Goal: Task Accomplishment & Management: Manage account settings

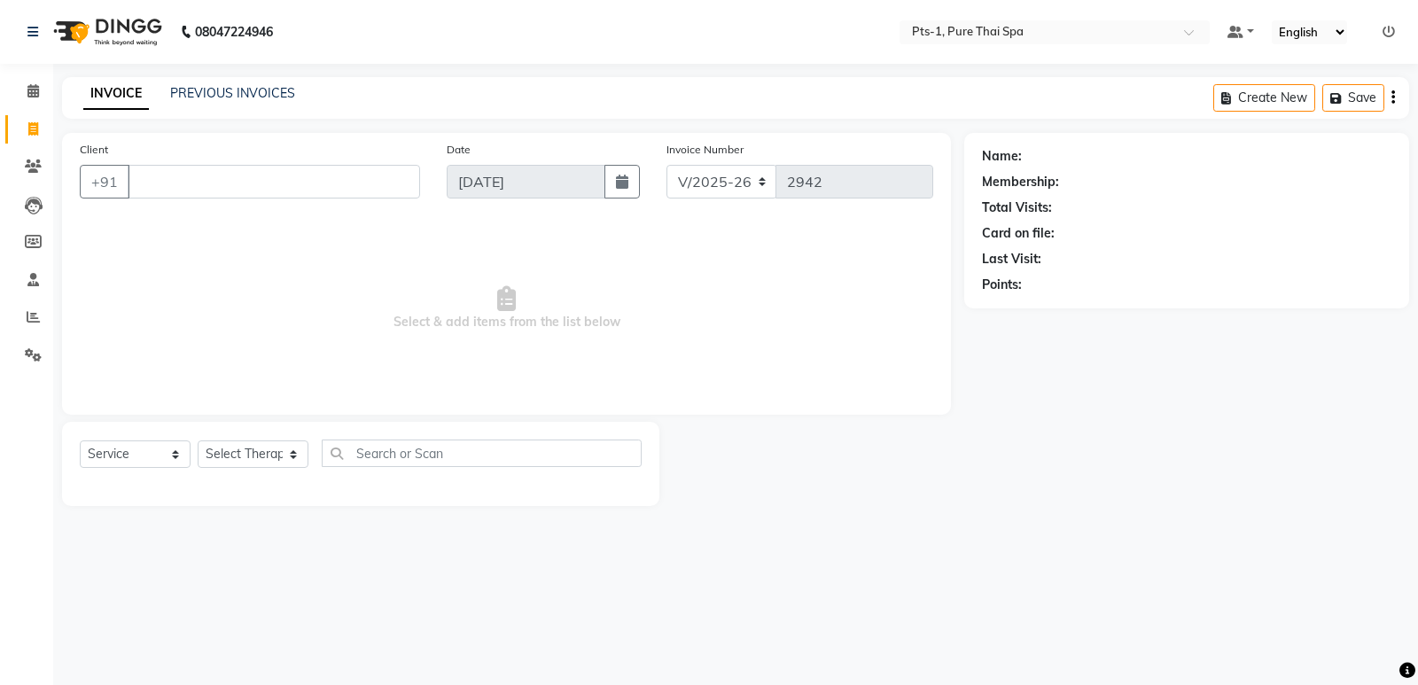
select select "5296"
select select "service"
click at [2, 176] on li "Clients" at bounding box center [26, 167] width 53 height 38
click at [34, 167] on icon at bounding box center [33, 165] width 17 height 13
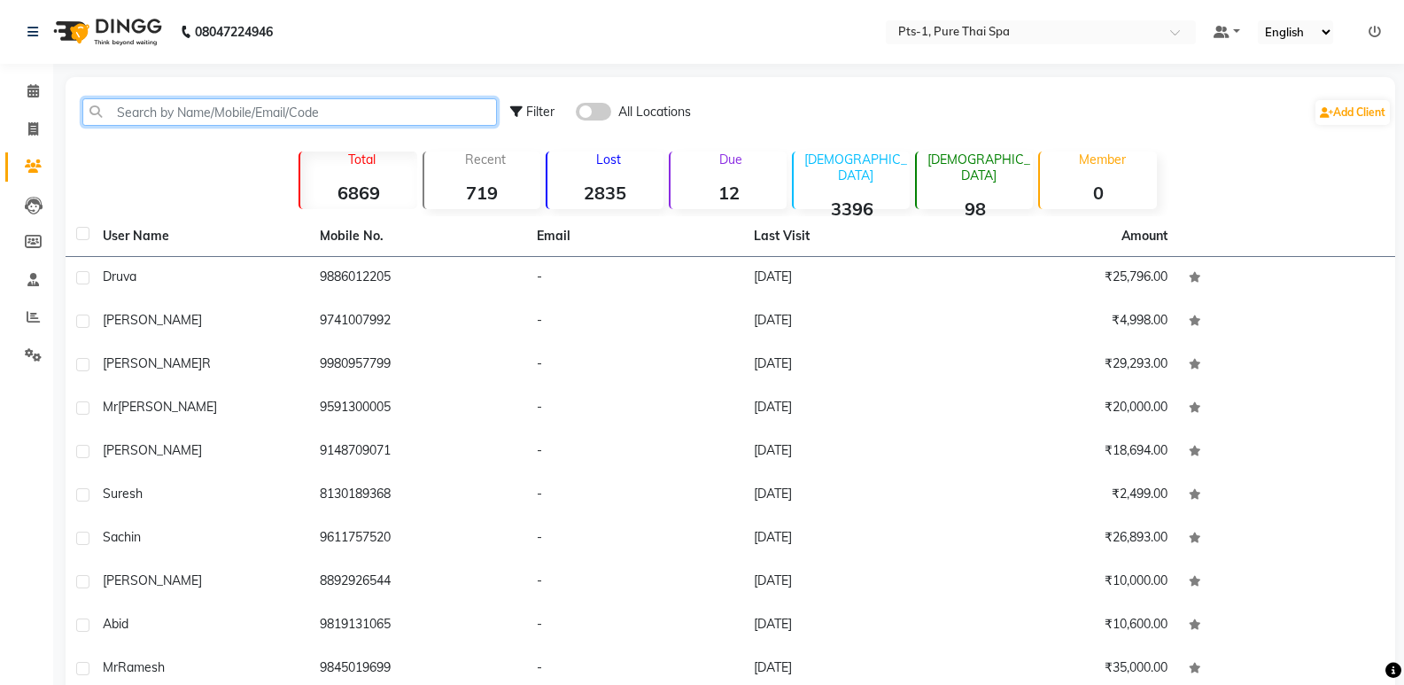
click at [211, 111] on input "text" at bounding box center [289, 111] width 415 height 27
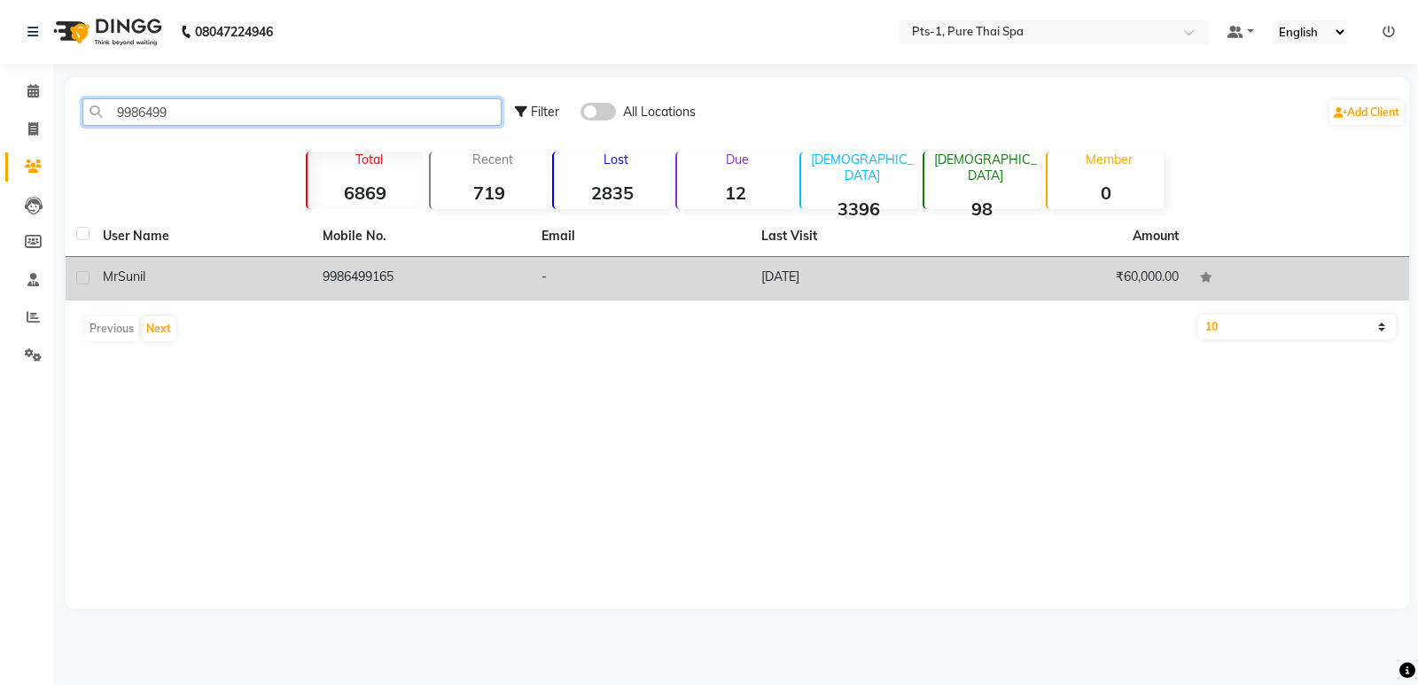
type input "9986499"
click at [520, 279] on td "9986499165" at bounding box center [422, 278] width 220 height 43
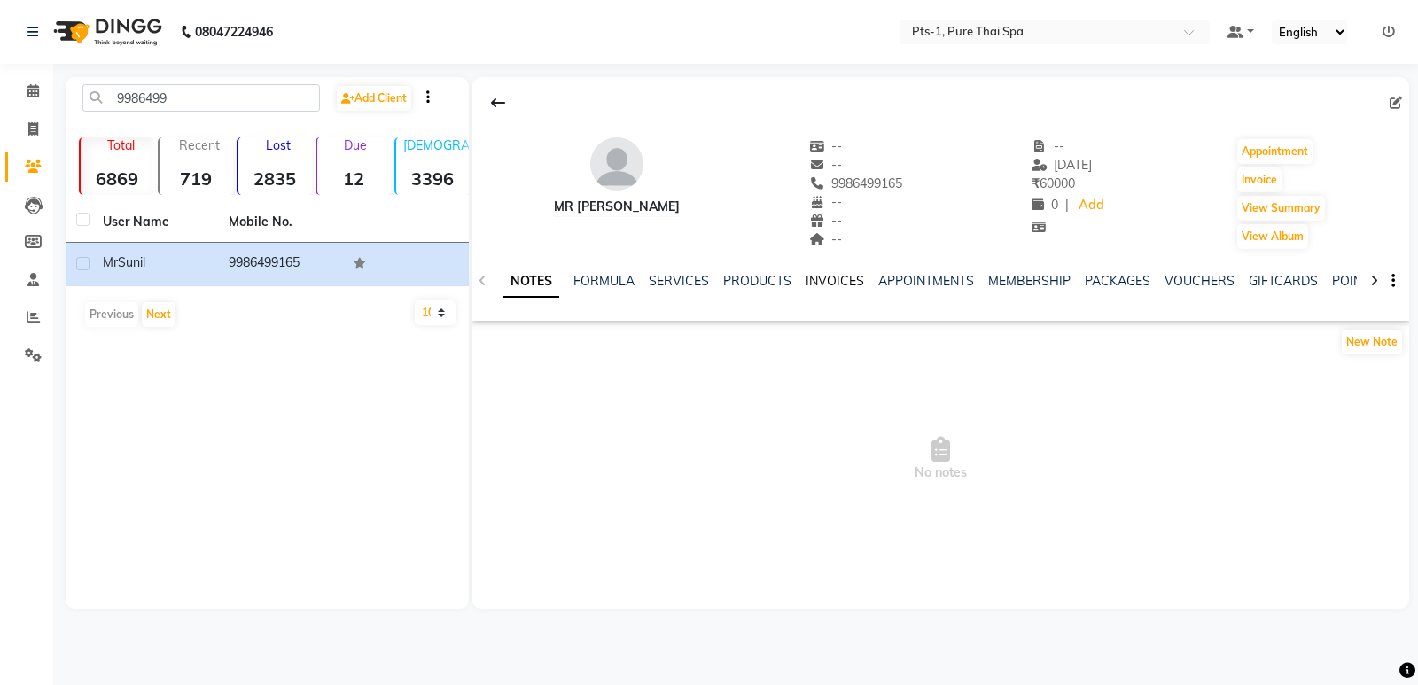
click at [833, 282] on link "INVOICES" at bounding box center [834, 281] width 58 height 16
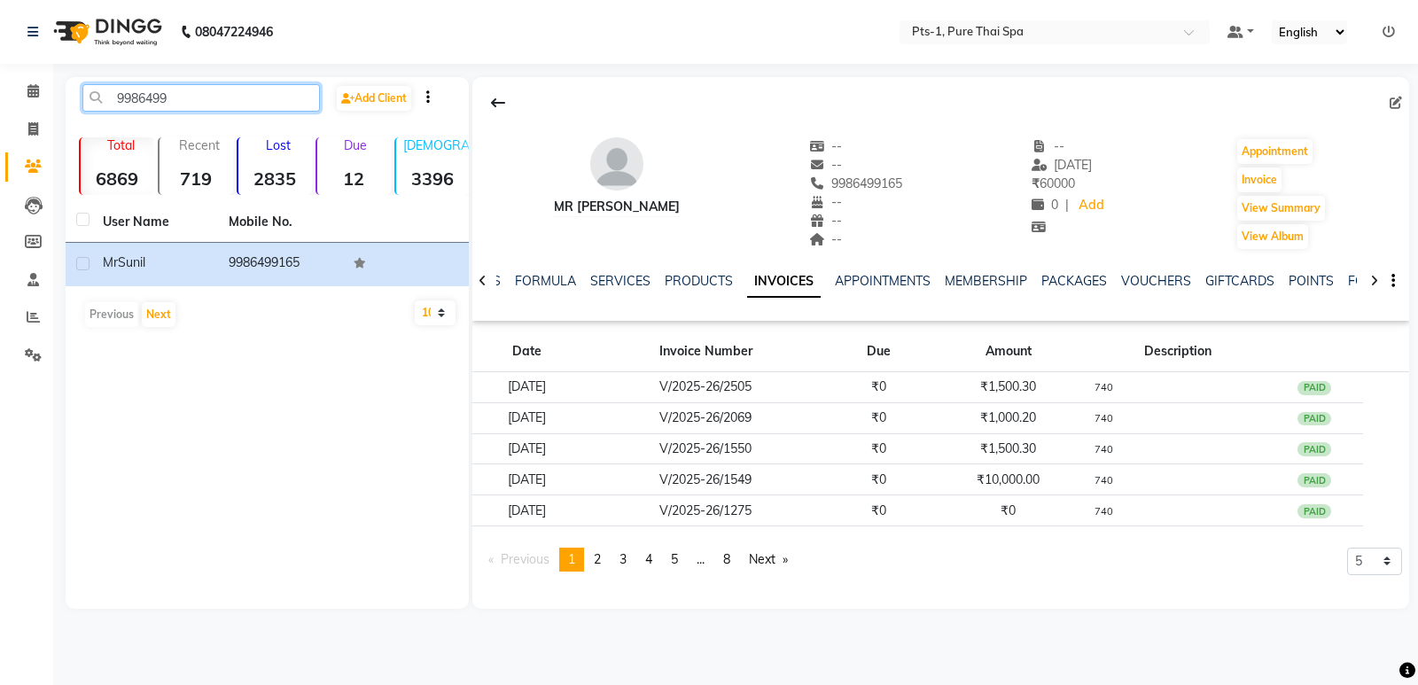
drag, startPoint x: 190, startPoint y: 105, endPoint x: 107, endPoint y: 143, distance: 90.4
click at [27, 151] on app-home "08047224946 Select Location × Pts-1, Pure Thai Spa Default Panel My Panel Engli…" at bounding box center [709, 317] width 1418 height 635
click at [36, 134] on icon at bounding box center [33, 128] width 10 height 13
select select "service"
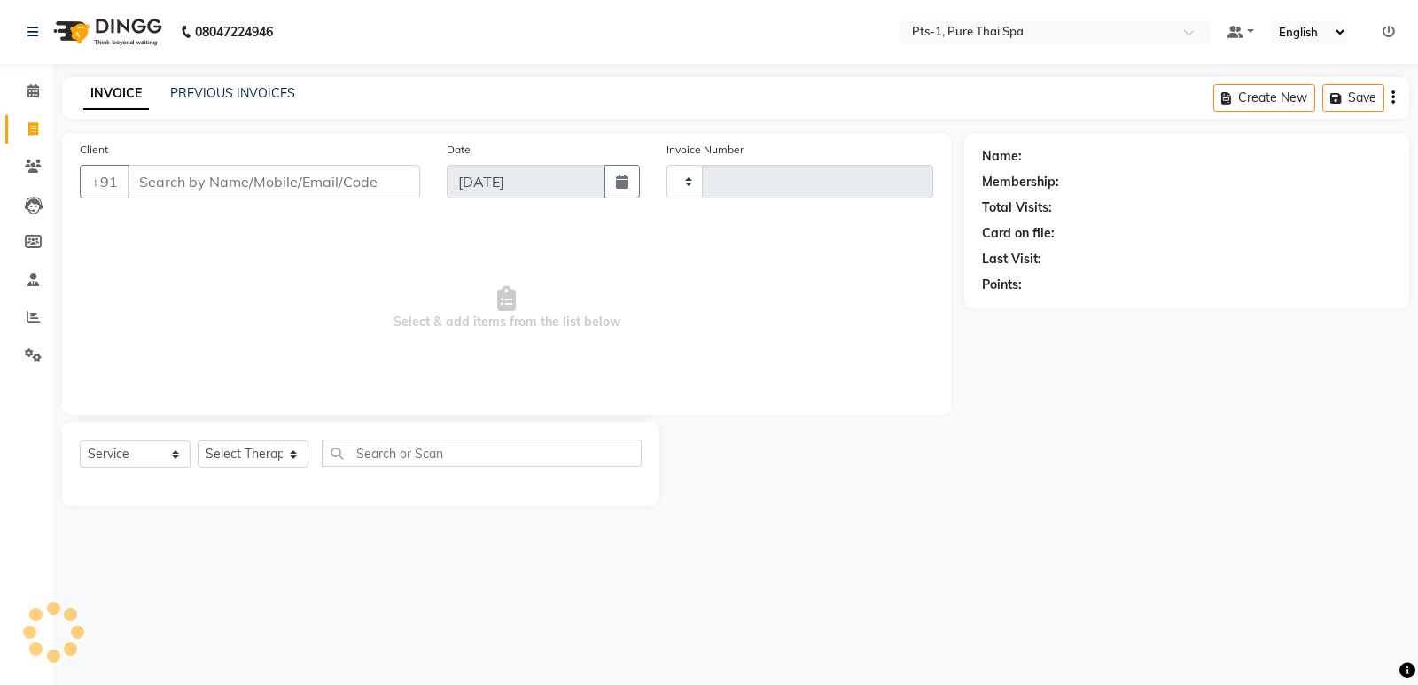
type input "2942"
select select "5296"
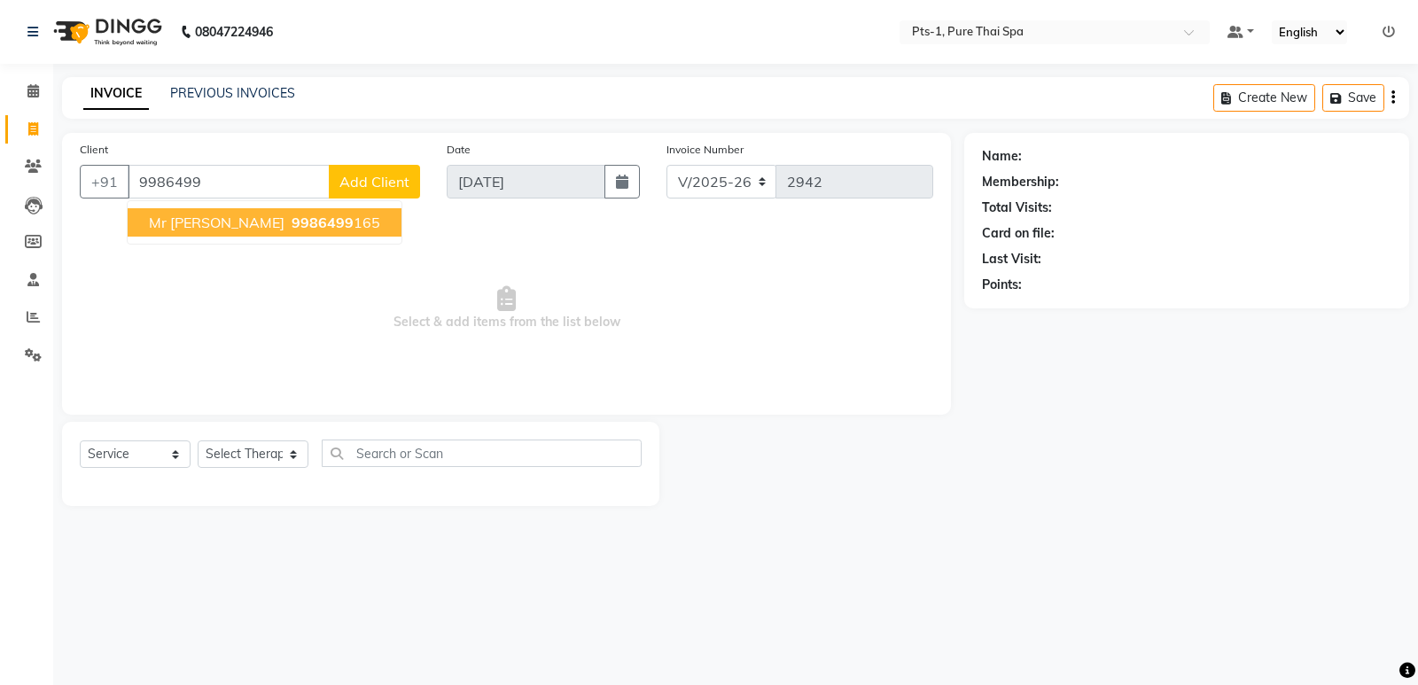
click at [292, 229] on span "9986499" at bounding box center [323, 223] width 62 height 18
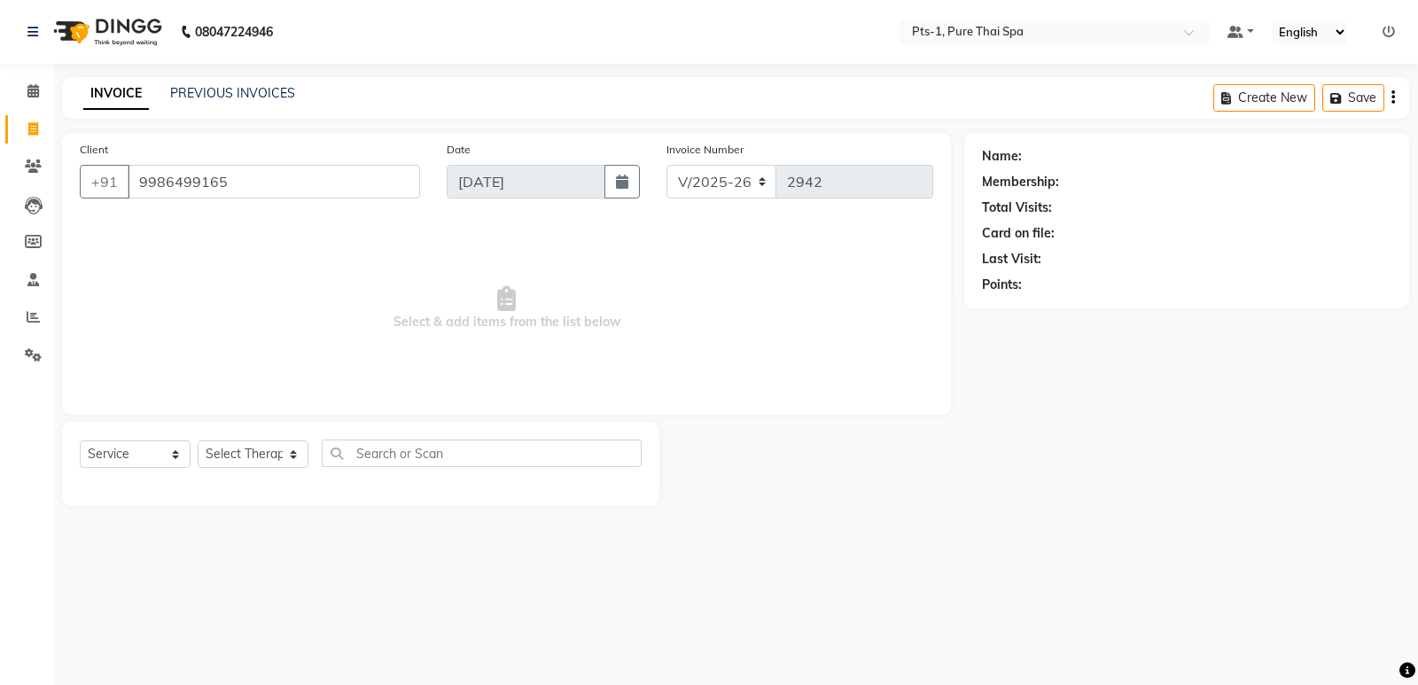
type input "9986499165"
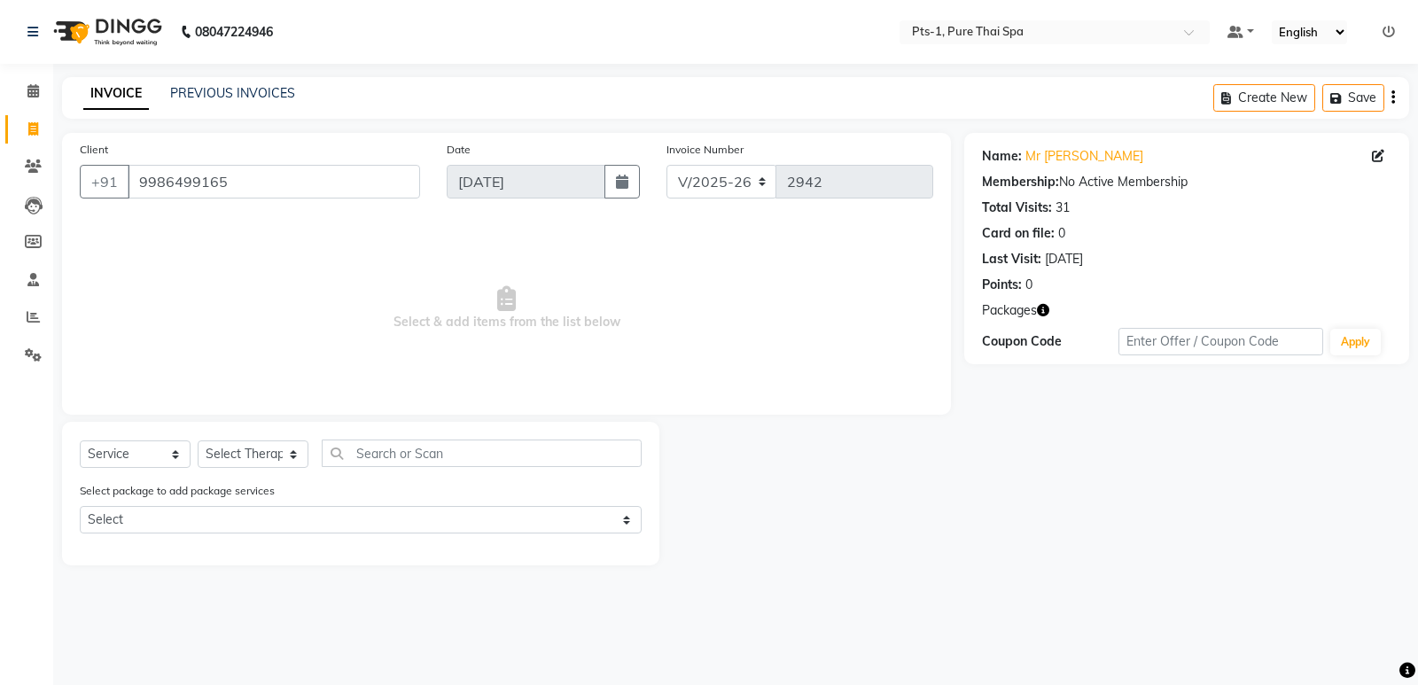
click at [253, 501] on div "Select package to add package services Select PTS PACKAGE (10K) 10 SERVICES" at bounding box center [360, 510] width 588 height 59
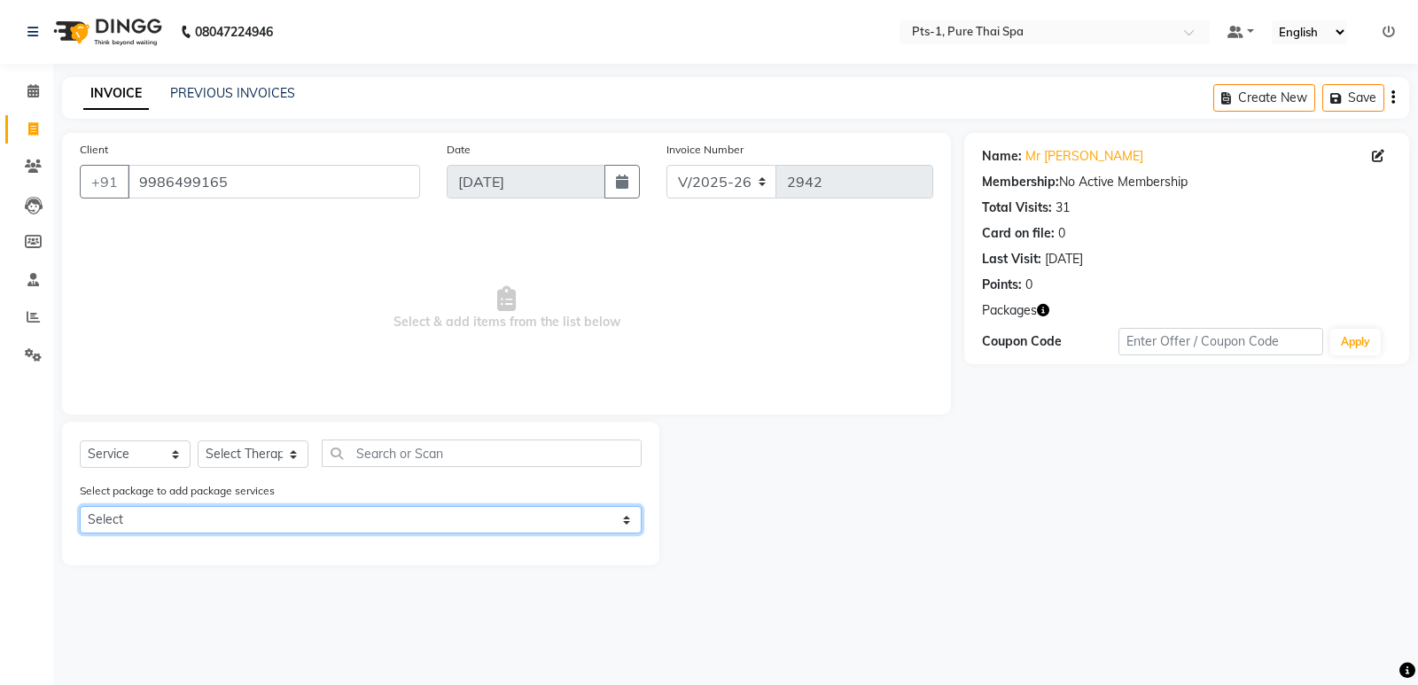
click at [255, 518] on select "Select PTS PACKAGE (10K) 10 SERVICES" at bounding box center [361, 519] width 562 height 27
select select "1: Object"
click at [80, 506] on select "Select PTS PACKAGE (10K) 10 SERVICES" at bounding box center [361, 519] width 562 height 27
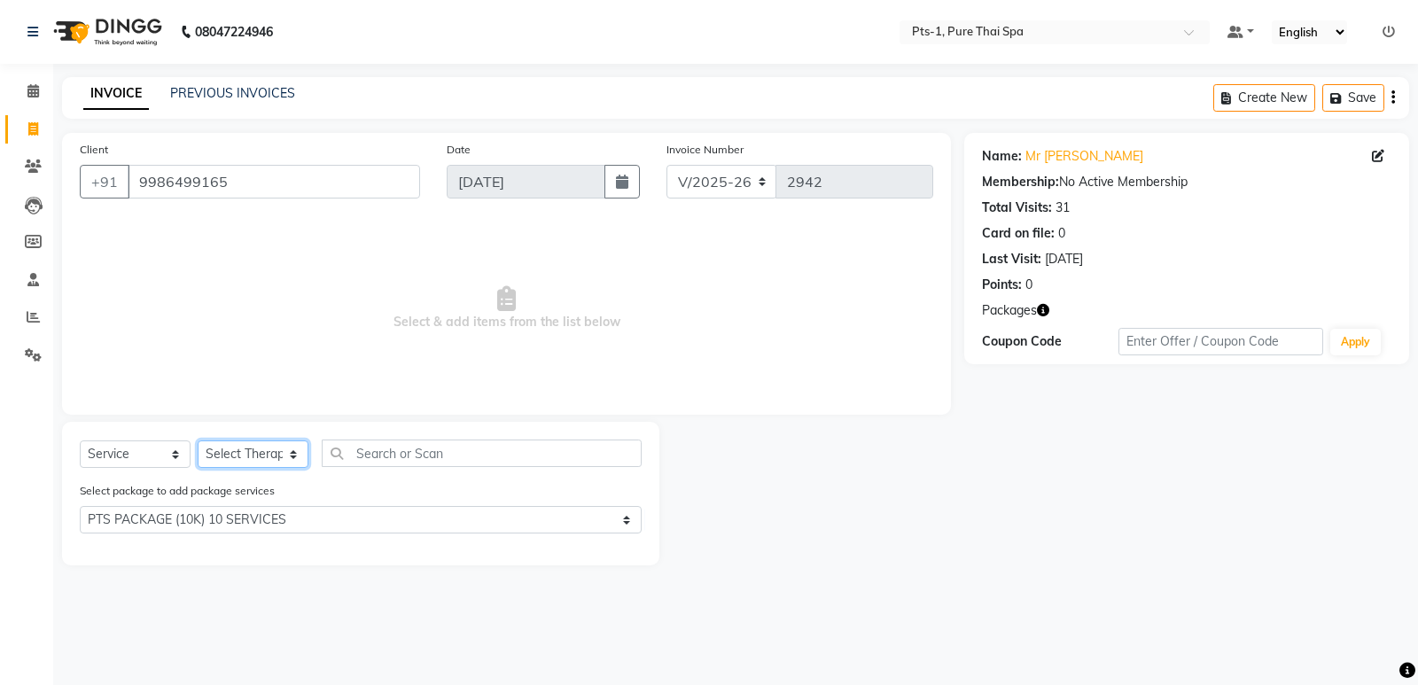
click at [258, 455] on select "Select Therapist [PERSON_NAME] anyone Babu Bela Gia Jeje [PERSON_NAME] [PERSON_…" at bounding box center [253, 453] width 111 height 27
select select "61014"
click at [198, 440] on select "Select Therapist [PERSON_NAME] anyone Babu Bela Gia Jeje [PERSON_NAME] [PERSON_…" at bounding box center [253, 453] width 111 height 27
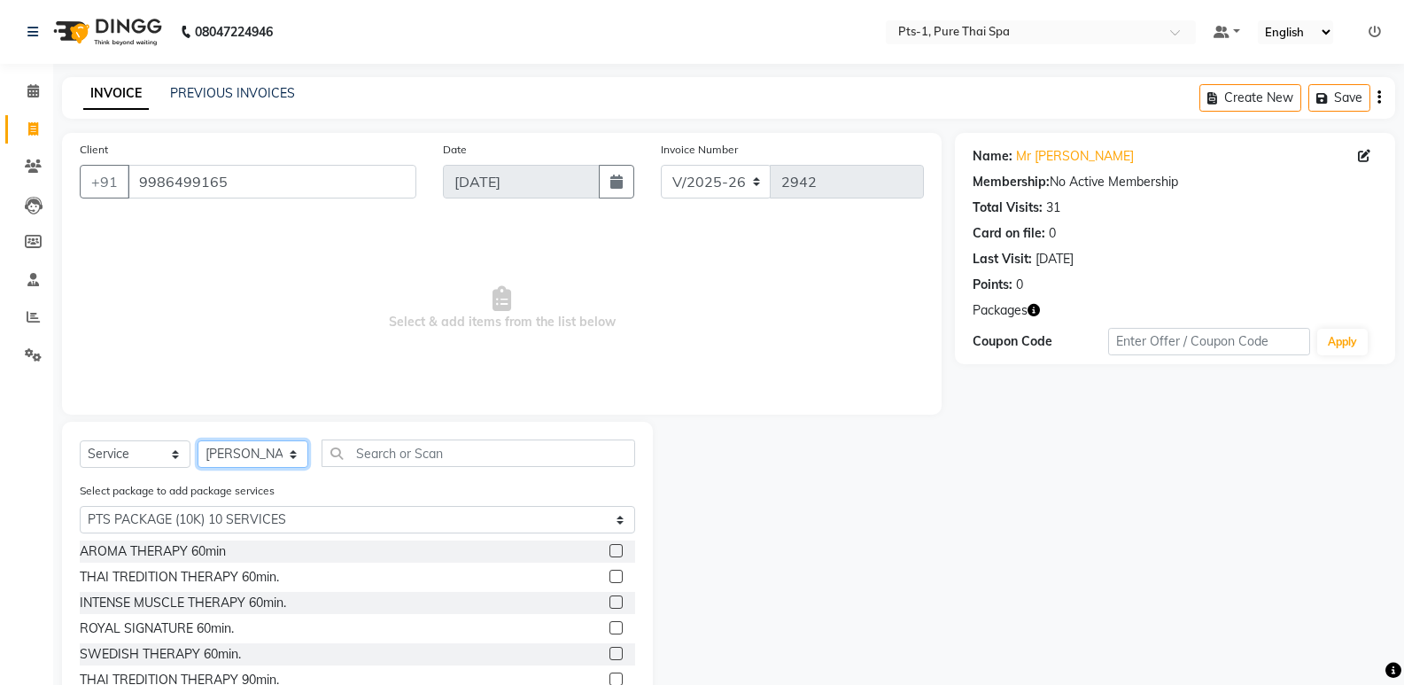
scroll to position [80, 0]
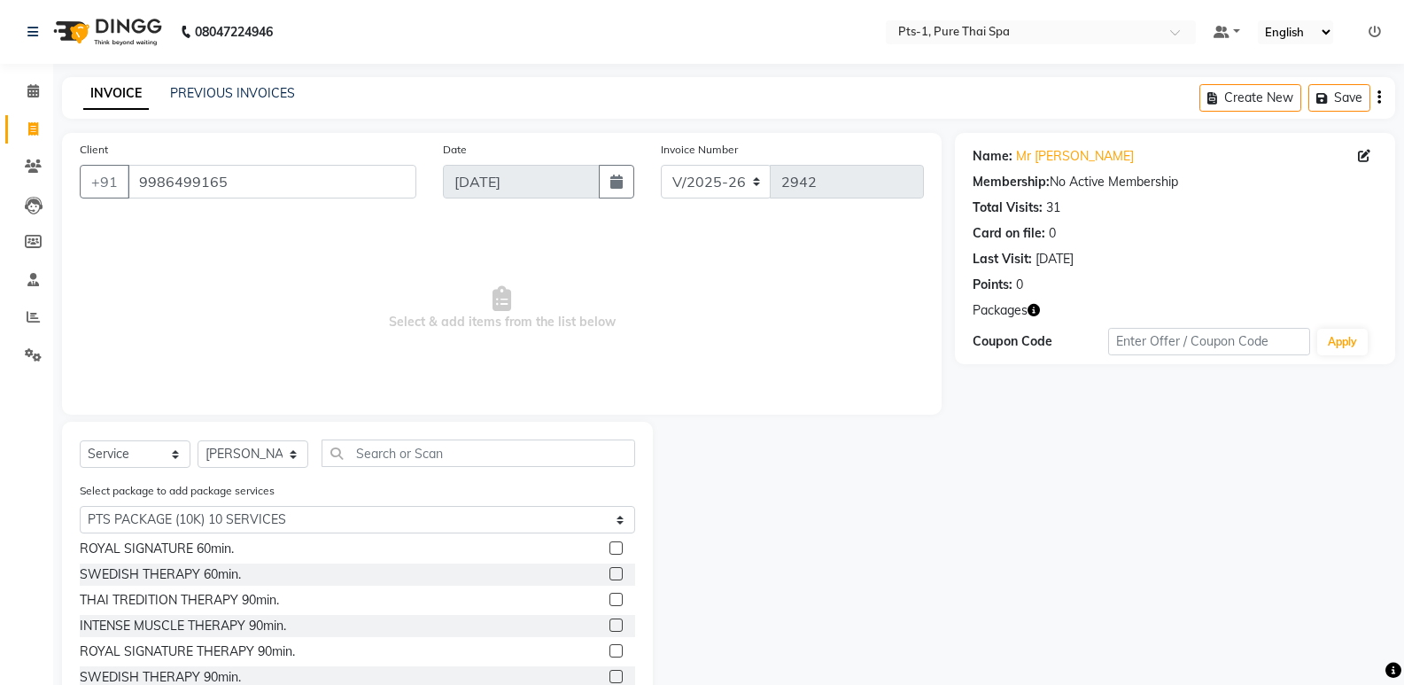
click at [610, 646] on label at bounding box center [616, 650] width 13 height 13
click at [610, 646] on input "checkbox" at bounding box center [616, 652] width 12 height 12
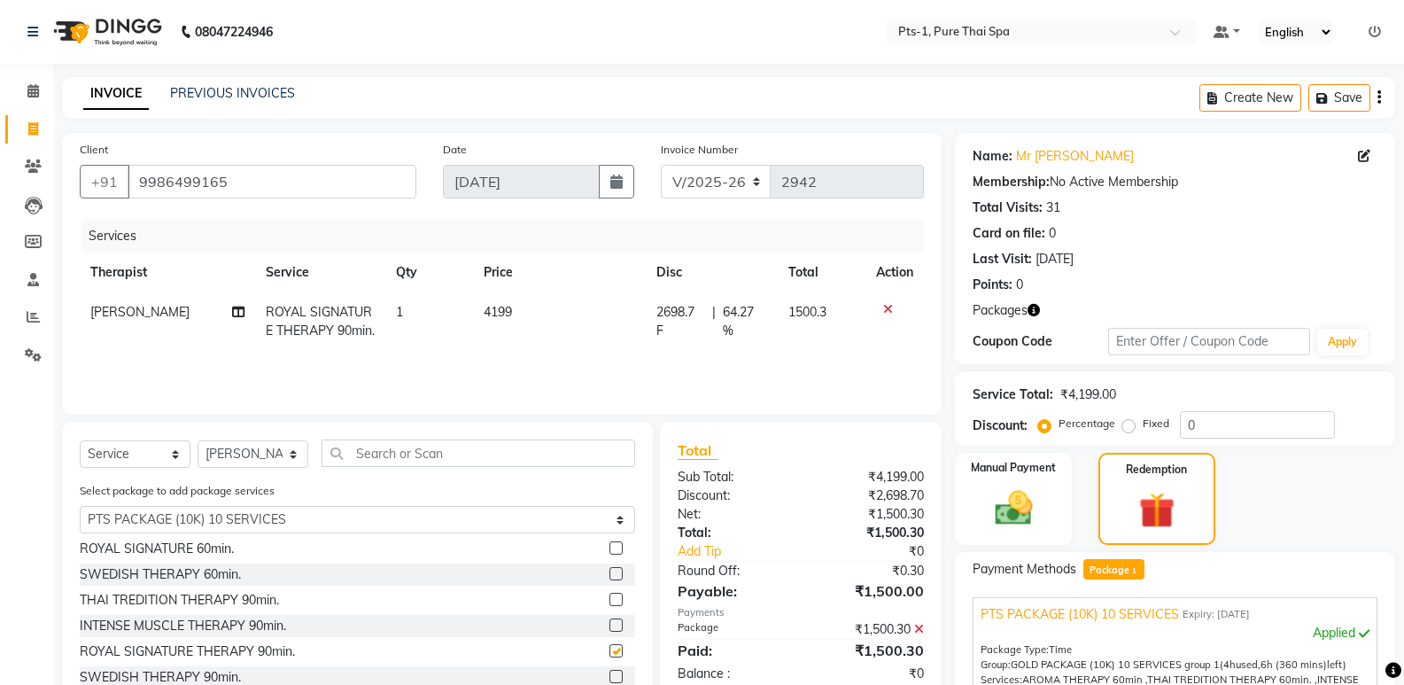
checkbox input "false"
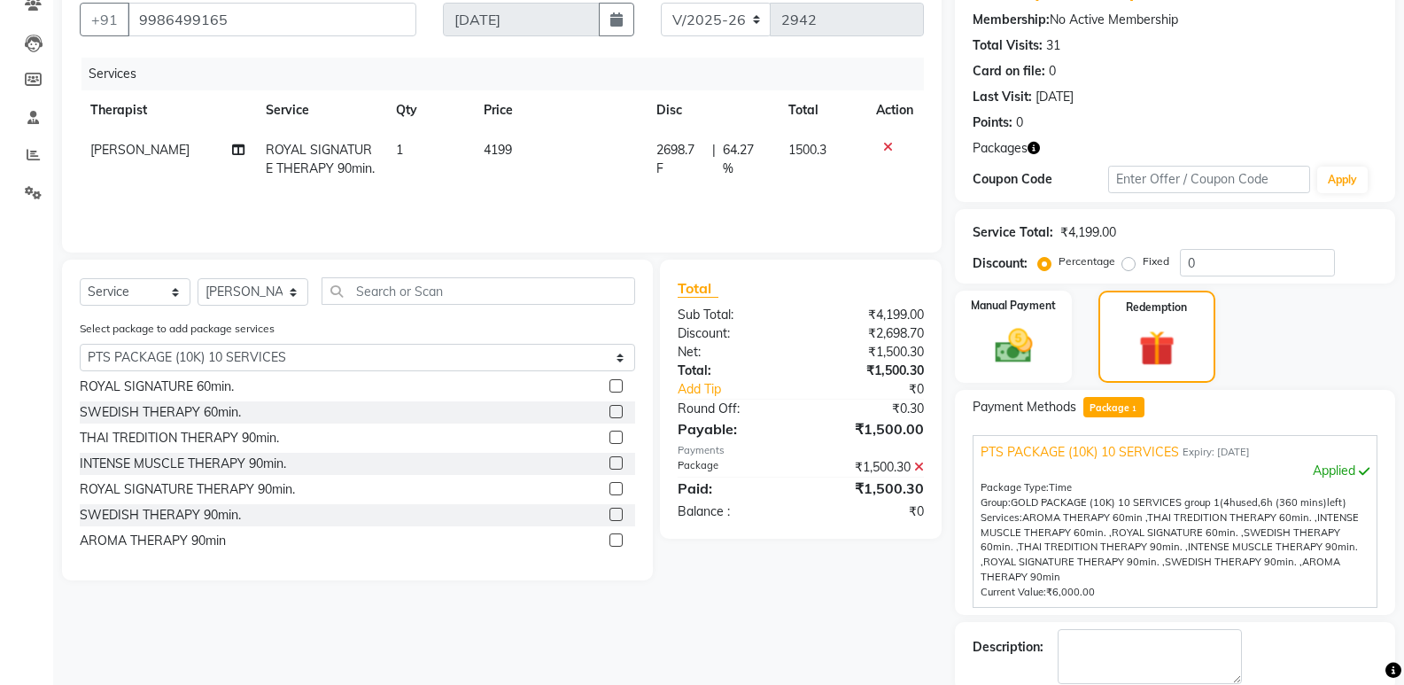
scroll to position [255, 0]
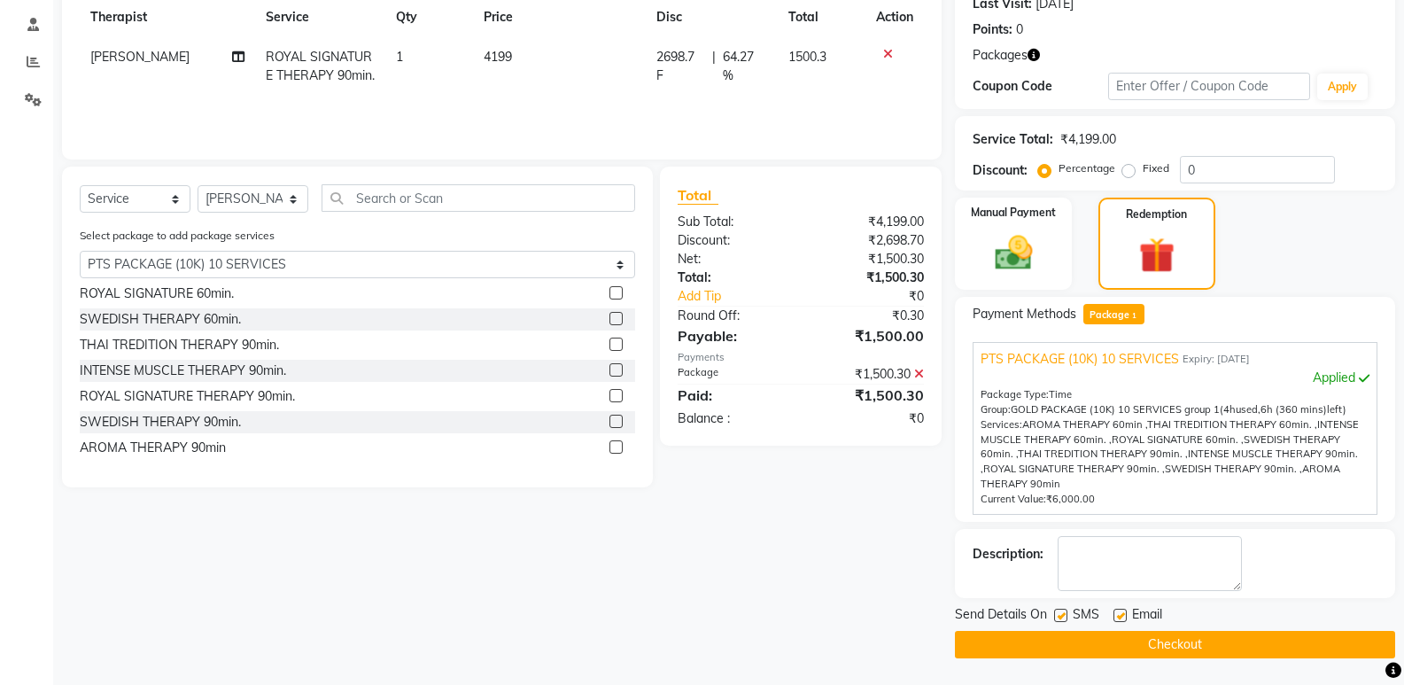
click at [1057, 618] on label at bounding box center [1060, 615] width 13 height 13
click at [1057, 618] on input "checkbox" at bounding box center [1060, 616] width 12 height 12
checkbox input "false"
click at [1119, 611] on label at bounding box center [1120, 615] width 13 height 13
click at [1119, 611] on input "checkbox" at bounding box center [1120, 616] width 12 height 12
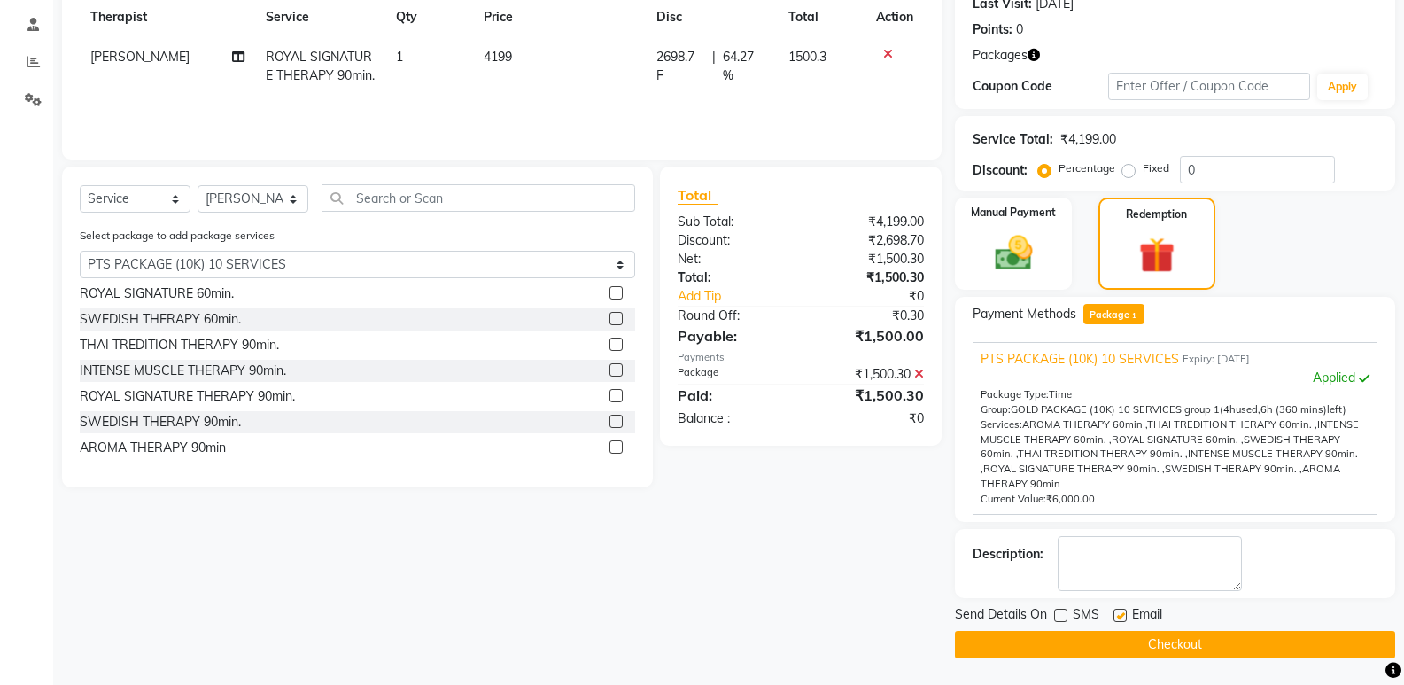
checkbox input "false"
click at [1105, 583] on textarea at bounding box center [1150, 563] width 184 height 55
type textarea "740"
click at [1098, 643] on button "Checkout" at bounding box center [1175, 644] width 440 height 27
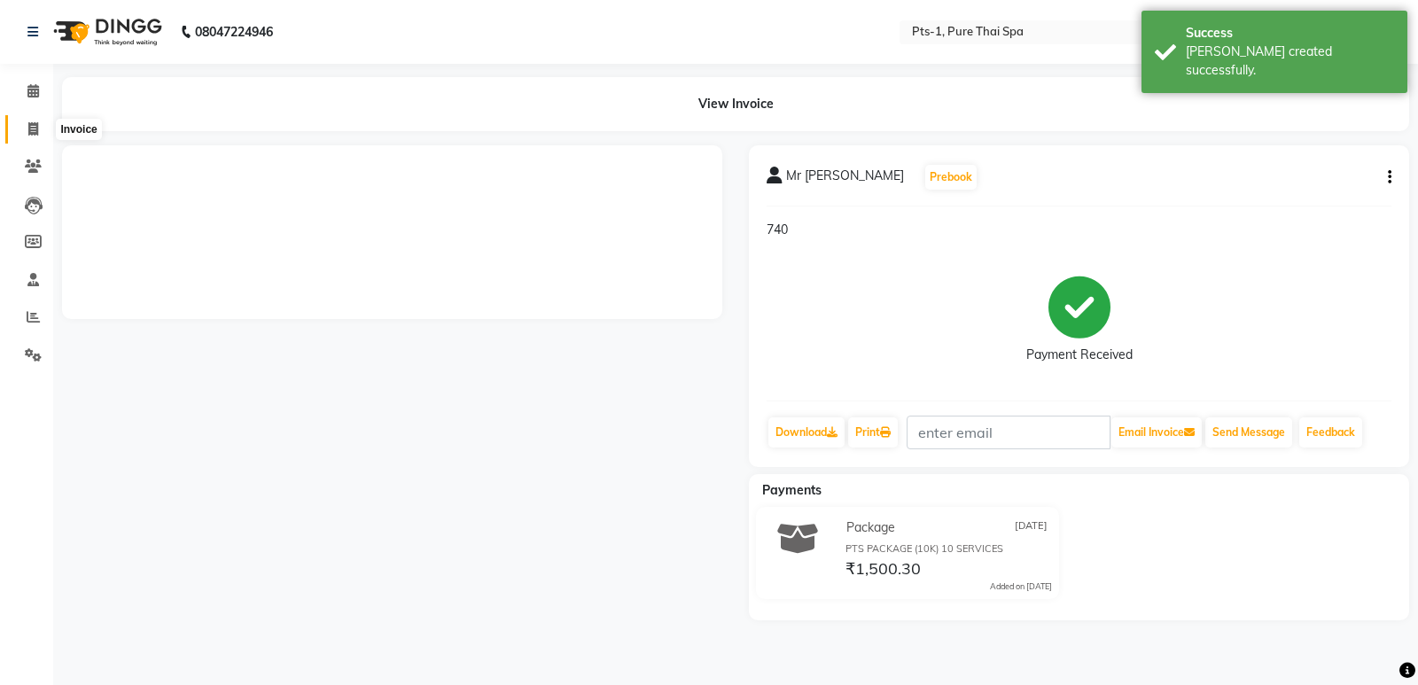
click at [36, 125] on icon at bounding box center [33, 128] width 10 height 13
select select "service"
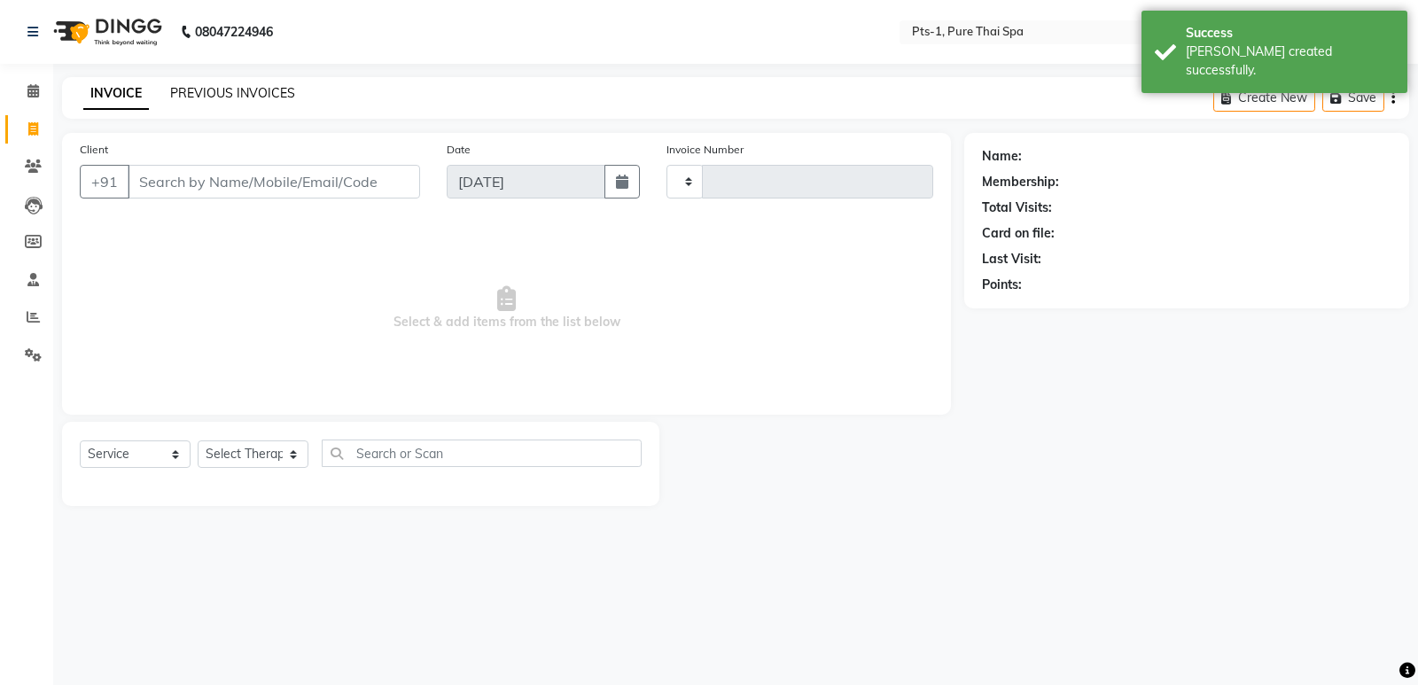
type input "2943"
select select "5296"
click at [187, 93] on link "PREVIOUS INVOICES" at bounding box center [232, 93] width 125 height 16
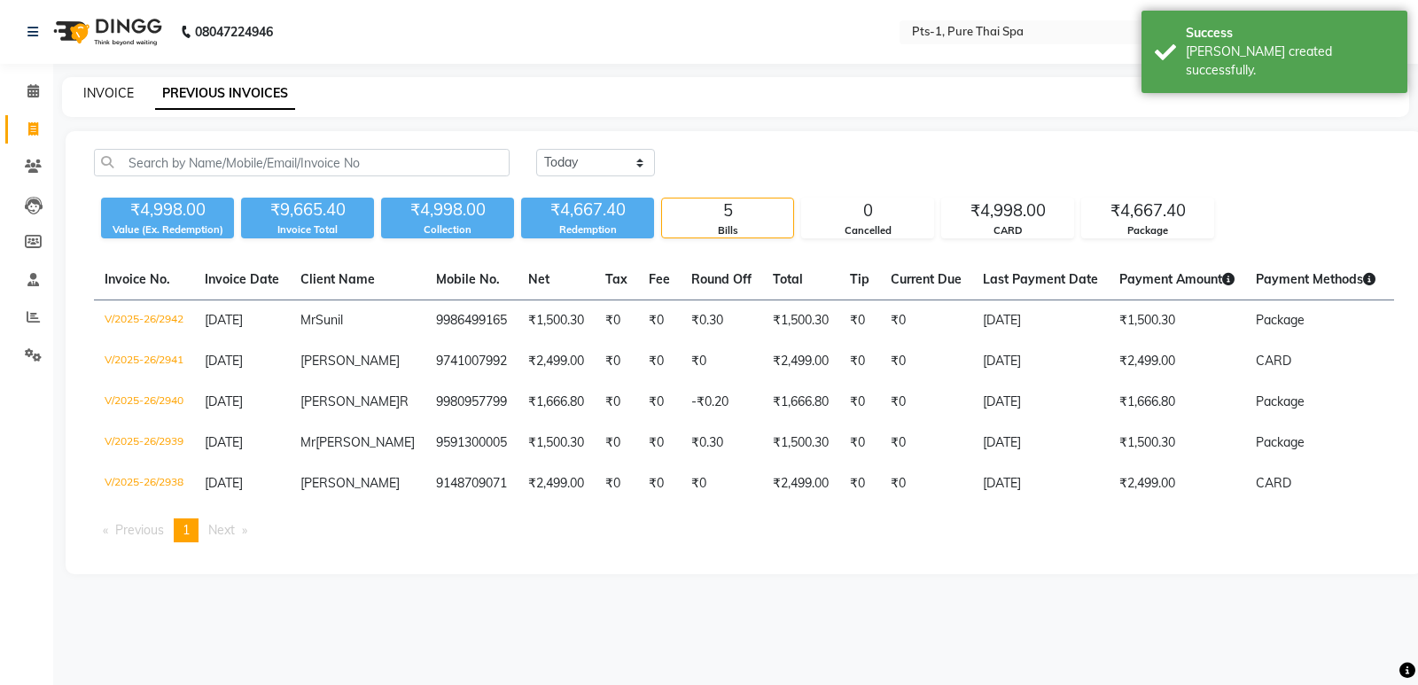
click at [97, 94] on link "INVOICE" at bounding box center [108, 93] width 51 height 16
select select "service"
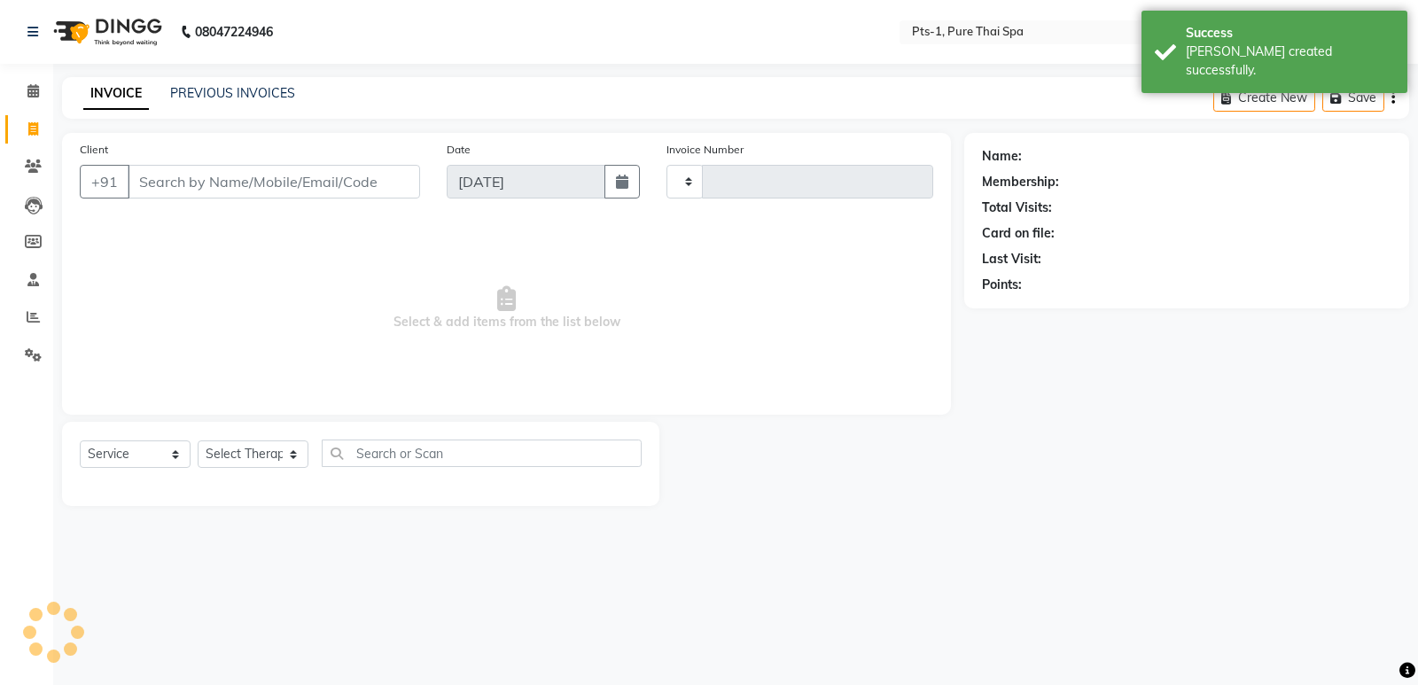
type input "2943"
select select "5296"
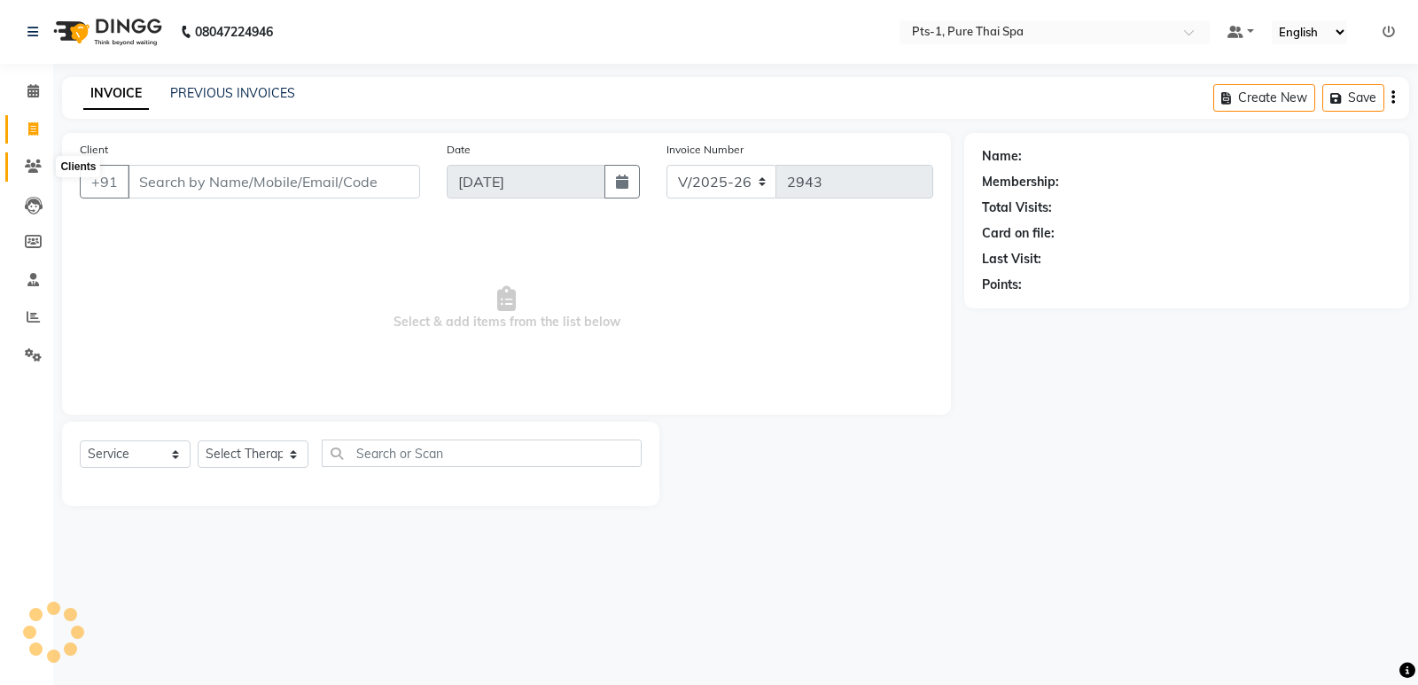
click at [30, 161] on icon at bounding box center [33, 165] width 17 height 13
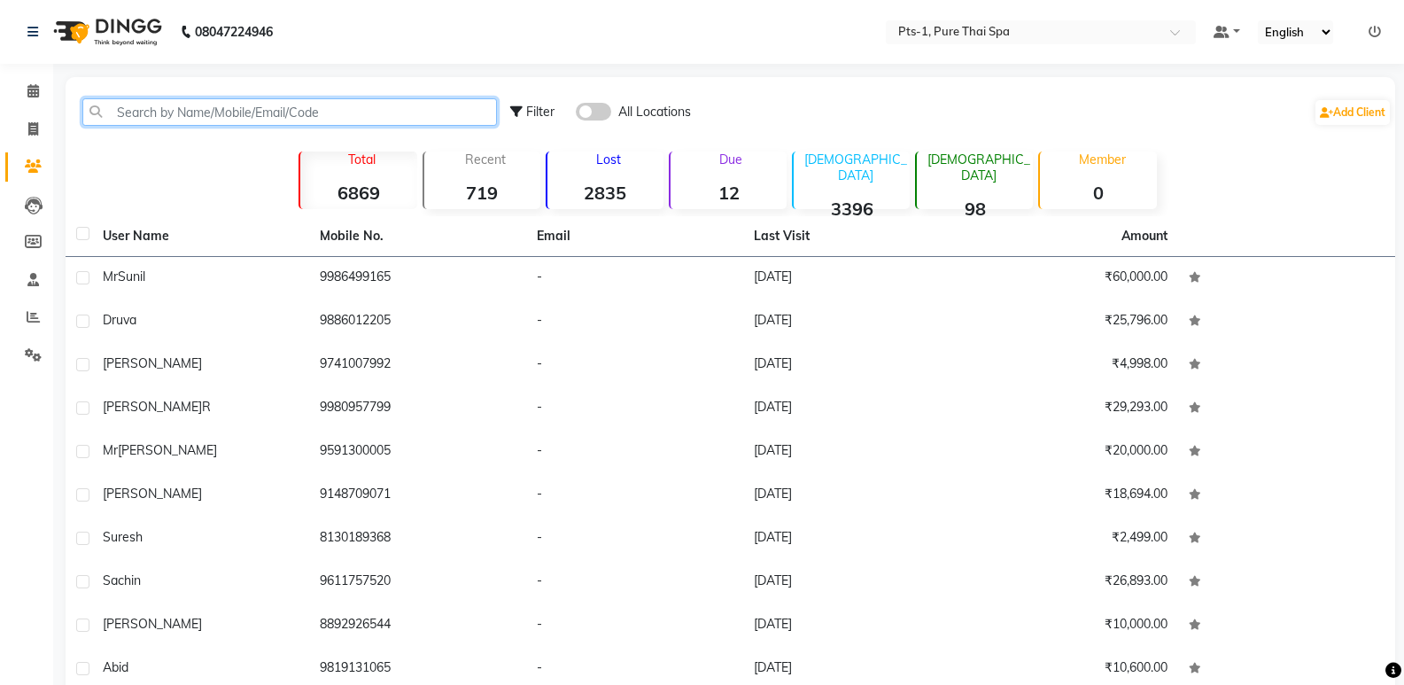
click at [124, 114] on input "text" at bounding box center [289, 111] width 415 height 27
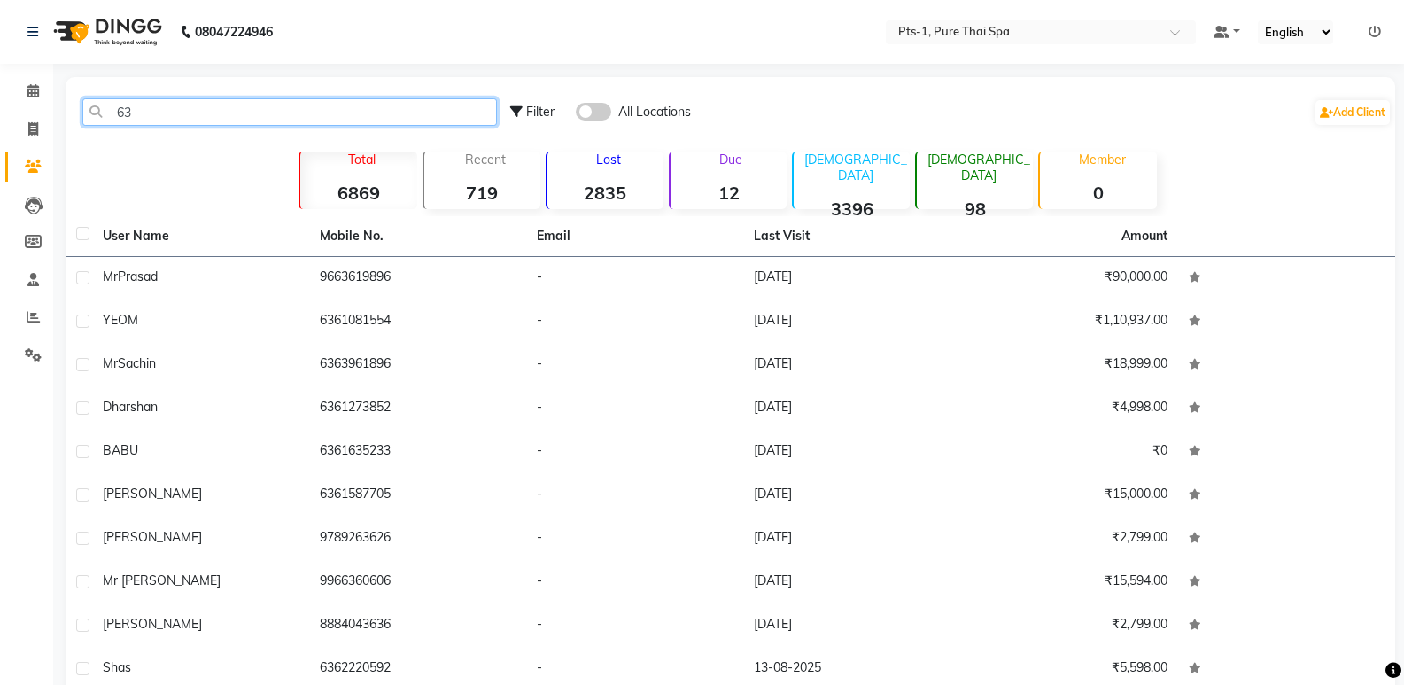
type input "6"
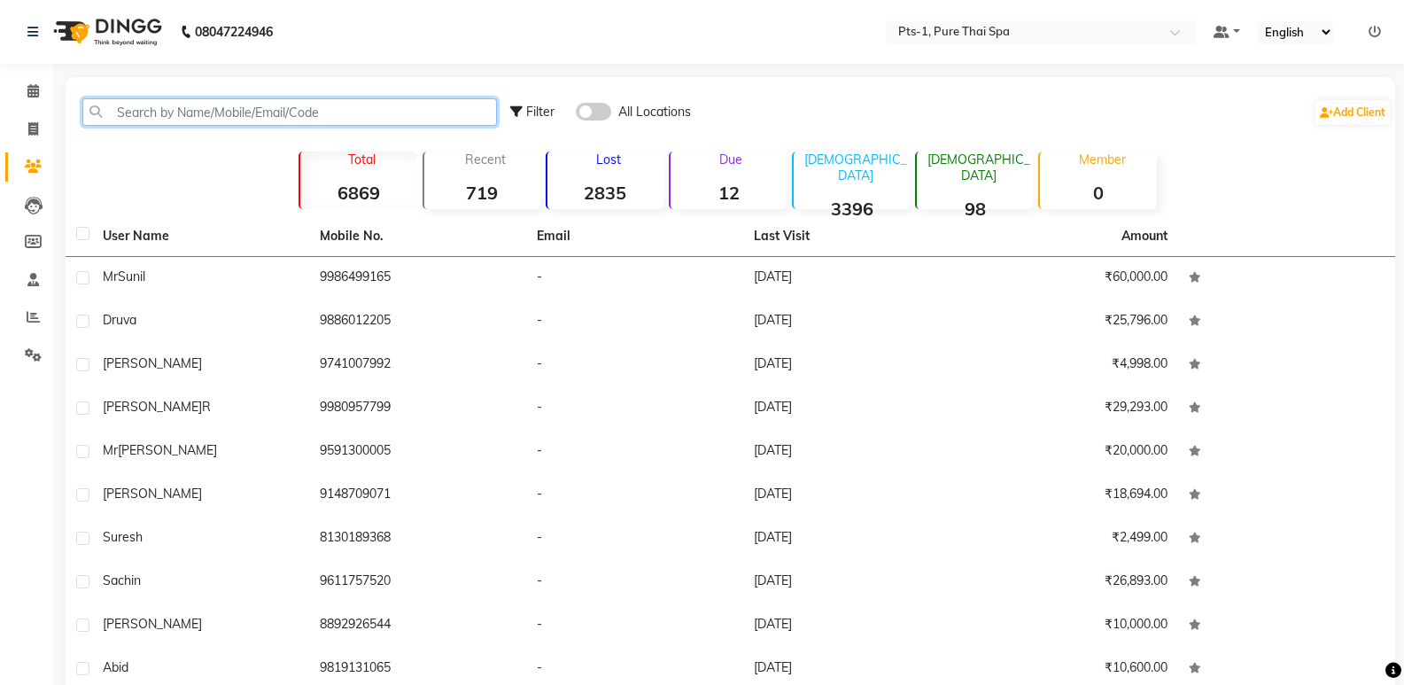
click at [102, 116] on input "text" at bounding box center [289, 111] width 415 height 27
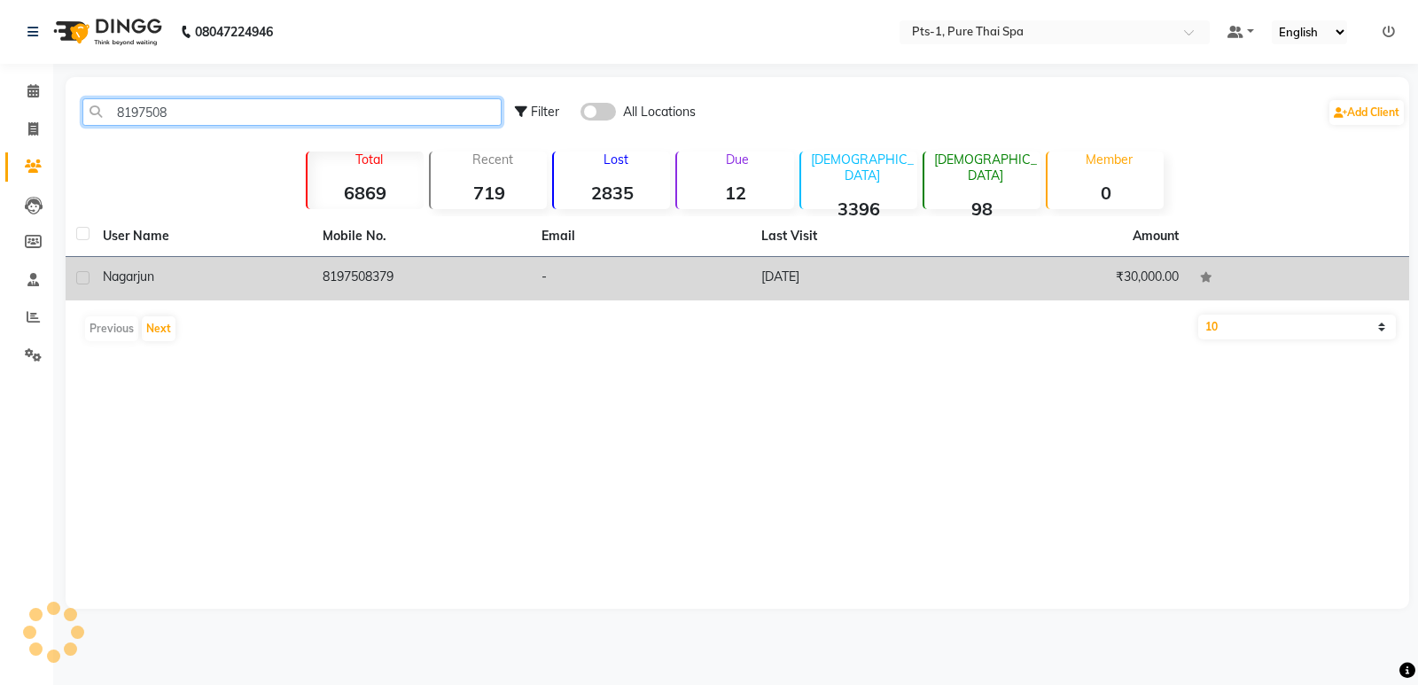
type input "8197508"
click at [595, 260] on td "-" at bounding box center [641, 278] width 220 height 43
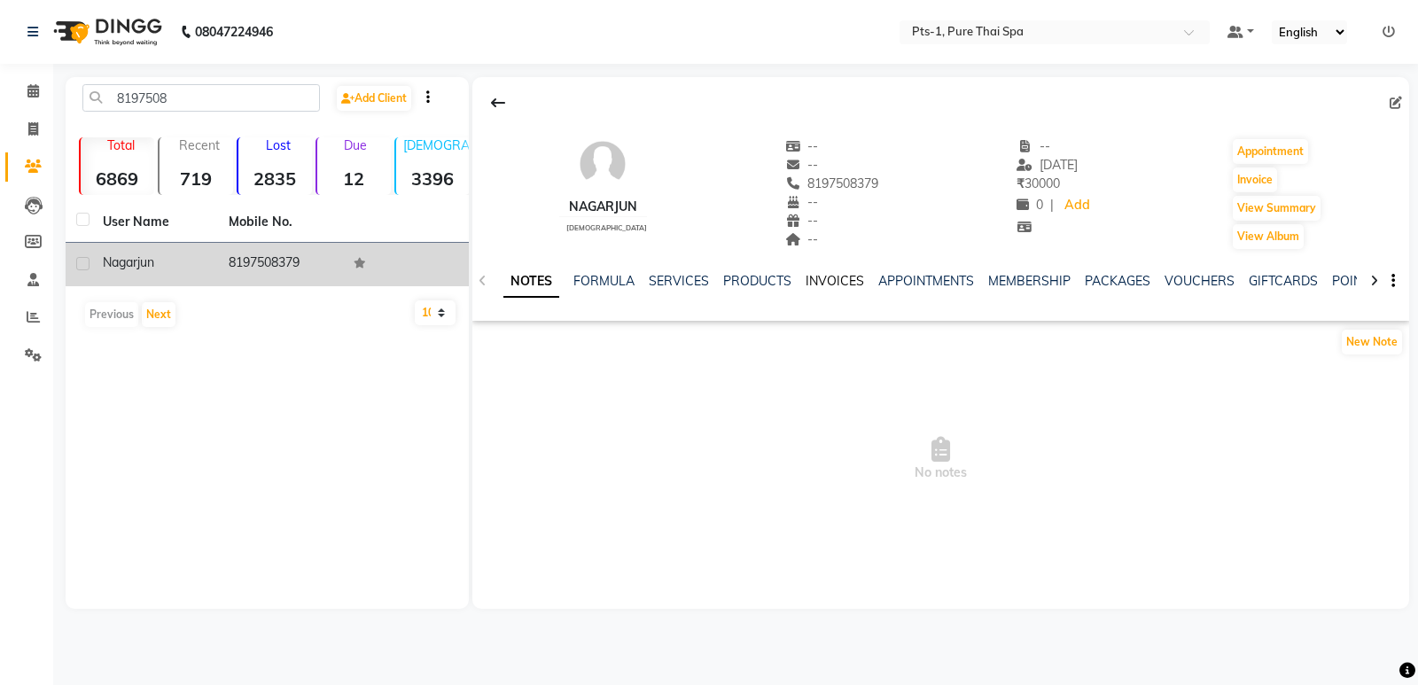
click at [836, 282] on link "INVOICES" at bounding box center [834, 281] width 58 height 16
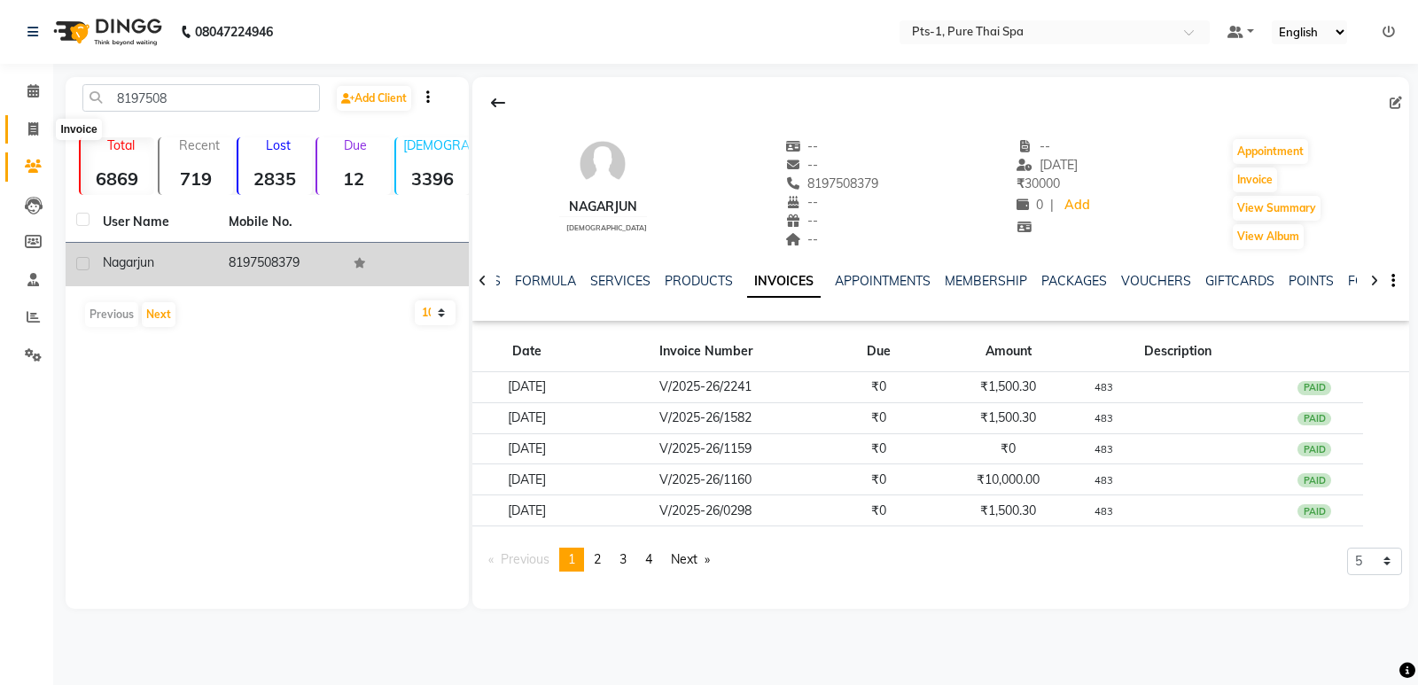
click at [31, 128] on icon at bounding box center [33, 128] width 10 height 13
select select "service"
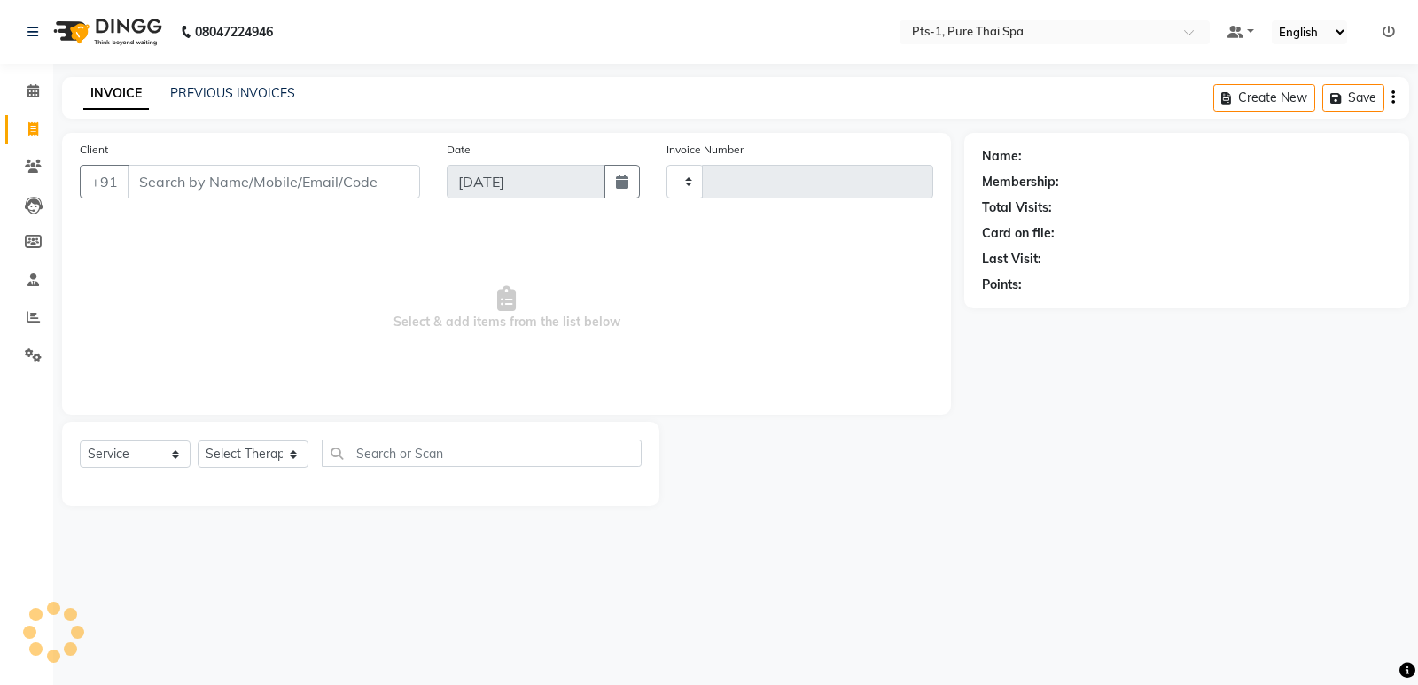
type input "2943"
select select "5296"
click at [201, 93] on link "PREVIOUS INVOICES" at bounding box center [232, 93] width 125 height 16
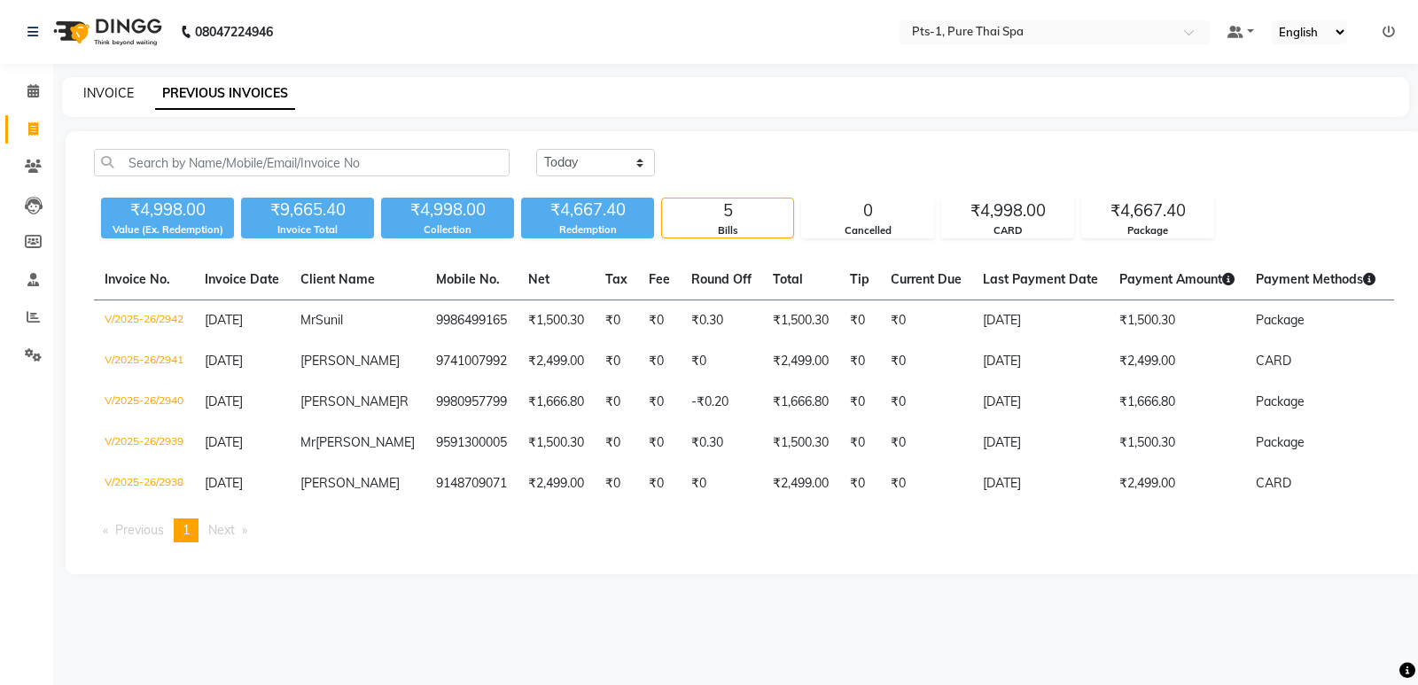
click at [106, 96] on link "INVOICE" at bounding box center [108, 93] width 51 height 16
select select "service"
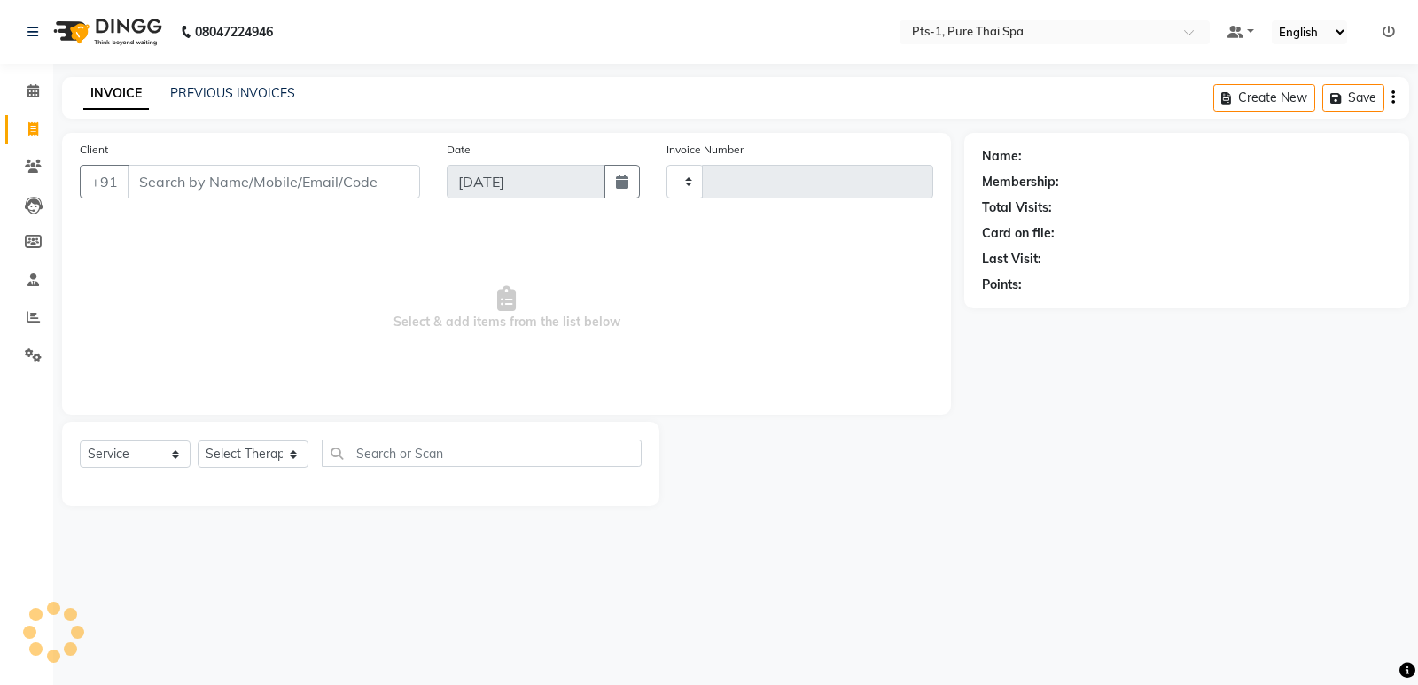
type input "2943"
click at [165, 193] on input "Client" at bounding box center [274, 182] width 292 height 34
select select "5296"
click at [175, 188] on input "Client" at bounding box center [274, 182] width 292 height 34
type input "8147055385"
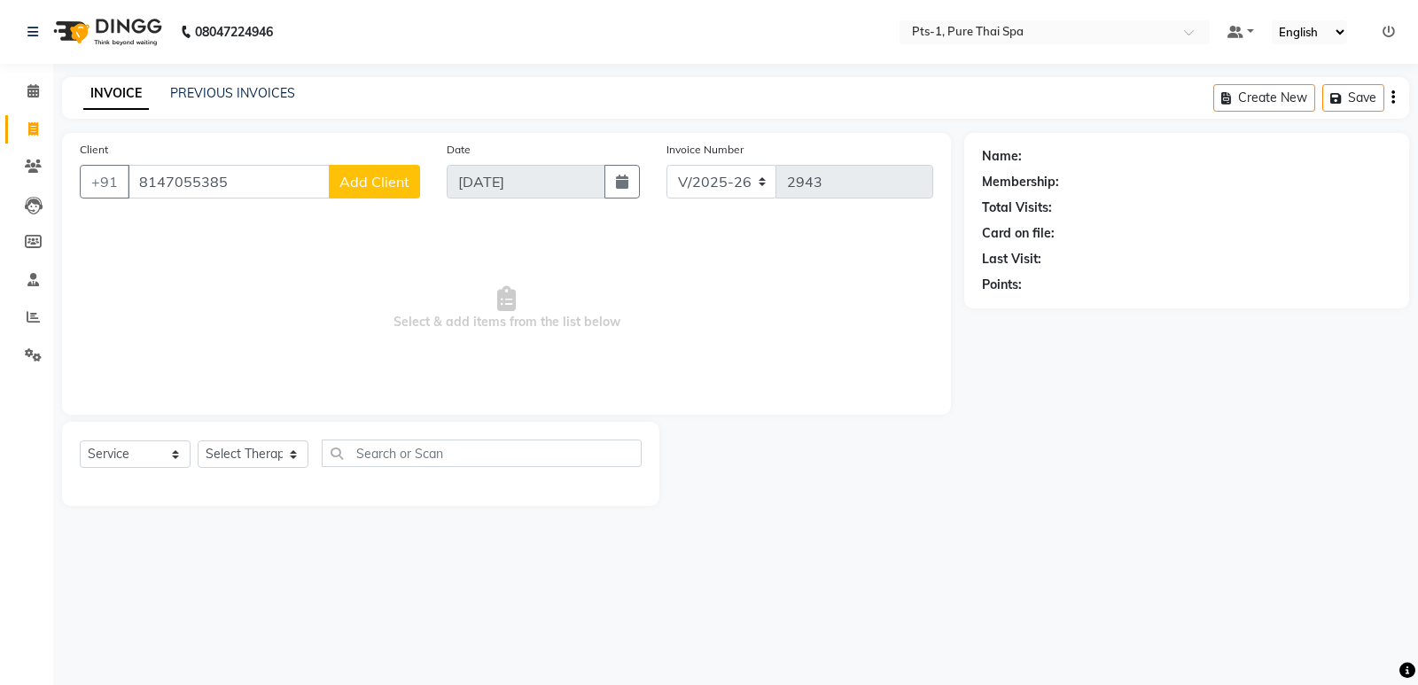
click at [380, 178] on span "Add Client" at bounding box center [374, 182] width 70 height 18
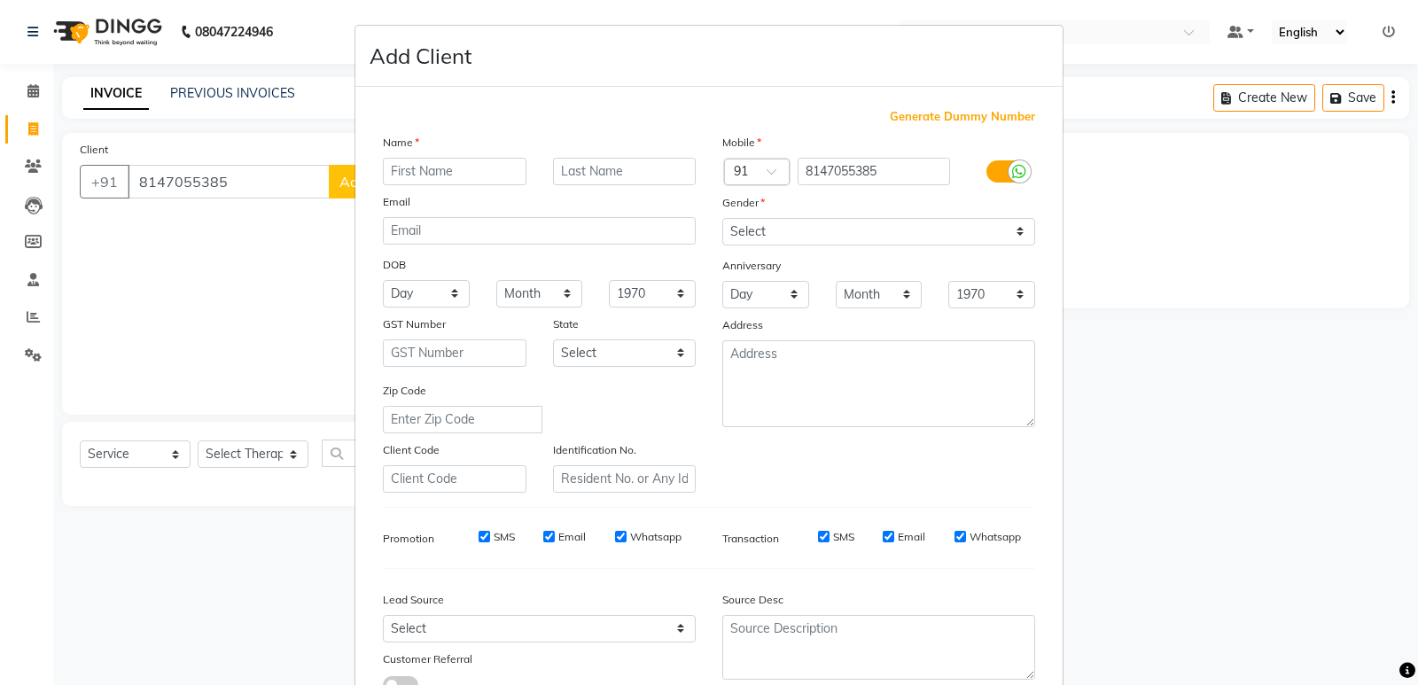
click at [424, 172] on input "text" at bounding box center [455, 171] width 144 height 27
type input "Sunil"
click at [853, 245] on div "Mobile Country Code × 91 8147055385 Gender Select [DEMOGRAPHIC_DATA] [DEMOGRAPH…" at bounding box center [878, 313] width 339 height 360
click at [845, 241] on select "Select [DEMOGRAPHIC_DATA] [DEMOGRAPHIC_DATA] Other Prefer Not To Say" at bounding box center [878, 231] width 313 height 27
select select "[DEMOGRAPHIC_DATA]"
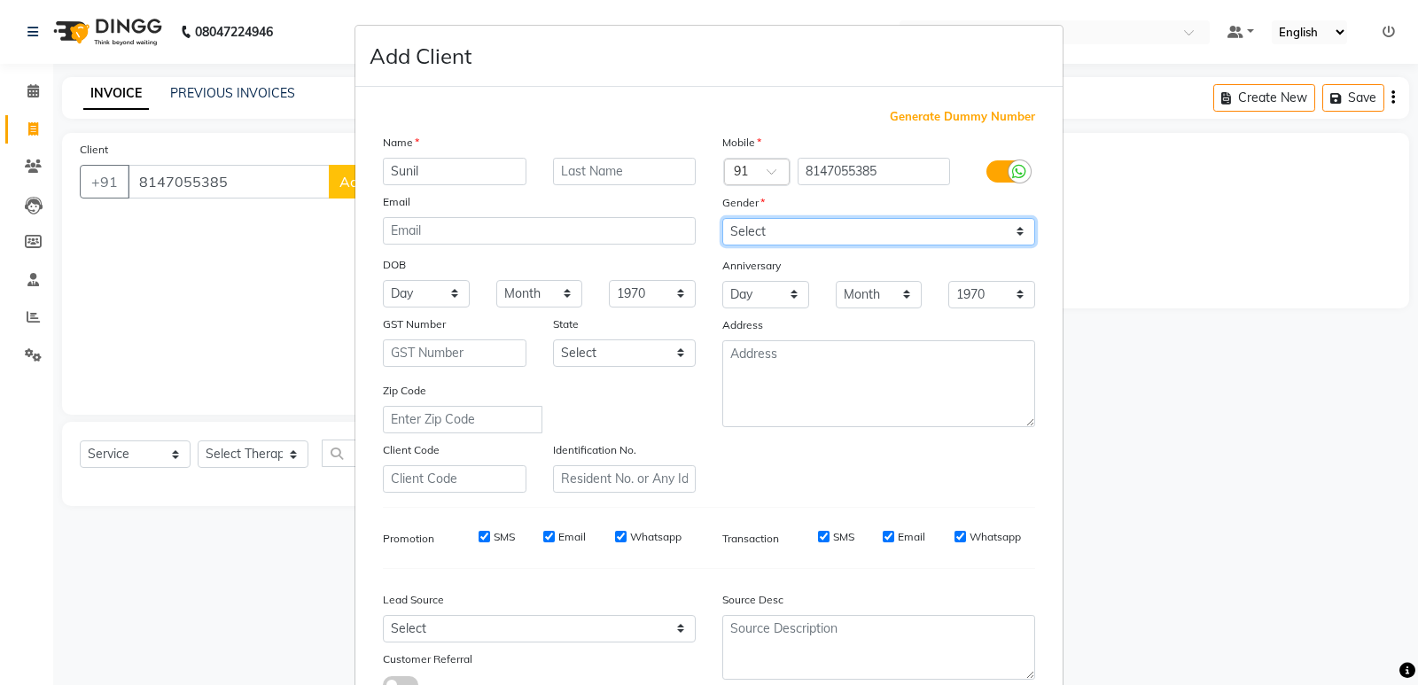
click at [722, 218] on select "Select [DEMOGRAPHIC_DATA] [DEMOGRAPHIC_DATA] Other Prefer Not To Say" at bounding box center [878, 231] width 313 height 27
click at [478, 533] on input "SMS" at bounding box center [484, 537] width 12 height 12
checkbox input "false"
click at [546, 535] on input "Email" at bounding box center [549, 537] width 12 height 12
checkbox input "false"
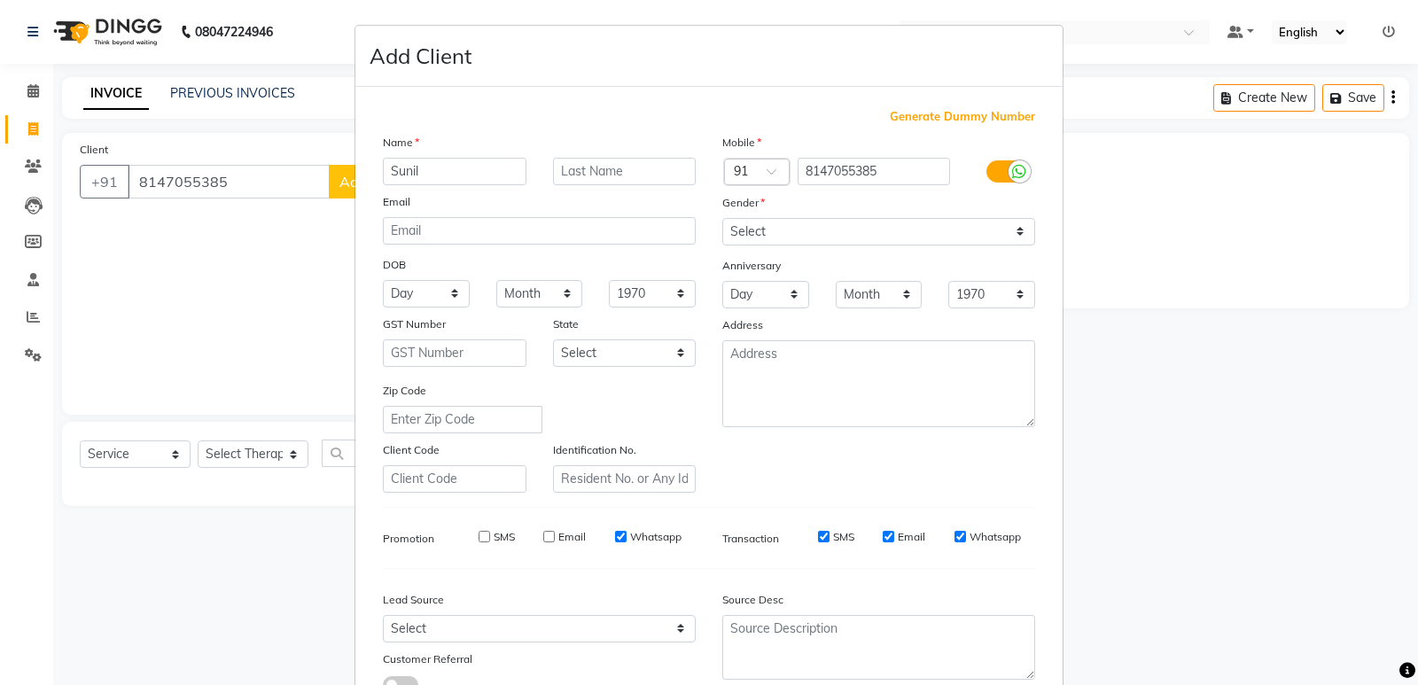
click at [615, 539] on input "Whatsapp" at bounding box center [621, 537] width 12 height 12
checkbox input "false"
click at [818, 538] on input "SMS" at bounding box center [824, 537] width 12 height 12
checkbox input "false"
click at [882, 537] on input "Email" at bounding box center [888, 537] width 12 height 12
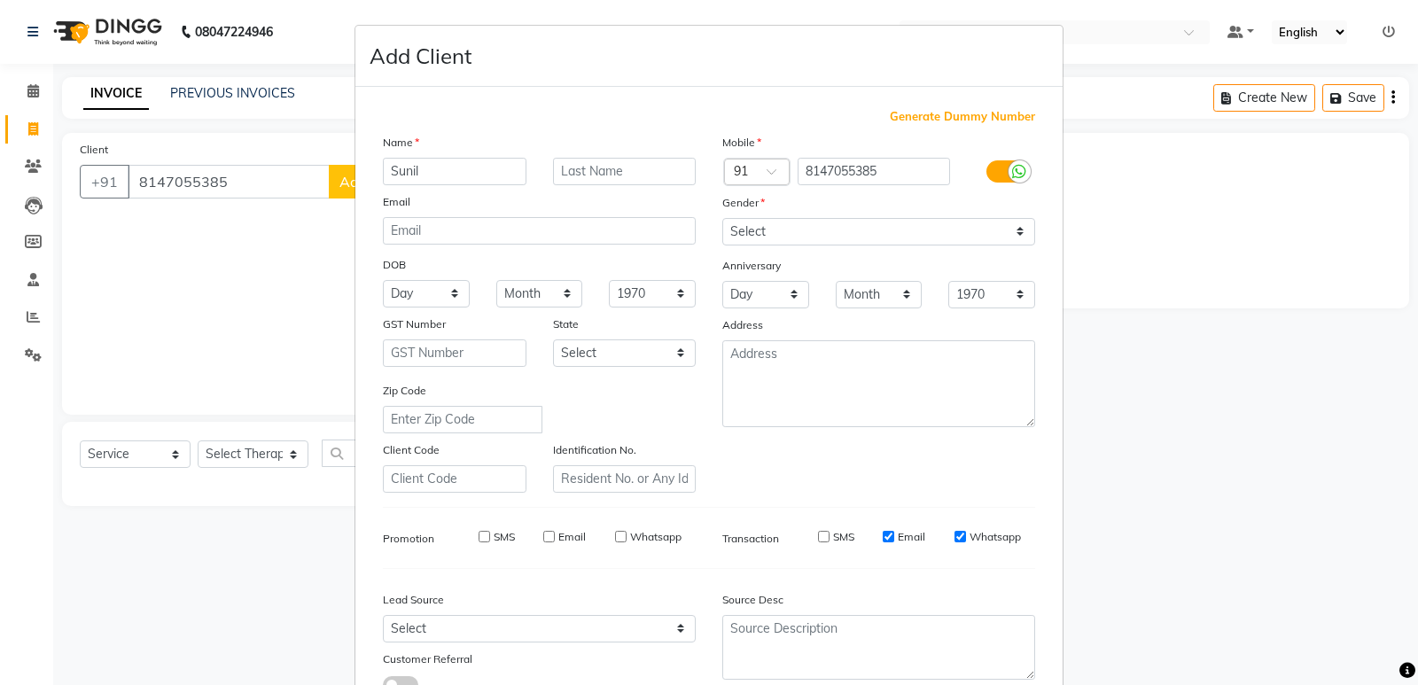
checkbox input "false"
click at [954, 533] on input "Whatsapp" at bounding box center [960, 537] width 12 height 12
checkbox input "false"
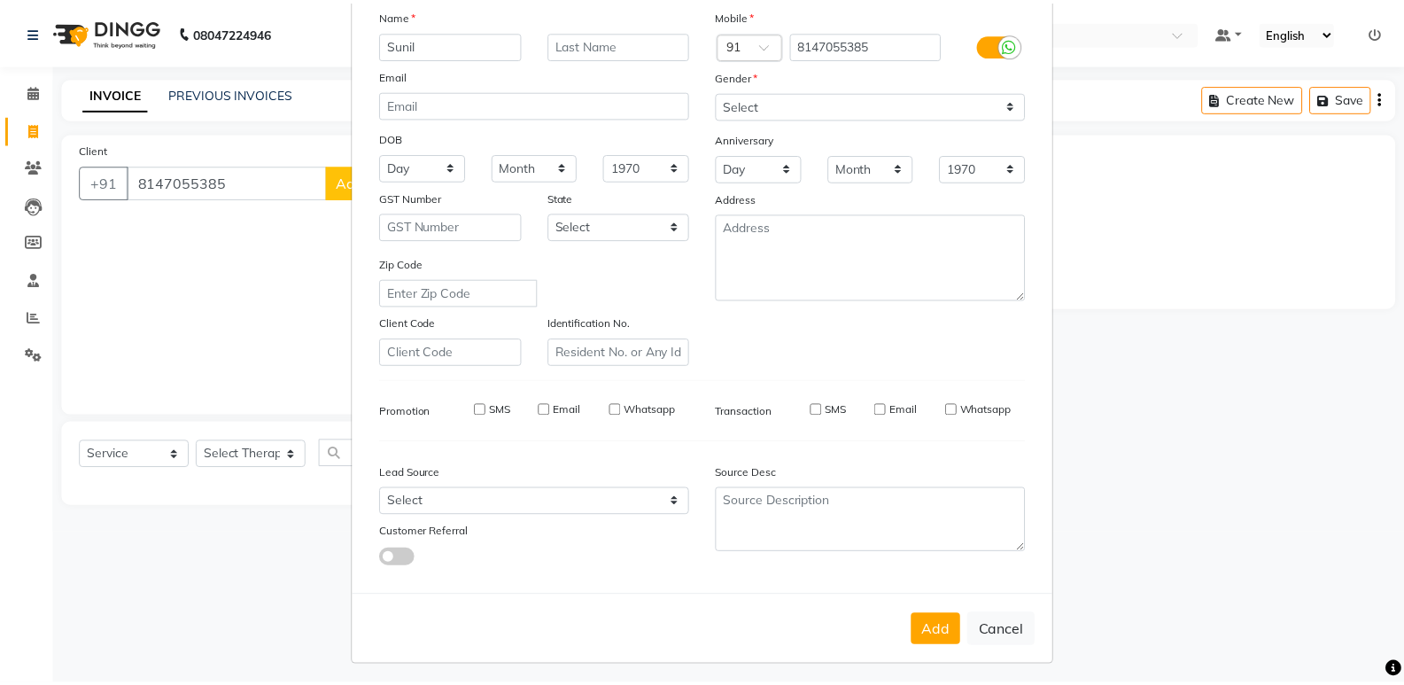
scroll to position [133, 0]
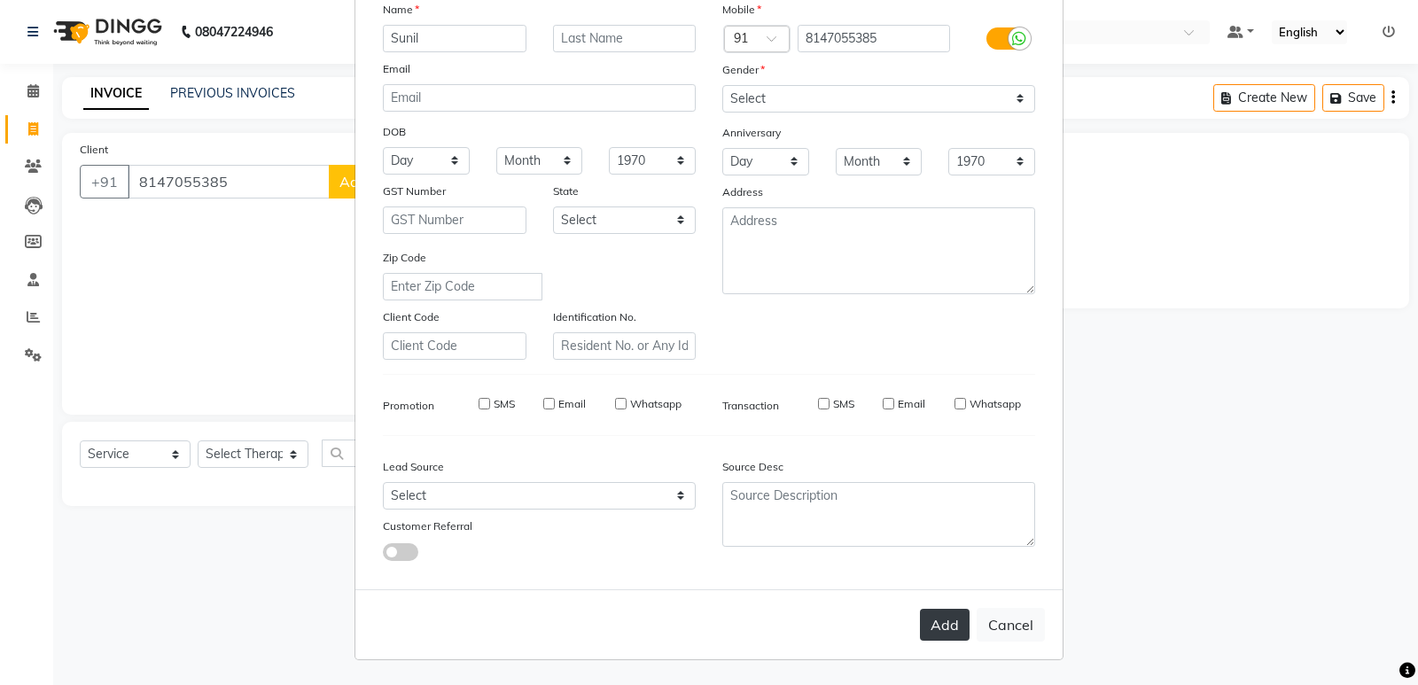
click at [935, 626] on button "Add" at bounding box center [945, 625] width 50 height 32
select select
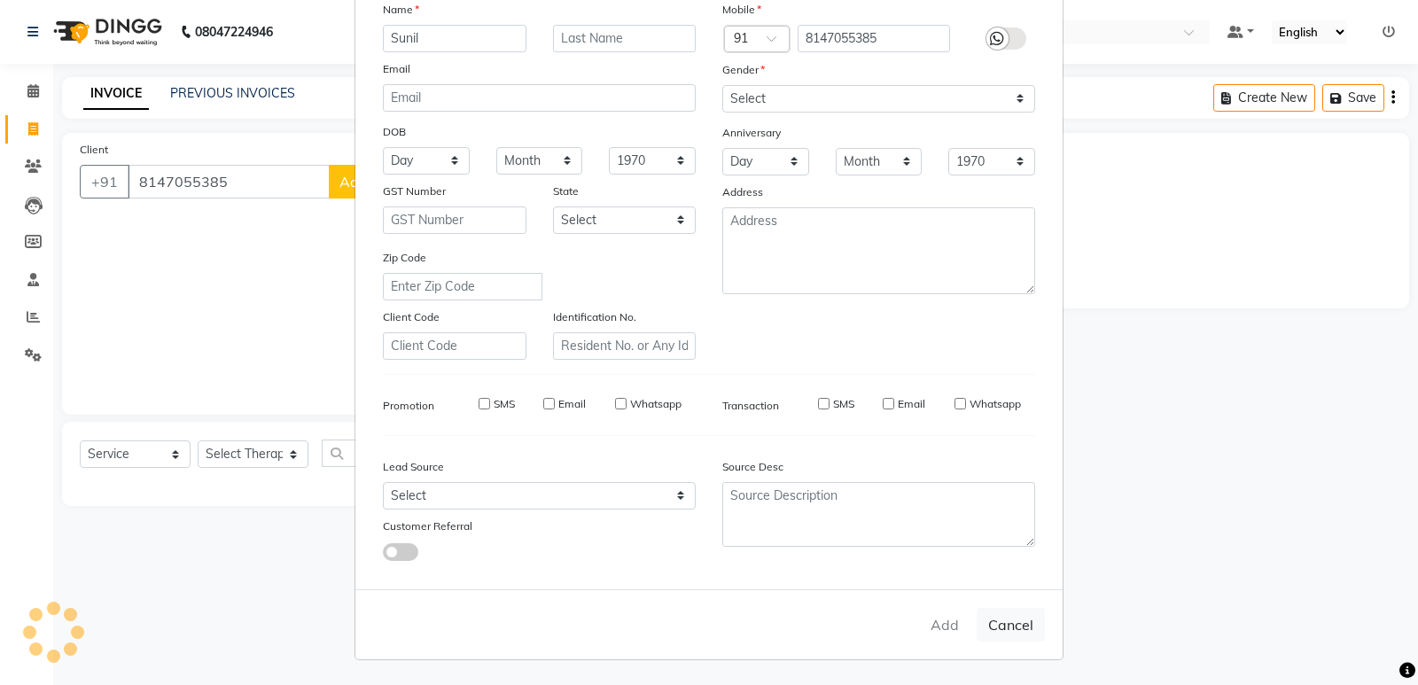
select select
checkbox input "false"
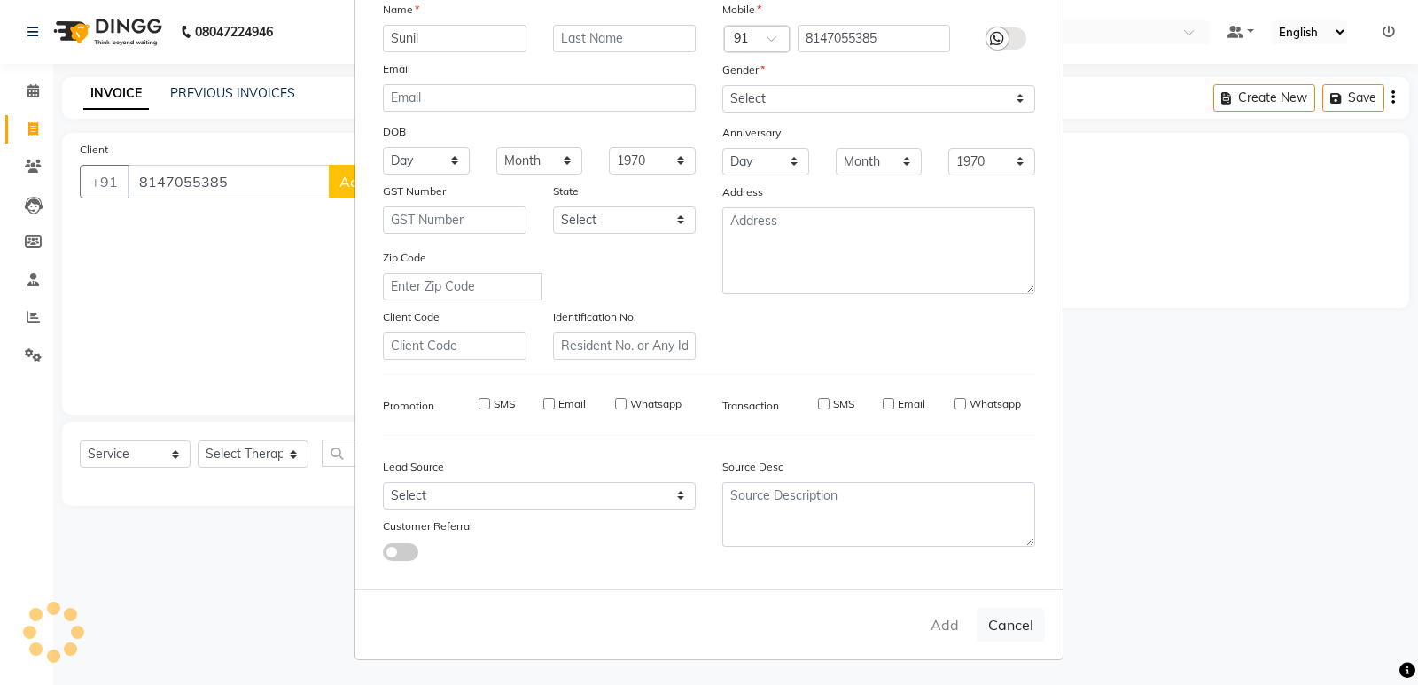
checkbox input "false"
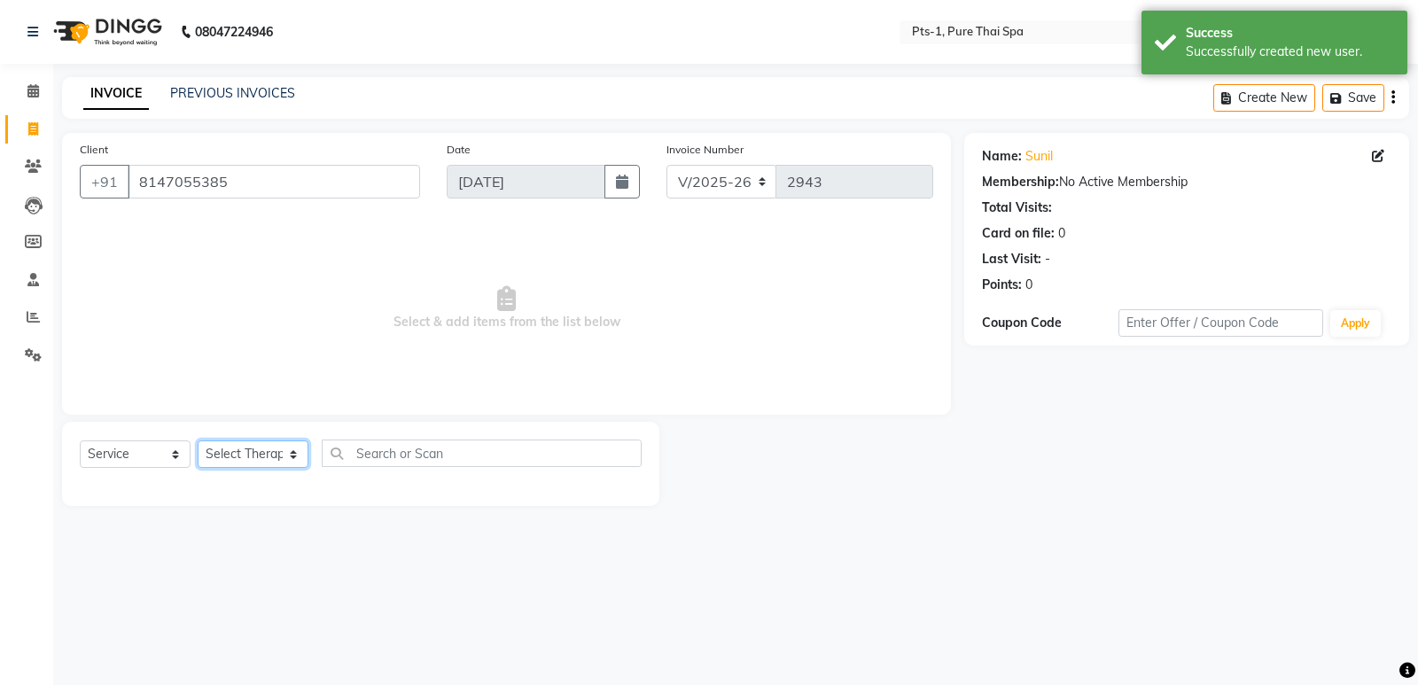
click at [259, 452] on select "Select Therapist [PERSON_NAME] anyone Babu Bela Gia Jeje [PERSON_NAME] [PERSON_…" at bounding box center [253, 453] width 111 height 27
select select "51729"
click at [198, 440] on select "Select Therapist [PERSON_NAME] anyone Babu Bela Gia Jeje [PERSON_NAME] [PERSON_…" at bounding box center [253, 453] width 111 height 27
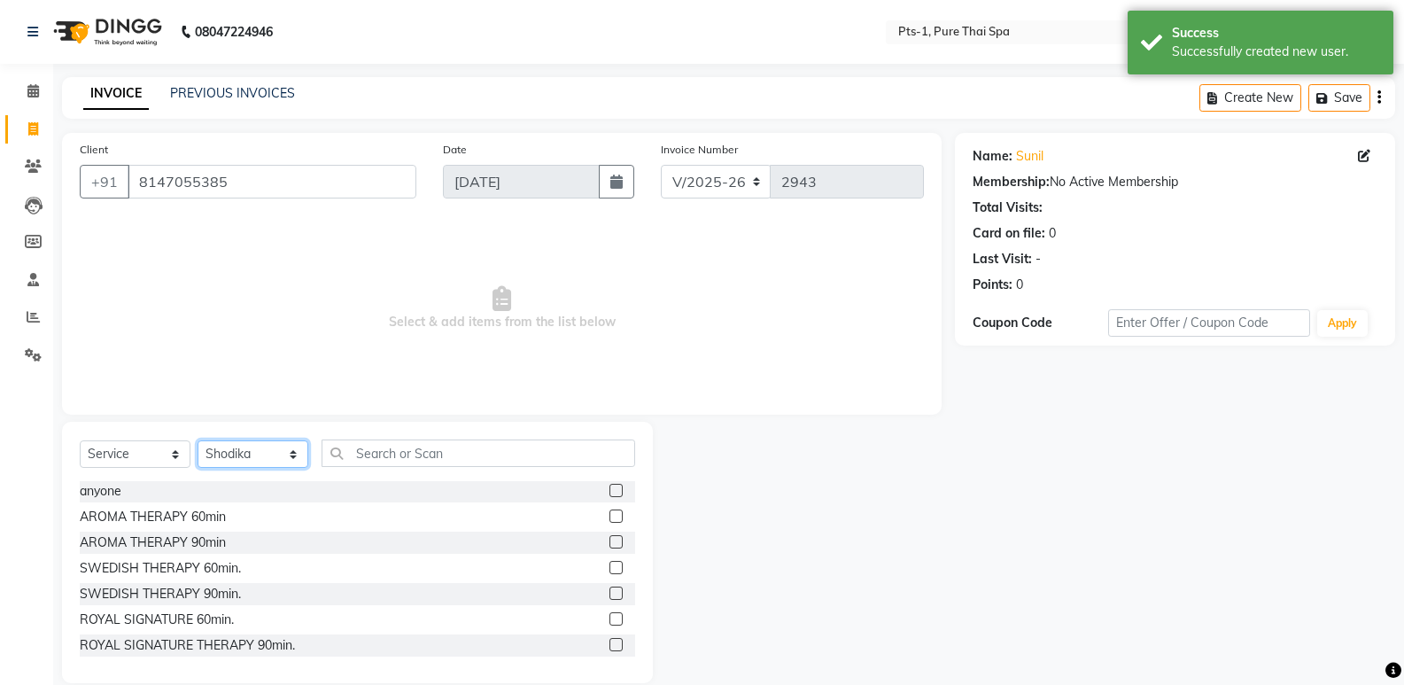
scroll to position [0, 0]
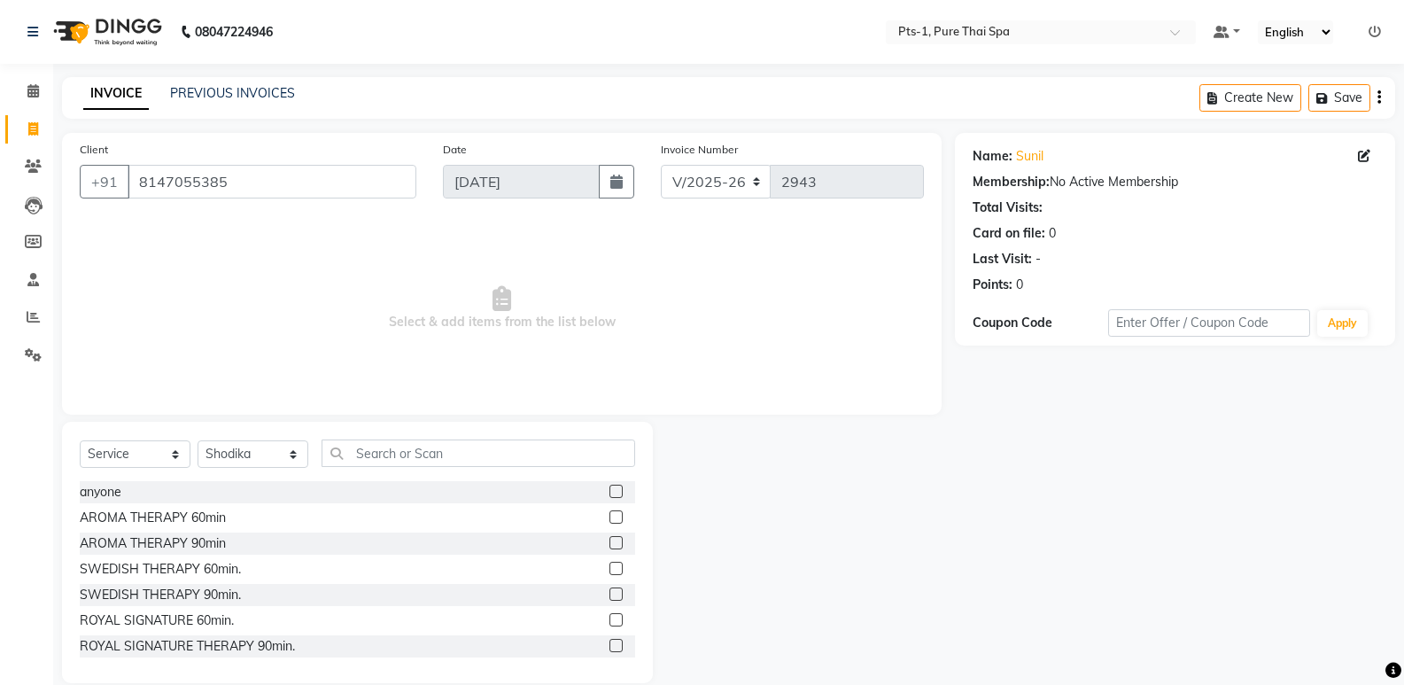
click at [610, 571] on label at bounding box center [616, 568] width 13 height 13
click at [610, 571] on input "checkbox" at bounding box center [616, 570] width 12 height 12
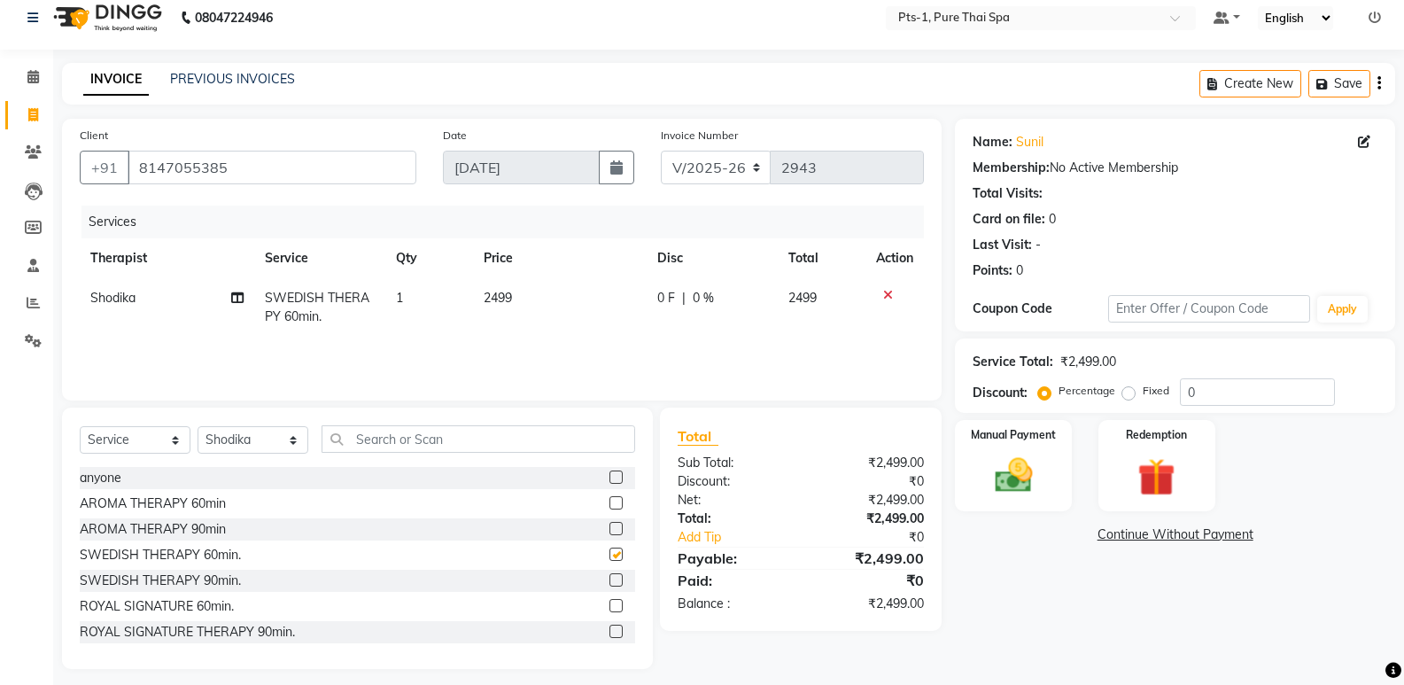
checkbox input "false"
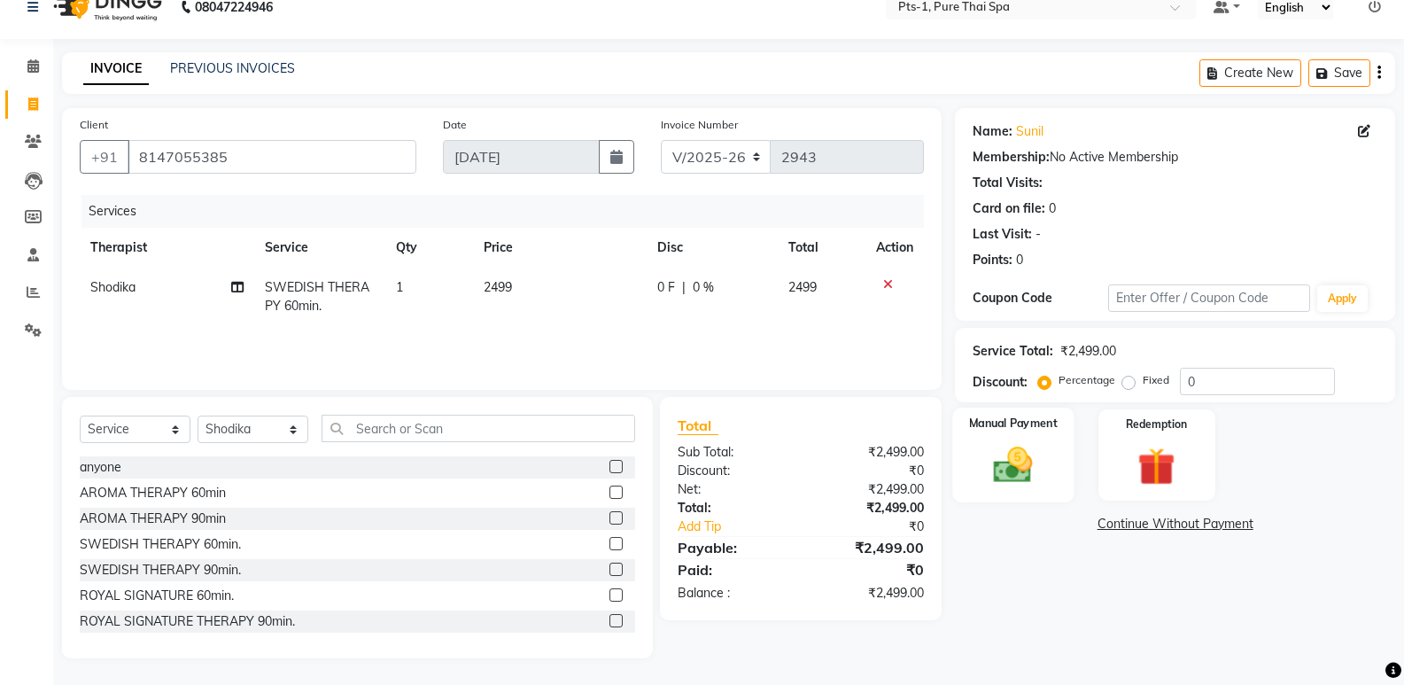
click at [1035, 456] on img at bounding box center [1013, 464] width 63 height 45
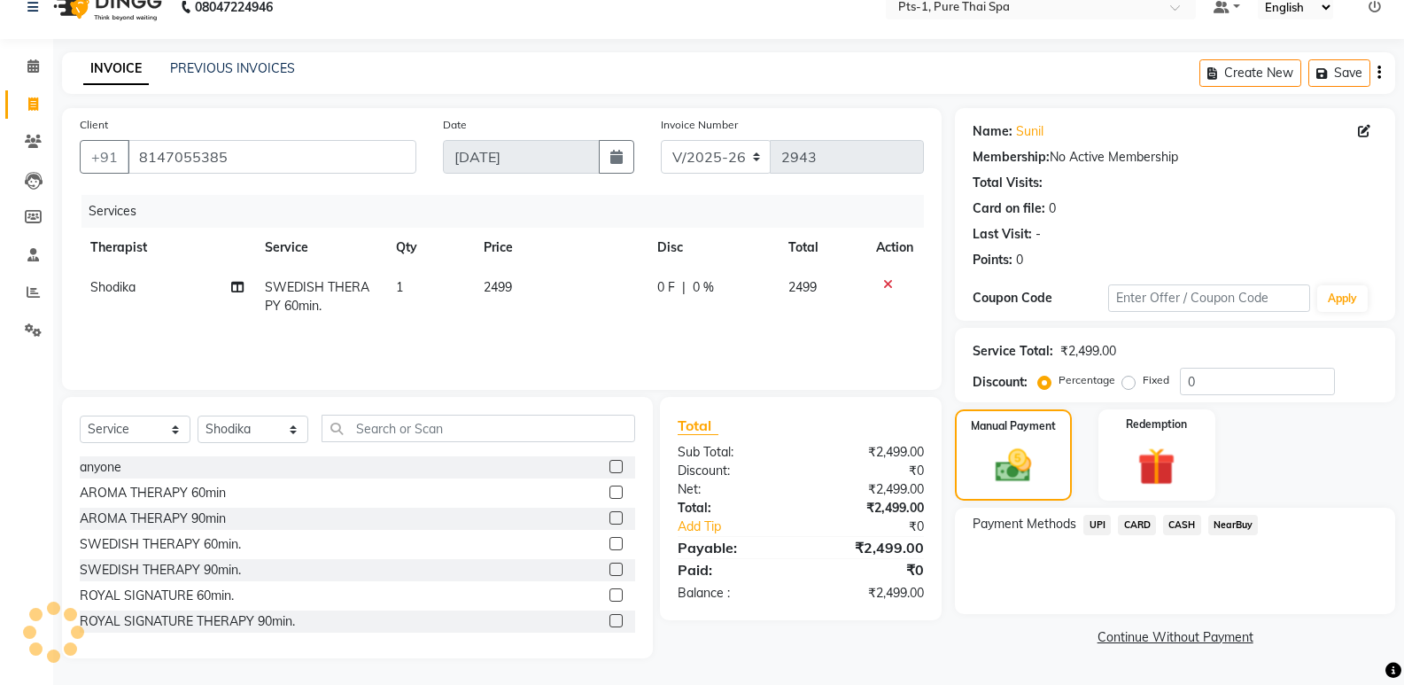
click at [1186, 525] on span "CASH" at bounding box center [1182, 525] width 38 height 20
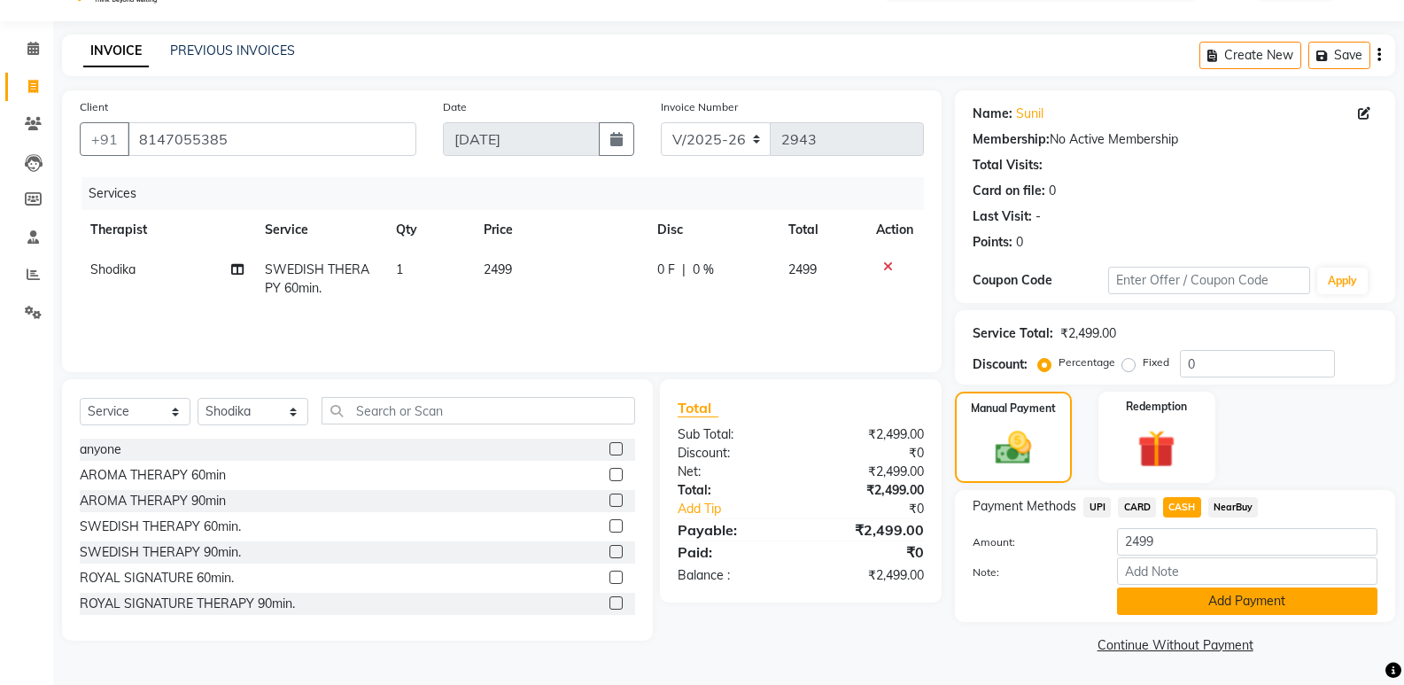
click at [1216, 590] on button "Add Payment" at bounding box center [1247, 600] width 260 height 27
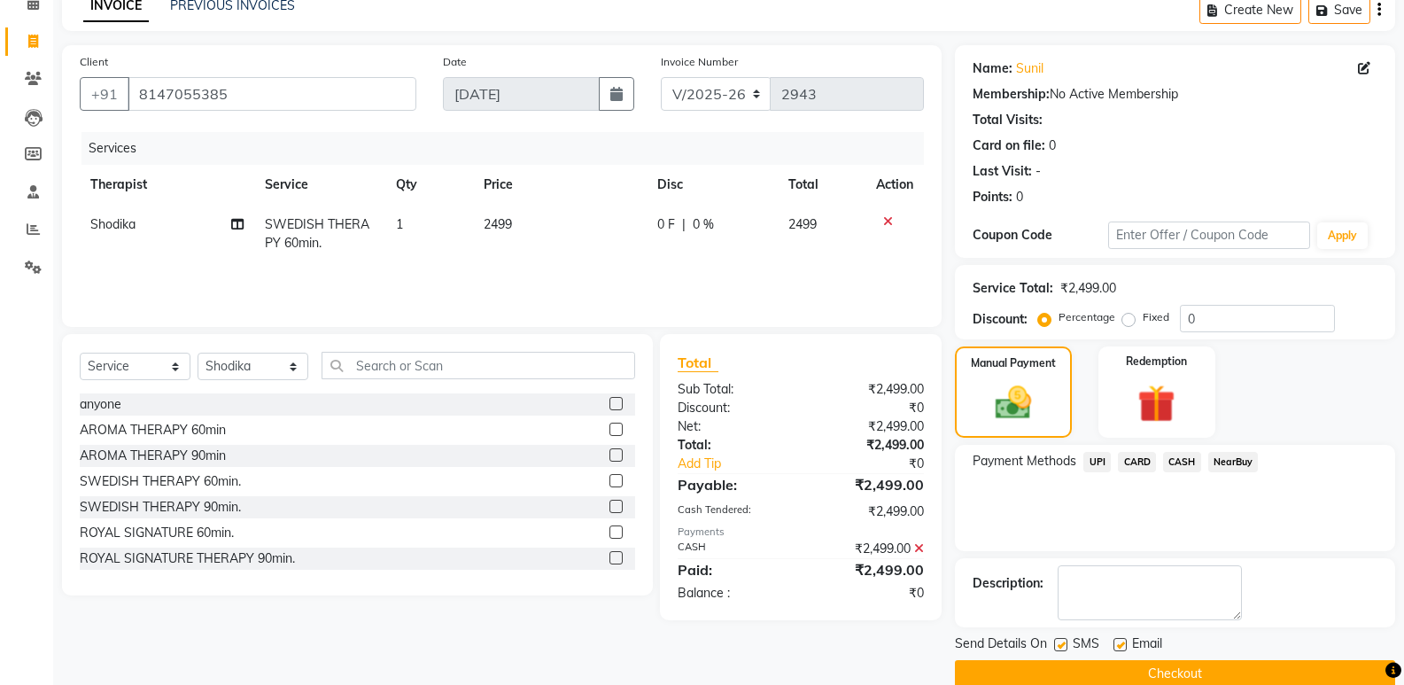
scroll to position [117, 0]
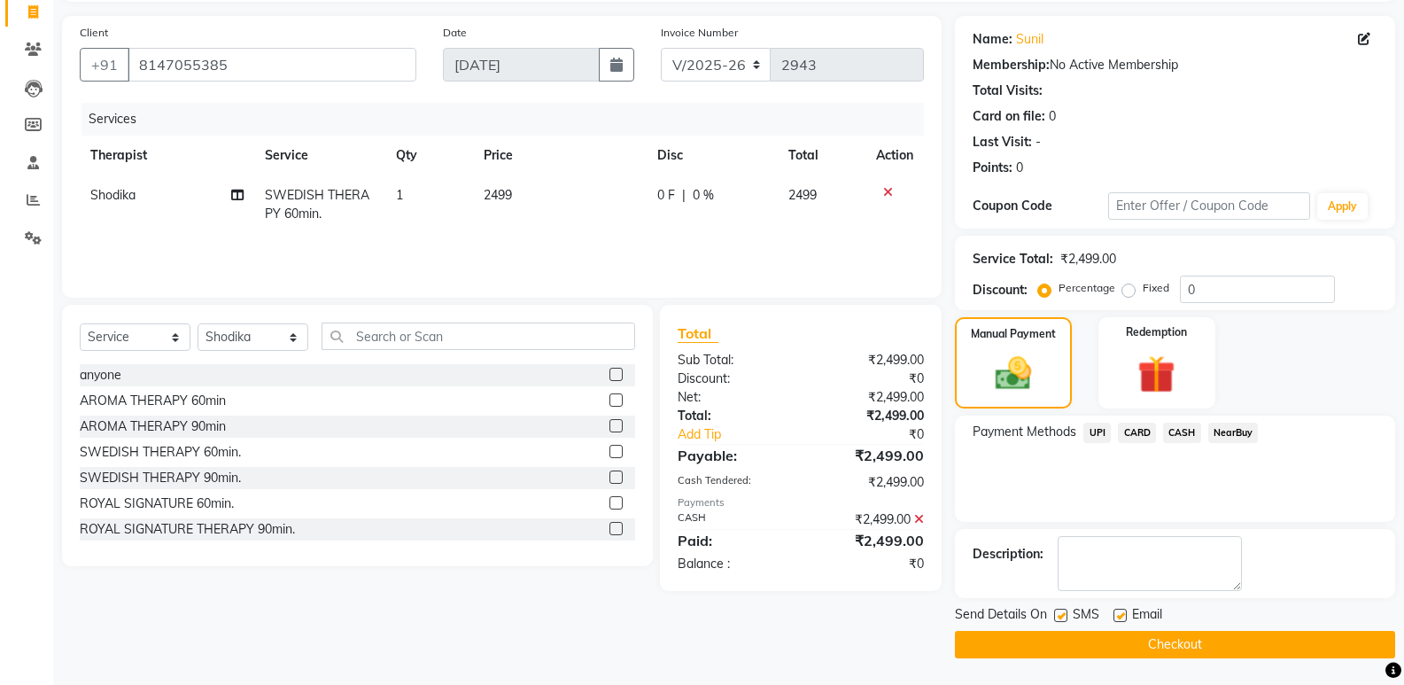
click at [1059, 617] on label at bounding box center [1060, 615] width 13 height 13
click at [1059, 617] on input "checkbox" at bounding box center [1060, 616] width 12 height 12
checkbox input "false"
click at [1124, 616] on label at bounding box center [1120, 615] width 13 height 13
click at [1124, 616] on input "checkbox" at bounding box center [1120, 616] width 12 height 12
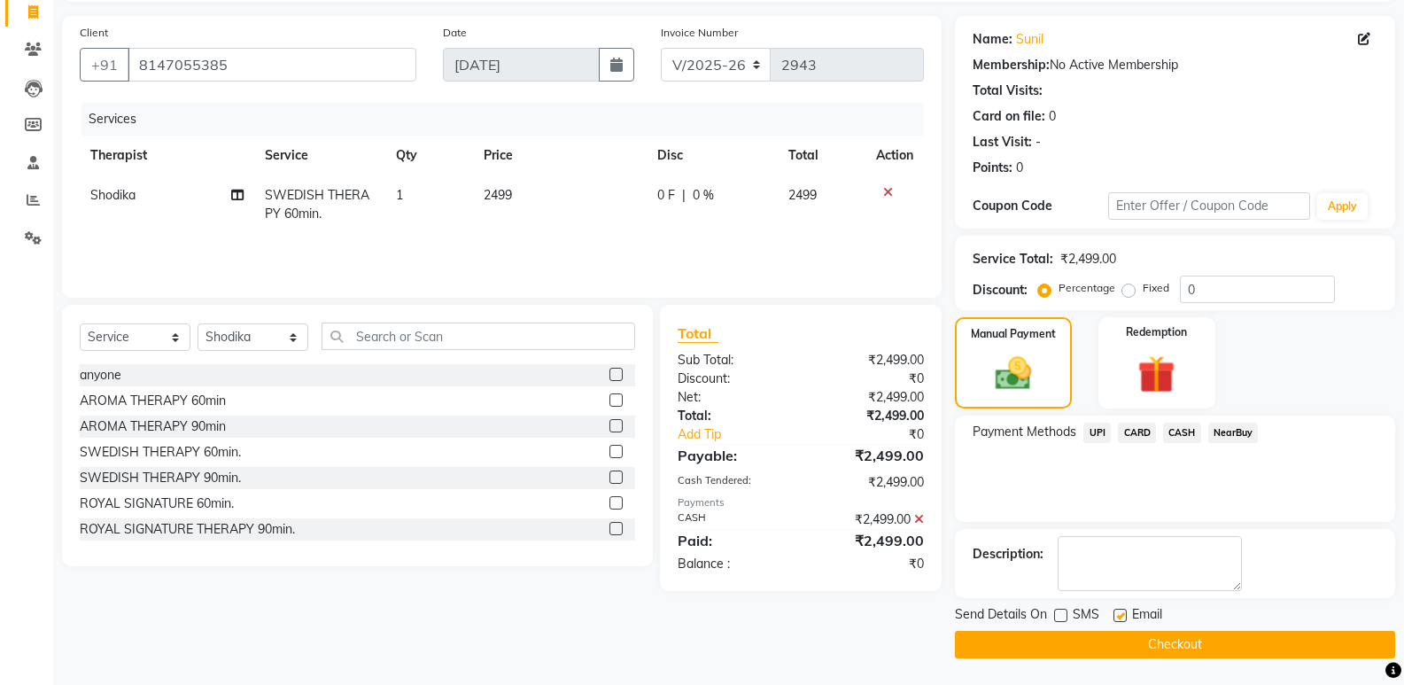
checkbox input "false"
click at [1130, 638] on button "Checkout" at bounding box center [1175, 644] width 440 height 27
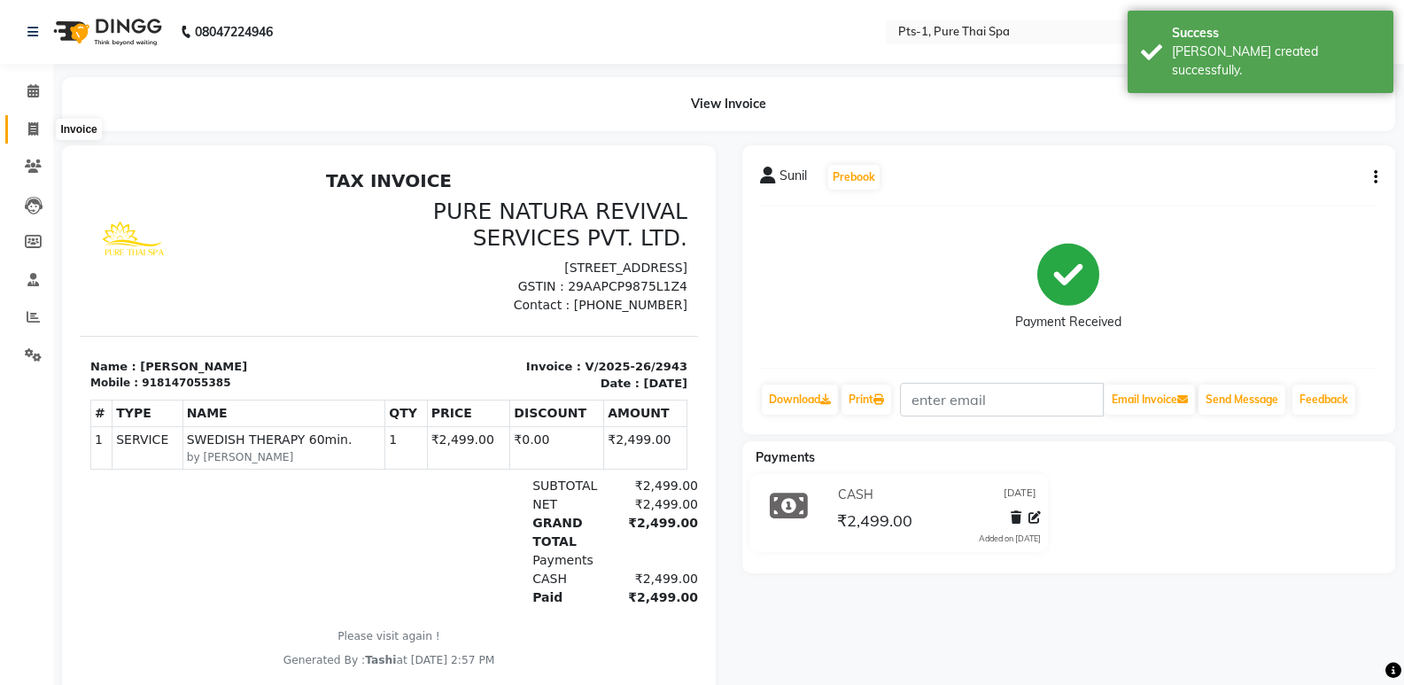
click at [37, 129] on icon at bounding box center [33, 128] width 10 height 13
select select "service"
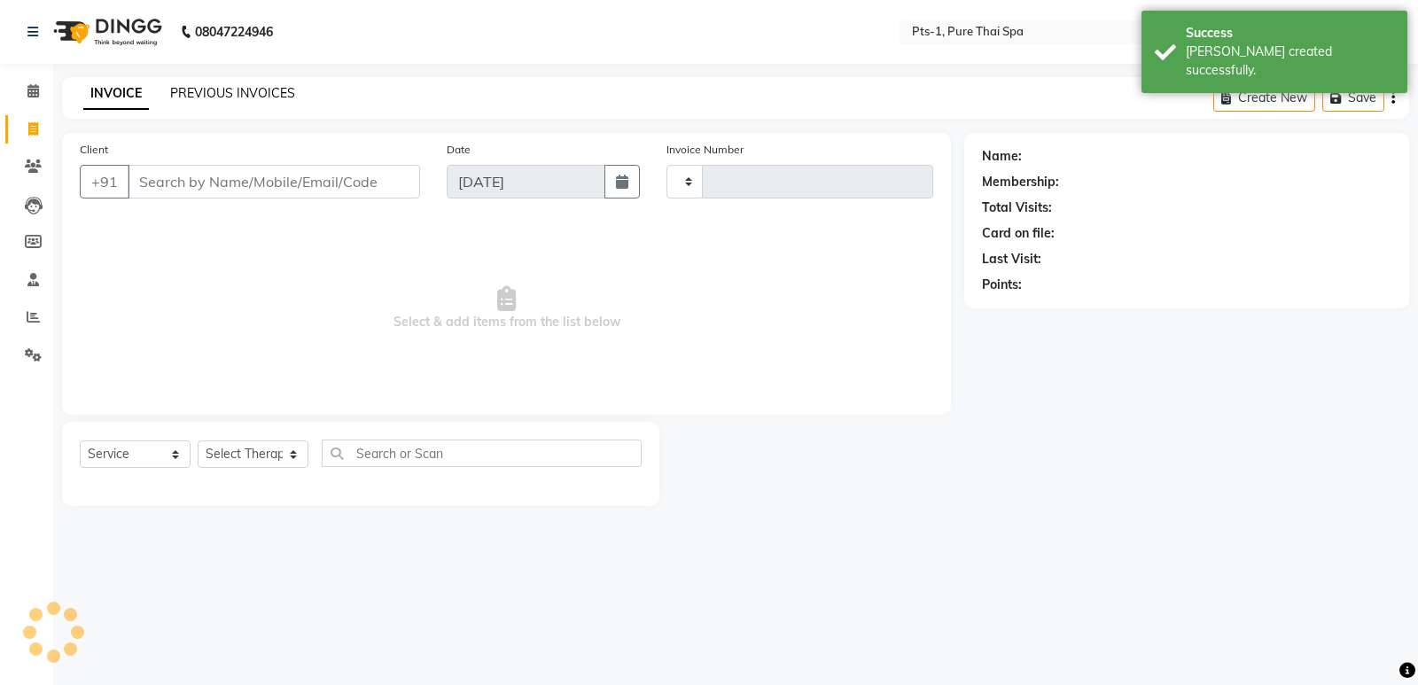
type input "2944"
select select "5296"
click at [191, 100] on link "PREVIOUS INVOICES" at bounding box center [232, 93] width 125 height 16
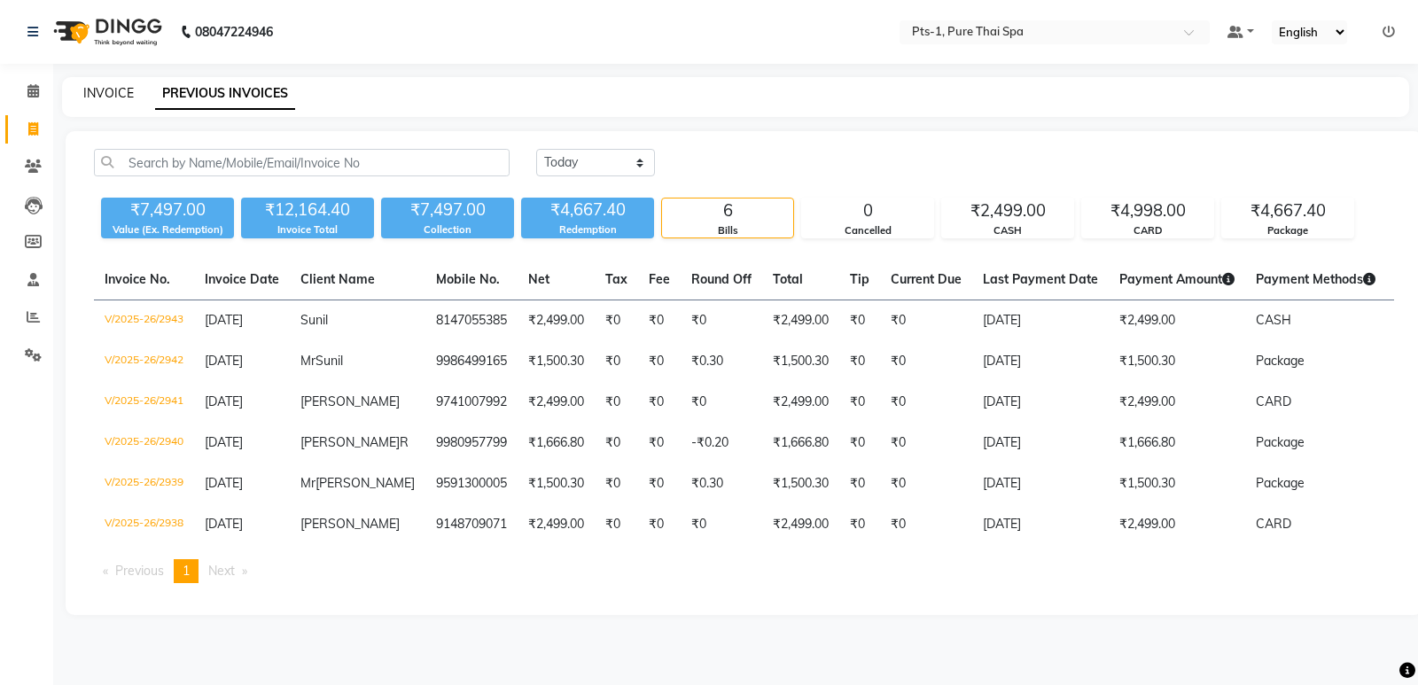
click at [108, 94] on link "INVOICE" at bounding box center [108, 93] width 51 height 16
select select "5296"
select select "service"
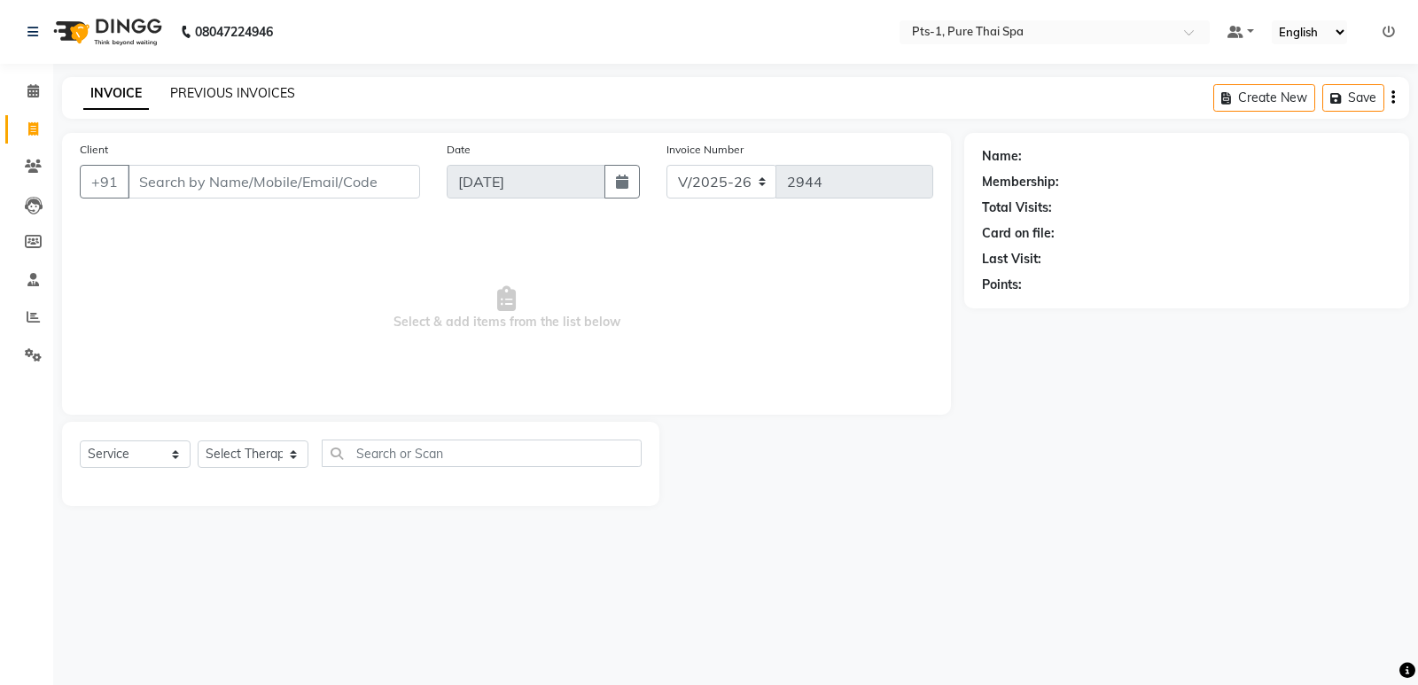
click at [220, 97] on link "PREVIOUS INVOICES" at bounding box center [232, 93] width 125 height 16
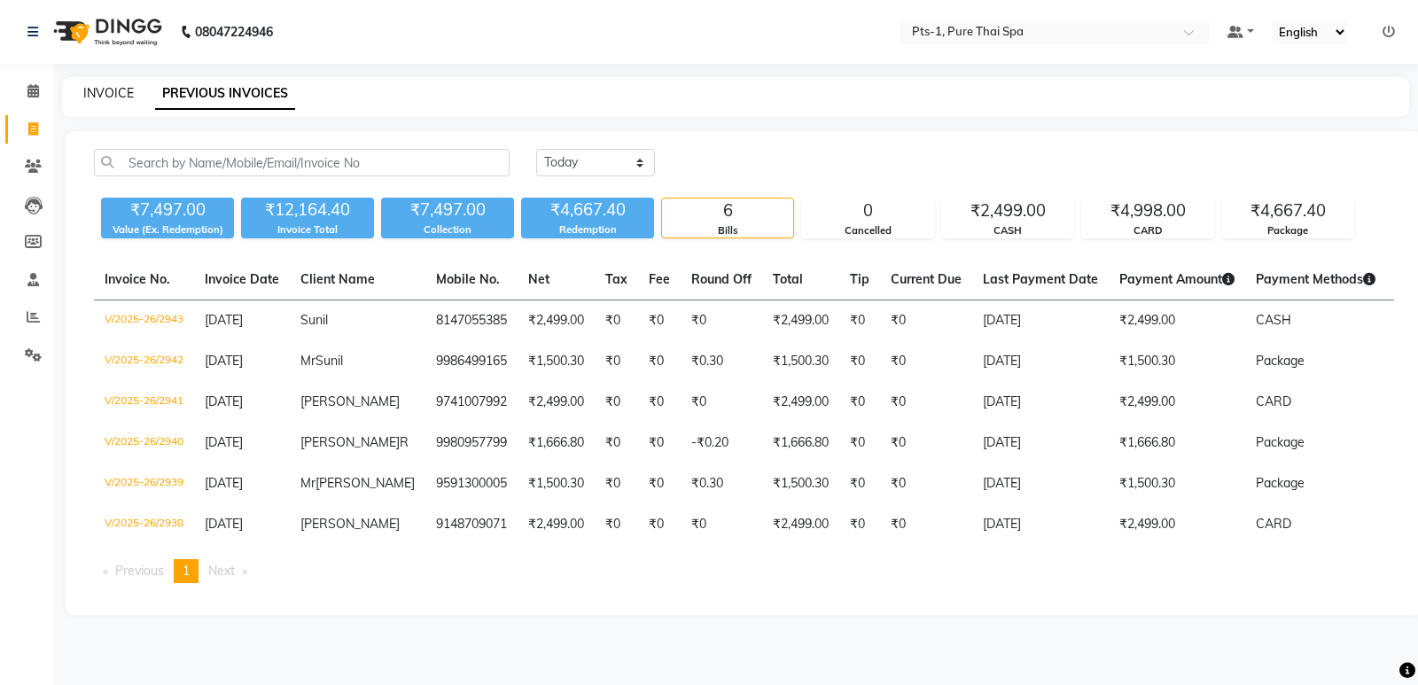
click at [115, 97] on link "INVOICE" at bounding box center [108, 93] width 51 height 16
select select "service"
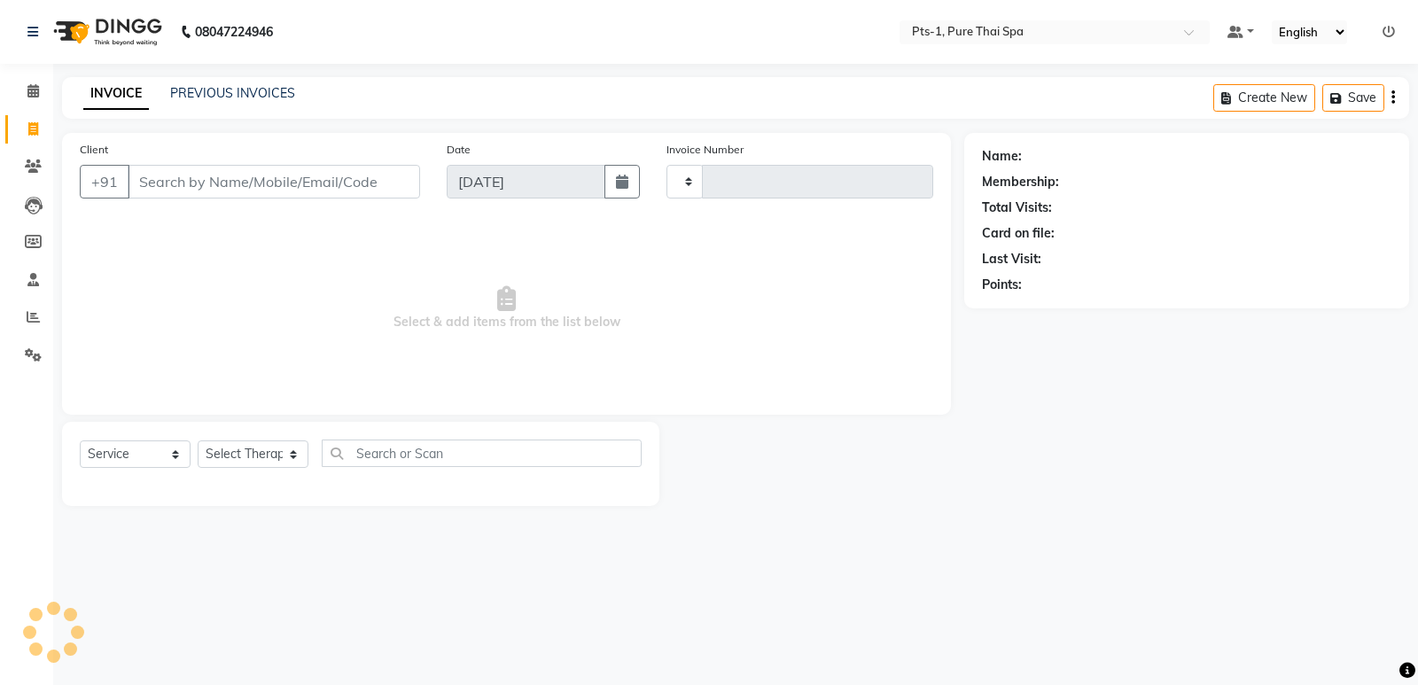
type input "2944"
select select "5296"
click at [206, 94] on link "PREVIOUS INVOICES" at bounding box center [232, 93] width 125 height 16
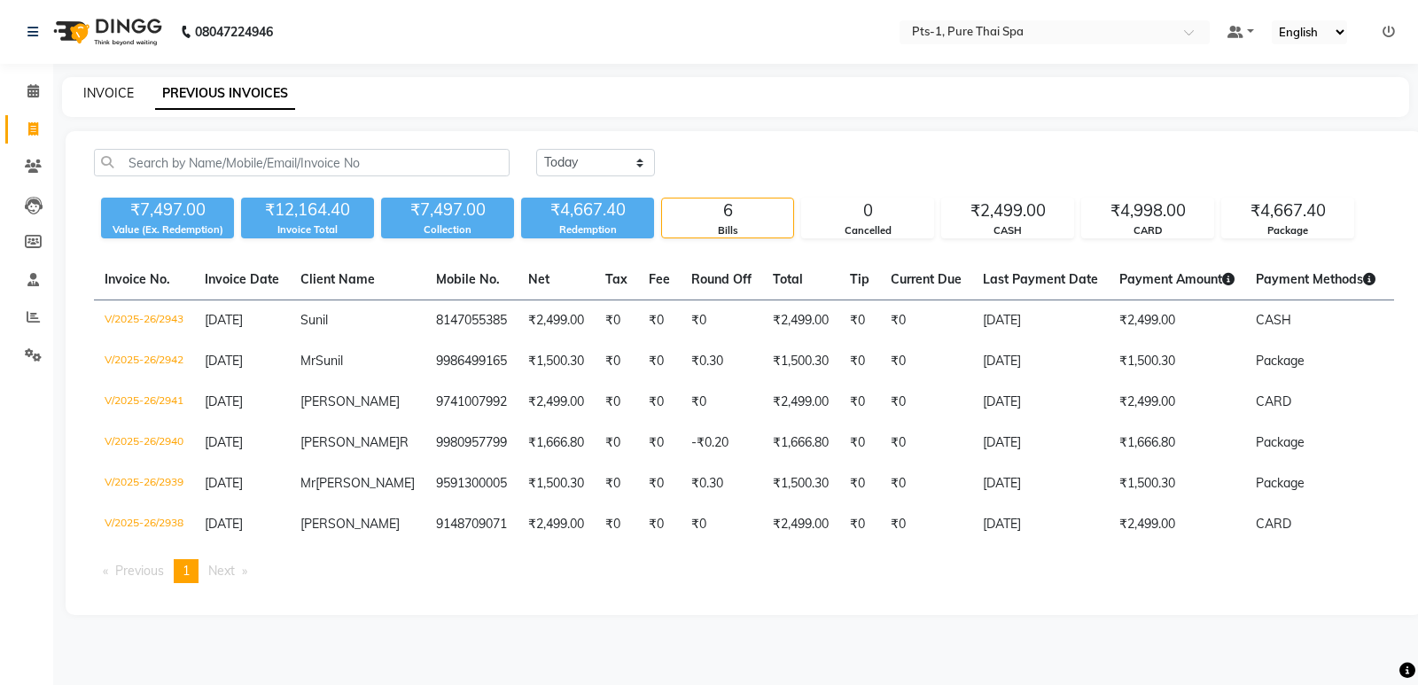
click at [128, 90] on link "INVOICE" at bounding box center [108, 93] width 51 height 16
select select "5296"
select select "service"
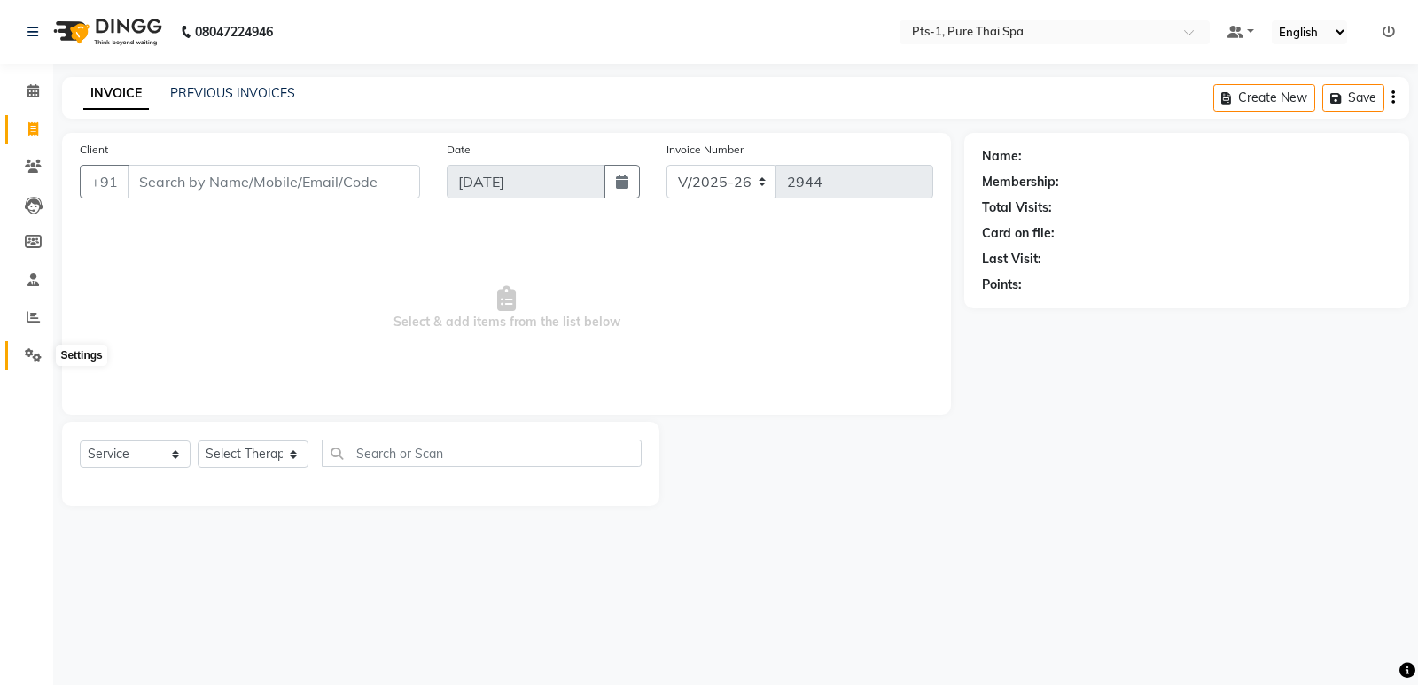
click at [35, 348] on icon at bounding box center [33, 354] width 17 height 13
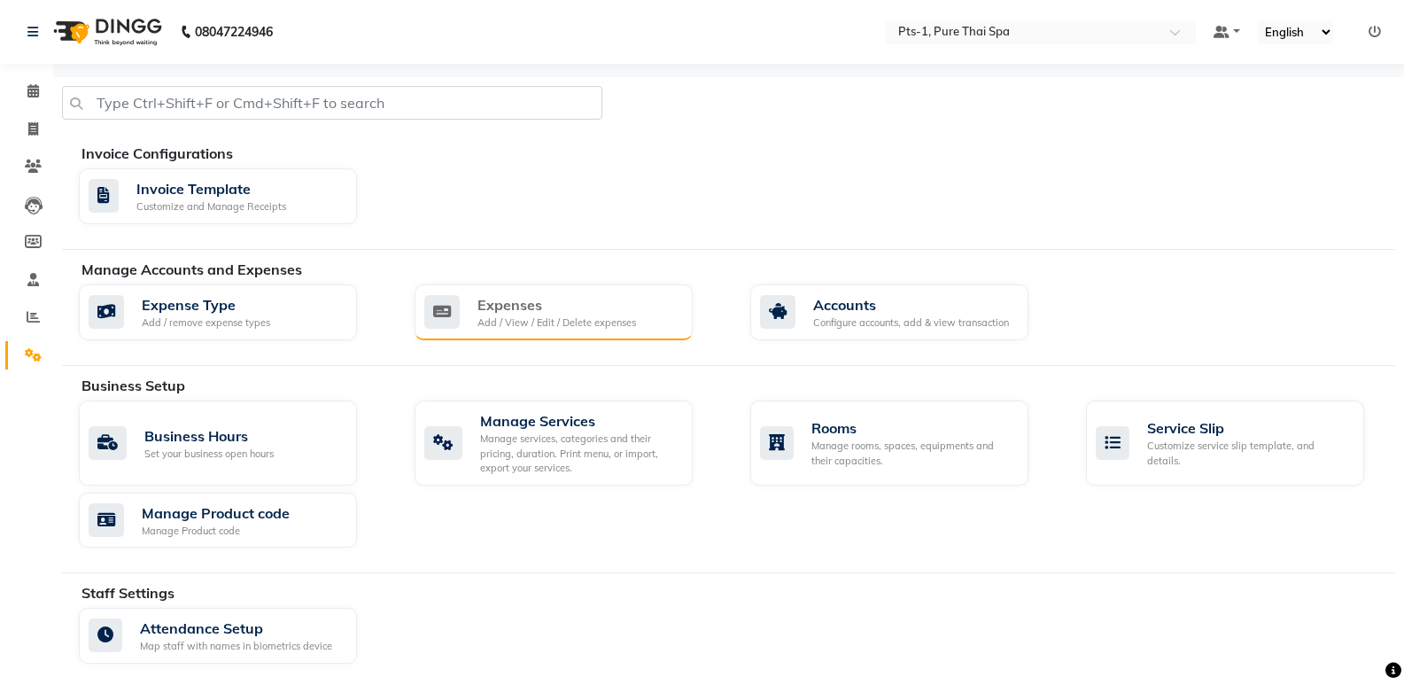
click at [497, 323] on div "Add / View / Edit / Delete expenses" at bounding box center [557, 322] width 159 height 15
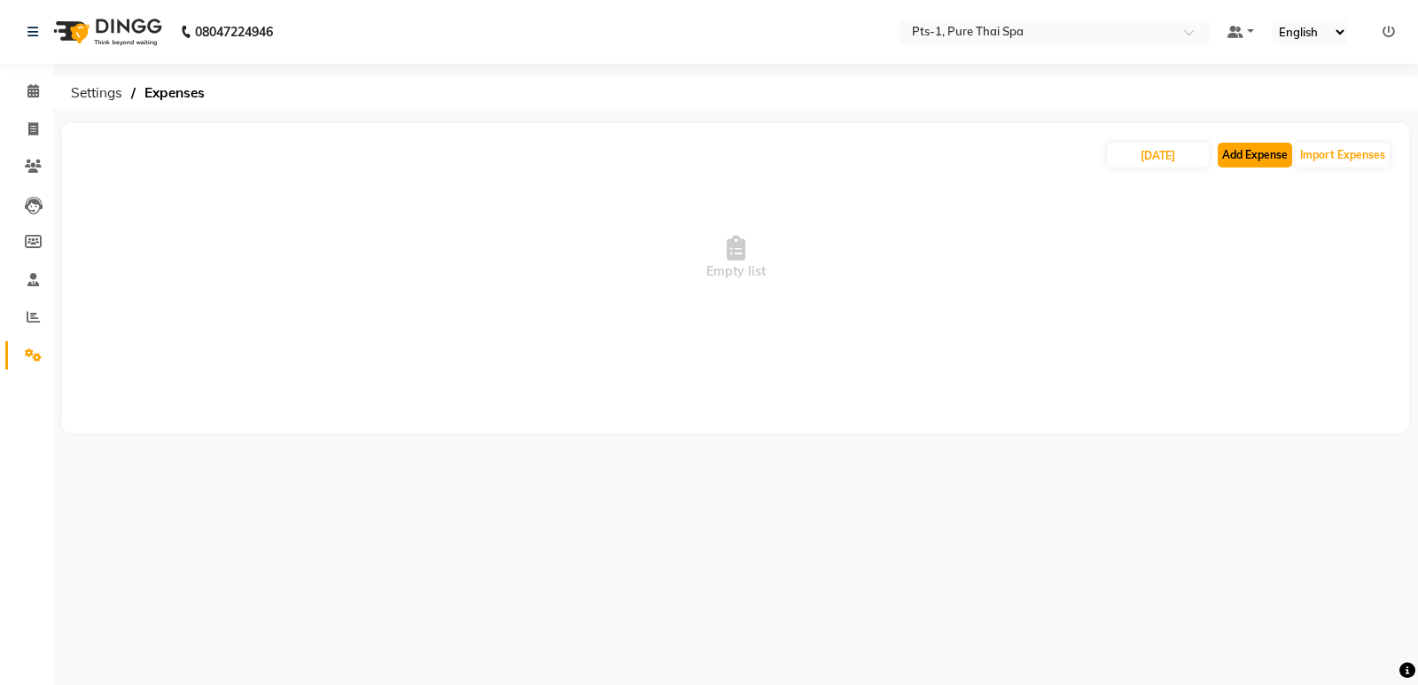
click at [1256, 158] on button "Add Expense" at bounding box center [1254, 155] width 74 height 25
select select "1"
select select "4209"
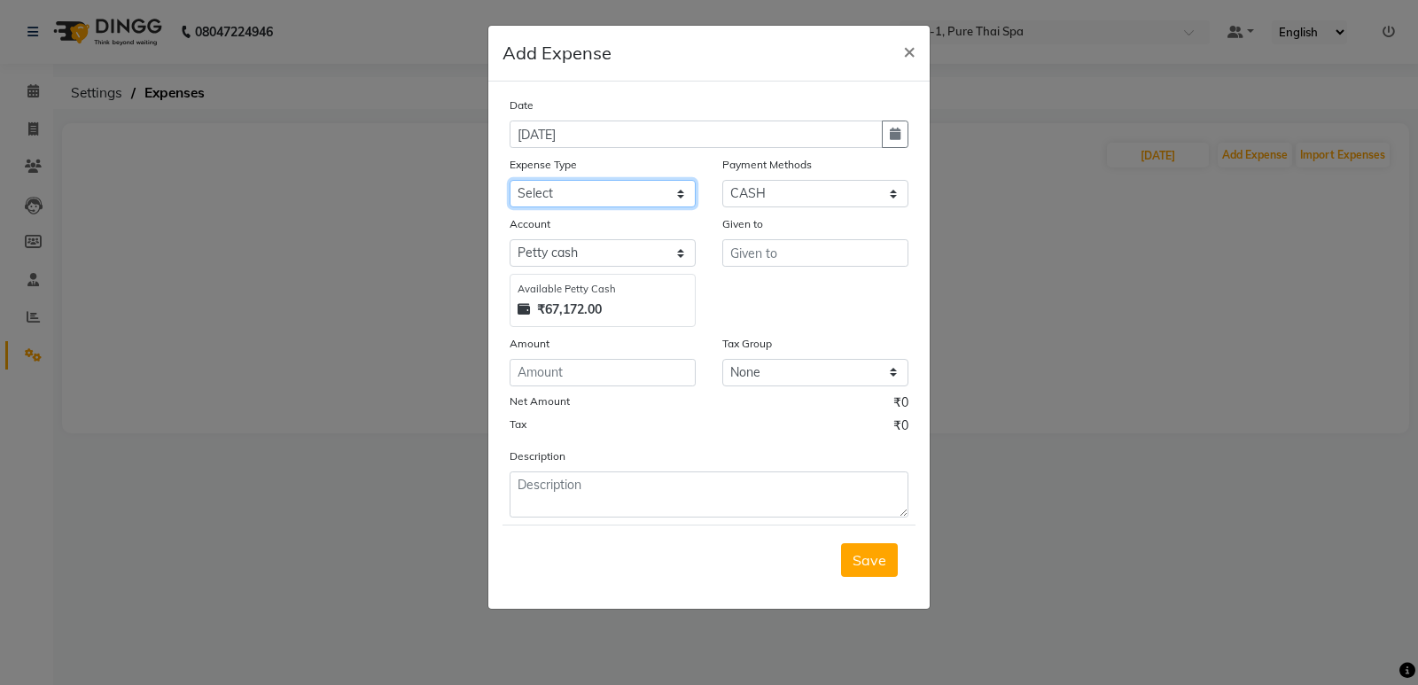
click at [593, 188] on select "Select Bank charges Cleaning and products Donation Electric and water charge In…" at bounding box center [602, 193] width 186 height 27
select select "10840"
click at [509, 180] on select "Select Bank charges Cleaning and products Donation Electric and water charge In…" at bounding box center [602, 193] width 186 height 27
click at [766, 254] on input "text" at bounding box center [815, 252] width 186 height 27
type input "ccb"
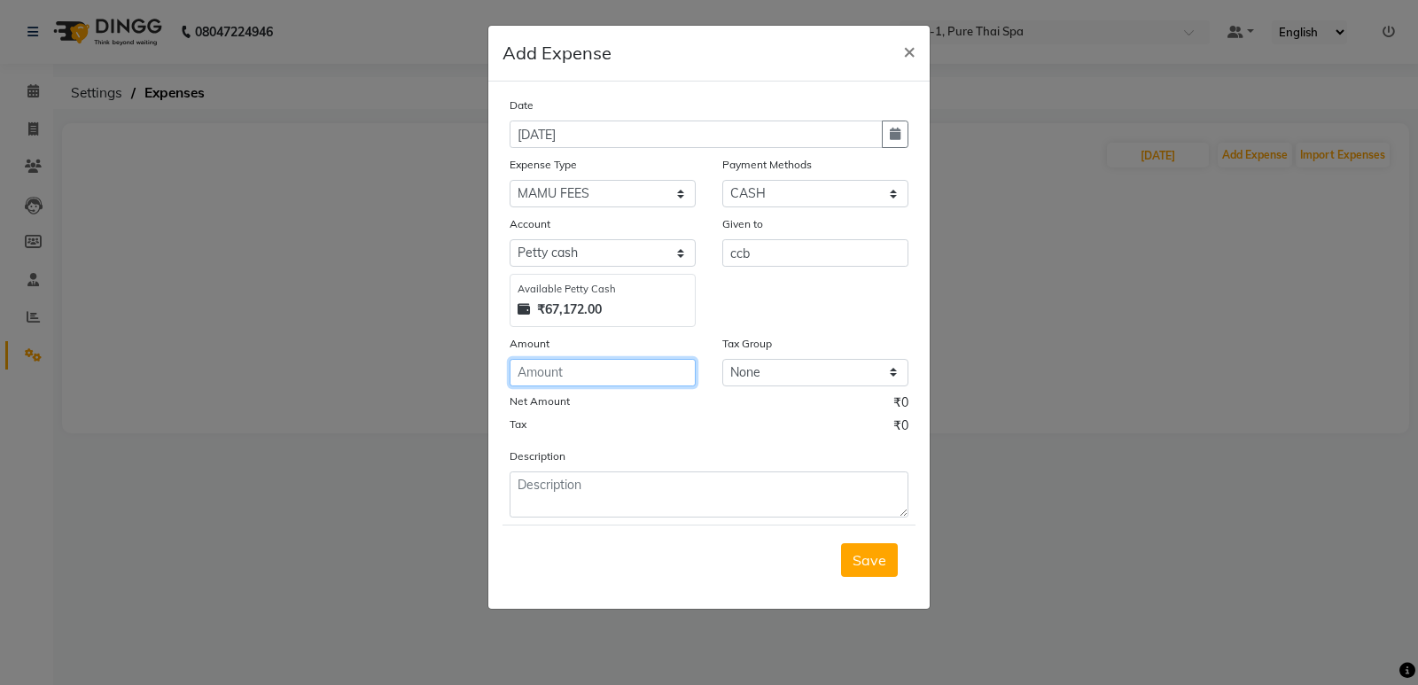
click at [568, 382] on input "number" at bounding box center [602, 372] width 186 height 27
type input "10000"
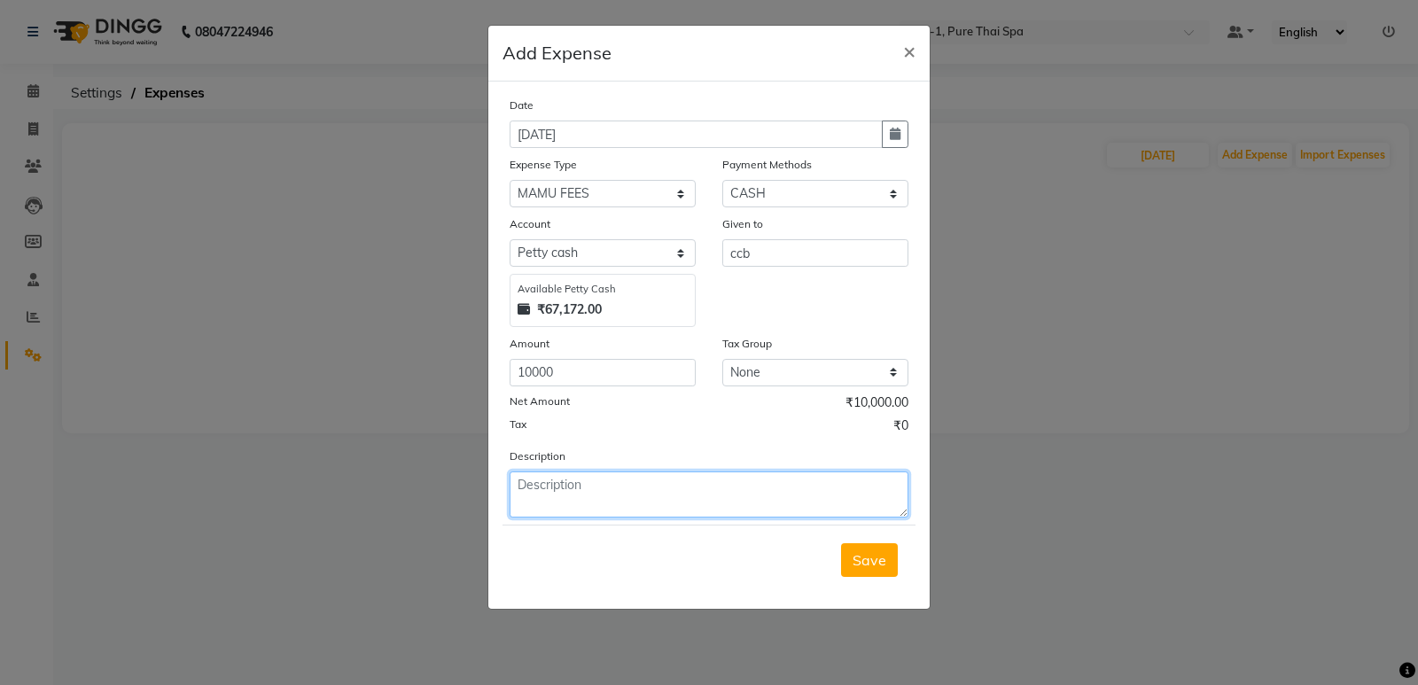
click at [585, 505] on textarea at bounding box center [708, 494] width 399 height 46
type textarea "pts-4"
click at [856, 555] on span "Save" at bounding box center [869, 560] width 34 height 18
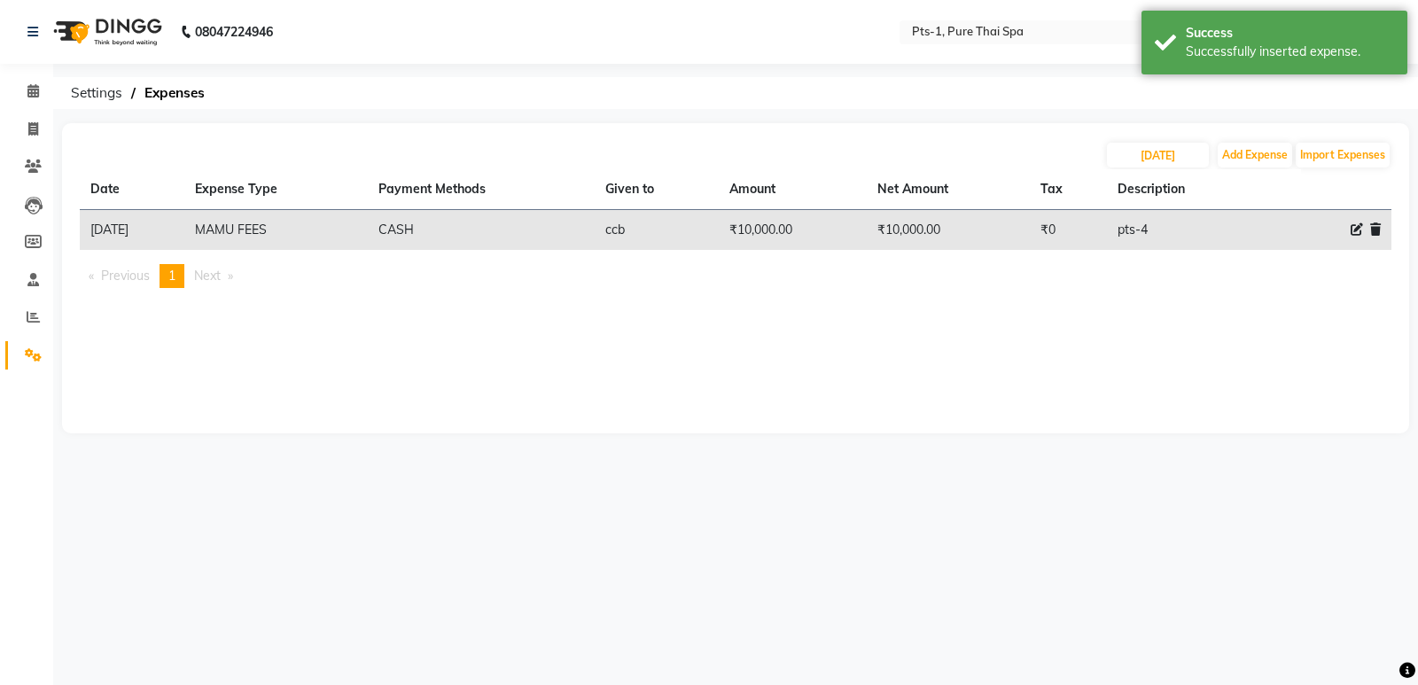
click at [1355, 229] on icon at bounding box center [1356, 229] width 12 height 12
select select "10840"
select select "1"
select select "4209"
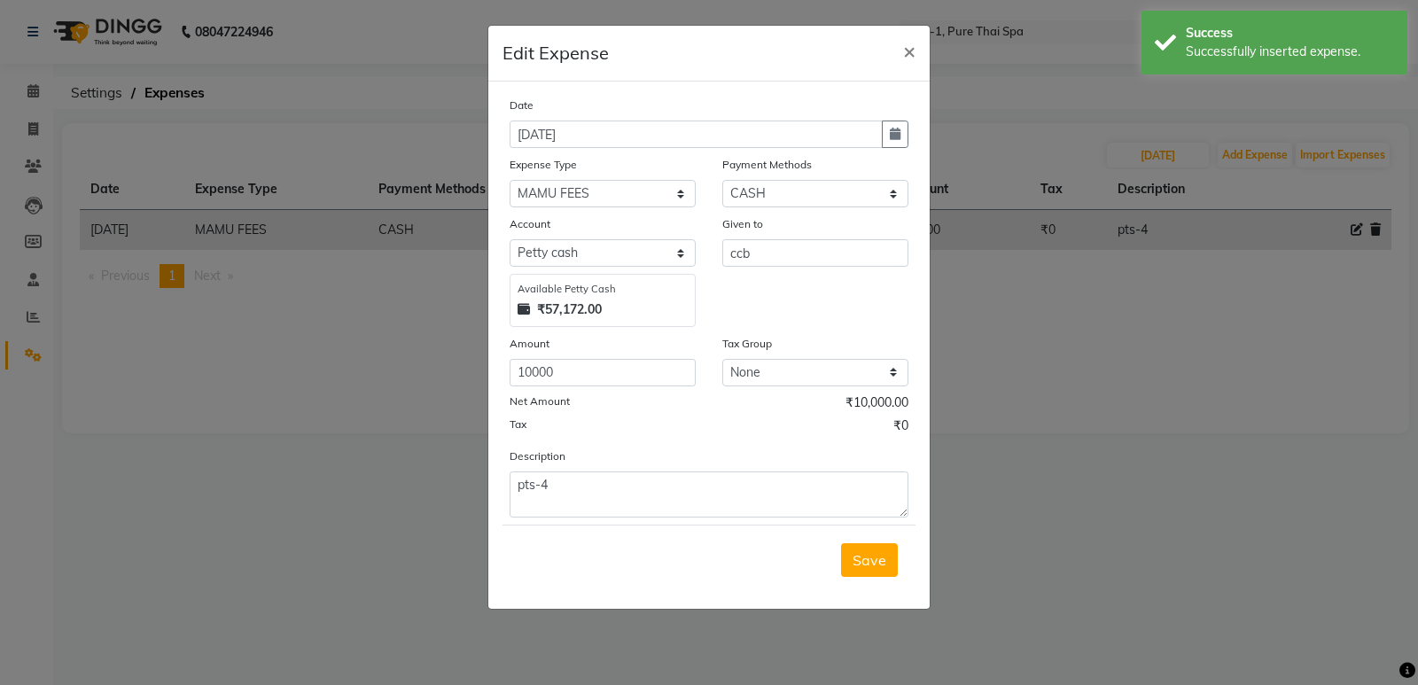
click at [861, 564] on span "Save" at bounding box center [869, 560] width 34 height 18
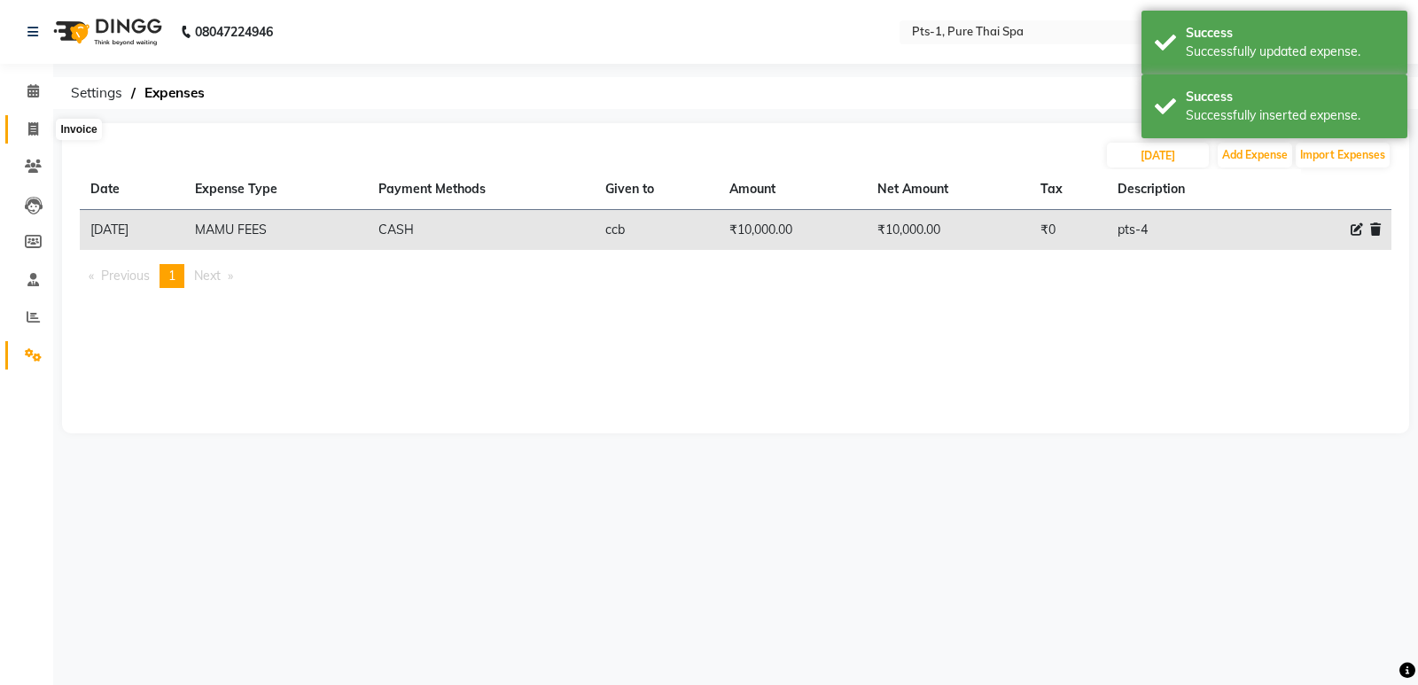
click at [32, 126] on icon at bounding box center [33, 128] width 10 height 13
select select "service"
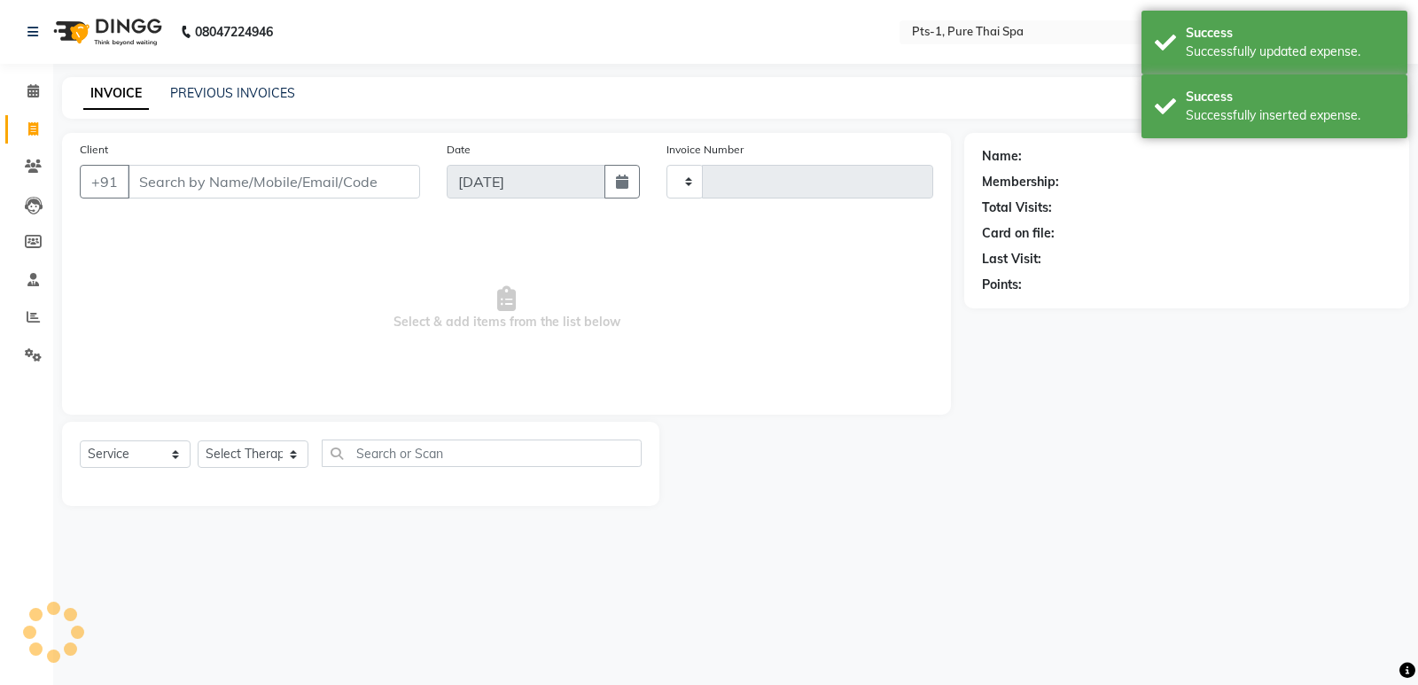
type input "2944"
select select "5296"
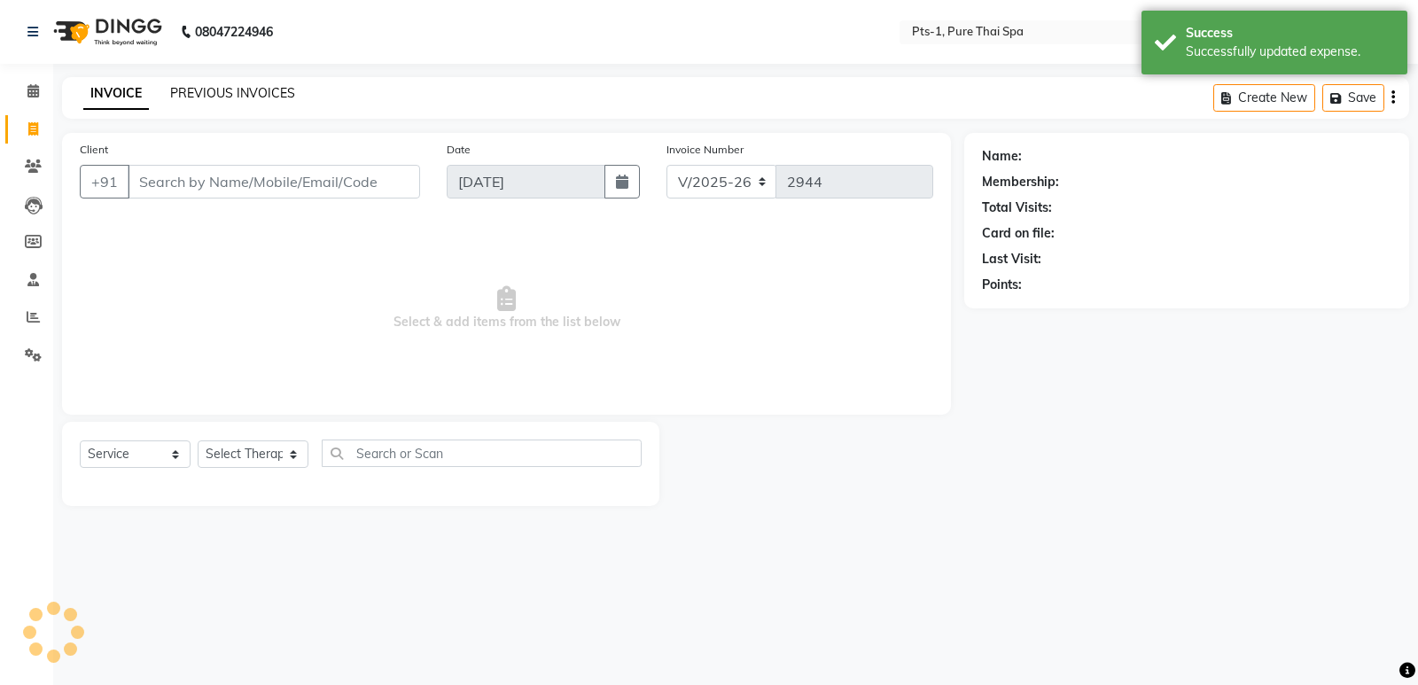
click at [205, 98] on link "PREVIOUS INVOICES" at bounding box center [232, 93] width 125 height 16
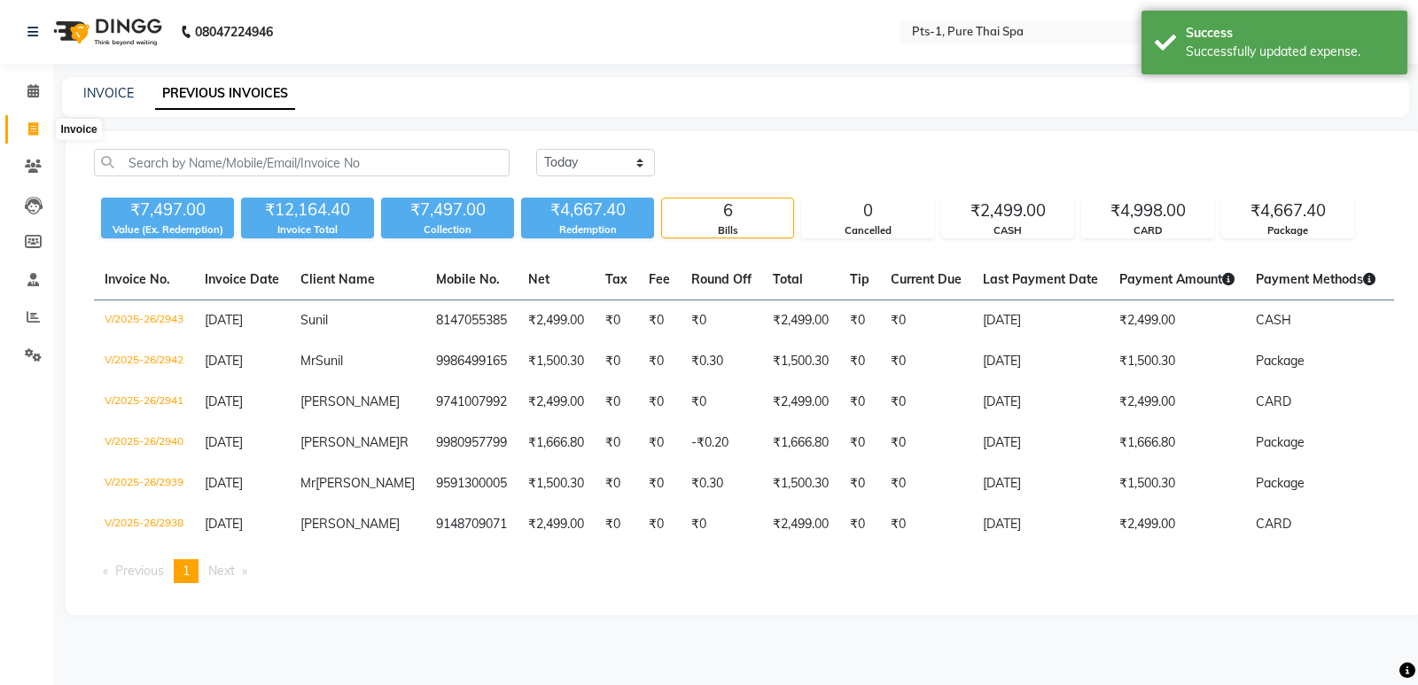
click at [39, 128] on span at bounding box center [33, 130] width 31 height 20
select select "service"
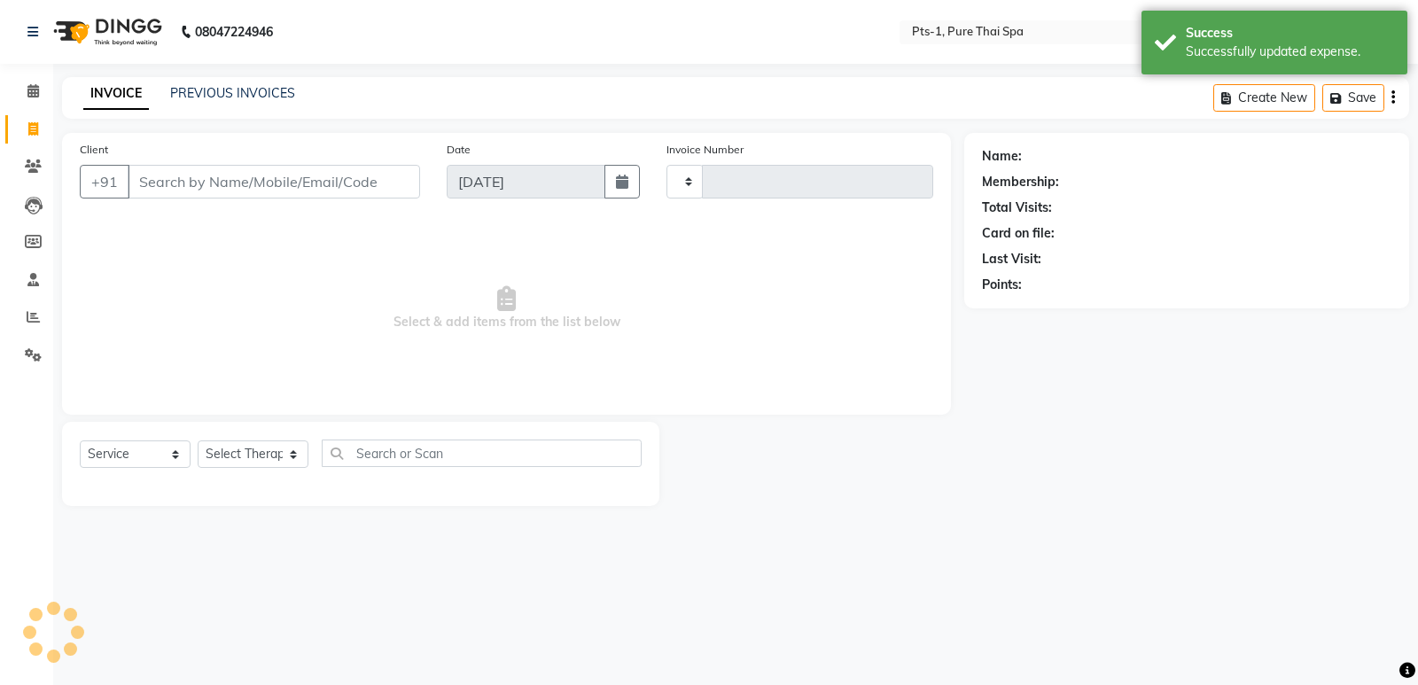
type input "2944"
select select "5296"
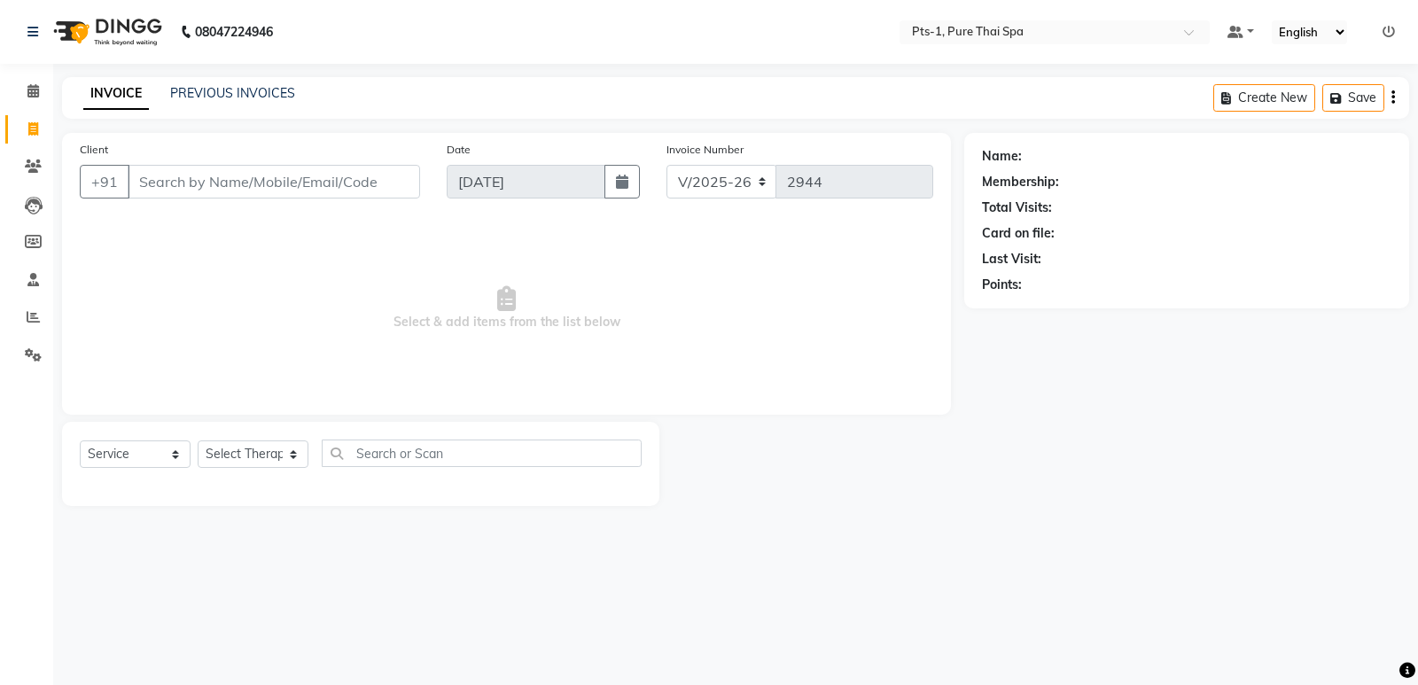
drag, startPoint x: 304, startPoint y: 159, endPoint x: 307, endPoint y: 173, distance: 13.6
click at [304, 162] on div "Client +91" at bounding box center [249, 176] width 367 height 73
click at [315, 185] on input "Client" at bounding box center [274, 182] width 292 height 34
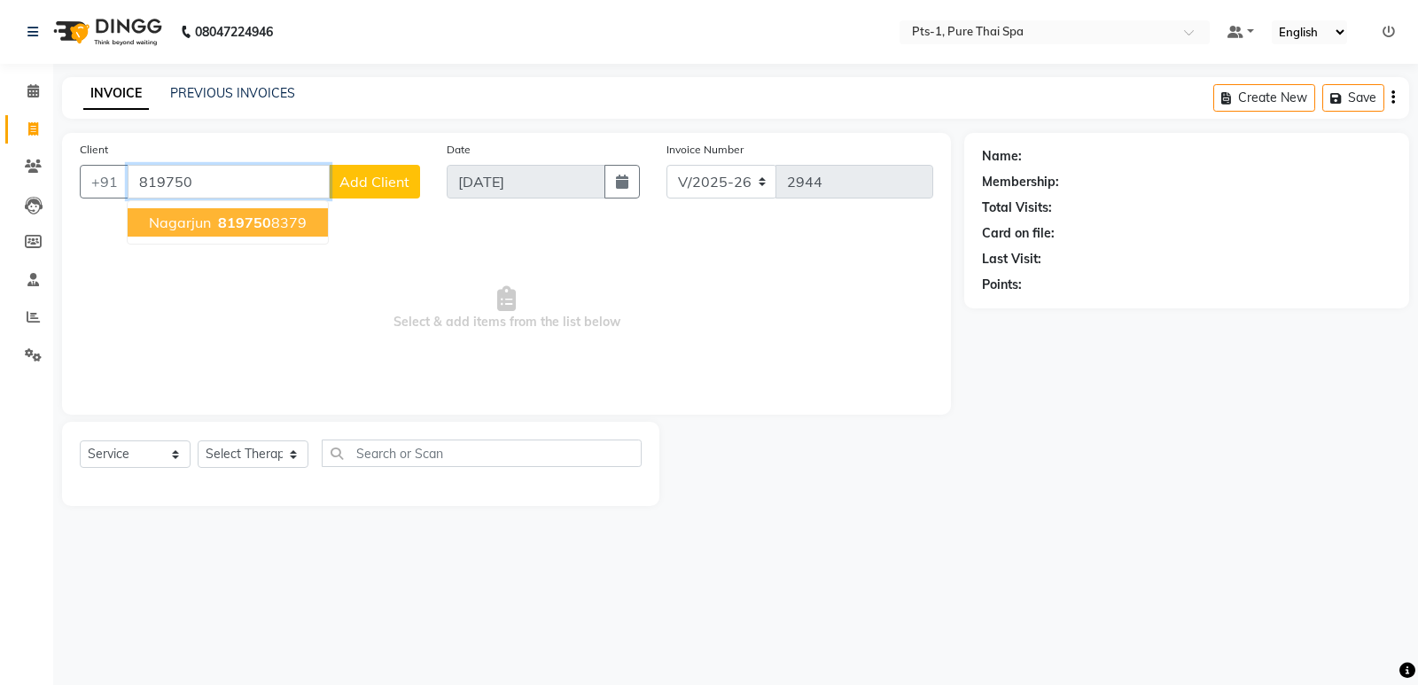
click at [262, 221] on span "819750" at bounding box center [244, 223] width 53 height 18
type input "8197508379"
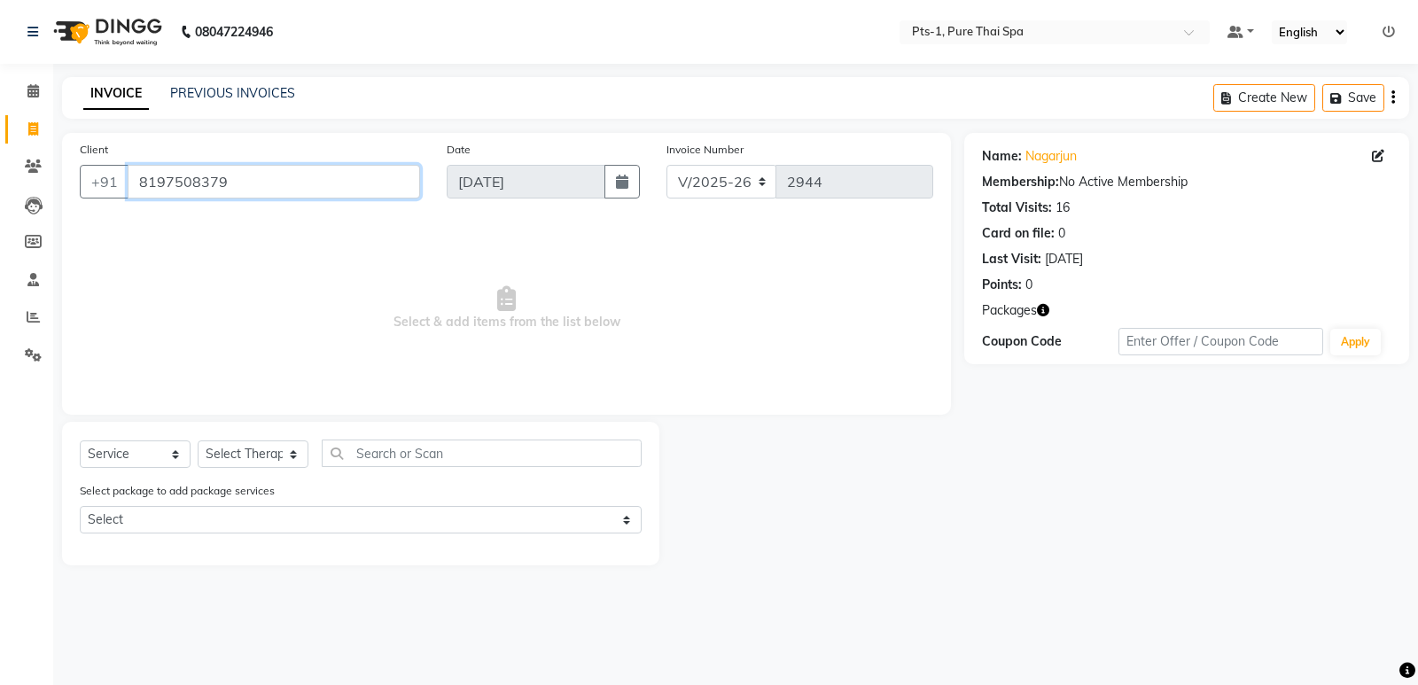
drag, startPoint x: 252, startPoint y: 188, endPoint x: 49, endPoint y: 195, distance: 203.0
click at [49, 195] on div "Client [PHONE_NUMBER] Date [DATE] Invoice Number V/2025 V/[PHONE_NUMBER] Select…" at bounding box center [506, 349] width 915 height 432
click at [28, 174] on span at bounding box center [33, 167] width 31 height 20
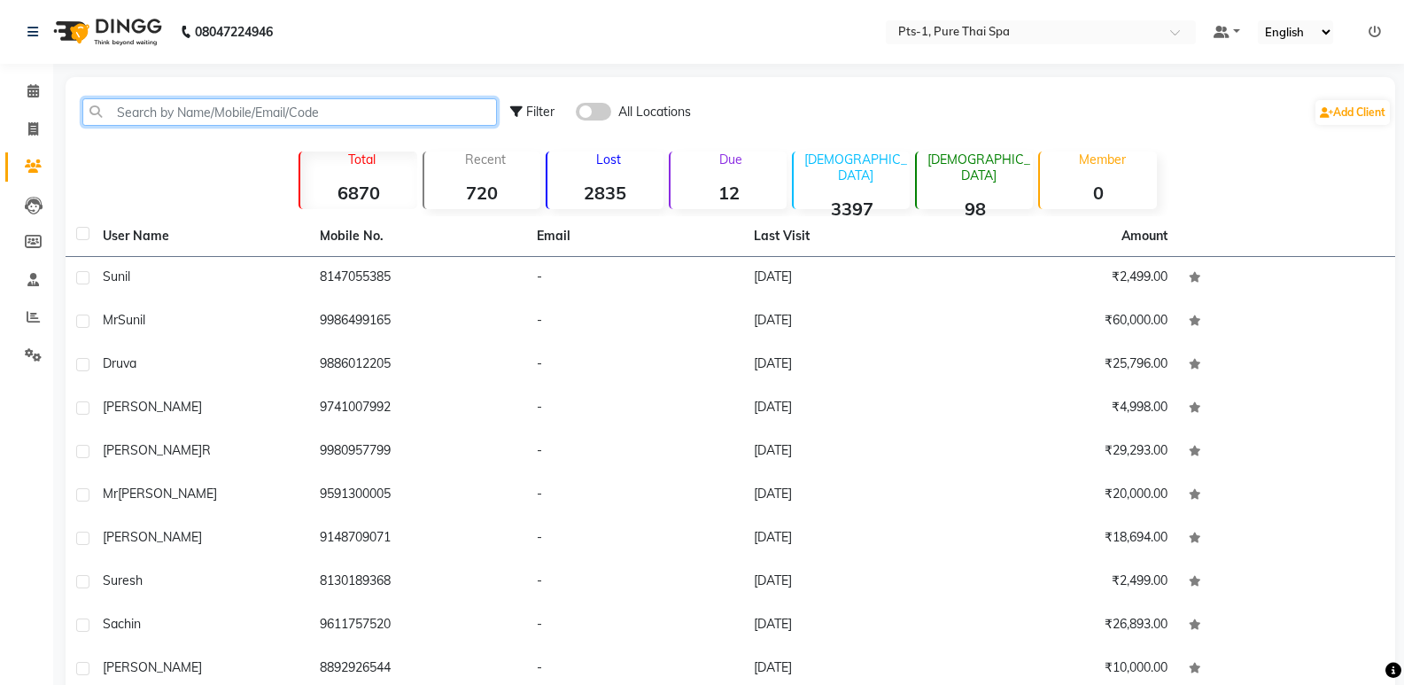
click at [238, 107] on input "text" at bounding box center [289, 111] width 415 height 27
paste input "8197508379"
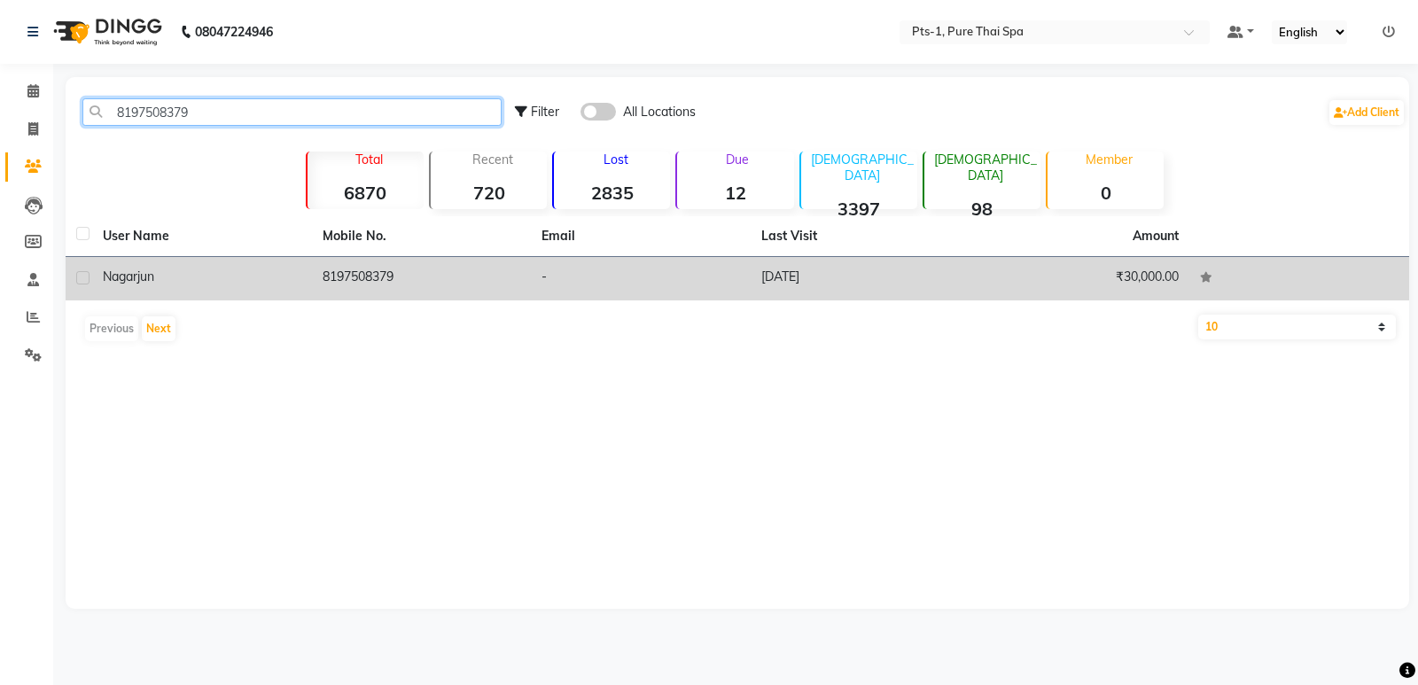
type input "8197508379"
click at [393, 285] on td "8197508379" at bounding box center [422, 278] width 220 height 43
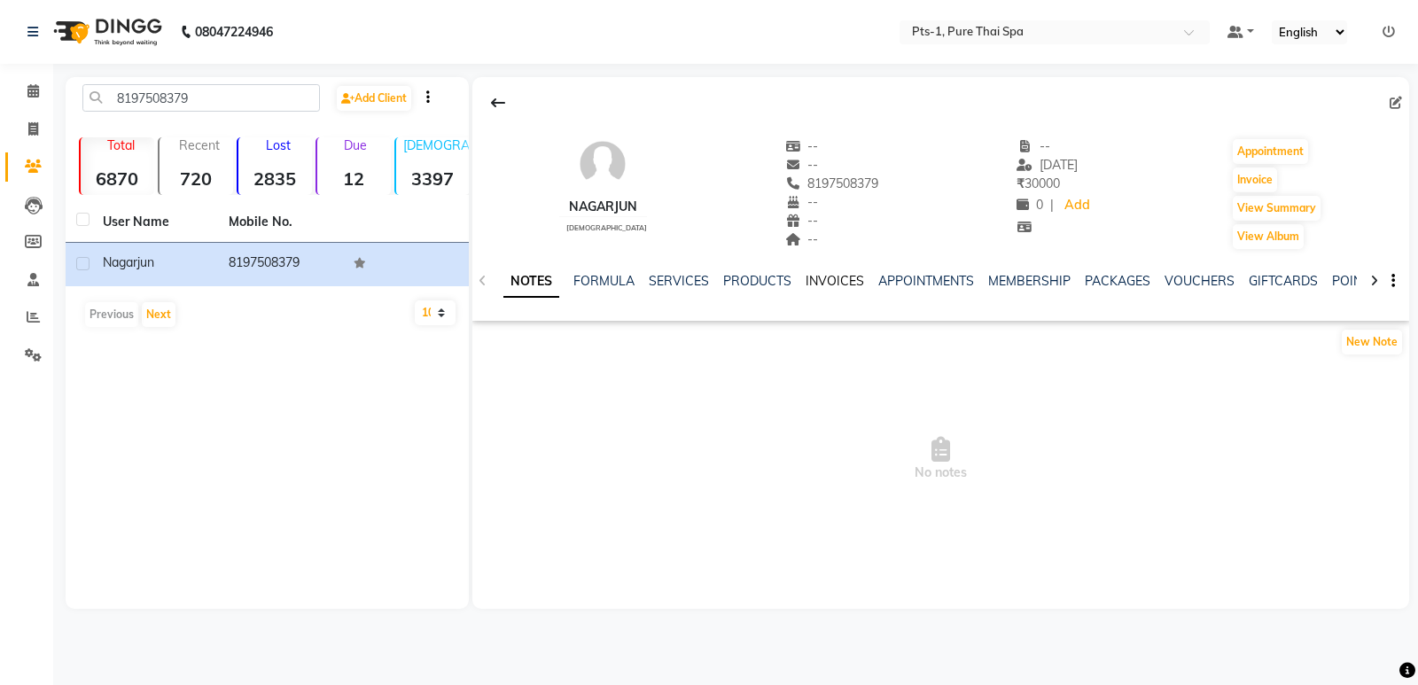
click at [834, 282] on link "INVOICES" at bounding box center [834, 281] width 58 height 16
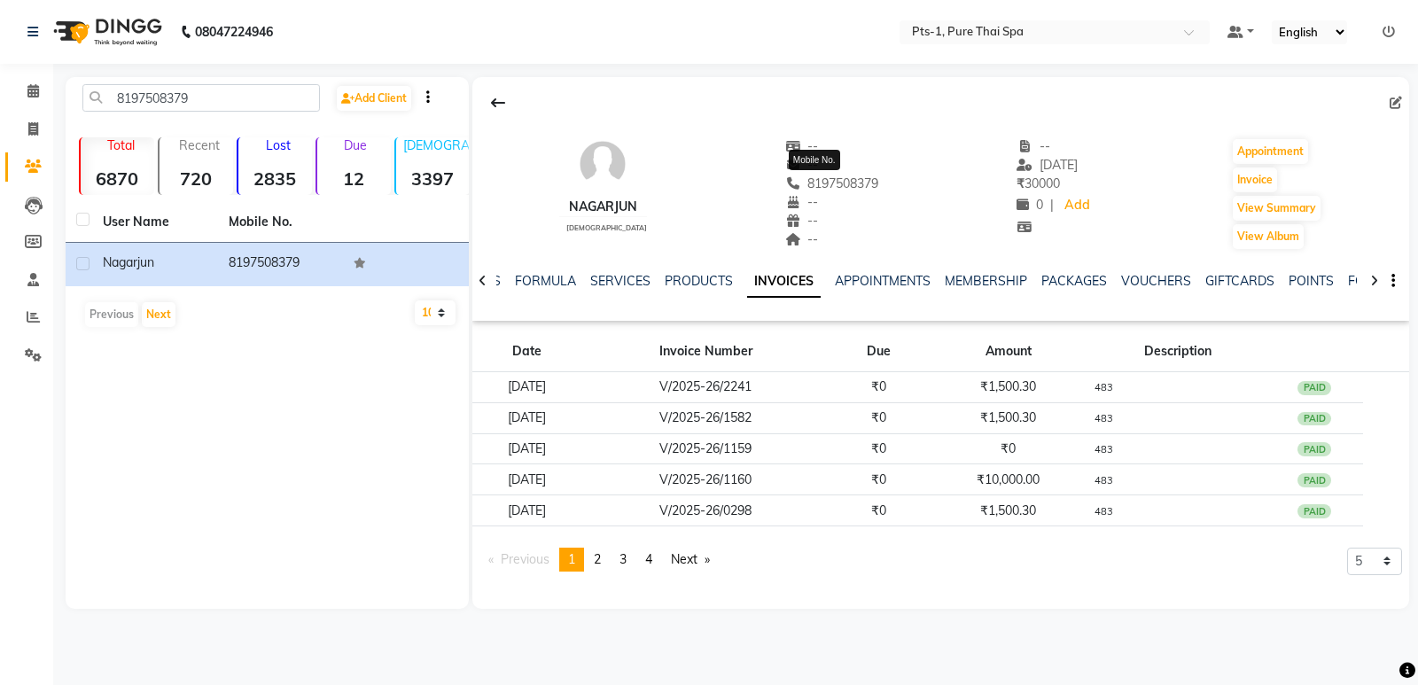
drag, startPoint x: 865, startPoint y: 181, endPoint x: 784, endPoint y: 183, distance: 80.6
click at [785, 183] on div "[PHONE_NUMBER] Mobile No." at bounding box center [832, 184] width 94 height 19
copy span "8197508379"
click at [37, 132] on icon at bounding box center [33, 128] width 10 height 13
select select "service"
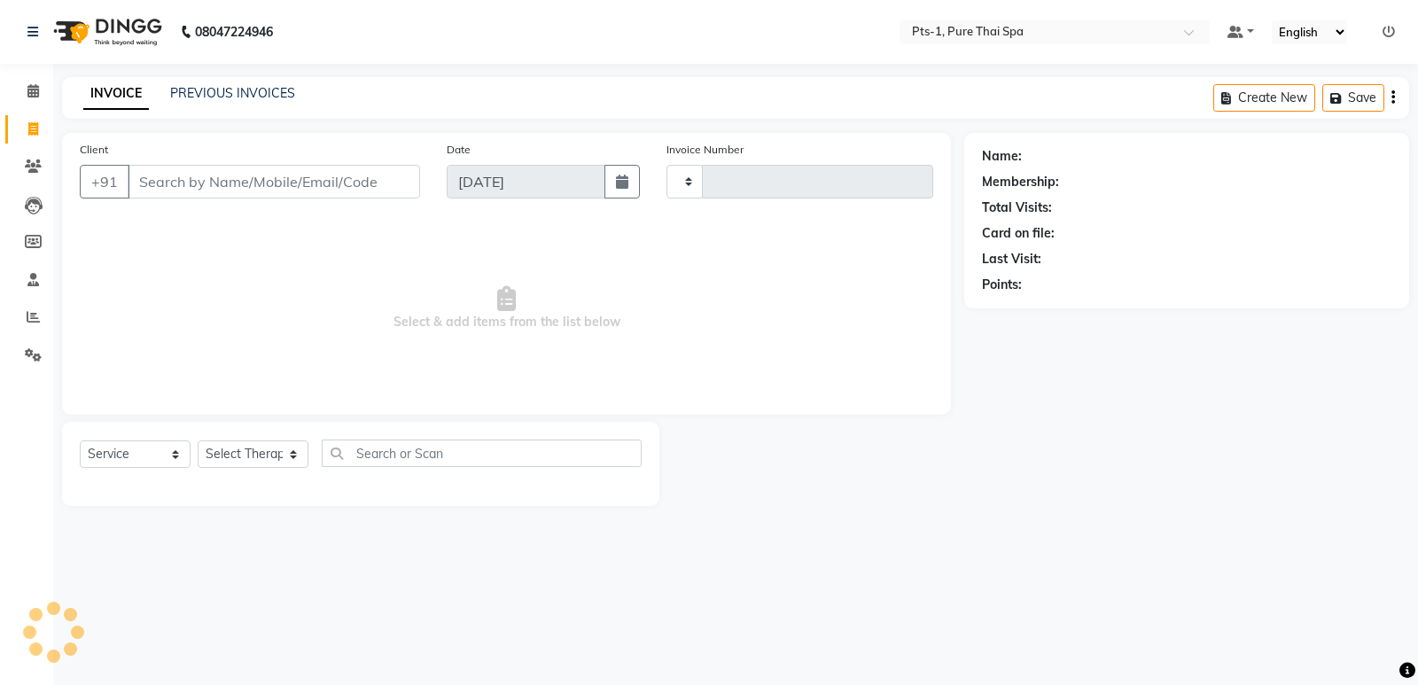
type input "2944"
select select "5296"
click at [187, 176] on input "Client" at bounding box center [274, 182] width 292 height 34
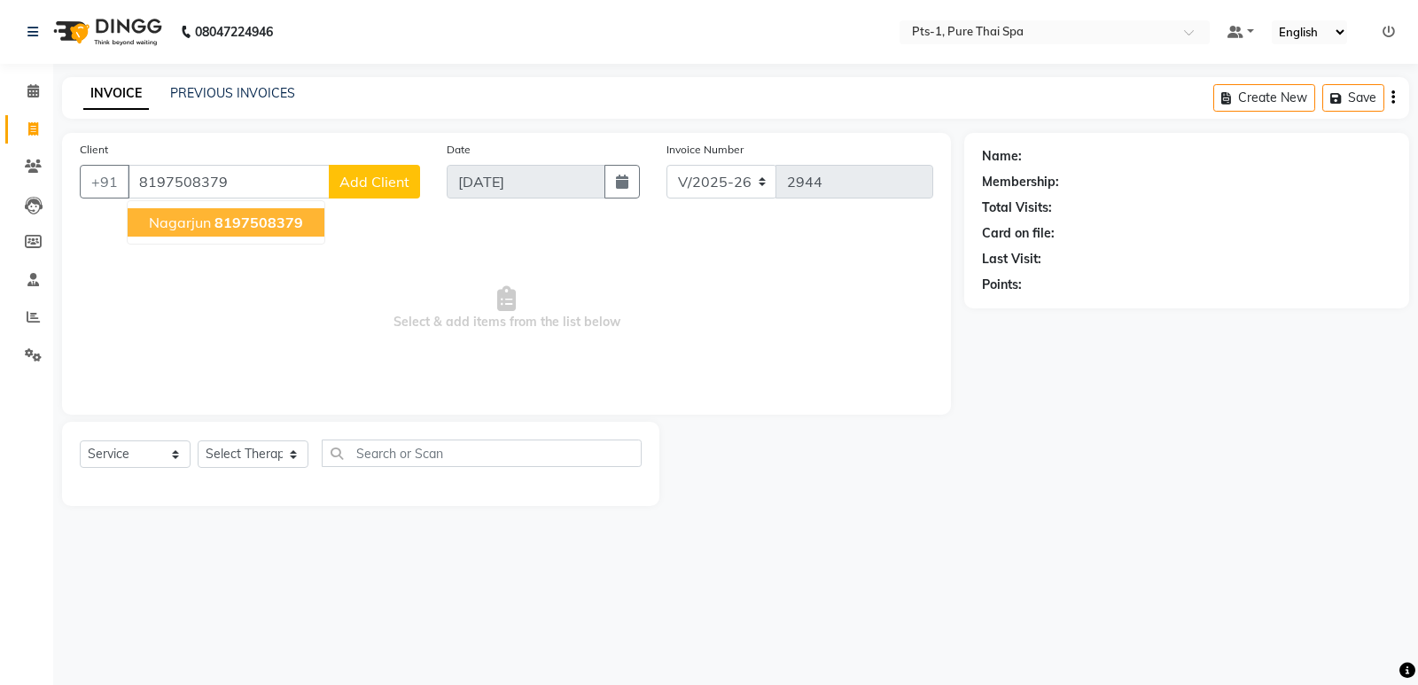
click at [257, 224] on span "8197508379" at bounding box center [258, 223] width 89 height 18
type input "8197508379"
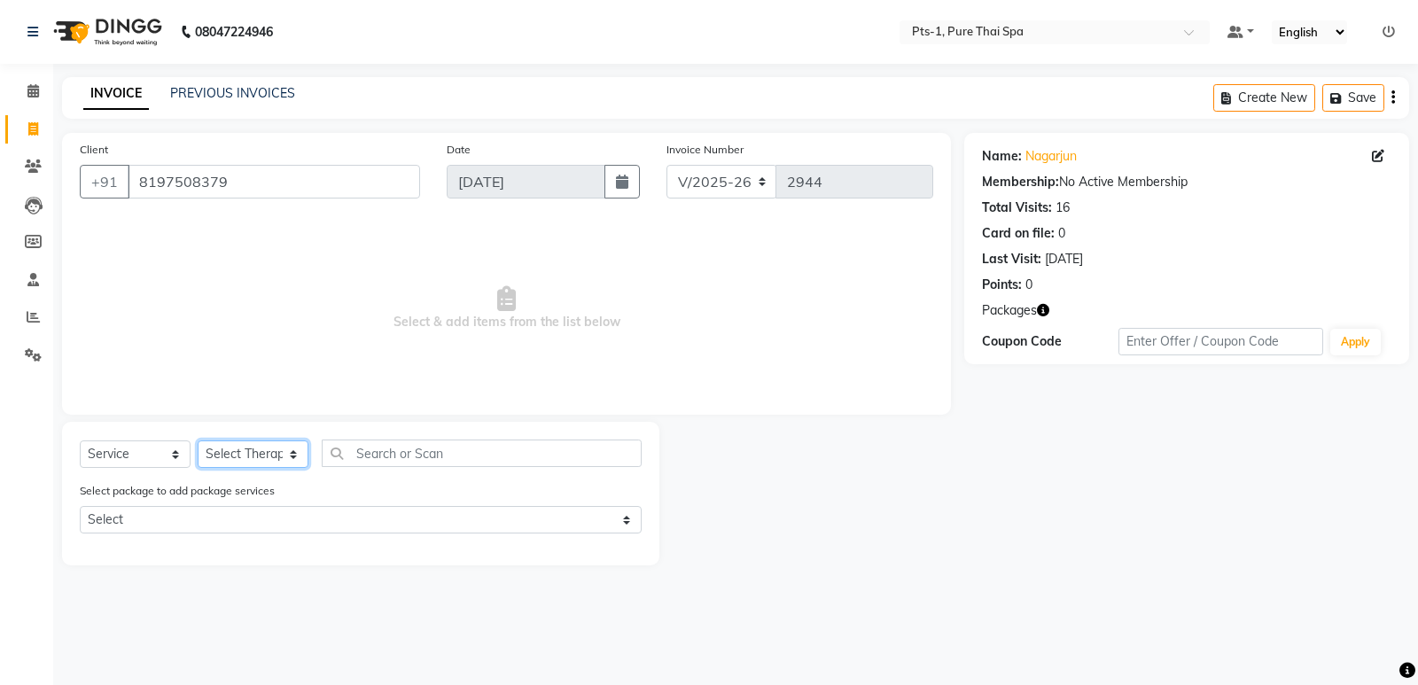
click at [269, 462] on select "Select Therapist [PERSON_NAME] anyone Babu Bela Gia Jeje [PERSON_NAME] [PERSON_…" at bounding box center [253, 453] width 111 height 27
select select "68494"
click at [198, 440] on select "Select Therapist [PERSON_NAME] anyone Babu Bela Gia Jeje [PERSON_NAME] [PERSON_…" at bounding box center [253, 453] width 111 height 27
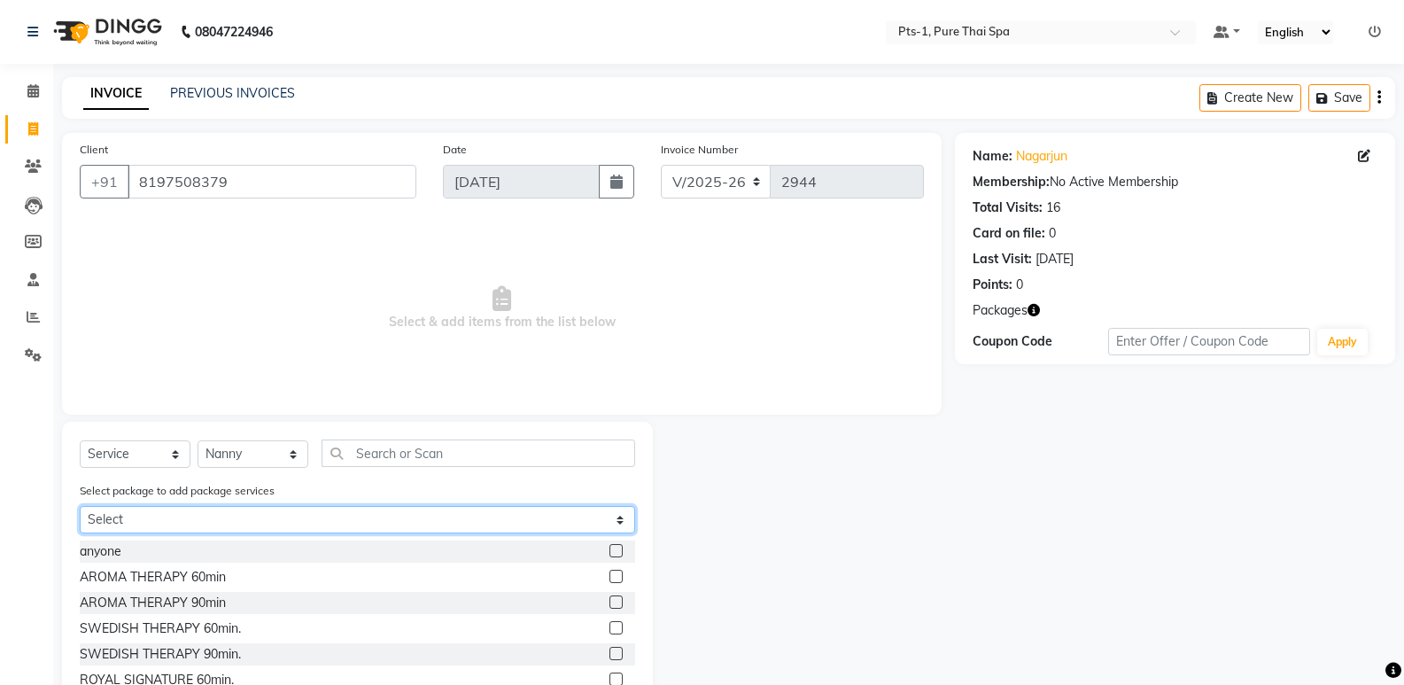
drag, startPoint x: 248, startPoint y: 514, endPoint x: 244, endPoint y: 532, distance: 18.3
click at [248, 514] on select "Select PTS PACKAGE (10K) 10 SERVICES" at bounding box center [358, 519] width 556 height 27
select select "1: Object"
click at [80, 506] on select "Select PTS PACKAGE (10K) 10 SERVICES" at bounding box center [358, 519] width 556 height 27
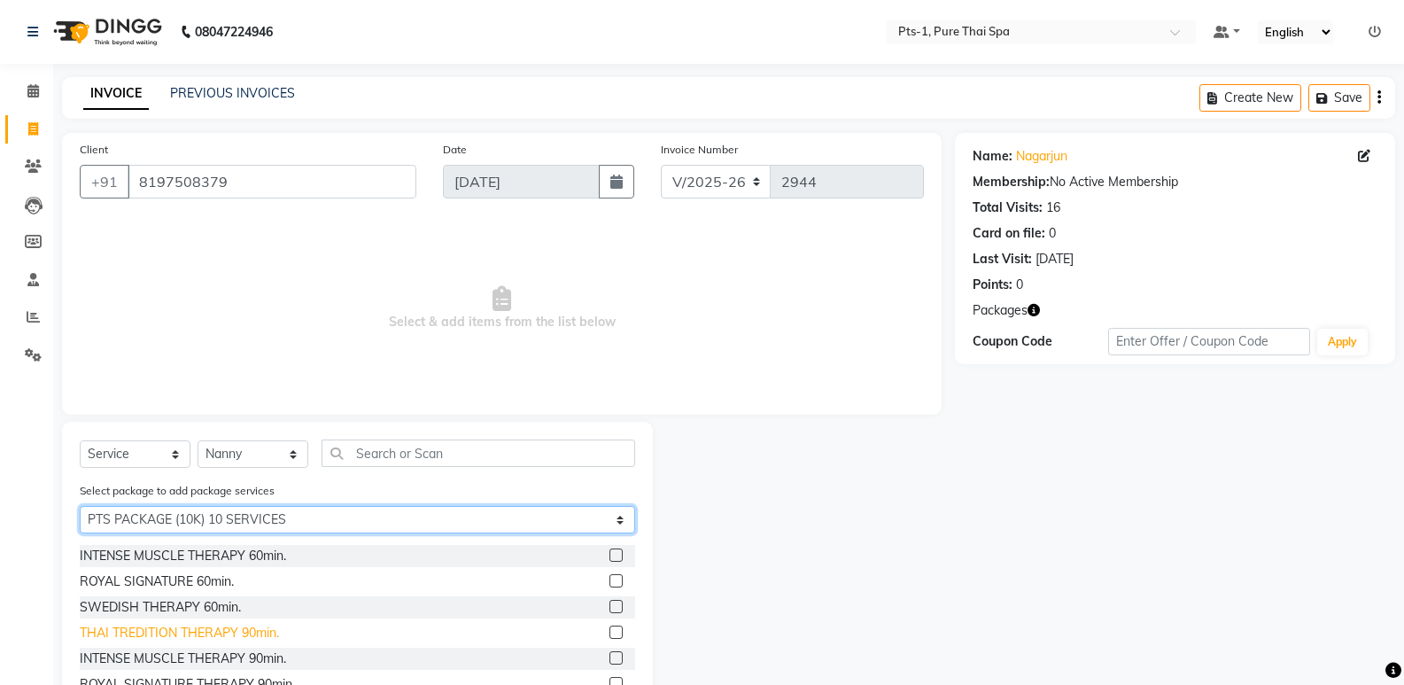
scroll to position [80, 0]
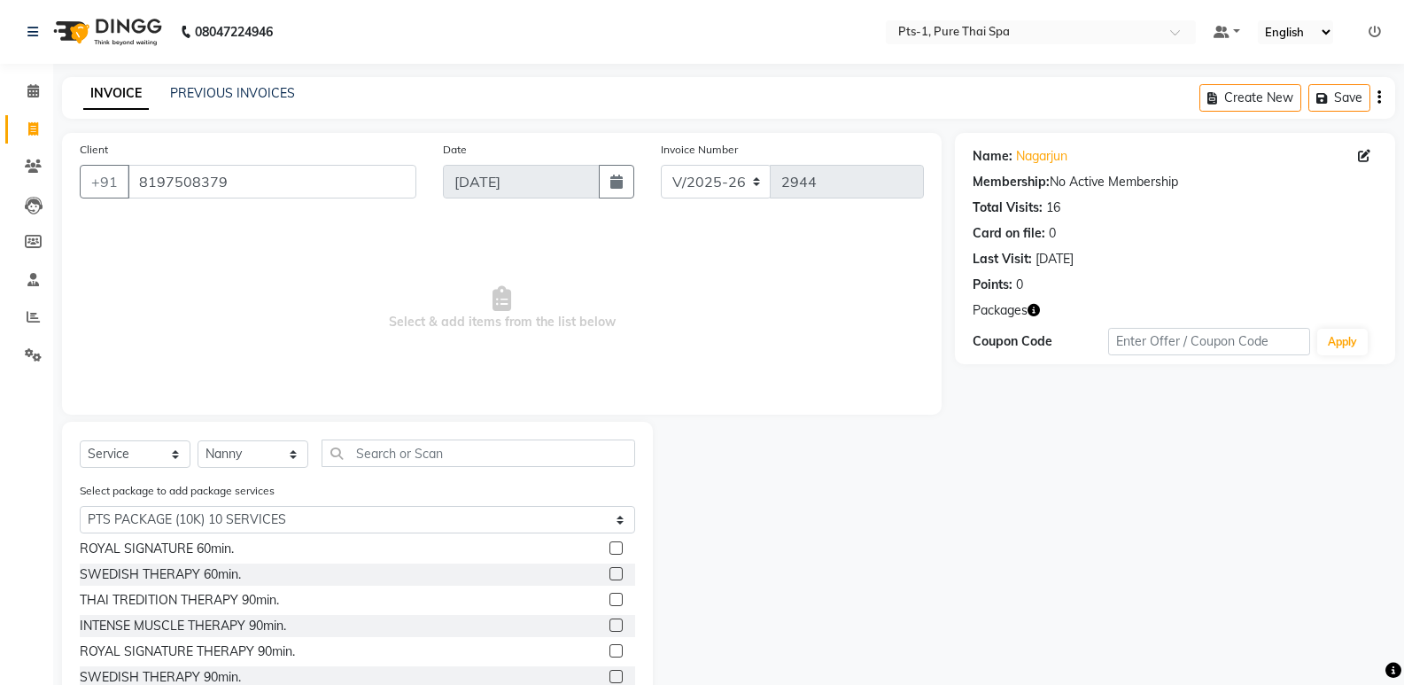
click at [610, 652] on label at bounding box center [616, 650] width 13 height 13
click at [610, 652] on input "checkbox" at bounding box center [616, 652] width 12 height 12
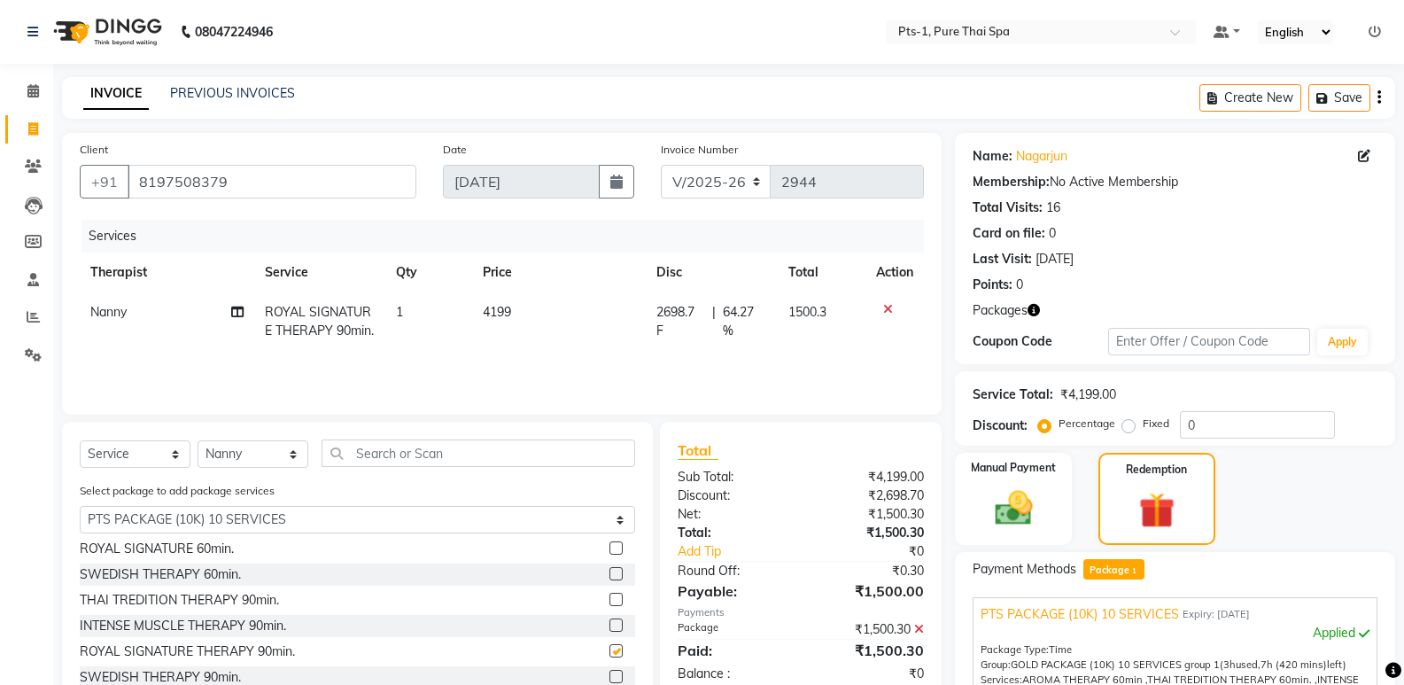
scroll to position [255, 0]
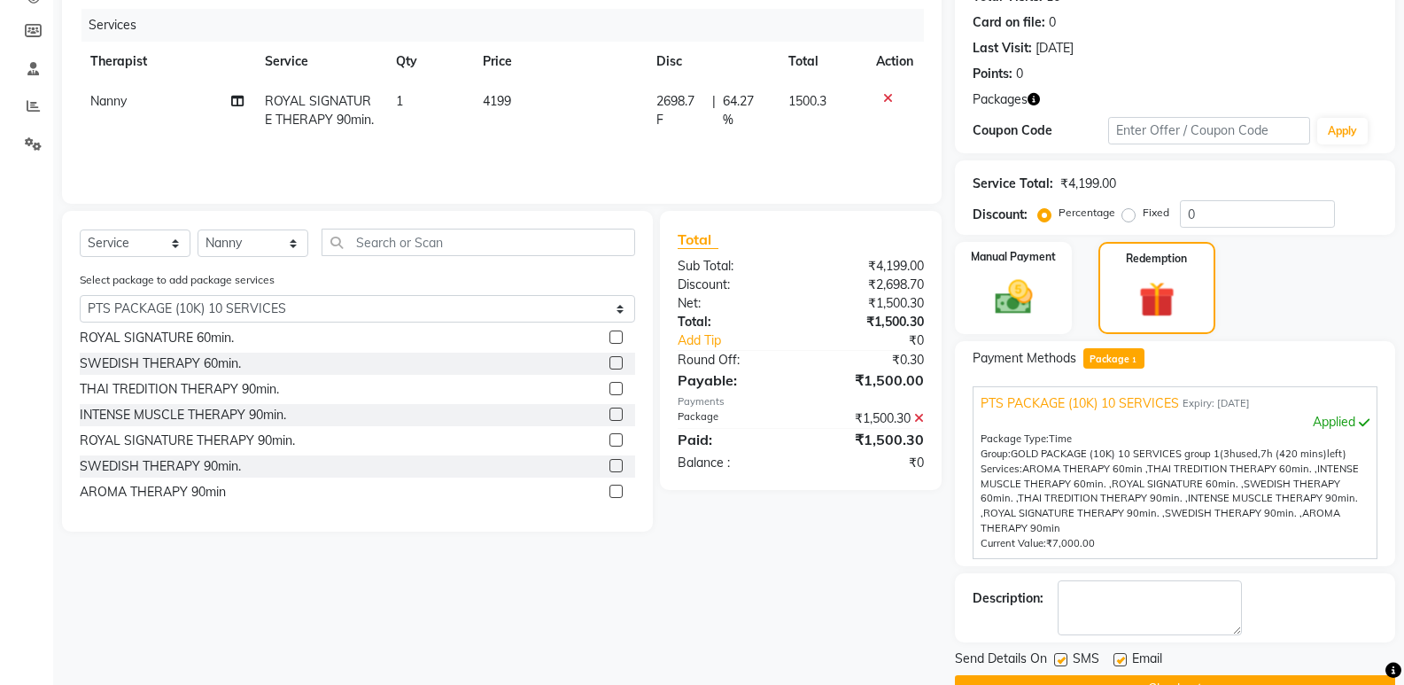
checkbox input "false"
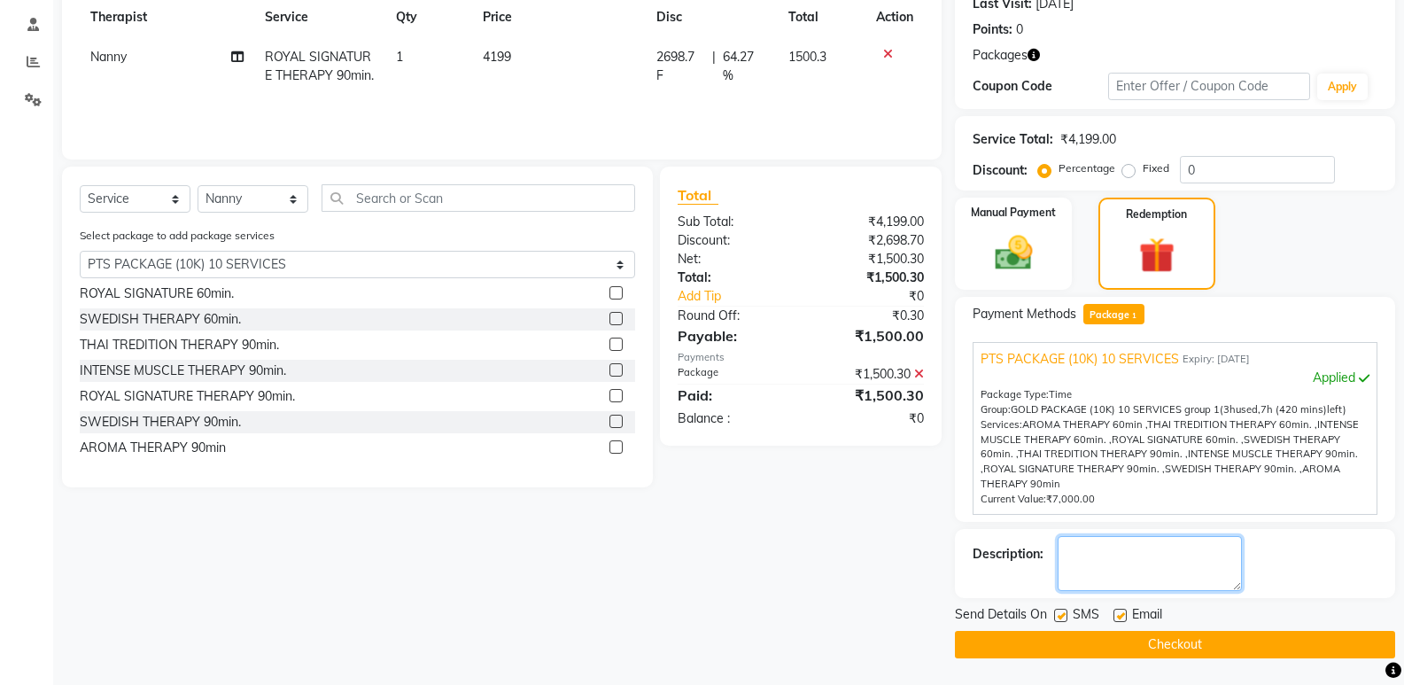
click at [1093, 570] on textarea at bounding box center [1150, 563] width 184 height 55
type textarea "483"
click at [1119, 618] on label at bounding box center [1120, 615] width 13 height 13
click at [1119, 618] on input "checkbox" at bounding box center [1120, 616] width 12 height 12
checkbox input "false"
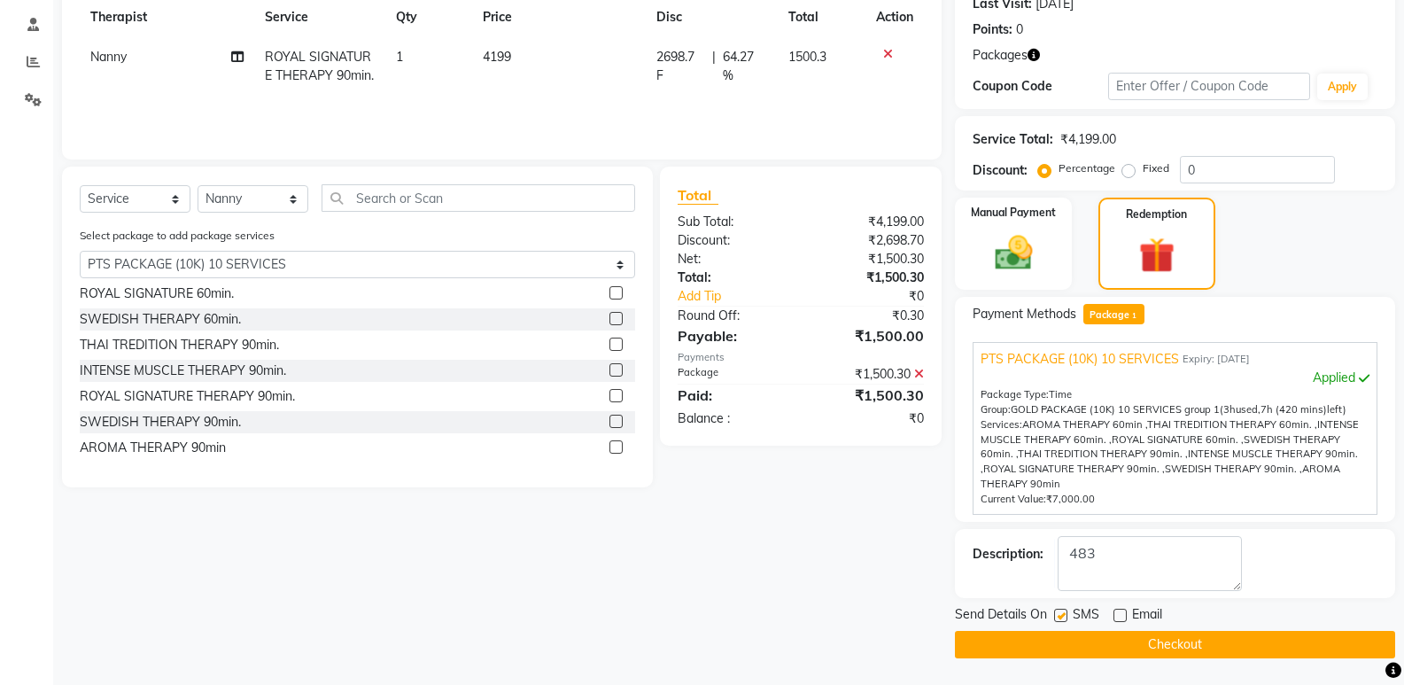
click at [1061, 619] on label at bounding box center [1060, 615] width 13 height 13
click at [1061, 619] on input "checkbox" at bounding box center [1060, 616] width 12 height 12
checkbox input "false"
click at [1061, 641] on button "Checkout" at bounding box center [1175, 644] width 440 height 27
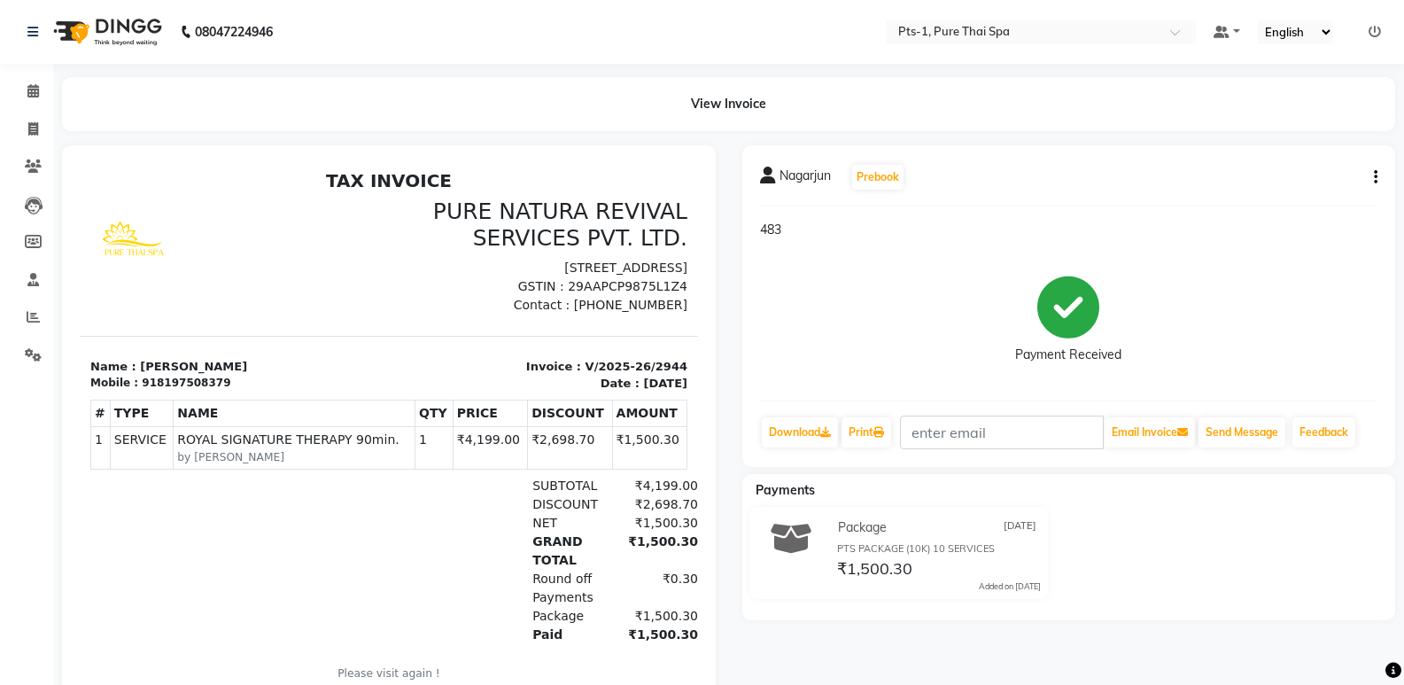
click at [1124, 110] on div "View Invoice" at bounding box center [728, 104] width 1333 height 54
click at [39, 167] on icon at bounding box center [33, 165] width 17 height 13
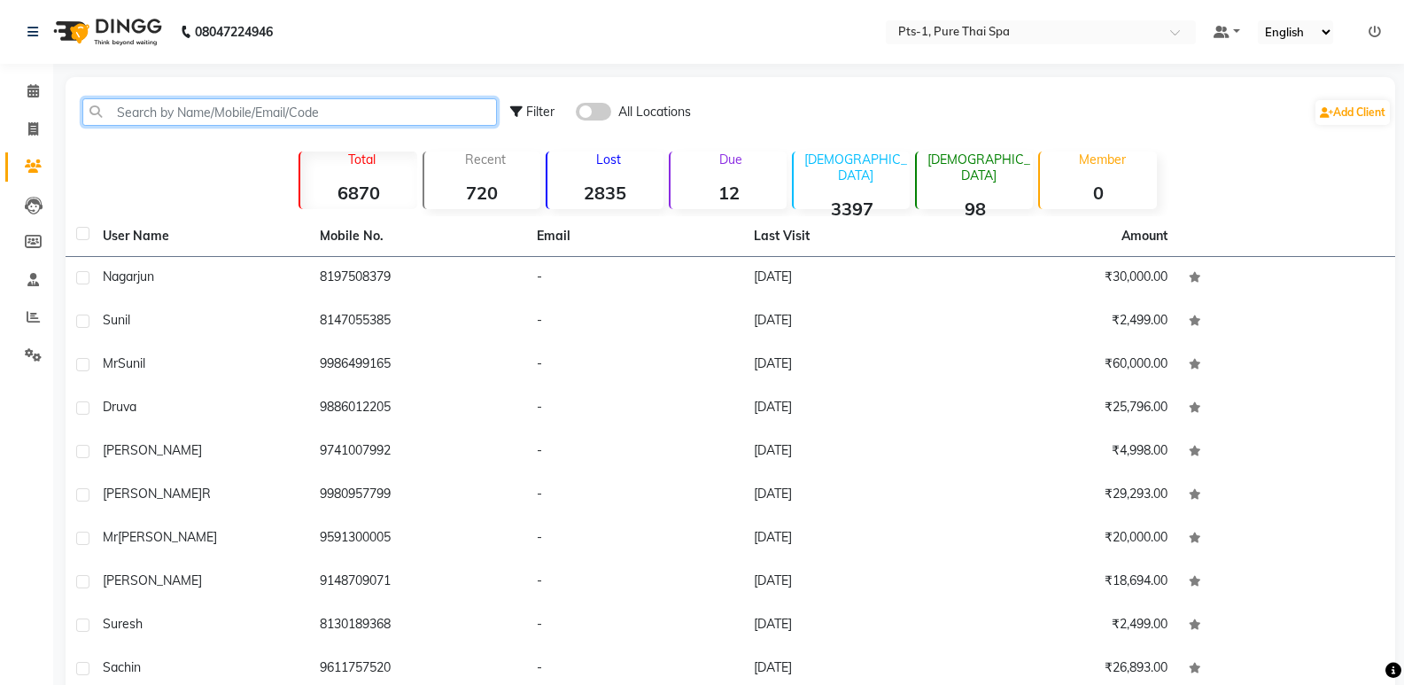
click at [104, 114] on input "text" at bounding box center [289, 111] width 415 height 27
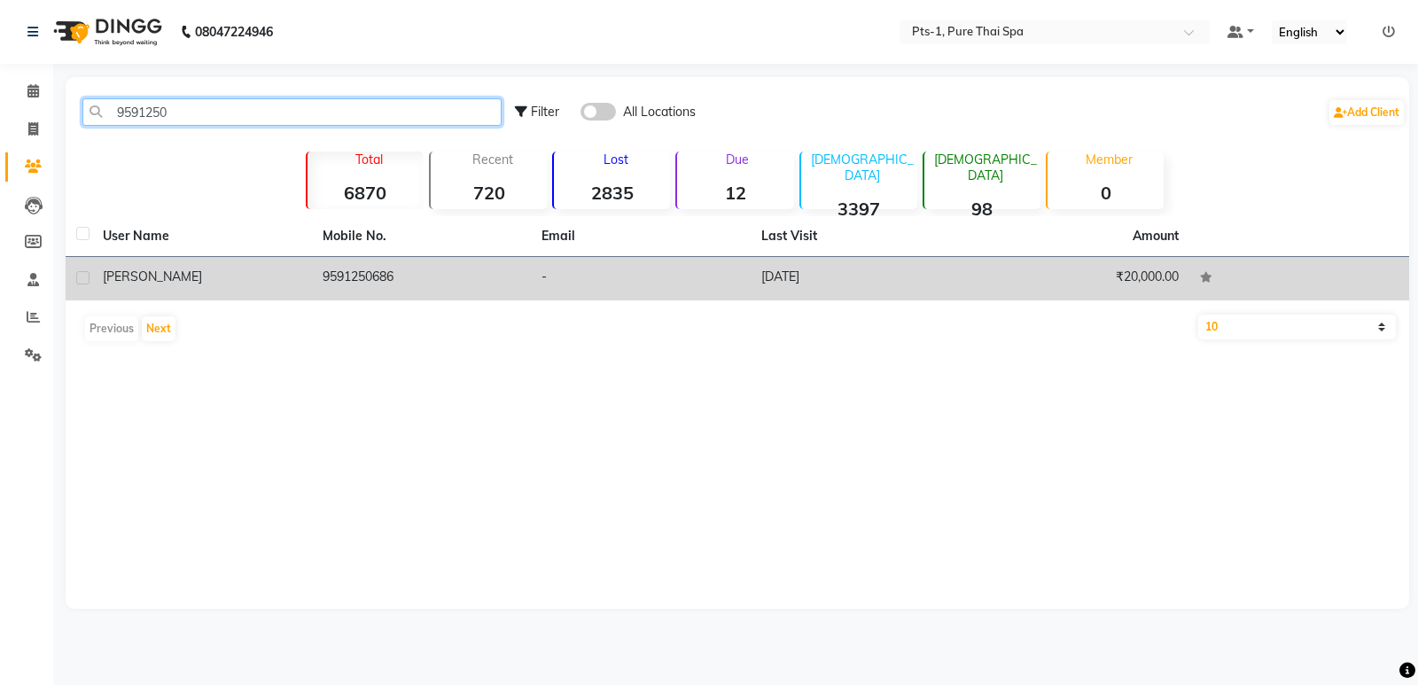
type input "9591250"
click at [159, 288] on td "[PERSON_NAME]" at bounding box center [202, 278] width 220 height 43
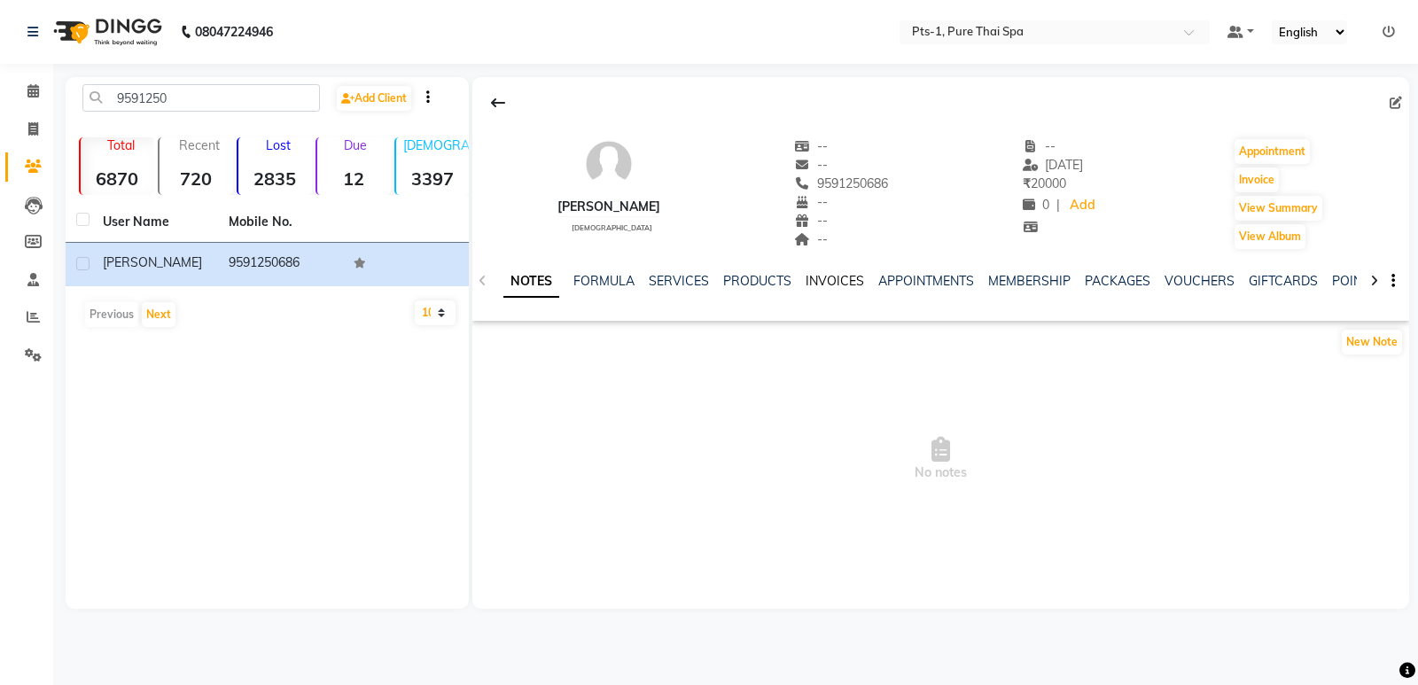
click at [823, 283] on link "INVOICES" at bounding box center [834, 281] width 58 height 16
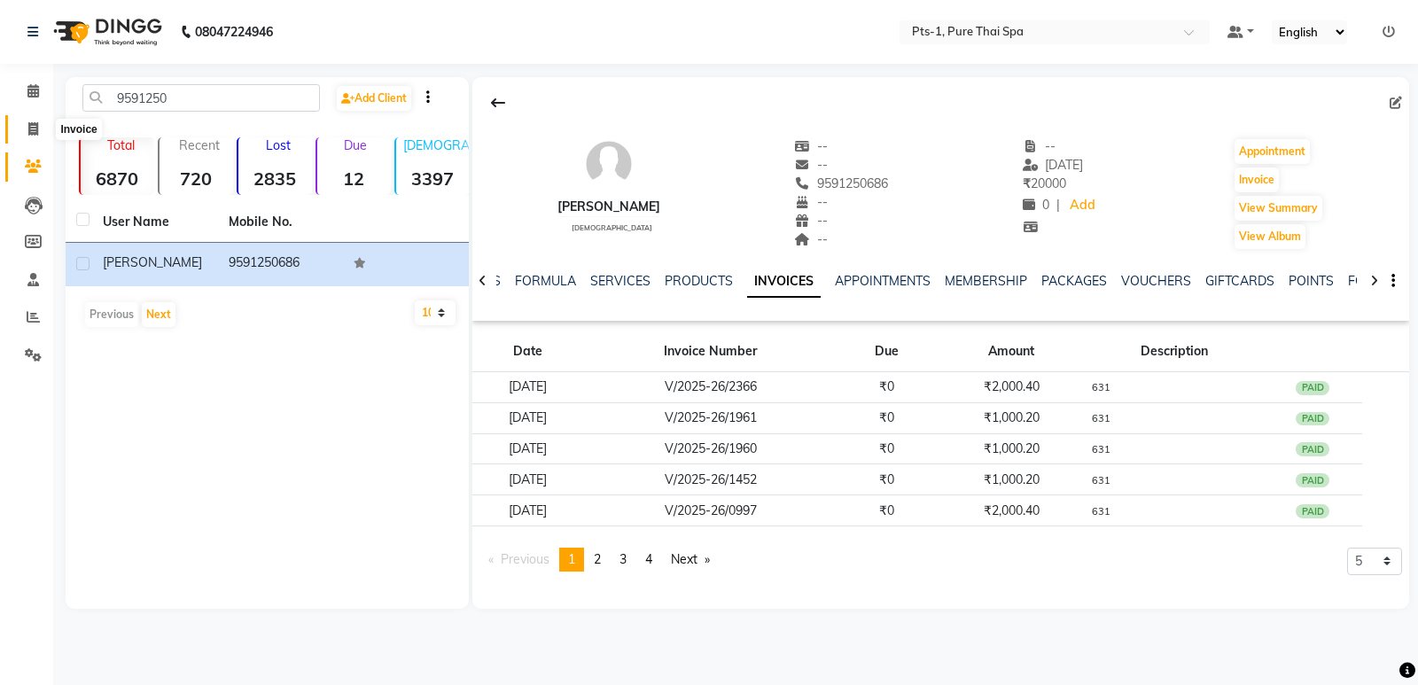
click at [33, 134] on icon at bounding box center [33, 128] width 10 height 13
select select "service"
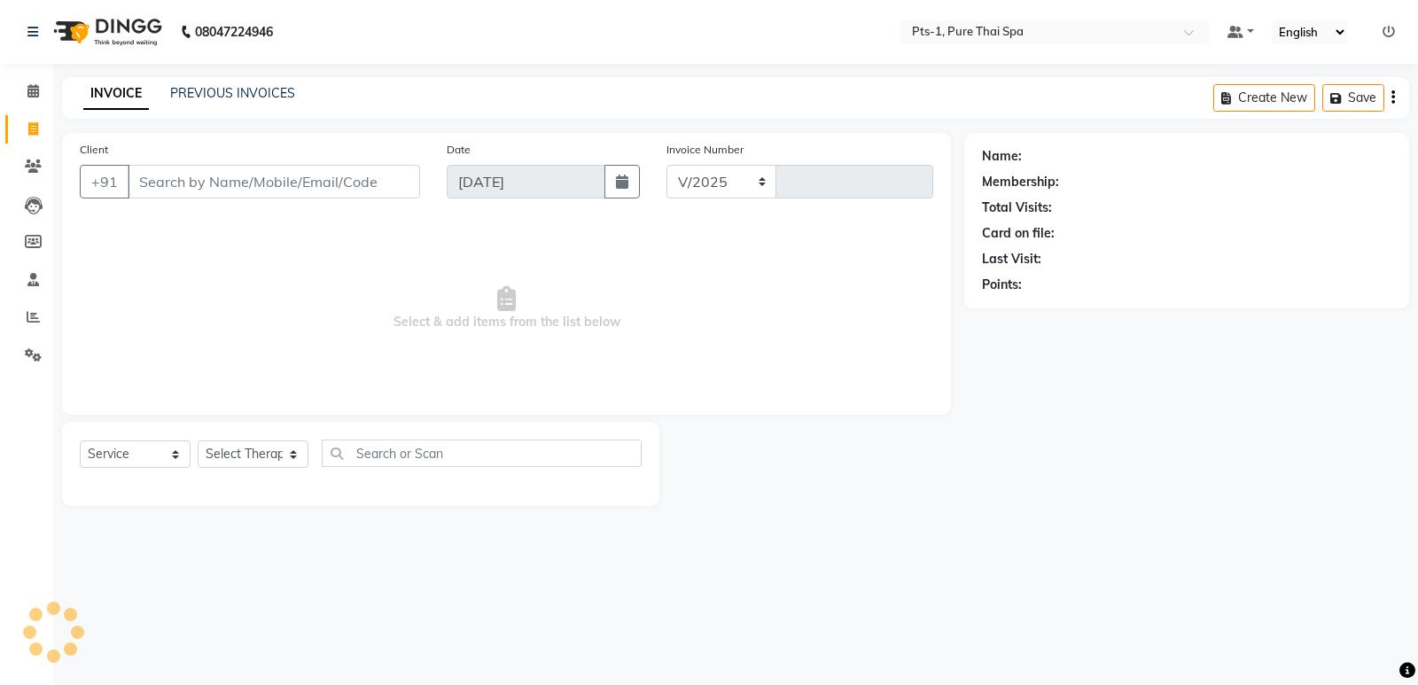
select select "5296"
type input "2945"
click at [214, 181] on input "Client" at bounding box center [274, 182] width 292 height 34
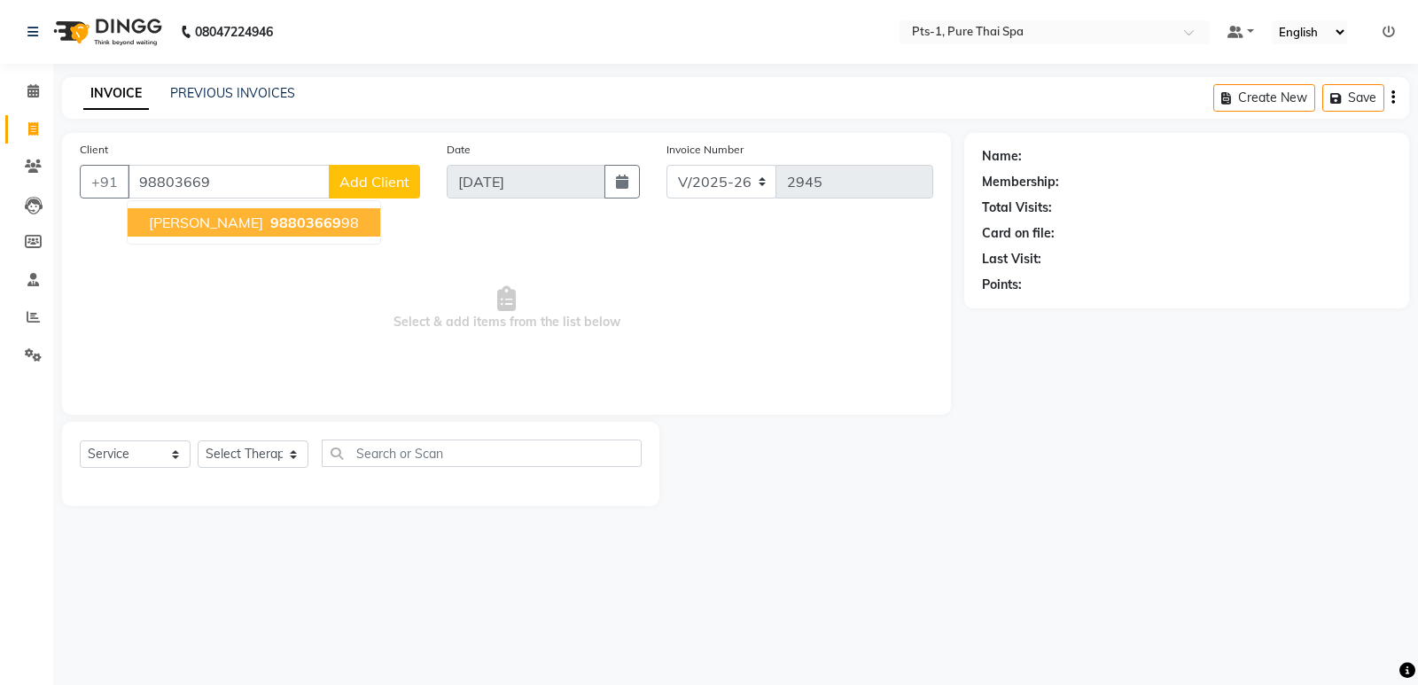
click at [270, 226] on span "98803669" at bounding box center [305, 223] width 71 height 18
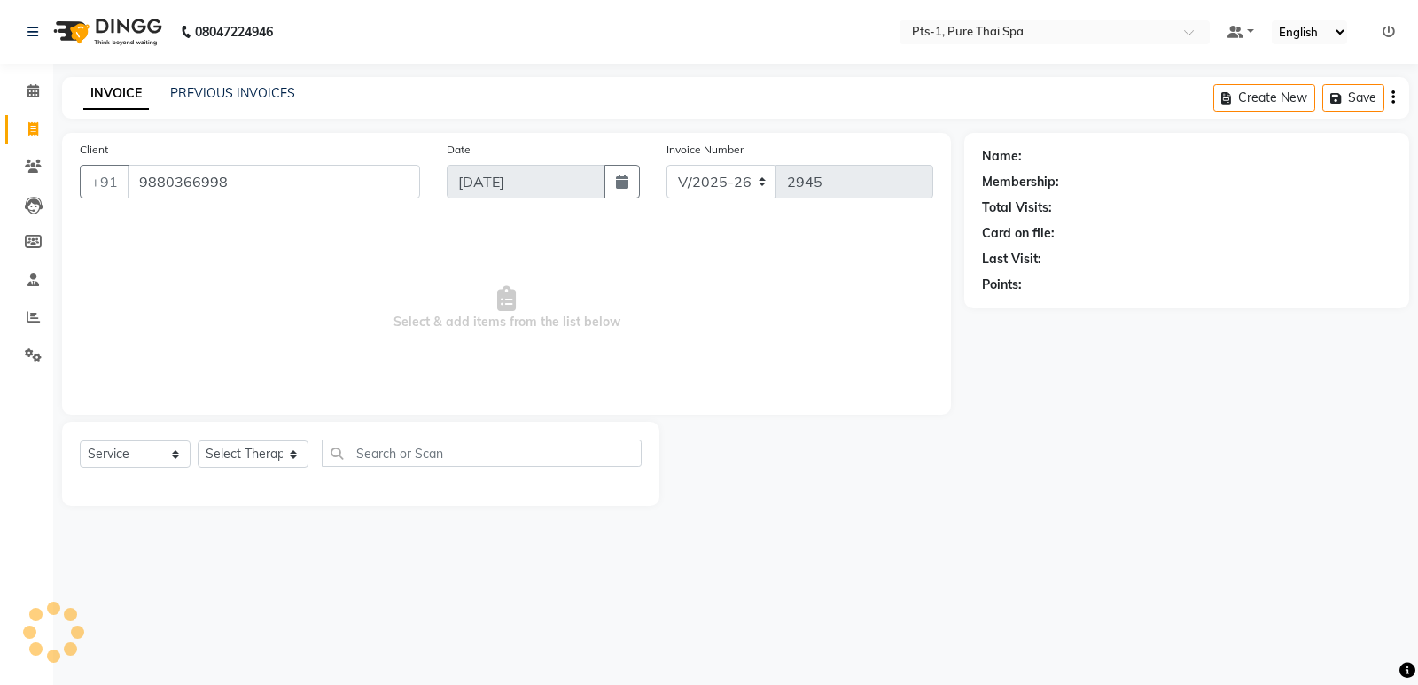
type input "9880366998"
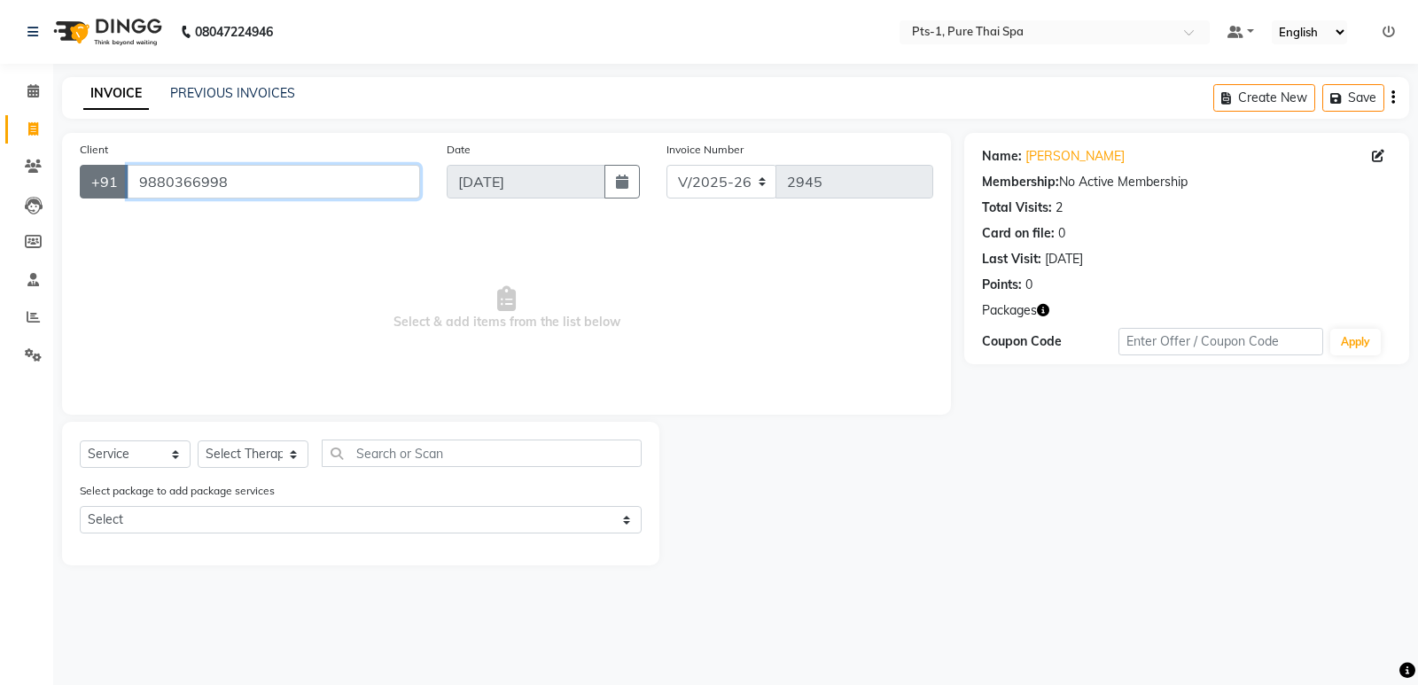
drag, startPoint x: 237, startPoint y: 185, endPoint x: 91, endPoint y: 194, distance: 146.5
click at [91, 194] on div "[PHONE_NUMBER]" at bounding box center [250, 182] width 340 height 34
click at [34, 156] on link "Clients" at bounding box center [26, 166] width 43 height 29
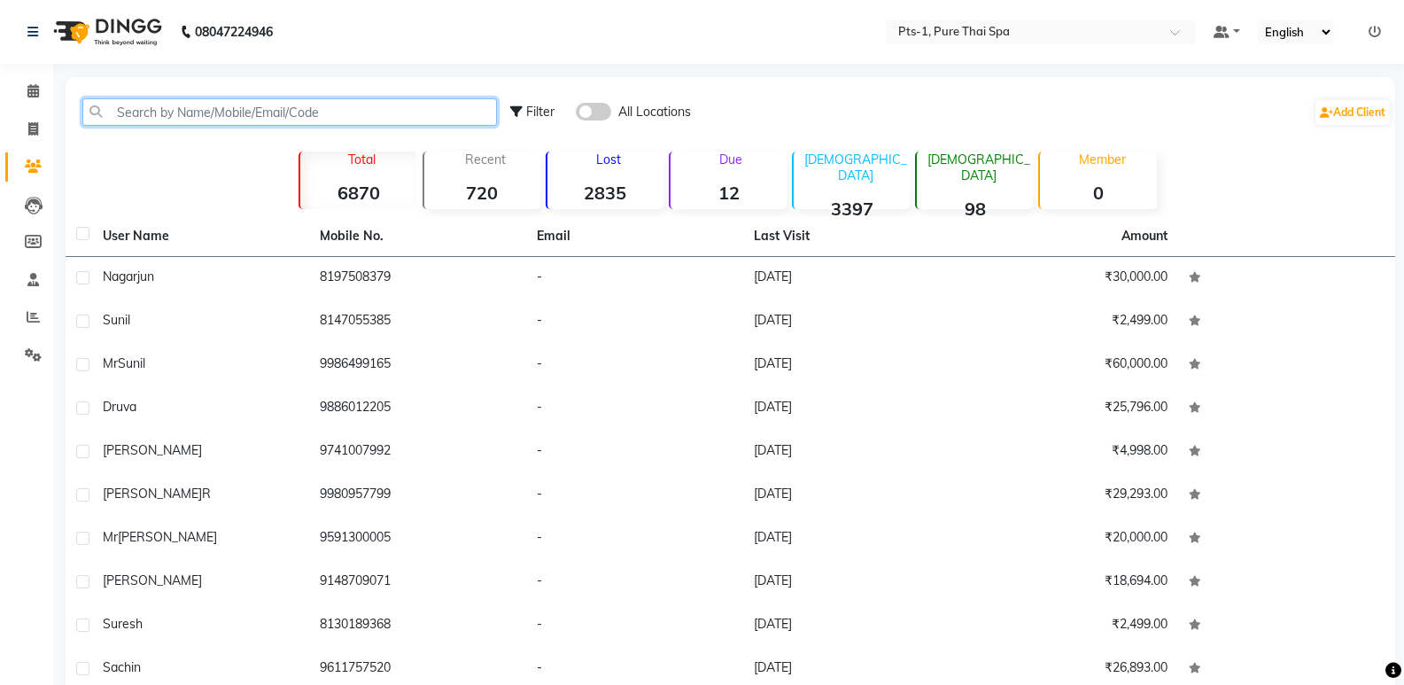
click at [228, 119] on input "text" at bounding box center [289, 111] width 415 height 27
paste input "9880366998"
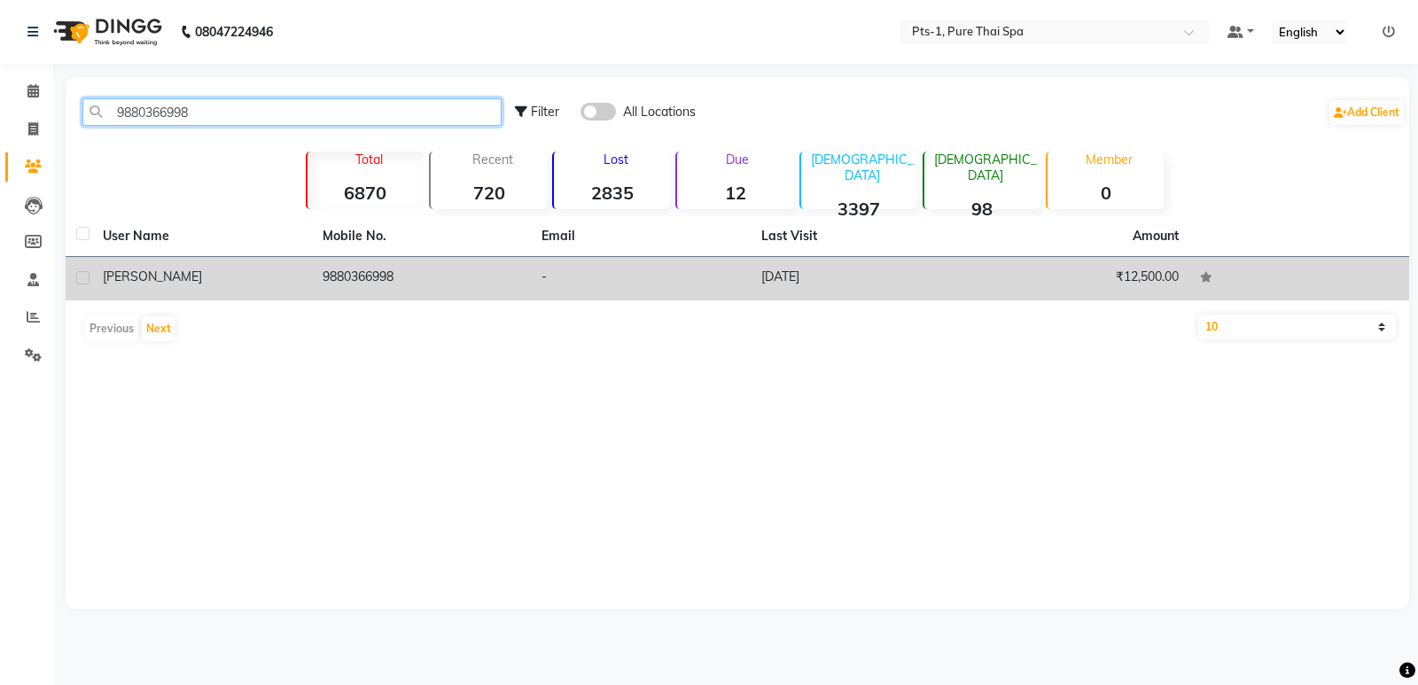
type input "9880366998"
click at [368, 278] on td "9880366998" at bounding box center [422, 278] width 220 height 43
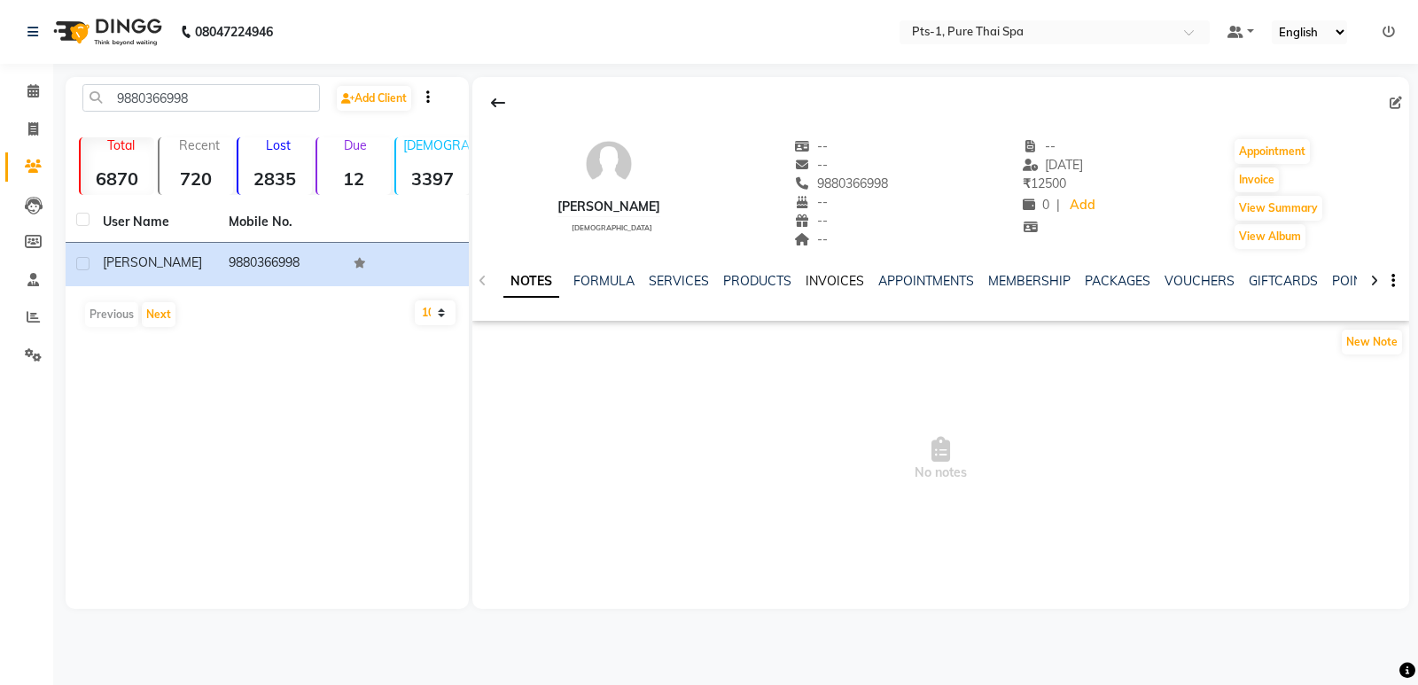
click at [830, 275] on link "INVOICES" at bounding box center [834, 281] width 58 height 16
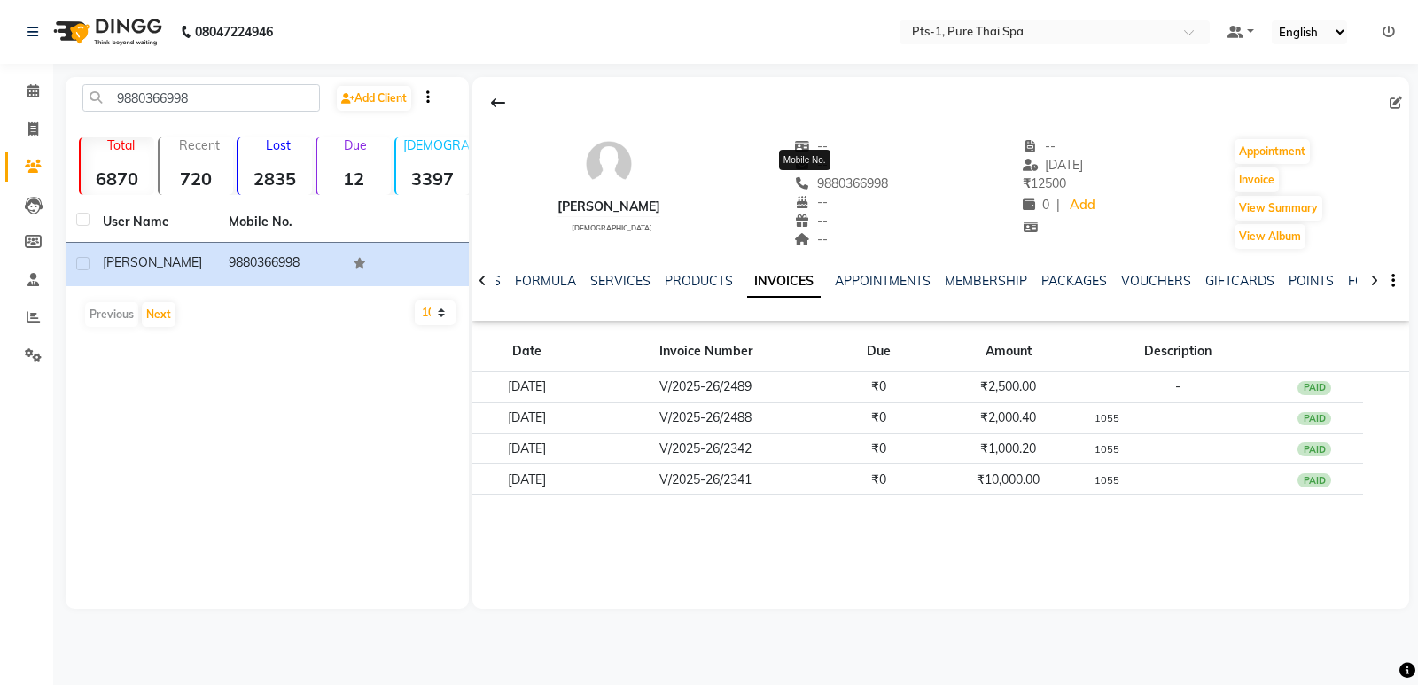
drag, startPoint x: 855, startPoint y: 183, endPoint x: 770, endPoint y: 185, distance: 85.1
click at [795, 185] on div "[PHONE_NUMBER] Mobile No." at bounding box center [842, 184] width 94 height 19
copy span "9880366998"
click at [30, 127] on icon at bounding box center [33, 128] width 10 height 13
select select "service"
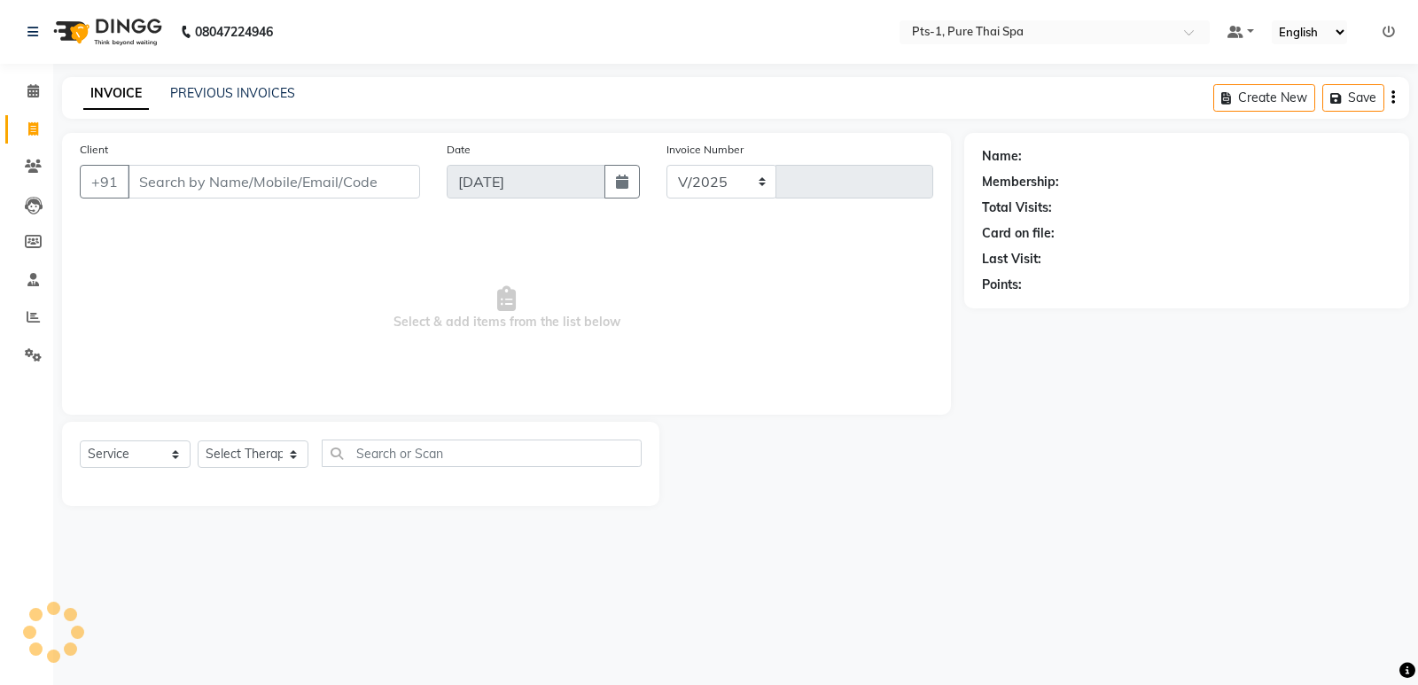
select select "5296"
type input "2945"
click at [217, 175] on input "Client" at bounding box center [274, 182] width 292 height 34
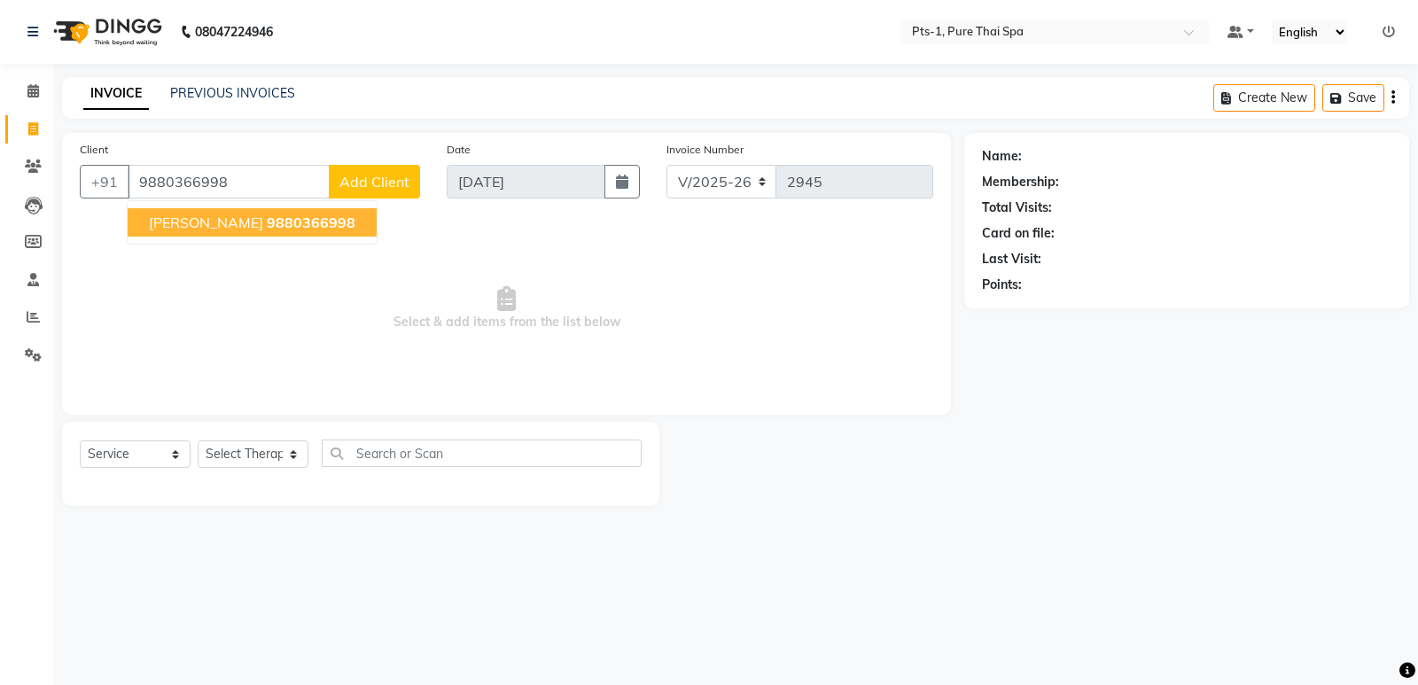
click at [267, 221] on span "9880366998" at bounding box center [311, 223] width 89 height 18
type input "9880366998"
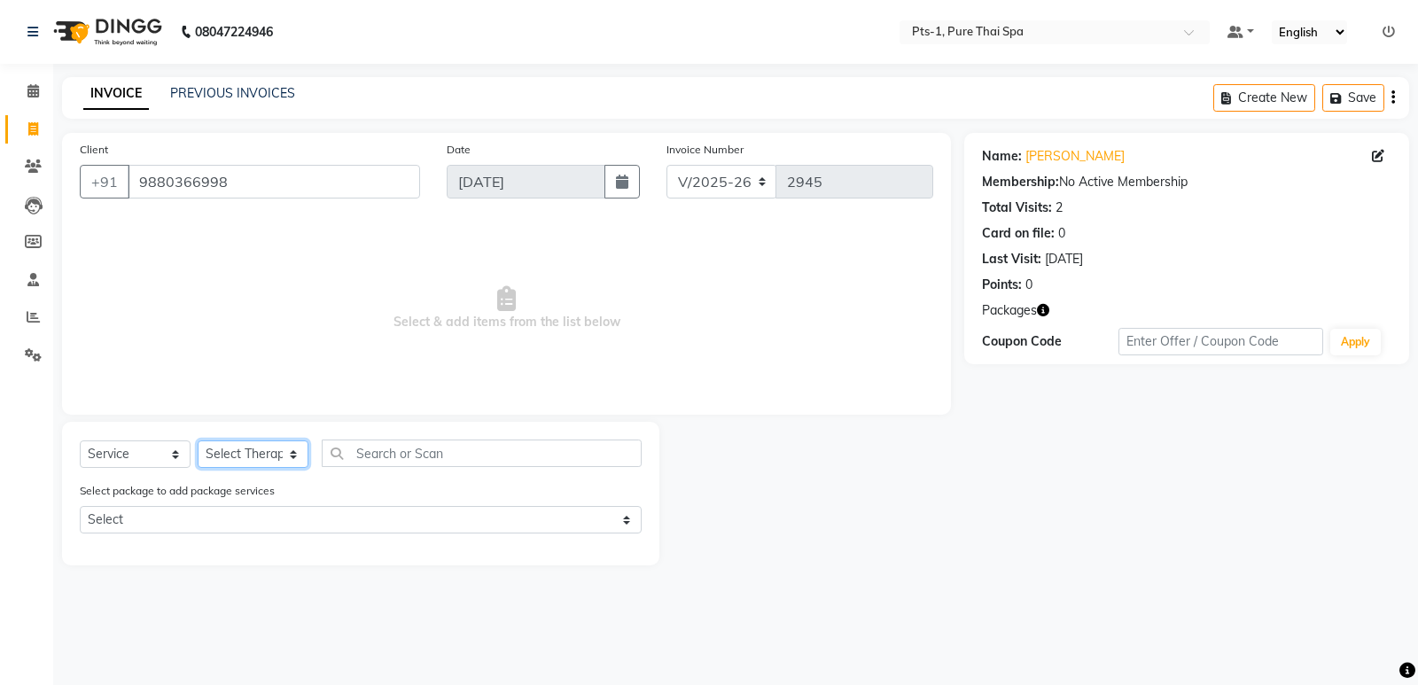
click at [280, 461] on select "Select Therapist [PERSON_NAME] anyone Babu Bela Gia Jeje [PERSON_NAME] [PERSON_…" at bounding box center [253, 453] width 111 height 27
select select "80363"
click at [198, 440] on select "Select Therapist [PERSON_NAME] anyone Babu Bela Gia Jeje [PERSON_NAME] [PERSON_…" at bounding box center [253, 453] width 111 height 27
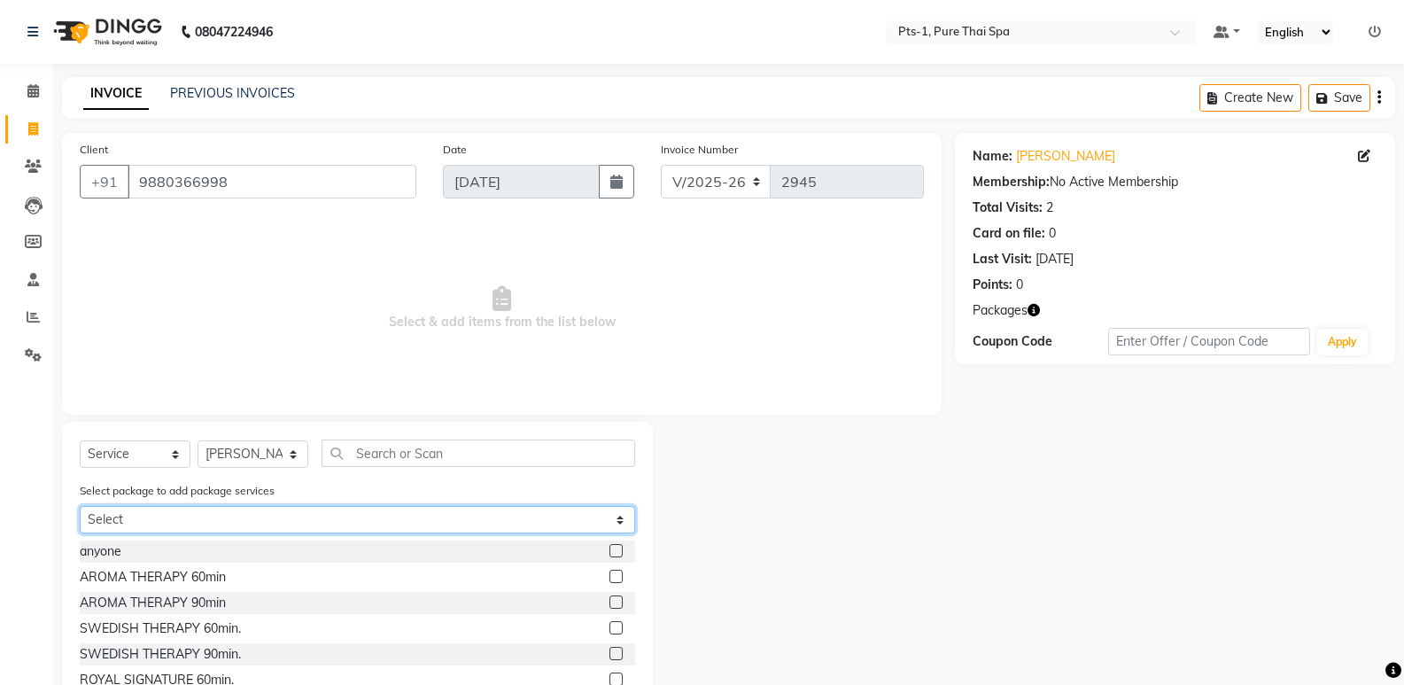
click at [294, 516] on select "Select PTS PACKAGE (10K) 10 SERVICES" at bounding box center [358, 519] width 556 height 27
select select "1: Object"
click at [80, 506] on select "Select PTS PACKAGE (10K) 10 SERVICES" at bounding box center [358, 519] width 556 height 27
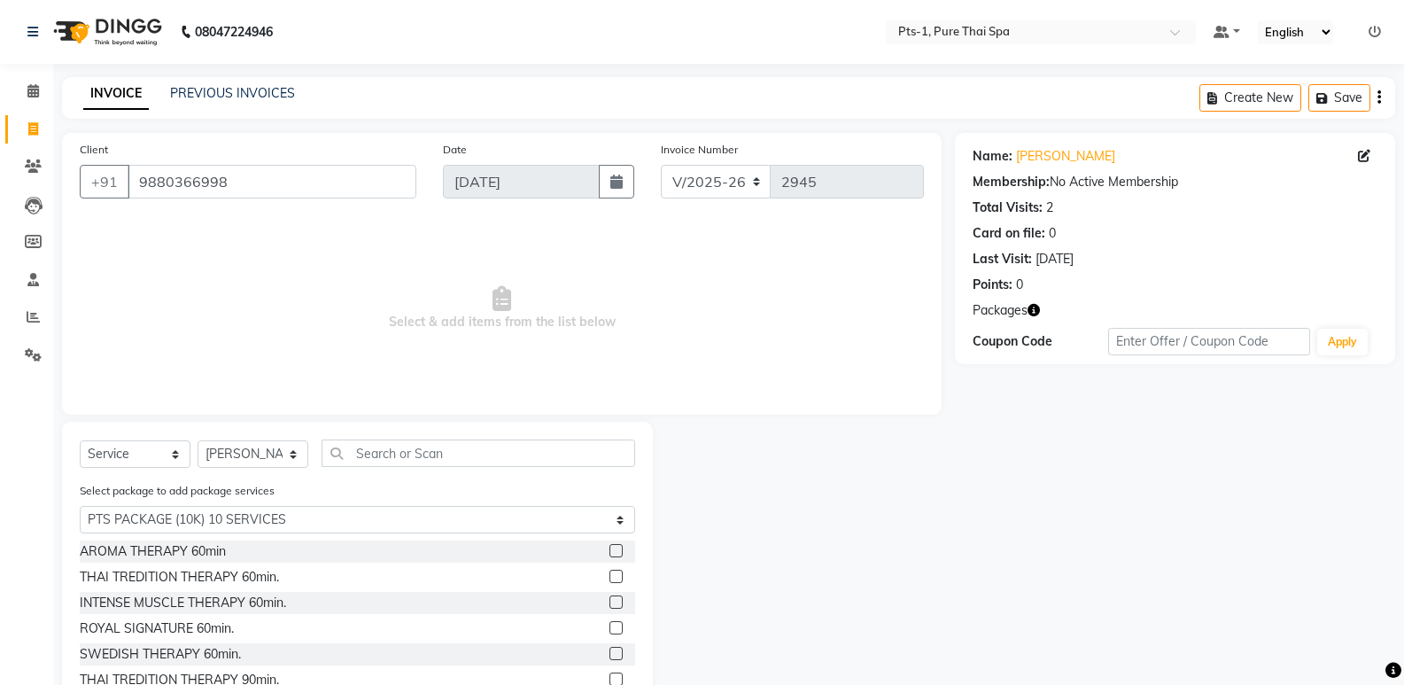
click at [610, 627] on label at bounding box center [616, 627] width 13 height 13
click at [610, 627] on input "checkbox" at bounding box center [616, 629] width 12 height 12
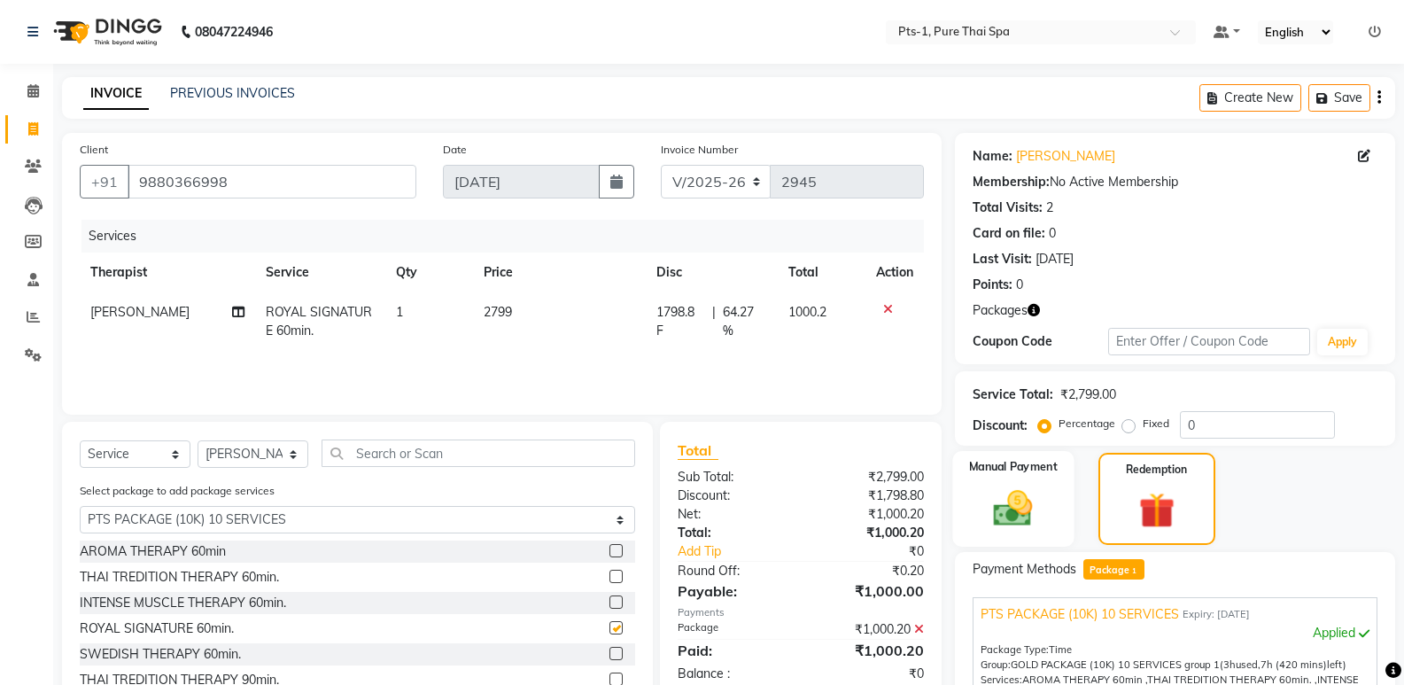
checkbox input "false"
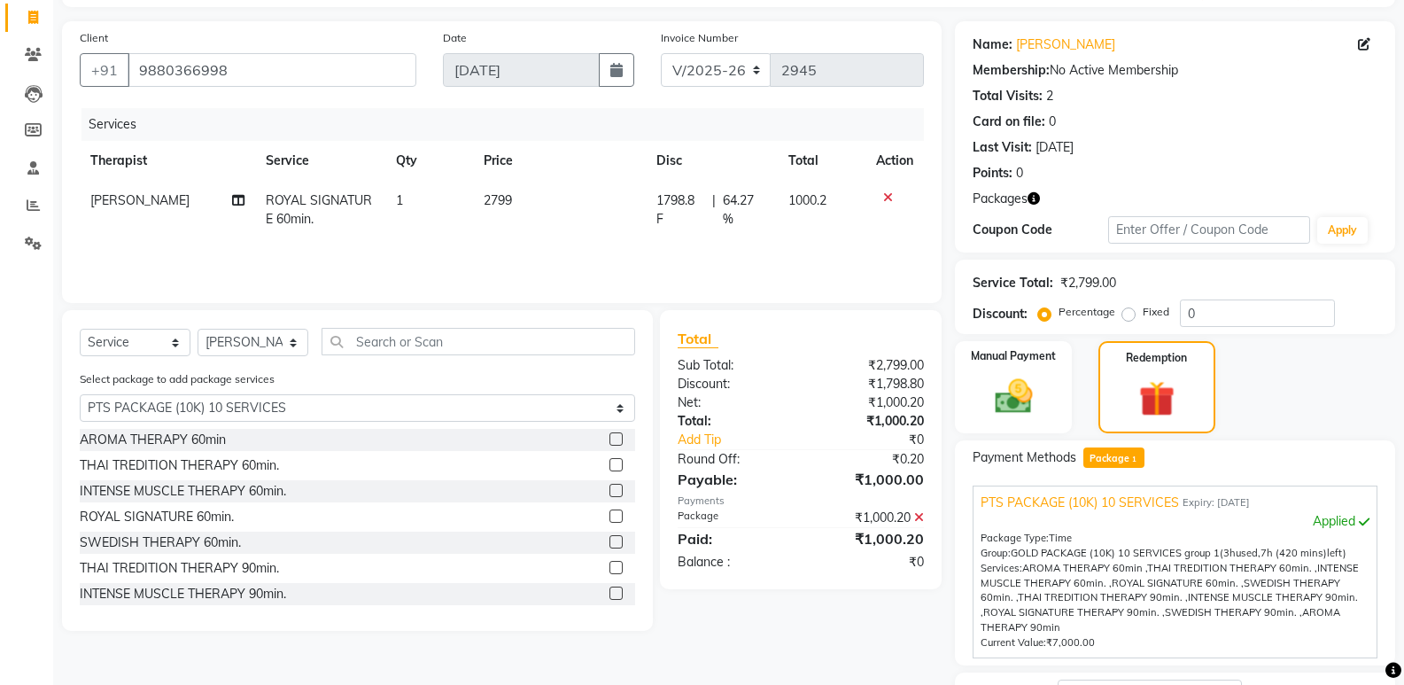
scroll to position [255, 0]
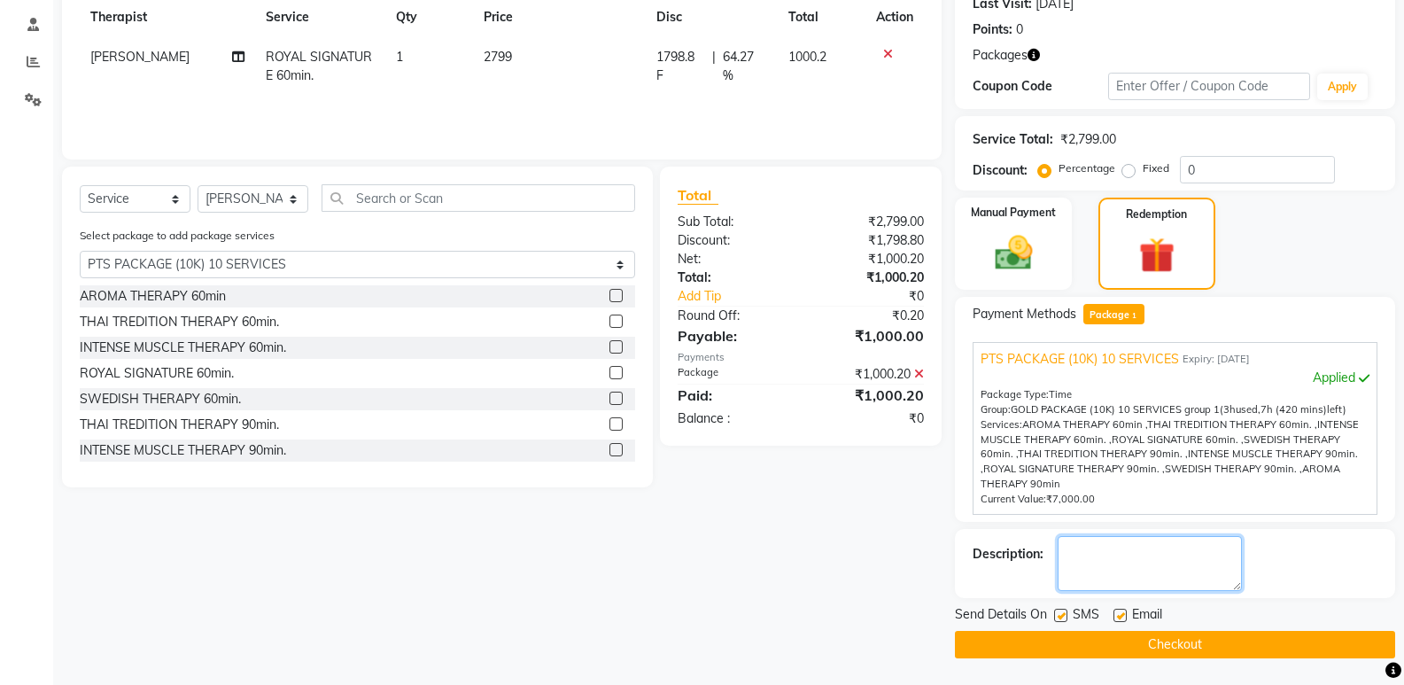
click at [1116, 576] on textarea at bounding box center [1150, 563] width 184 height 55
type textarea "1055"
click at [1121, 615] on label at bounding box center [1120, 615] width 13 height 13
click at [1121, 615] on input "checkbox" at bounding box center [1120, 616] width 12 height 12
checkbox input "false"
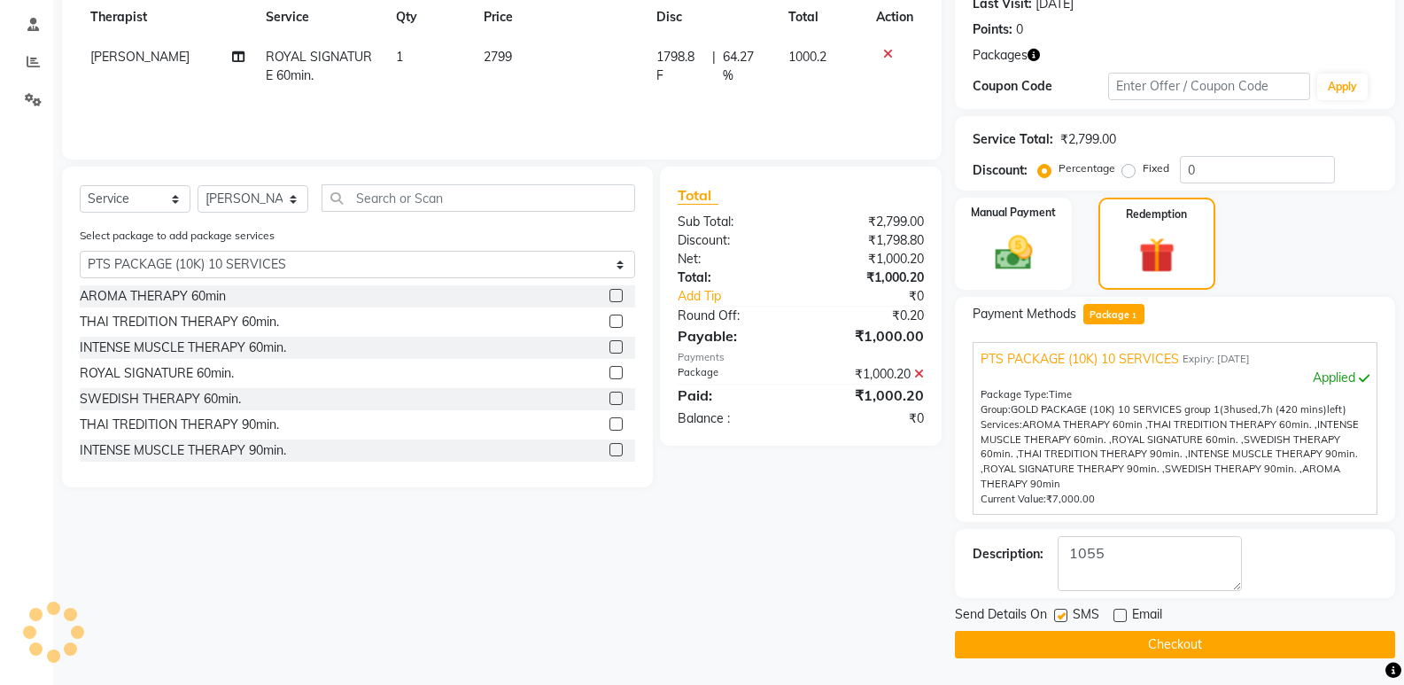
click at [1053, 613] on div "Send Details On SMS Email" at bounding box center [1175, 616] width 440 height 22
click at [1062, 612] on label at bounding box center [1060, 615] width 13 height 13
click at [1062, 612] on input "checkbox" at bounding box center [1060, 616] width 12 height 12
checkbox input "false"
click at [1058, 647] on button "Checkout" at bounding box center [1175, 644] width 440 height 27
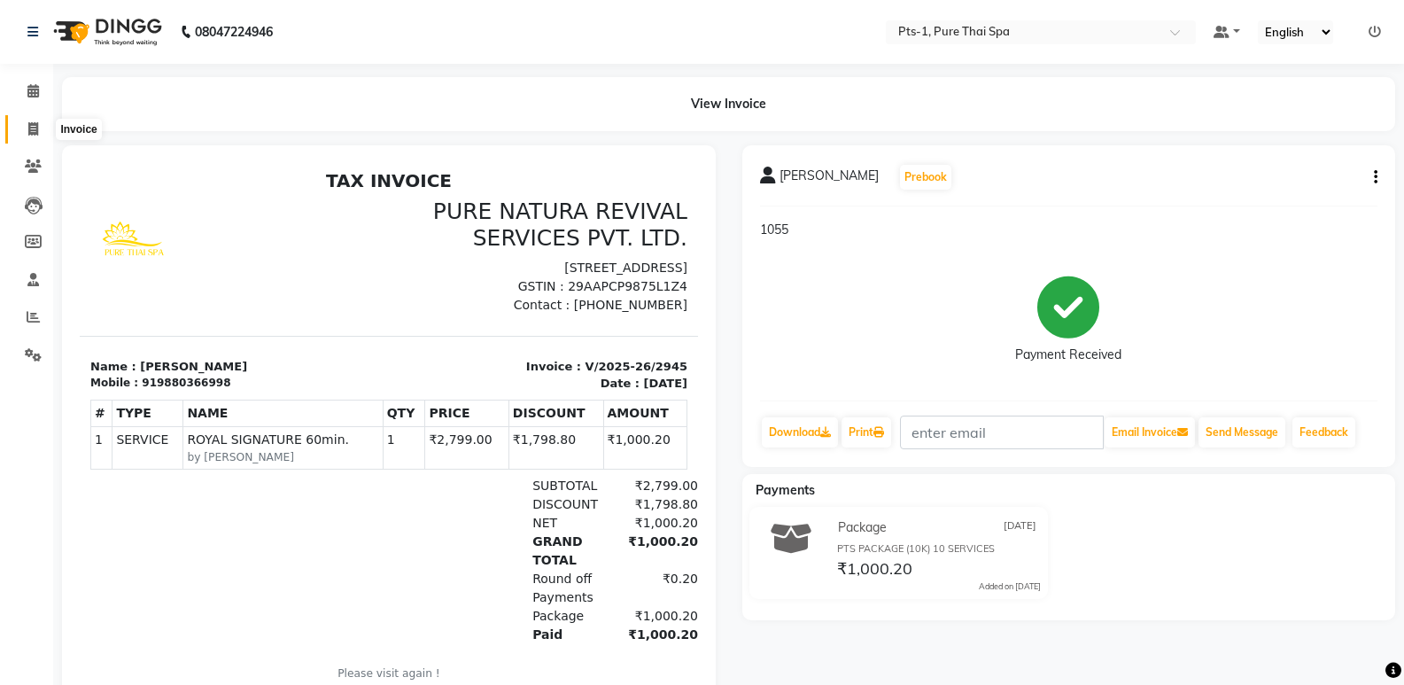
click at [30, 129] on icon at bounding box center [33, 128] width 10 height 13
select select "5296"
select select "service"
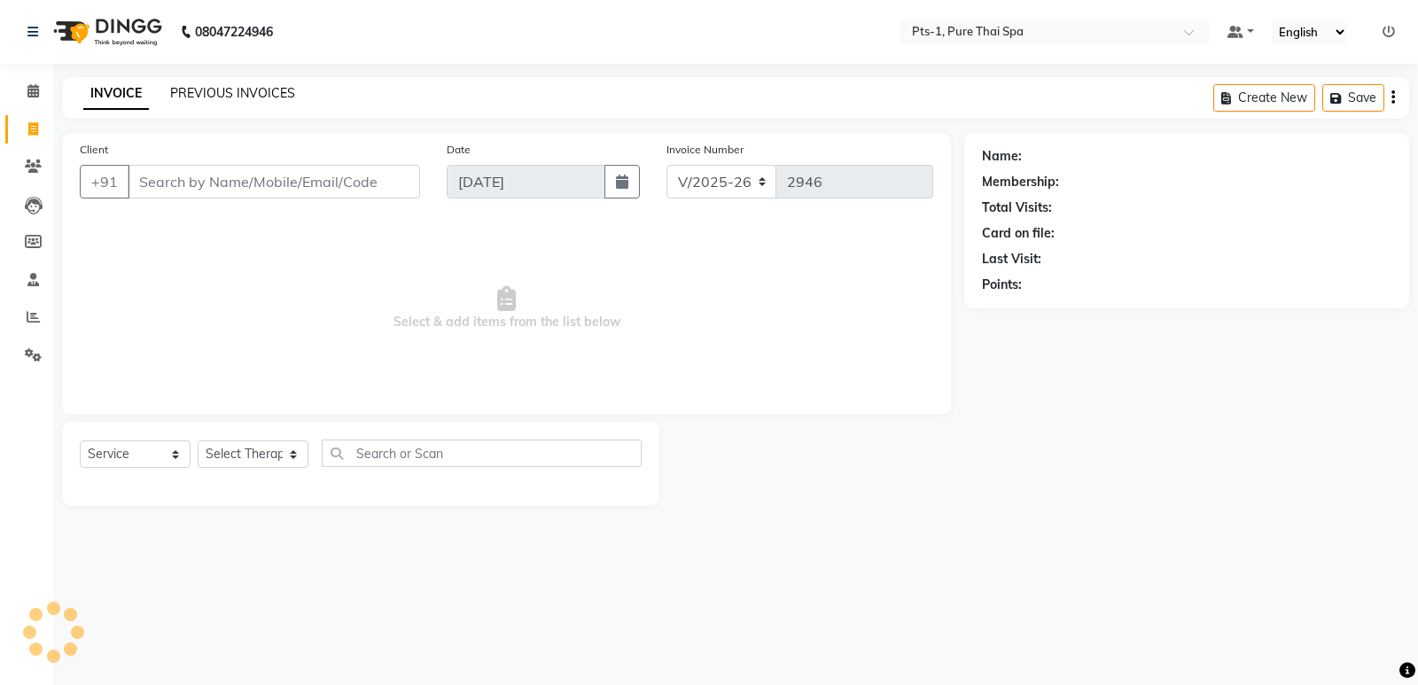
click at [202, 90] on link "PREVIOUS INVOICES" at bounding box center [232, 93] width 125 height 16
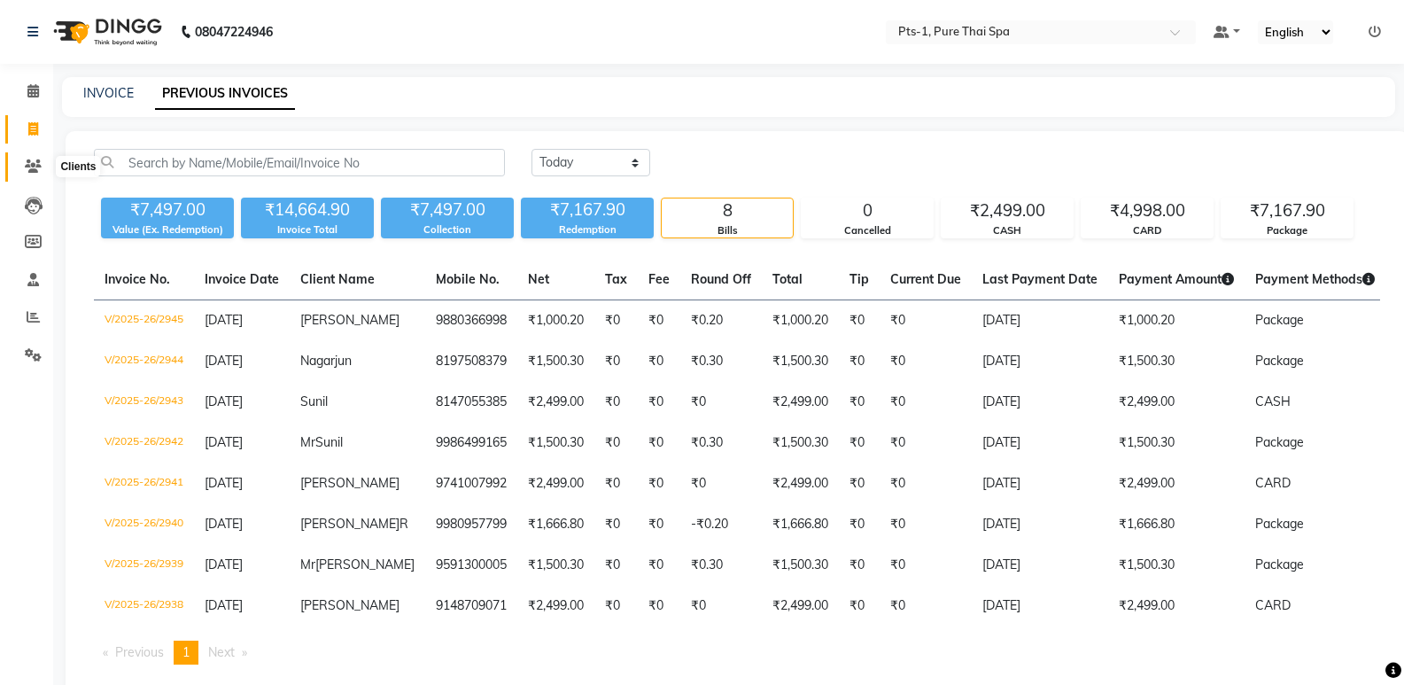
click at [31, 173] on span at bounding box center [33, 167] width 31 height 20
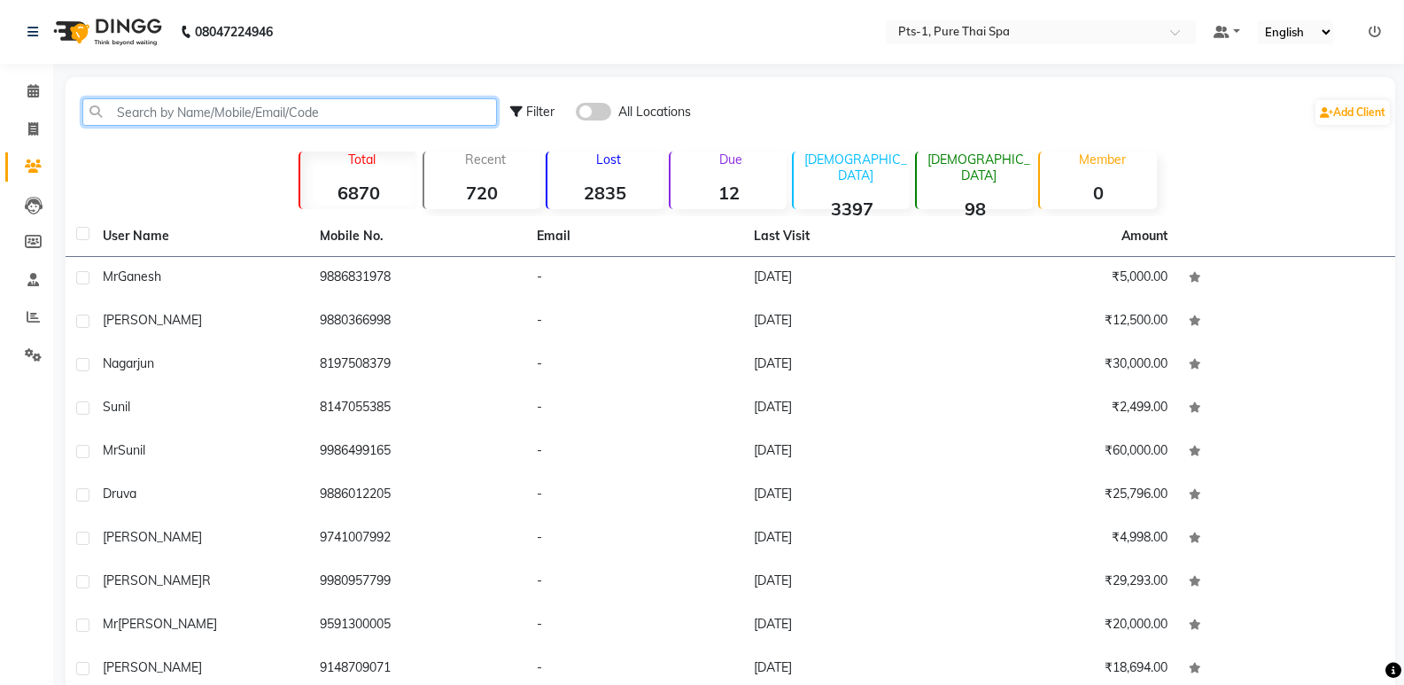
click at [136, 111] on input "text" at bounding box center [289, 111] width 415 height 27
click at [42, 121] on span at bounding box center [33, 130] width 31 height 20
select select "service"
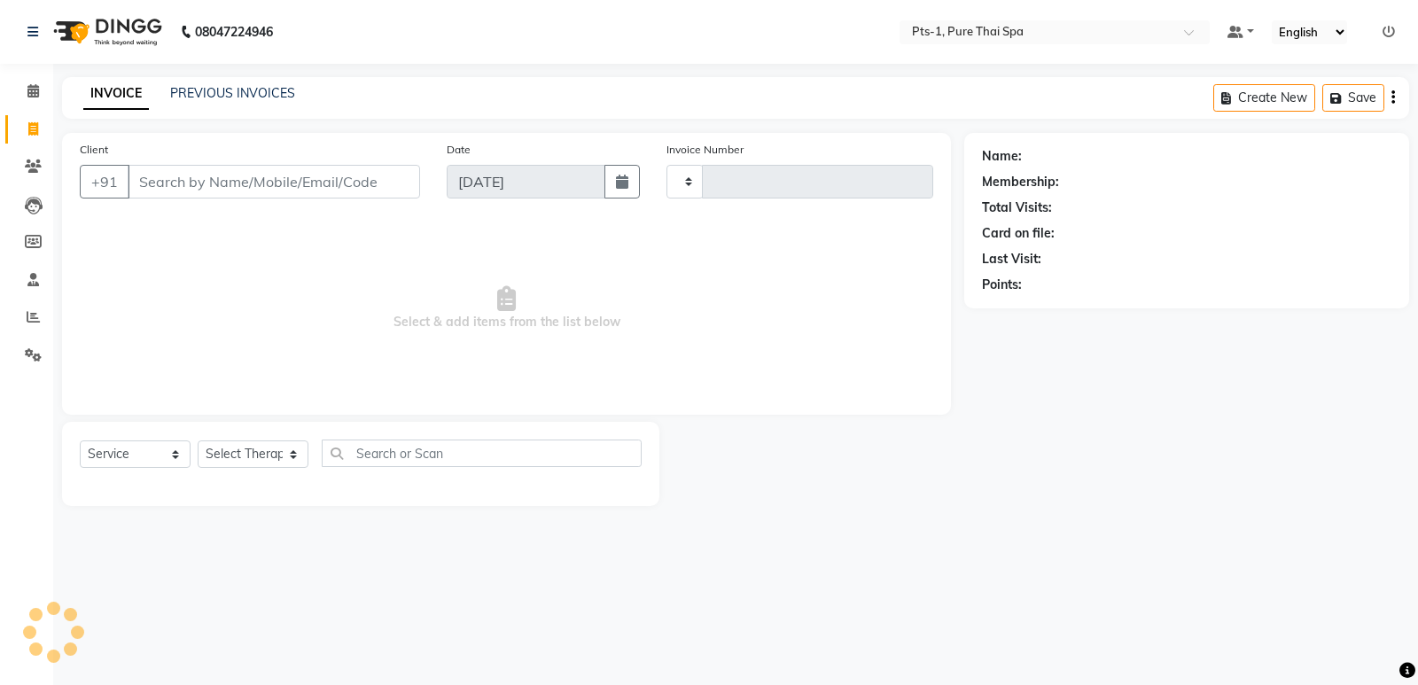
type input "2946"
select select "5296"
drag, startPoint x: 139, startPoint y: 190, endPoint x: 124, endPoint y: 184, distance: 16.0
click at [139, 189] on input "Client" at bounding box center [274, 182] width 292 height 34
type input "8431335391"
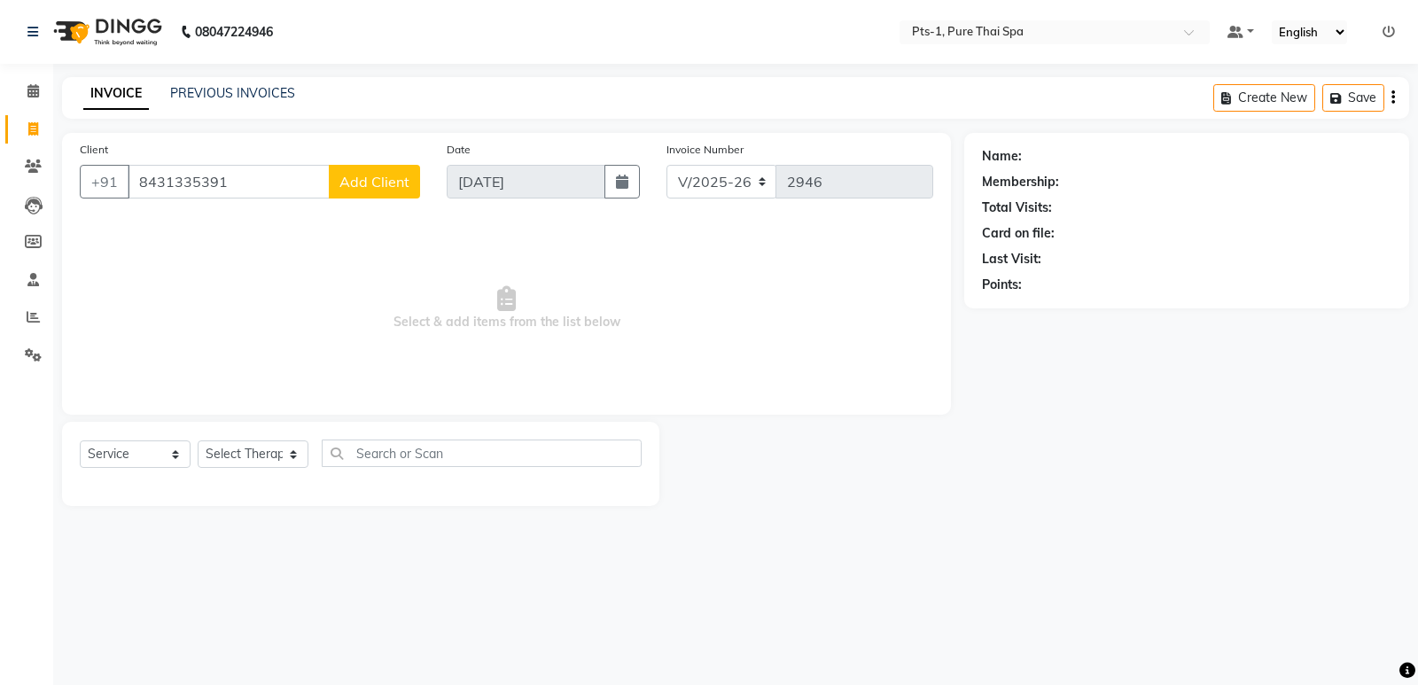
click at [385, 177] on span "Add Client" at bounding box center [374, 182] width 70 height 18
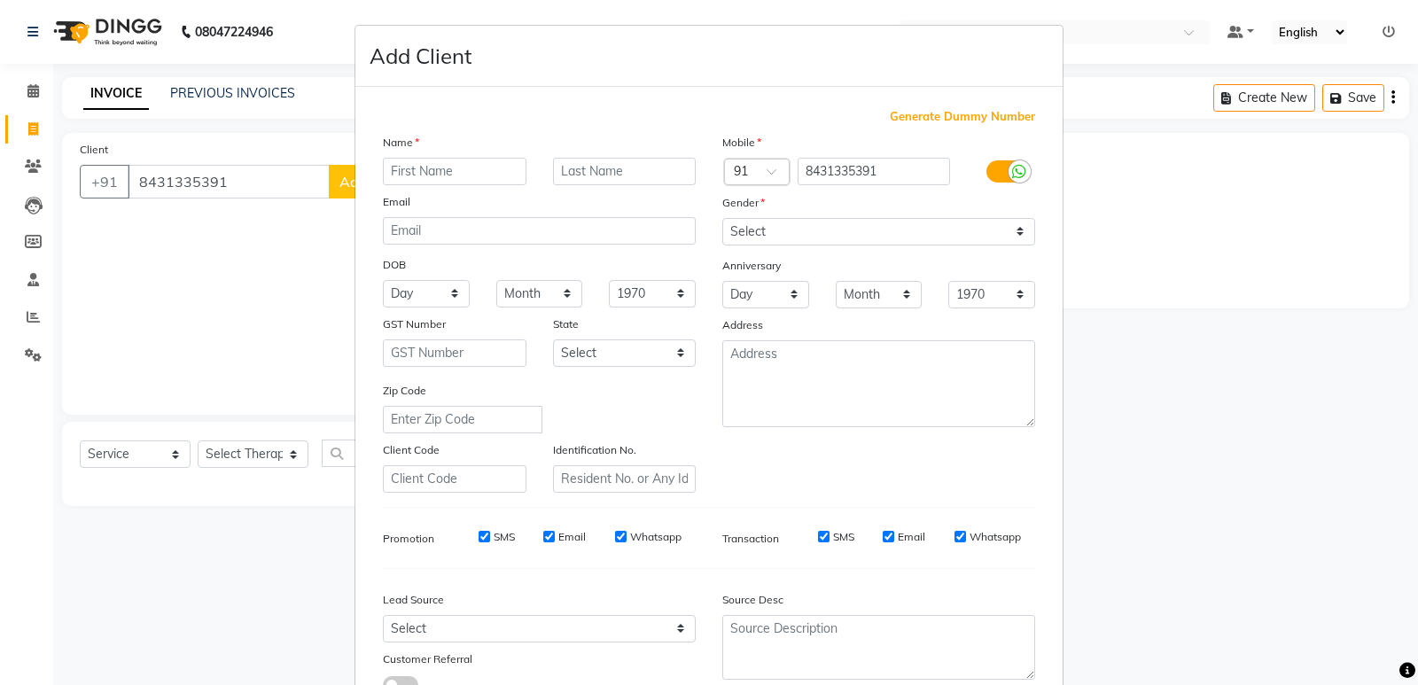
click at [459, 170] on input "text" at bounding box center [455, 171] width 144 height 27
type input "Asif"
click at [794, 224] on select "Select [DEMOGRAPHIC_DATA] [DEMOGRAPHIC_DATA] Other Prefer Not To Say" at bounding box center [878, 231] width 313 height 27
select select "[DEMOGRAPHIC_DATA]"
click at [722, 218] on select "Select [DEMOGRAPHIC_DATA] [DEMOGRAPHIC_DATA] Other Prefer Not To Say" at bounding box center [878, 231] width 313 height 27
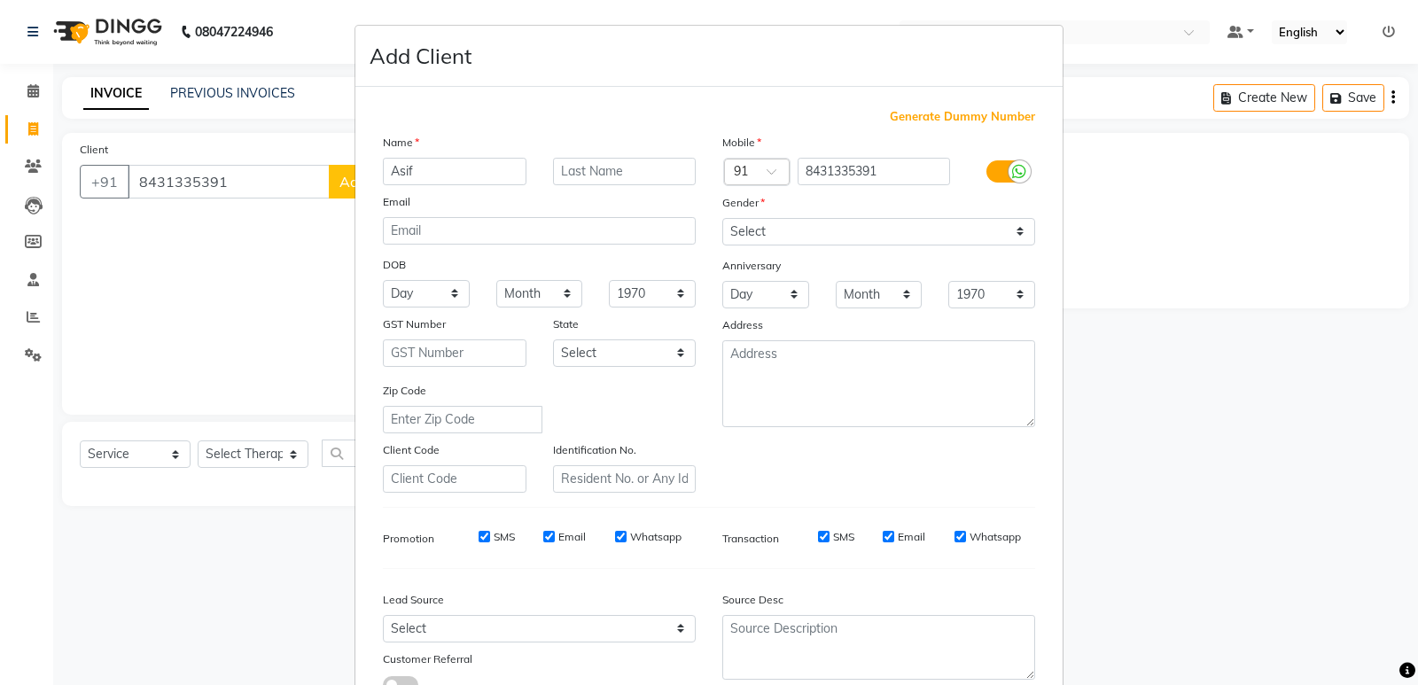
click at [478, 535] on input "SMS" at bounding box center [484, 537] width 12 height 12
checkbox input "false"
click at [543, 534] on input "Email" at bounding box center [549, 537] width 12 height 12
checkbox input "false"
click at [615, 538] on input "Whatsapp" at bounding box center [621, 537] width 12 height 12
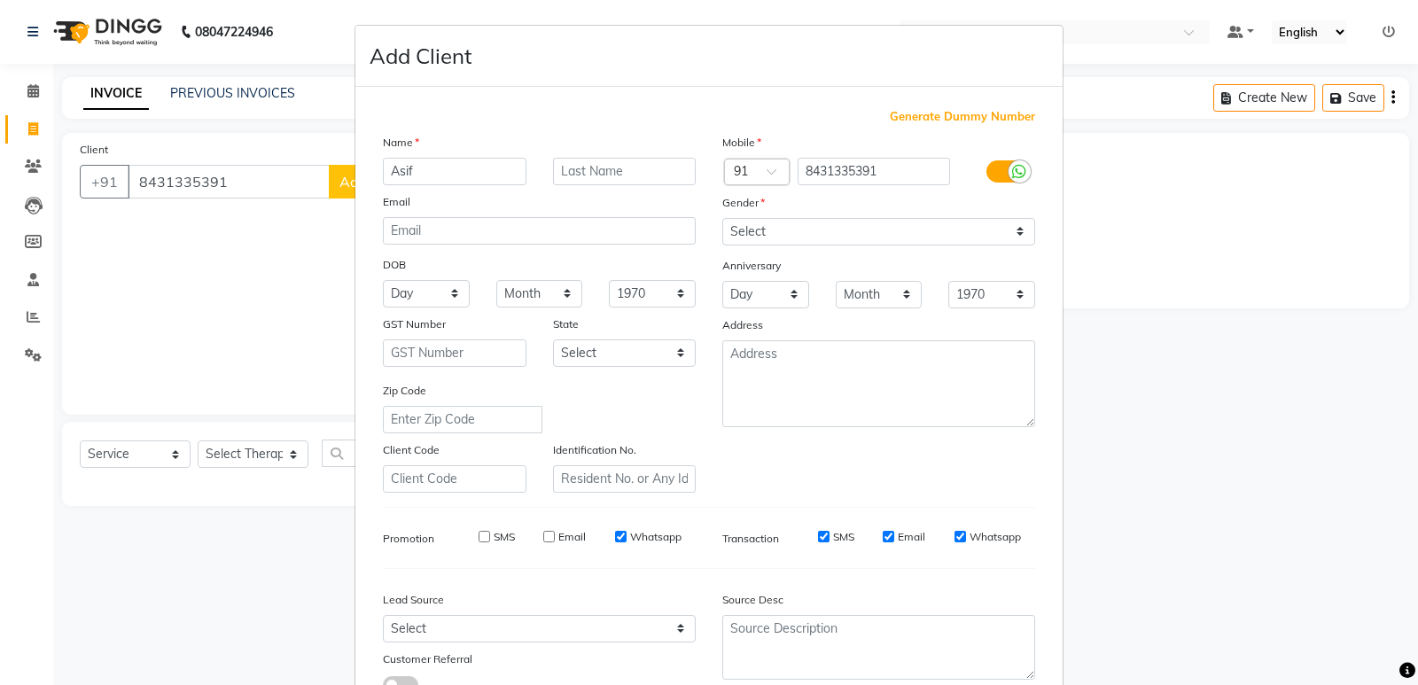
checkbox input "false"
click at [818, 538] on input "SMS" at bounding box center [824, 537] width 12 height 12
checkbox input "false"
drag, startPoint x: 880, startPoint y: 533, endPoint x: 896, endPoint y: 540, distance: 17.8
click at [882, 533] on input "Email" at bounding box center [888, 537] width 12 height 12
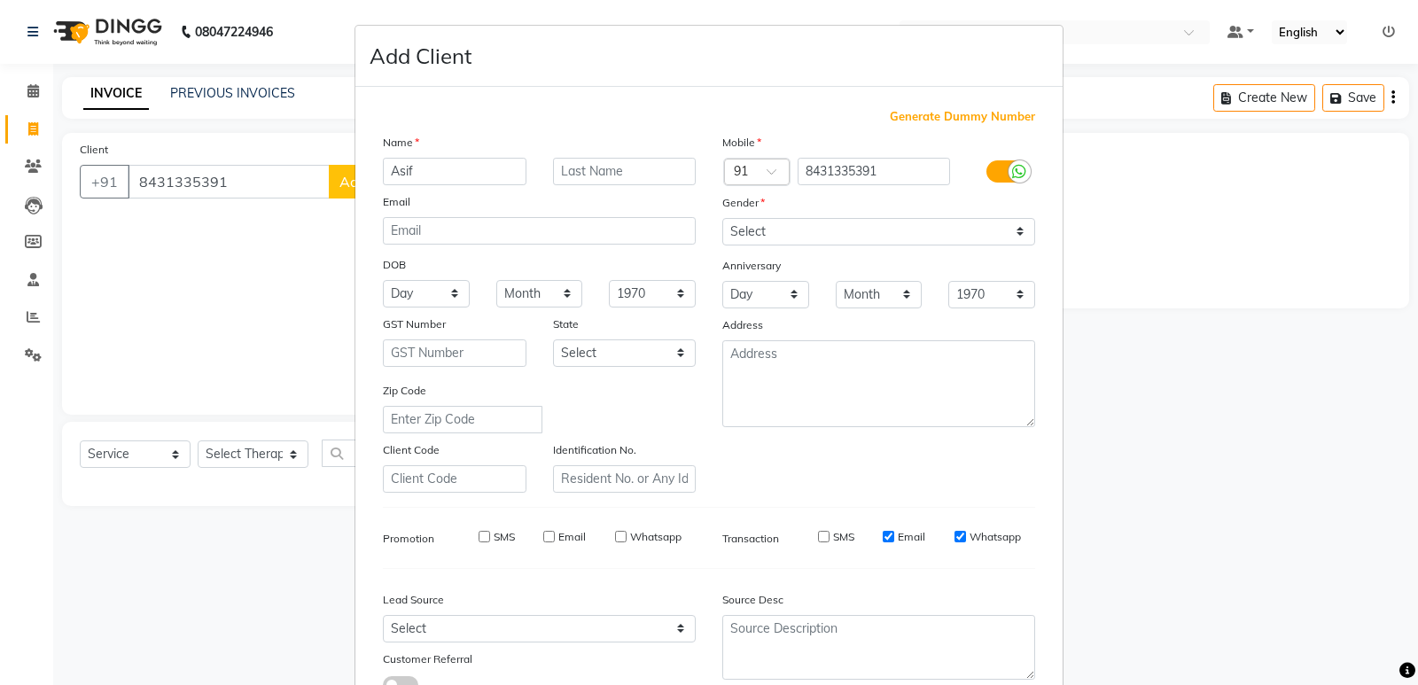
checkbox input "false"
click at [954, 538] on input "Whatsapp" at bounding box center [960, 537] width 12 height 12
checkbox input "false"
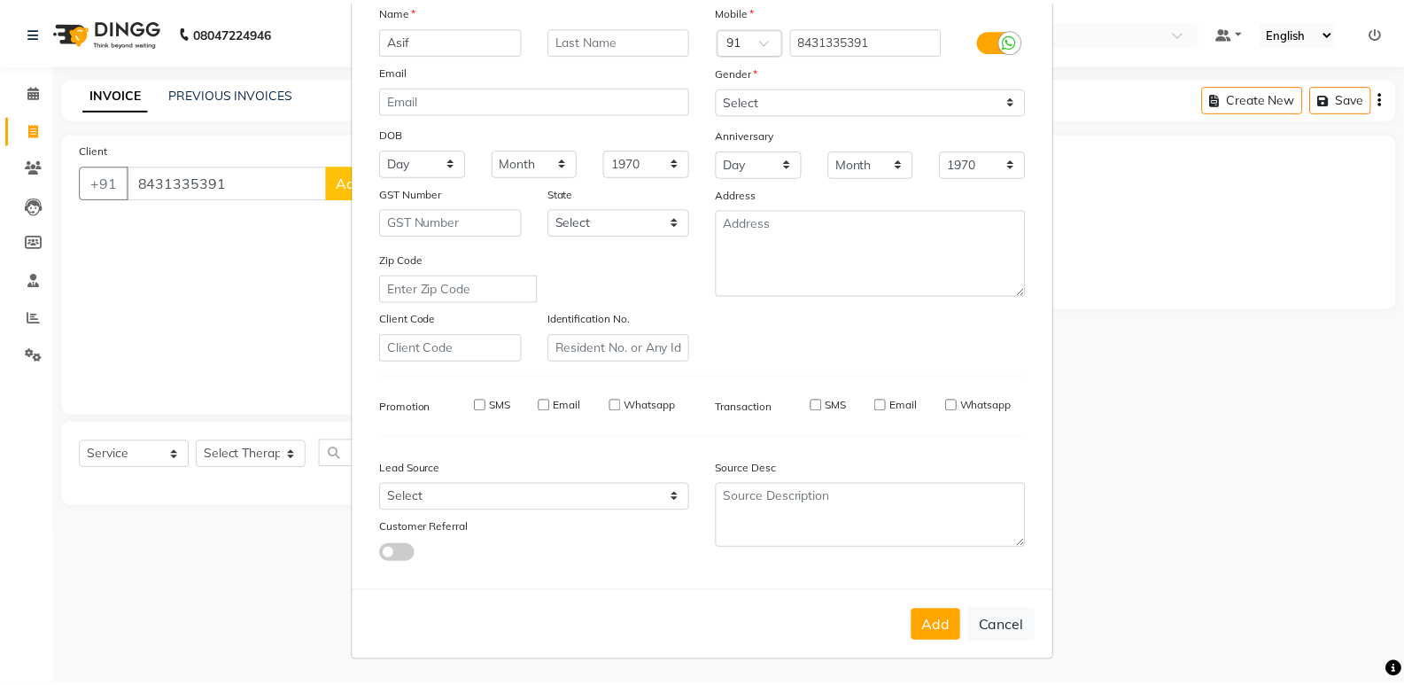
scroll to position [133, 0]
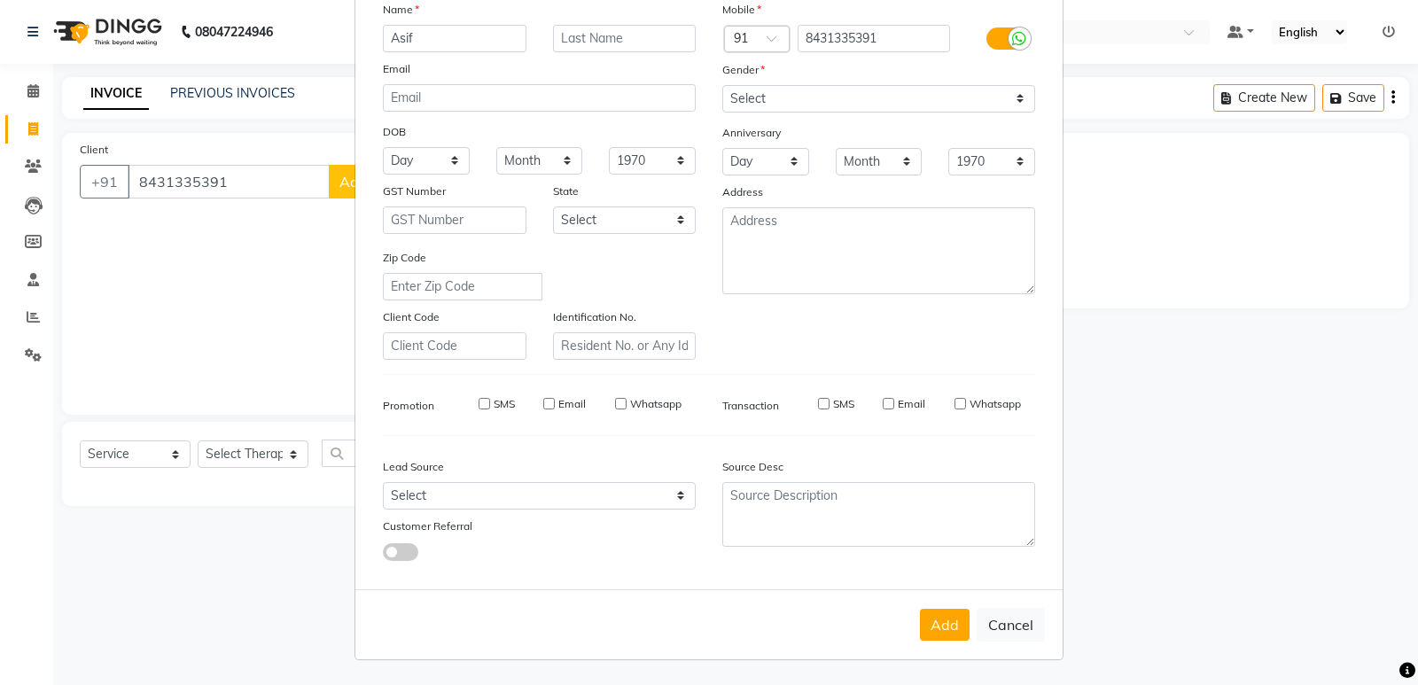
click at [936, 615] on button "Add" at bounding box center [945, 625] width 50 height 32
select select
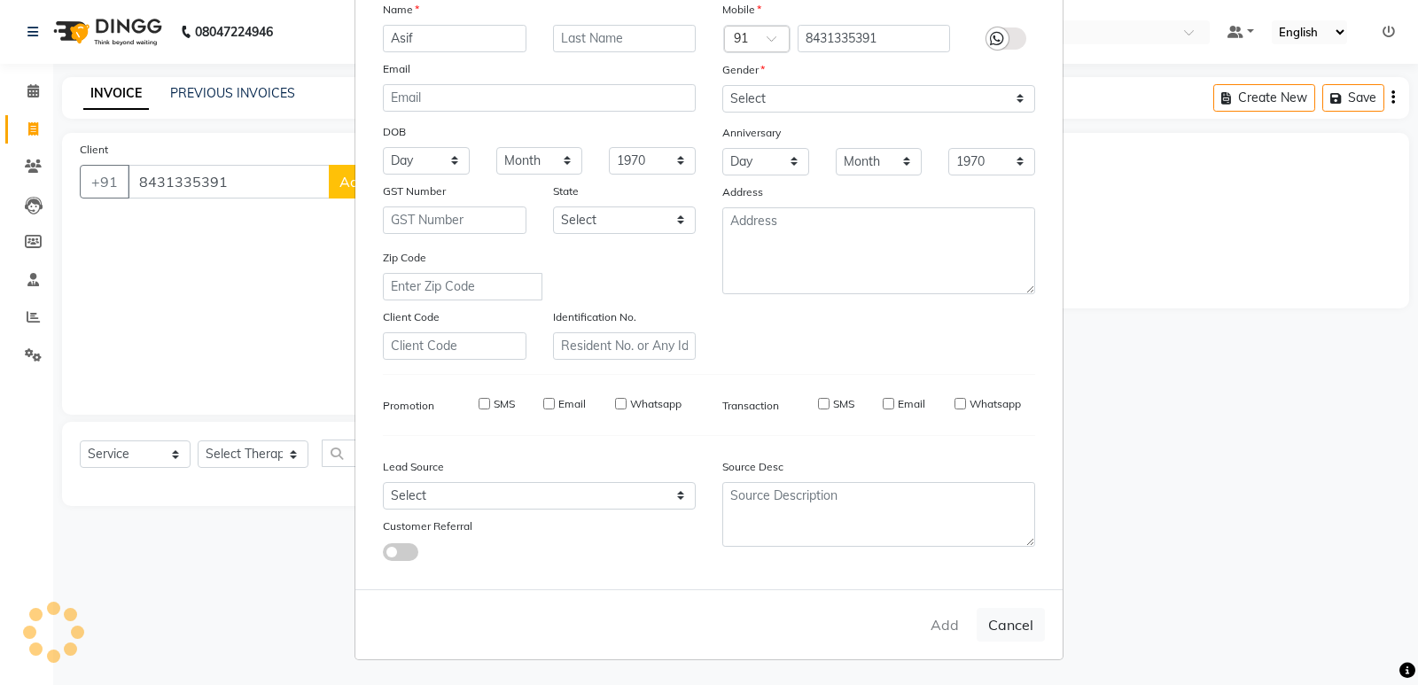
select select
checkbox input "false"
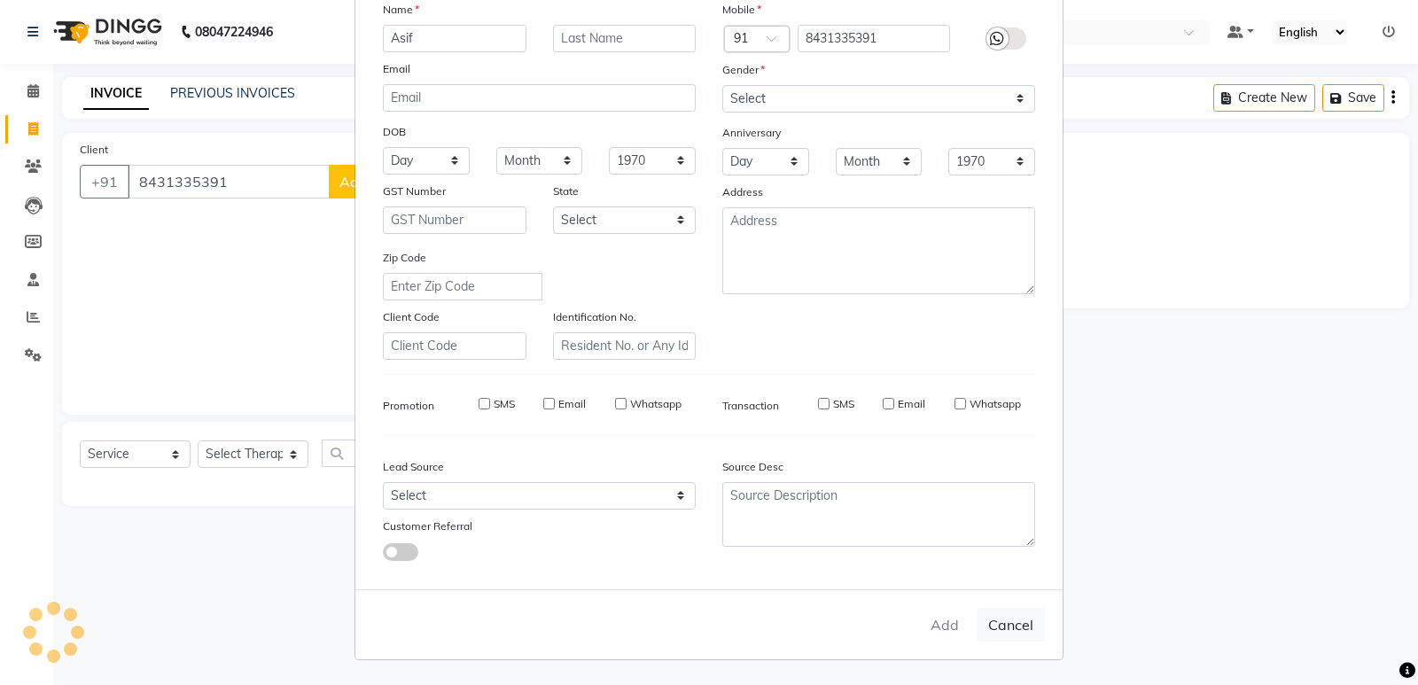
checkbox input "false"
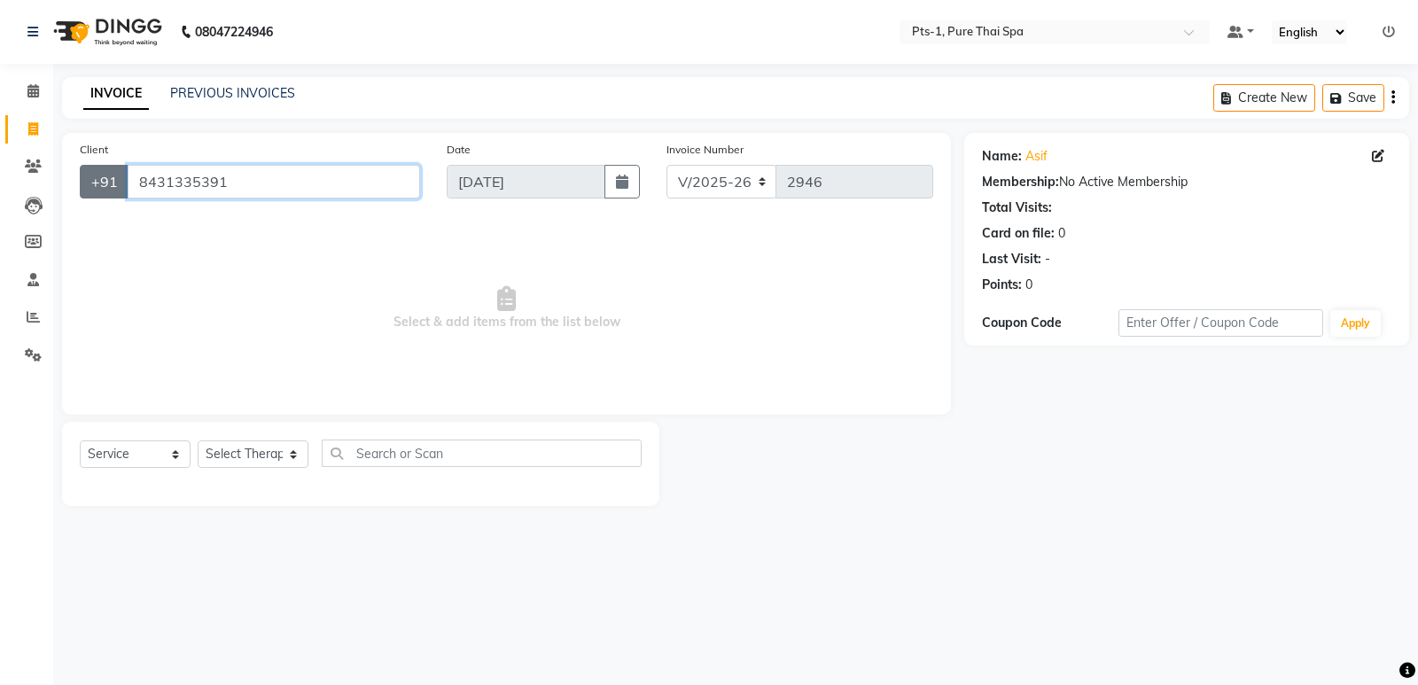
drag, startPoint x: 239, startPoint y: 176, endPoint x: 105, endPoint y: 192, distance: 134.7
click at [105, 192] on div "[PHONE_NUMBER]" at bounding box center [250, 182] width 340 height 34
click at [28, 127] on icon at bounding box center [33, 128] width 10 height 13
select select "service"
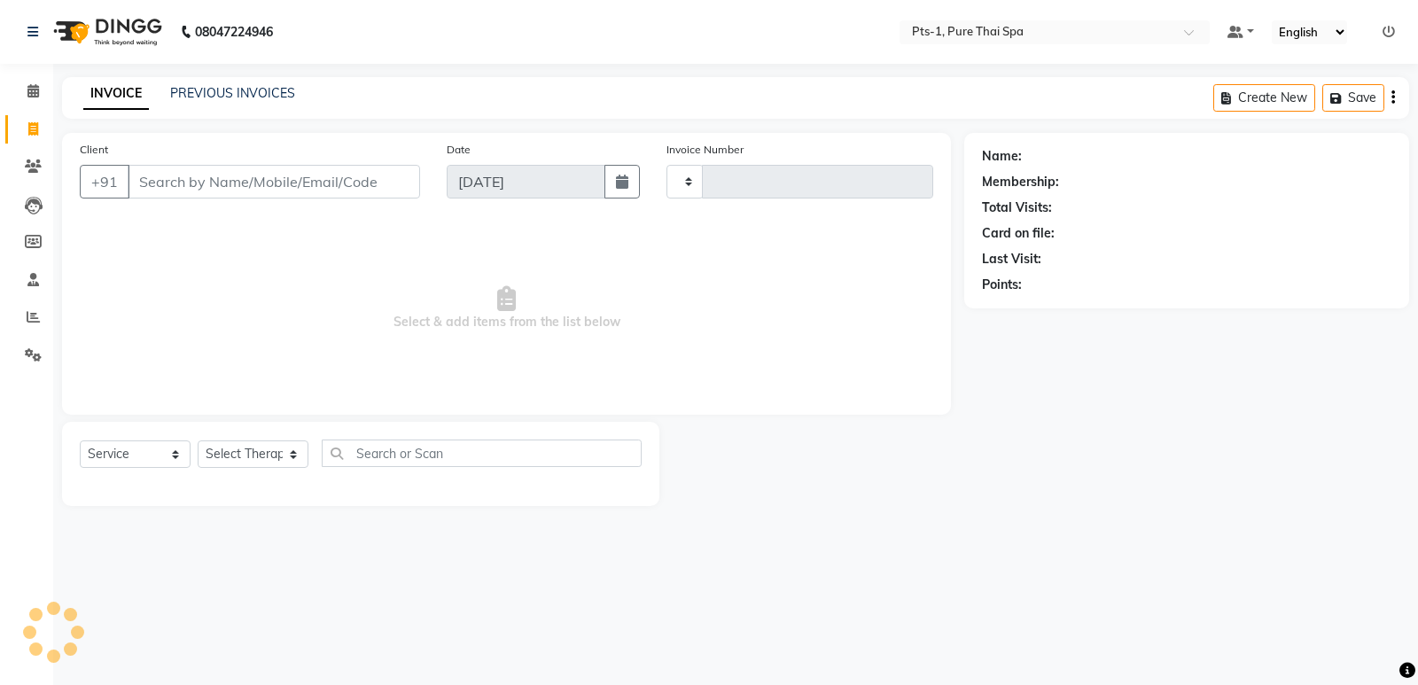
type input "2946"
click at [123, 79] on link "INVOICE" at bounding box center [116, 94] width 66 height 32
select select "5296"
click at [208, 93] on link "PREVIOUS INVOICES" at bounding box center [232, 93] width 125 height 16
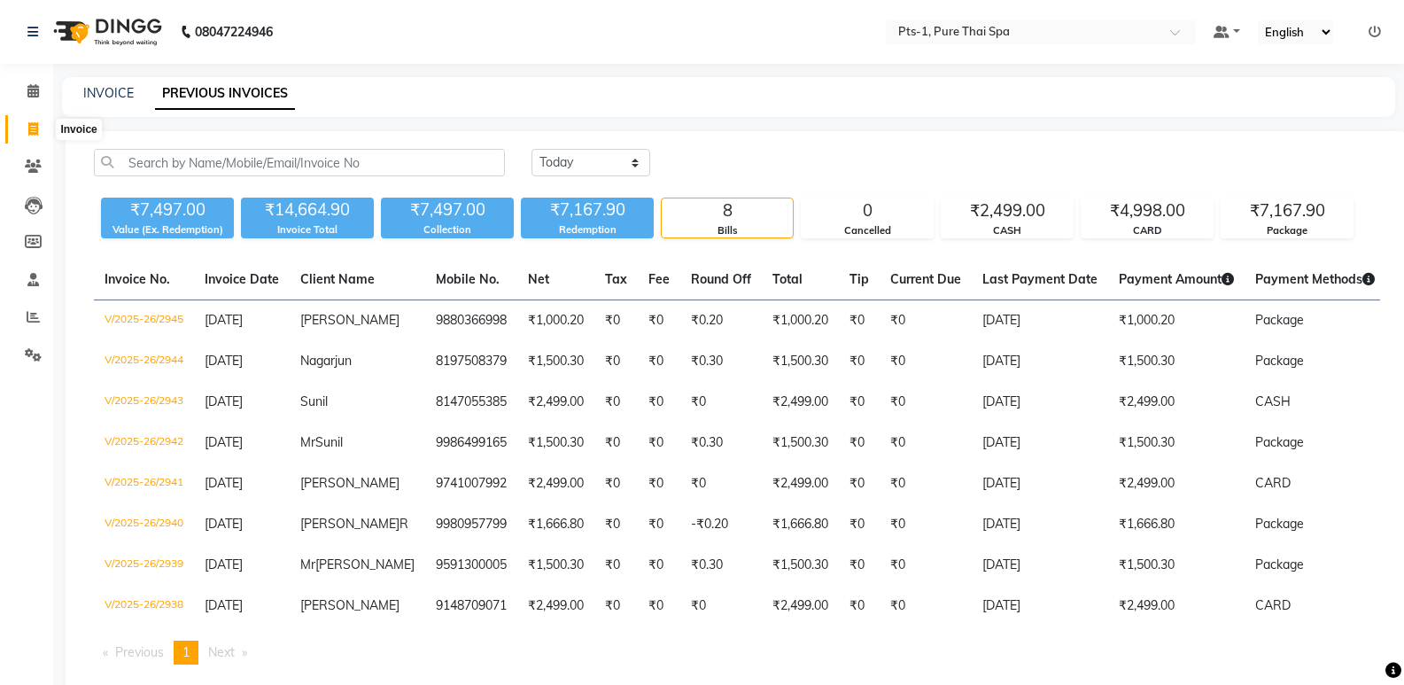
click at [24, 129] on span at bounding box center [33, 130] width 31 height 20
select select "service"
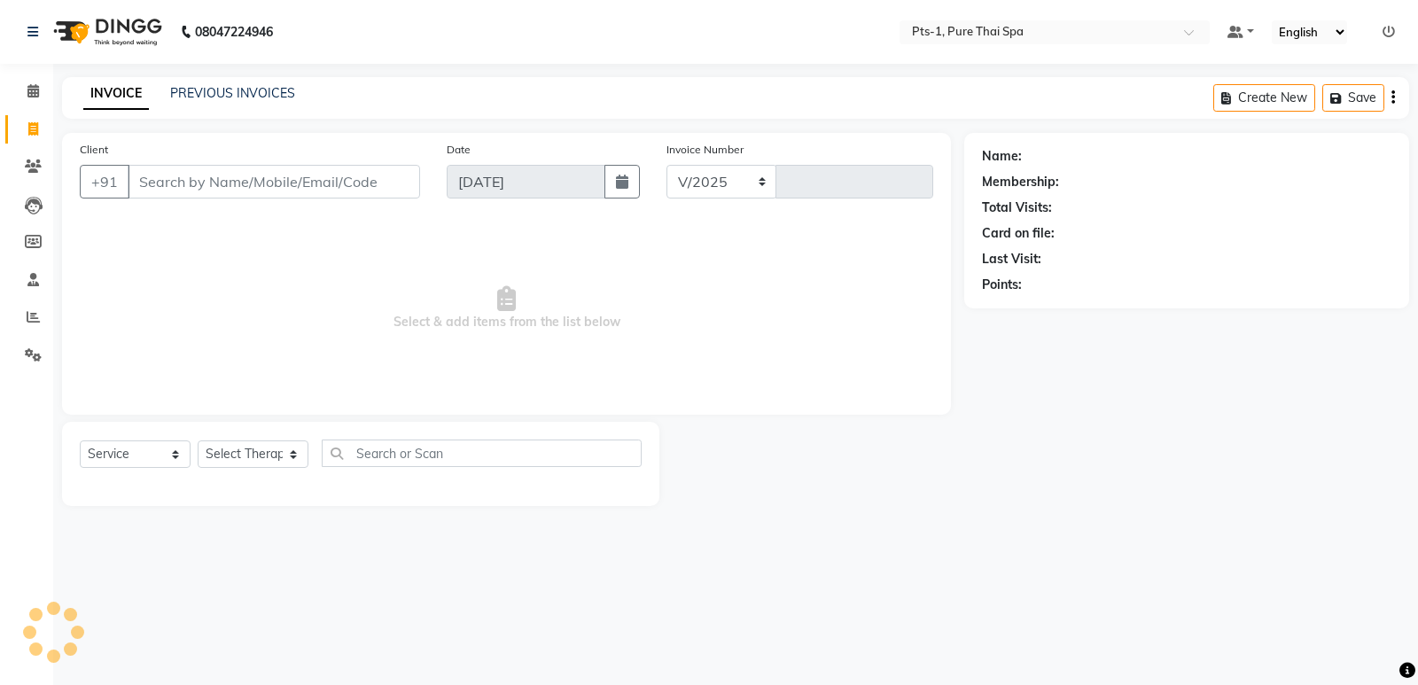
select select "5296"
type input "2946"
type input "8431335391"
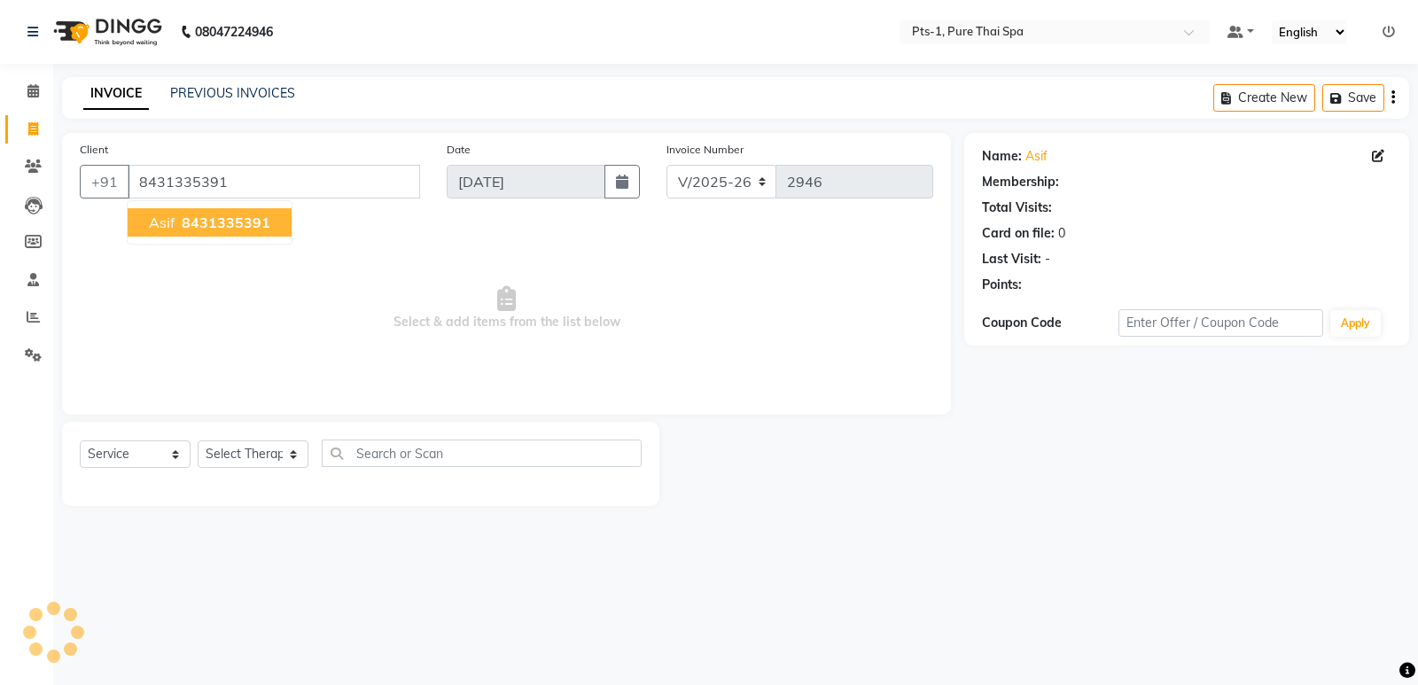
click at [188, 219] on span "8431335391" at bounding box center [226, 223] width 89 height 18
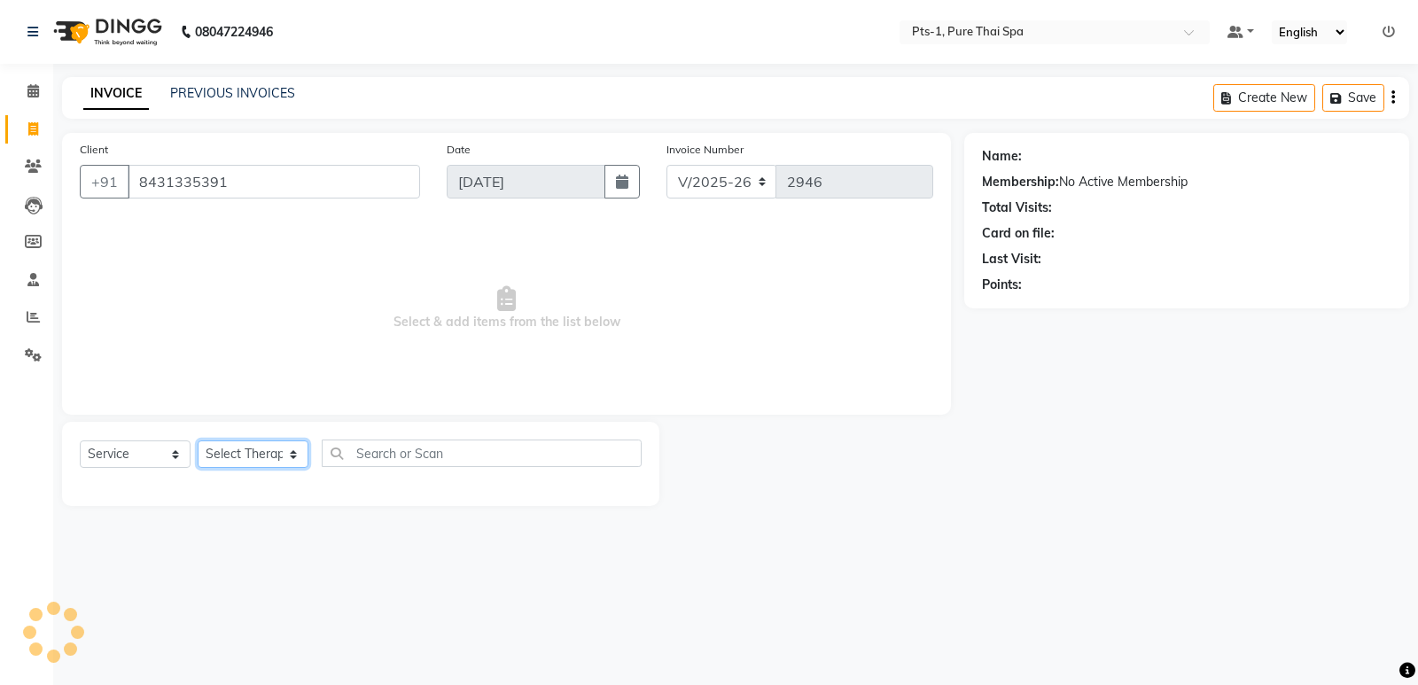
click at [248, 448] on select "Select Therapist [PERSON_NAME] anyone Babu Bela Gia Jeje [PERSON_NAME] [PERSON_…" at bounding box center [253, 453] width 111 height 27
select select "85045"
click at [198, 440] on select "Select Therapist [PERSON_NAME] anyone Babu Bela Gia Jeje [PERSON_NAME] [PERSON_…" at bounding box center [253, 453] width 111 height 27
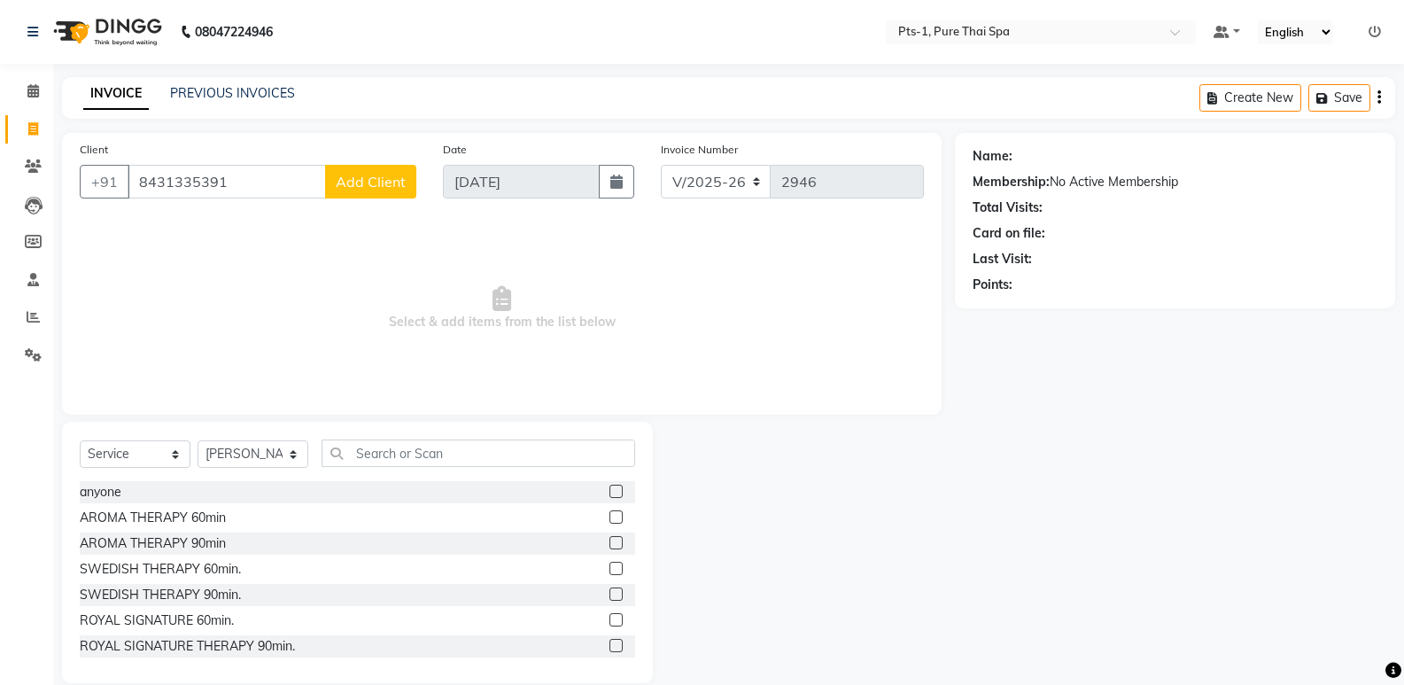
click at [610, 565] on label at bounding box center [616, 568] width 13 height 13
click at [610, 565] on input "checkbox" at bounding box center [616, 570] width 12 height 12
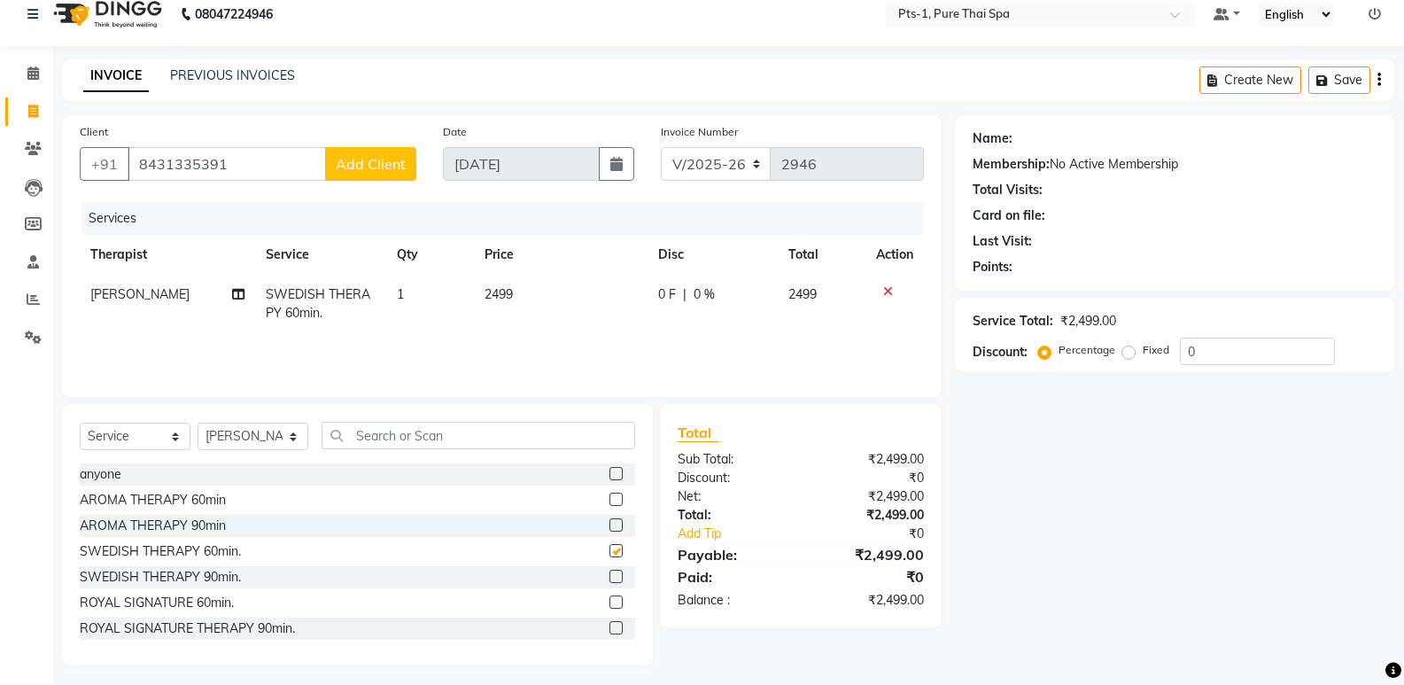
checkbox input "false"
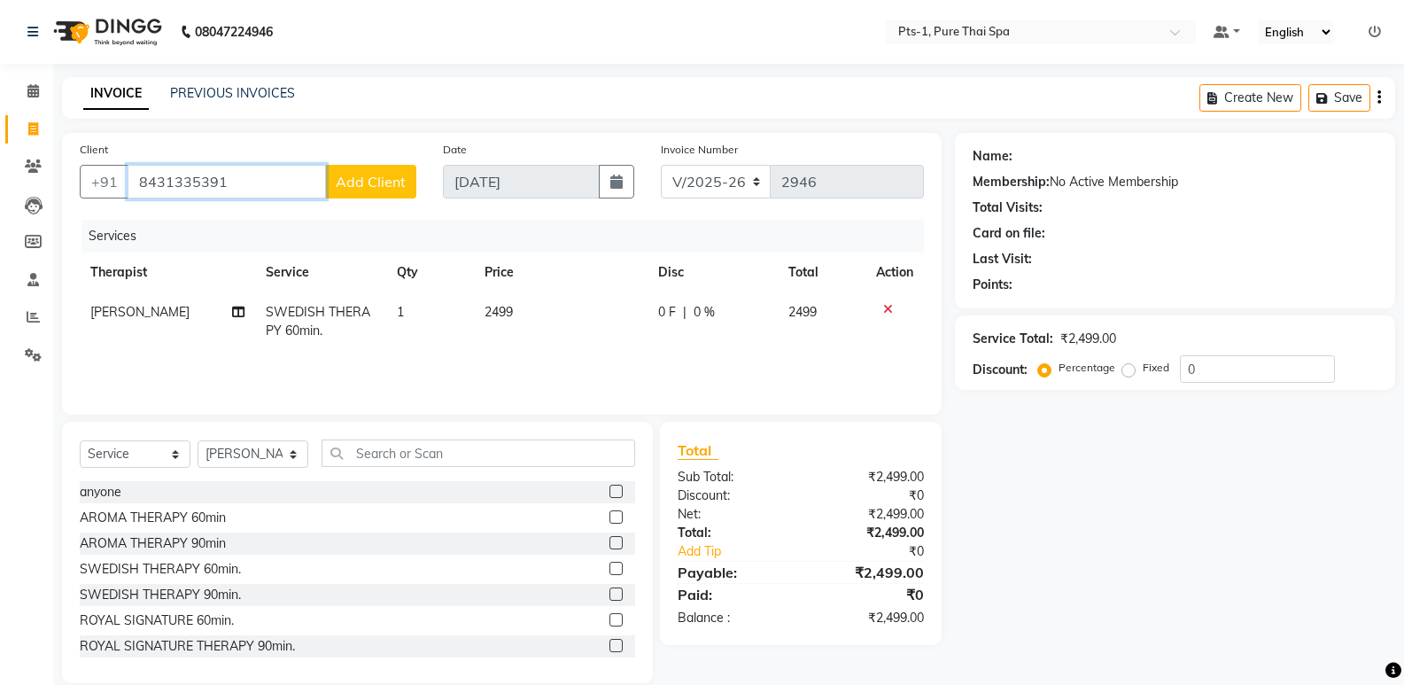
click at [243, 183] on input "8431335391" at bounding box center [227, 182] width 198 height 34
click at [222, 214] on span "843133539" at bounding box center [222, 223] width 80 height 18
type input "8431335391"
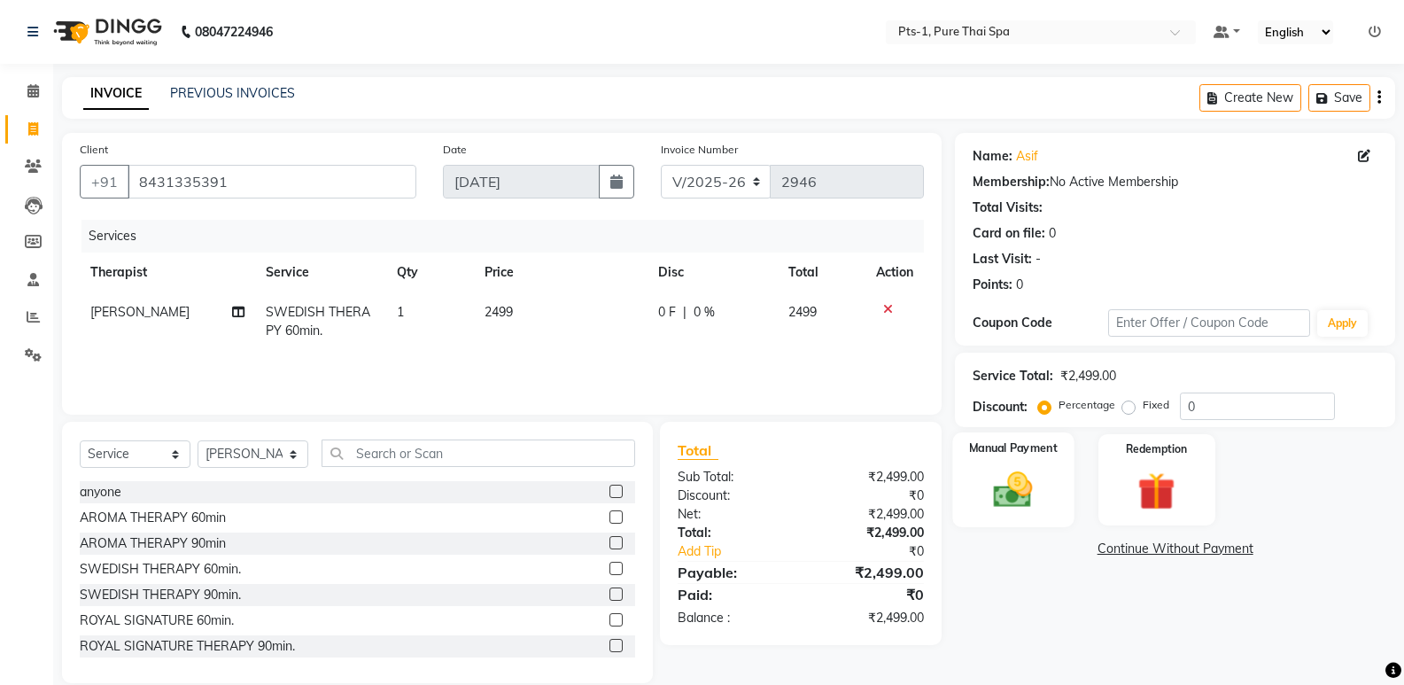
click at [1015, 462] on div "Manual Payment" at bounding box center [1013, 479] width 121 height 95
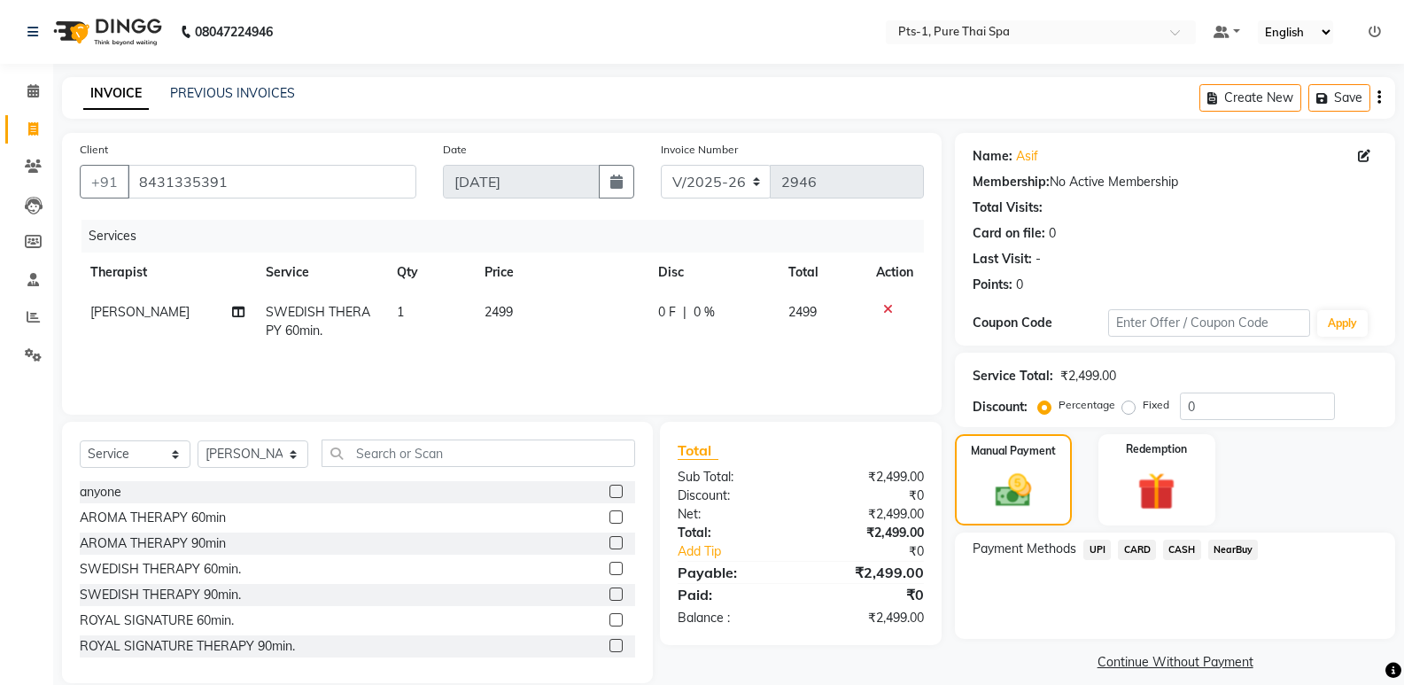
drag, startPoint x: 1131, startPoint y: 545, endPoint x: 1137, endPoint y: 536, distance: 10.3
click at [1136, 537] on div "Payment Methods UPI CARD CASH NearBuy" at bounding box center [1175, 586] width 440 height 106
click at [1145, 551] on span "CARD" at bounding box center [1137, 550] width 38 height 20
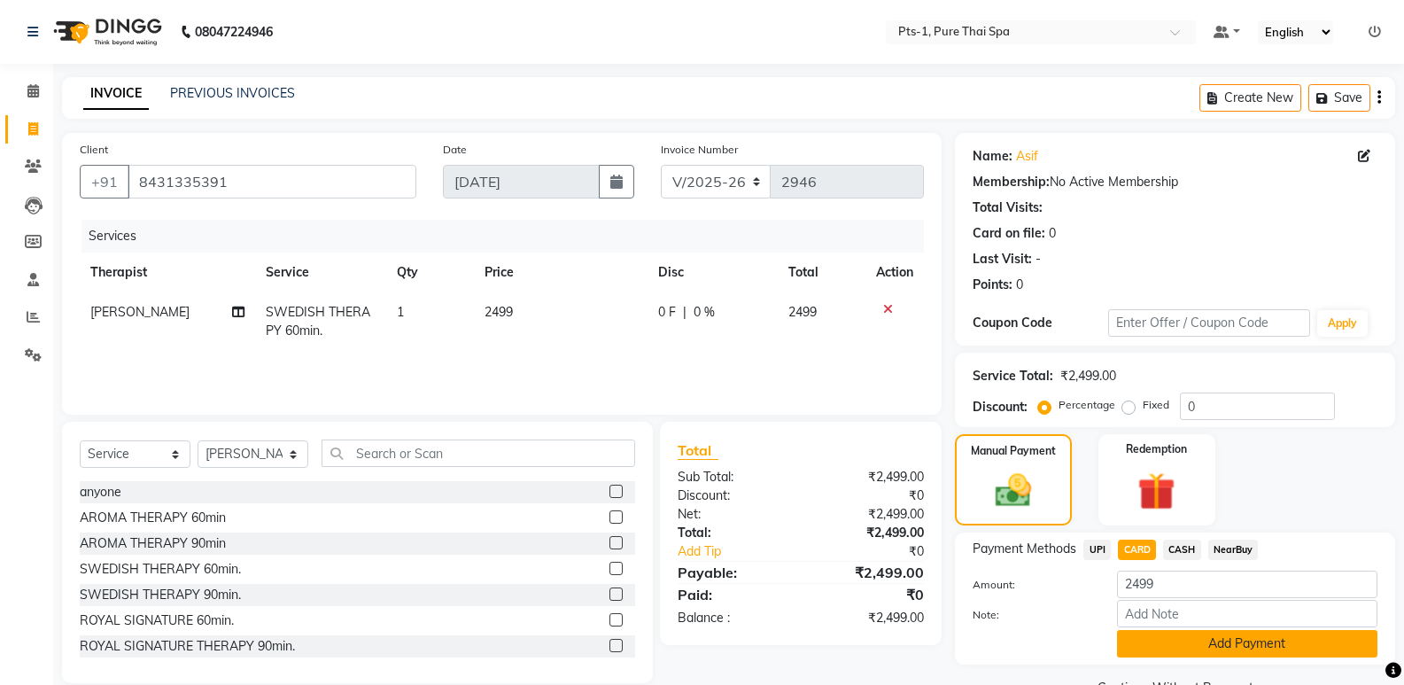
click at [1186, 644] on button "Add Payment" at bounding box center [1247, 643] width 260 height 27
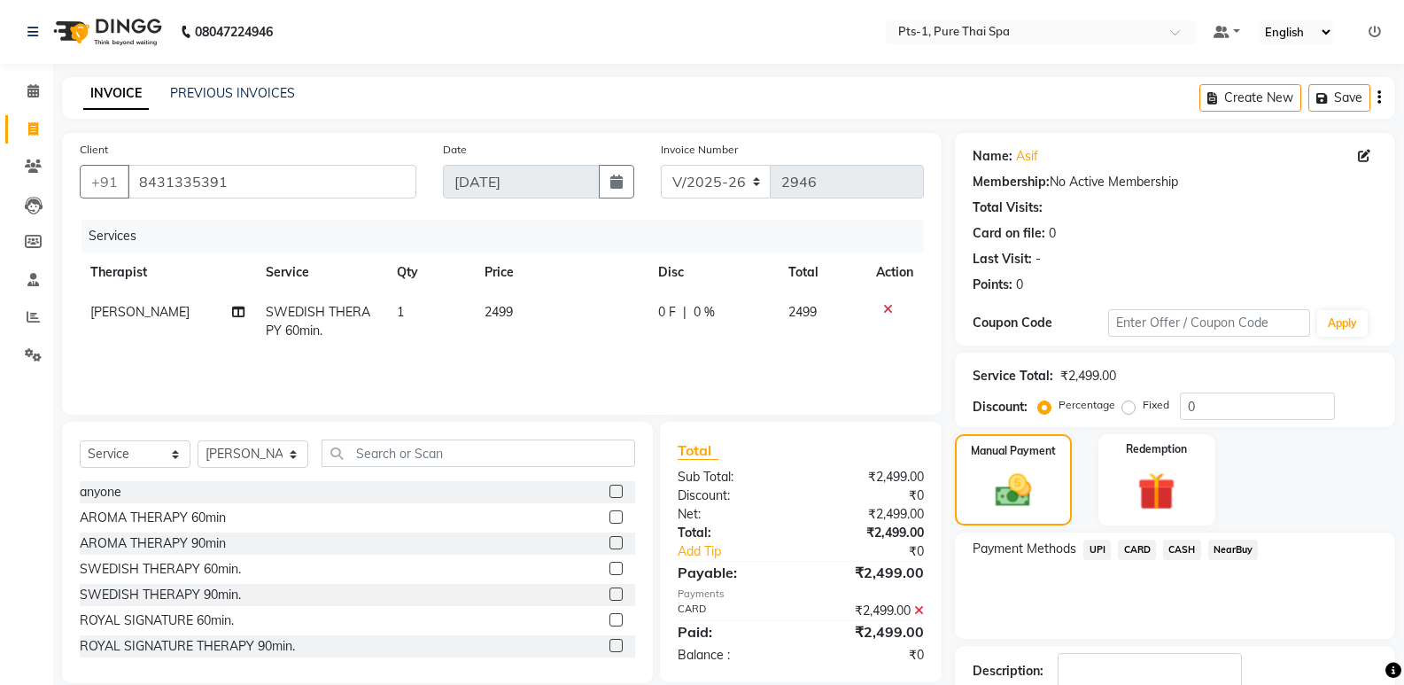
scroll to position [117, 0]
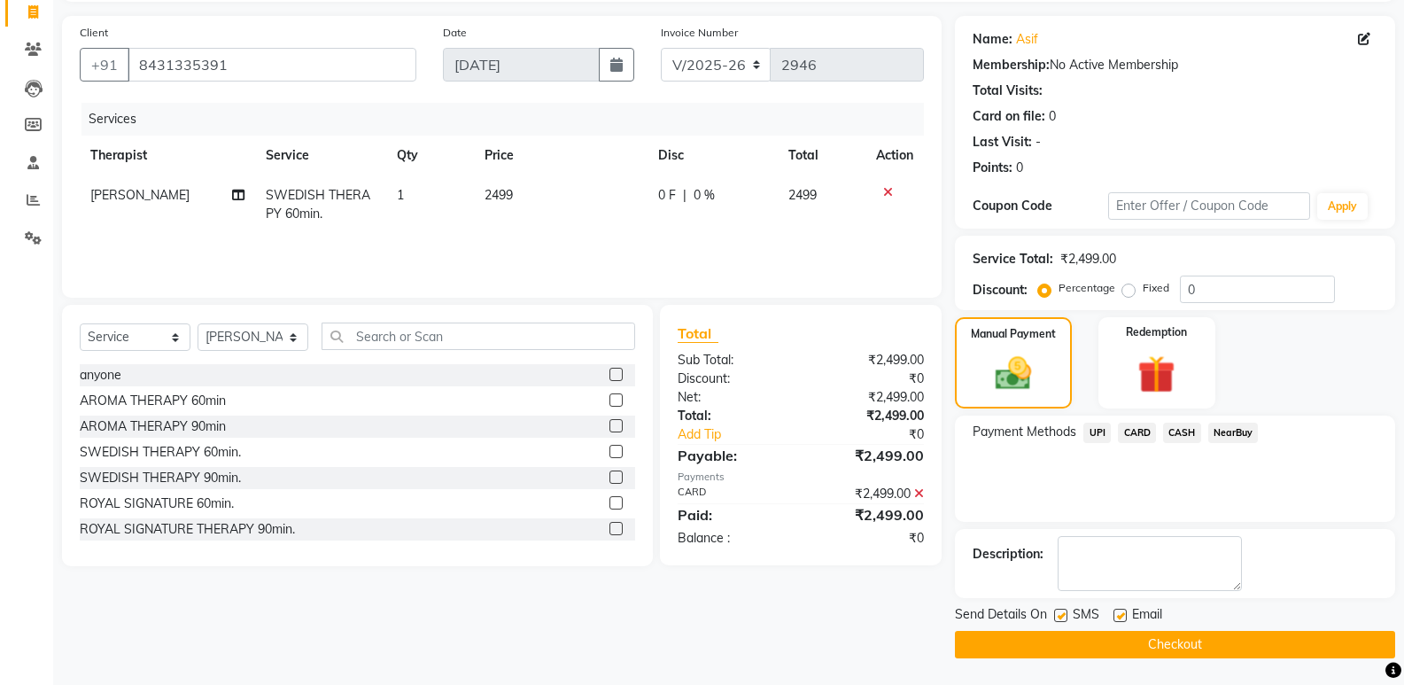
click at [1061, 614] on label at bounding box center [1060, 615] width 13 height 13
click at [1061, 614] on input "checkbox" at bounding box center [1060, 616] width 12 height 12
checkbox input "false"
click at [1125, 611] on label at bounding box center [1120, 615] width 13 height 13
click at [1125, 611] on input "checkbox" at bounding box center [1120, 616] width 12 height 12
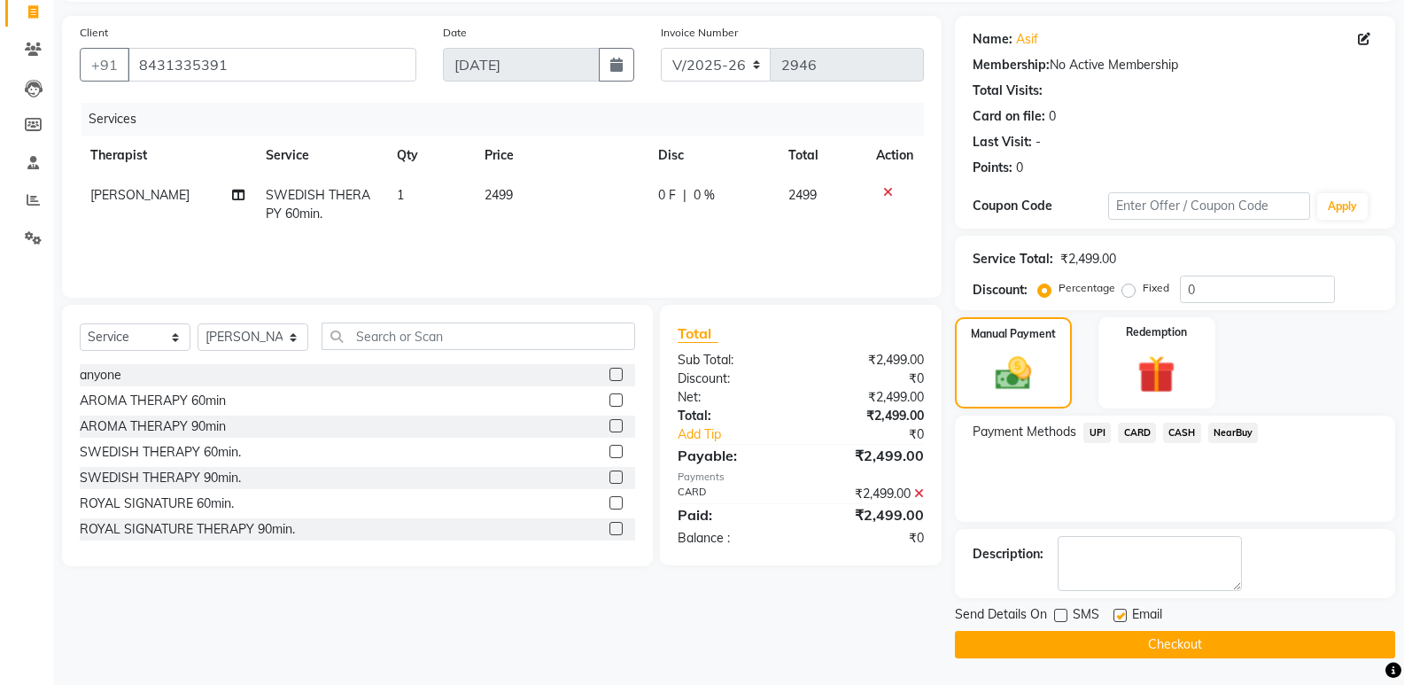
checkbox input "false"
click at [1106, 639] on button "Checkout" at bounding box center [1175, 644] width 440 height 27
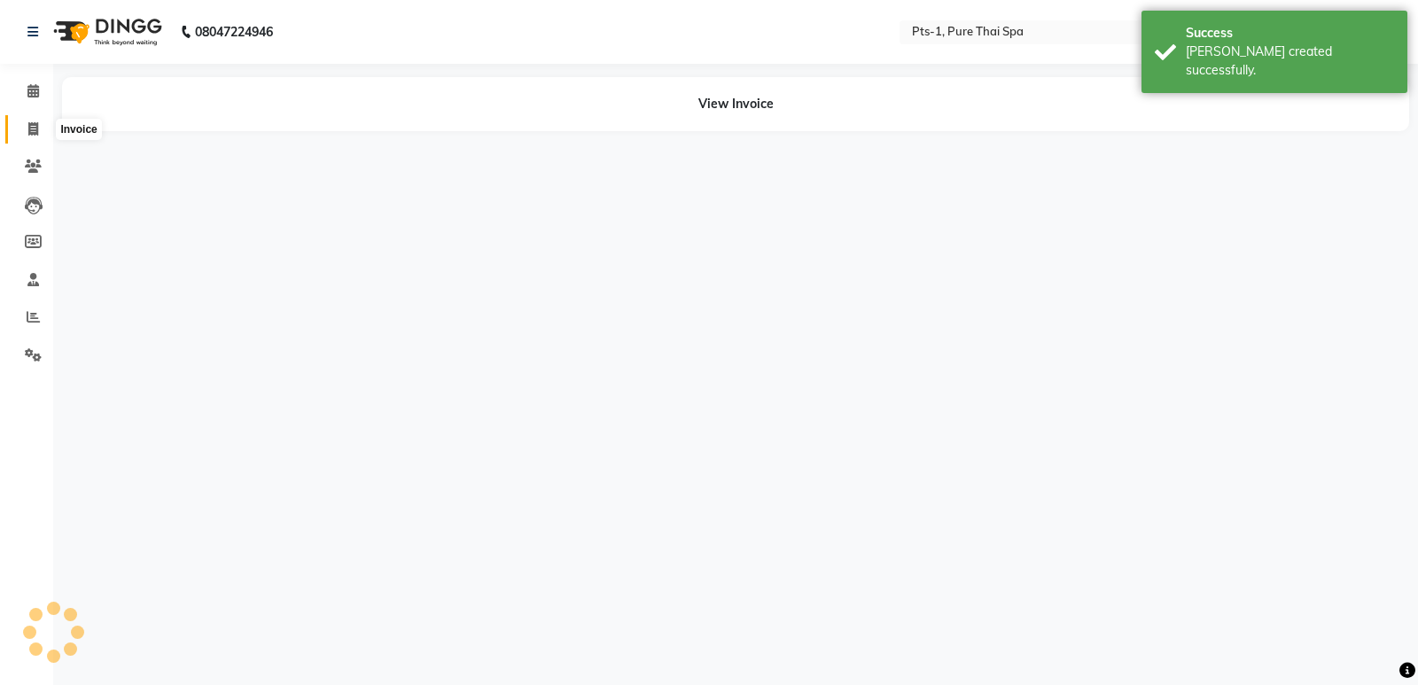
click at [25, 131] on span at bounding box center [33, 130] width 31 height 20
select select "service"
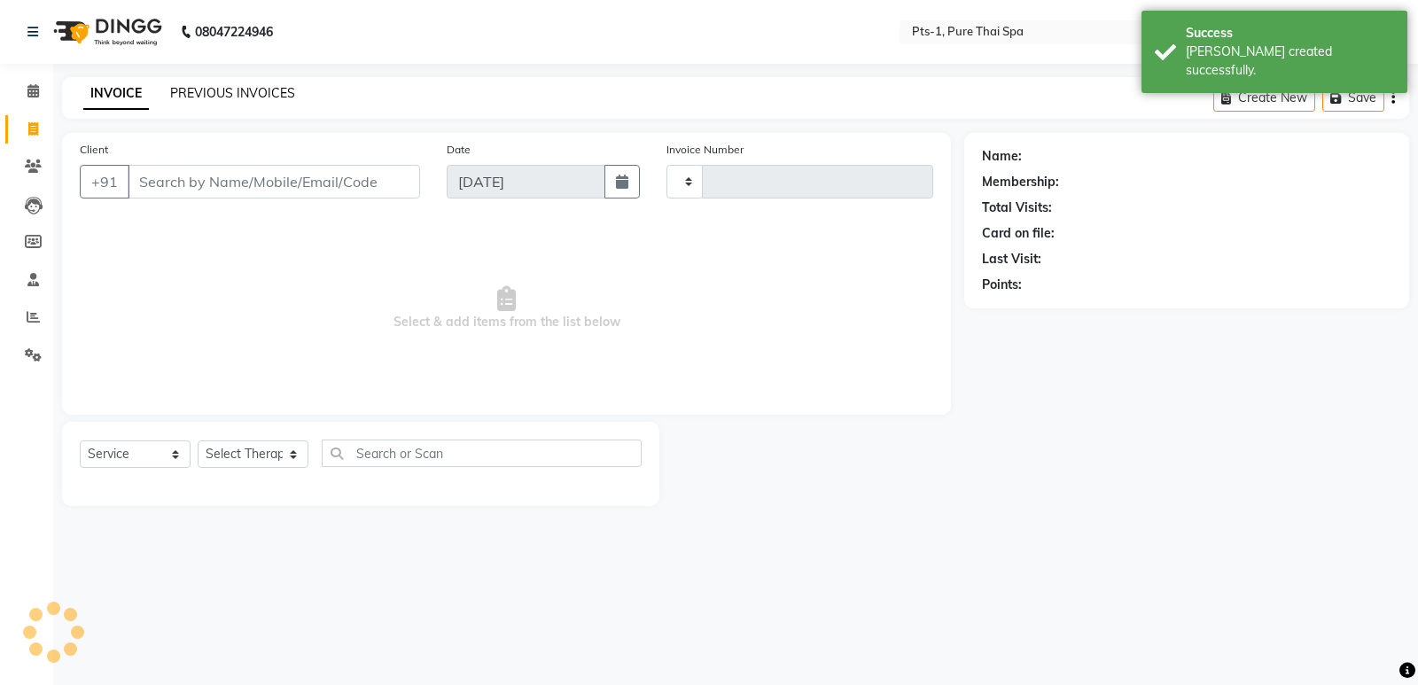
type input "2947"
select select "5296"
click at [245, 86] on link "PREVIOUS INVOICES" at bounding box center [232, 93] width 125 height 16
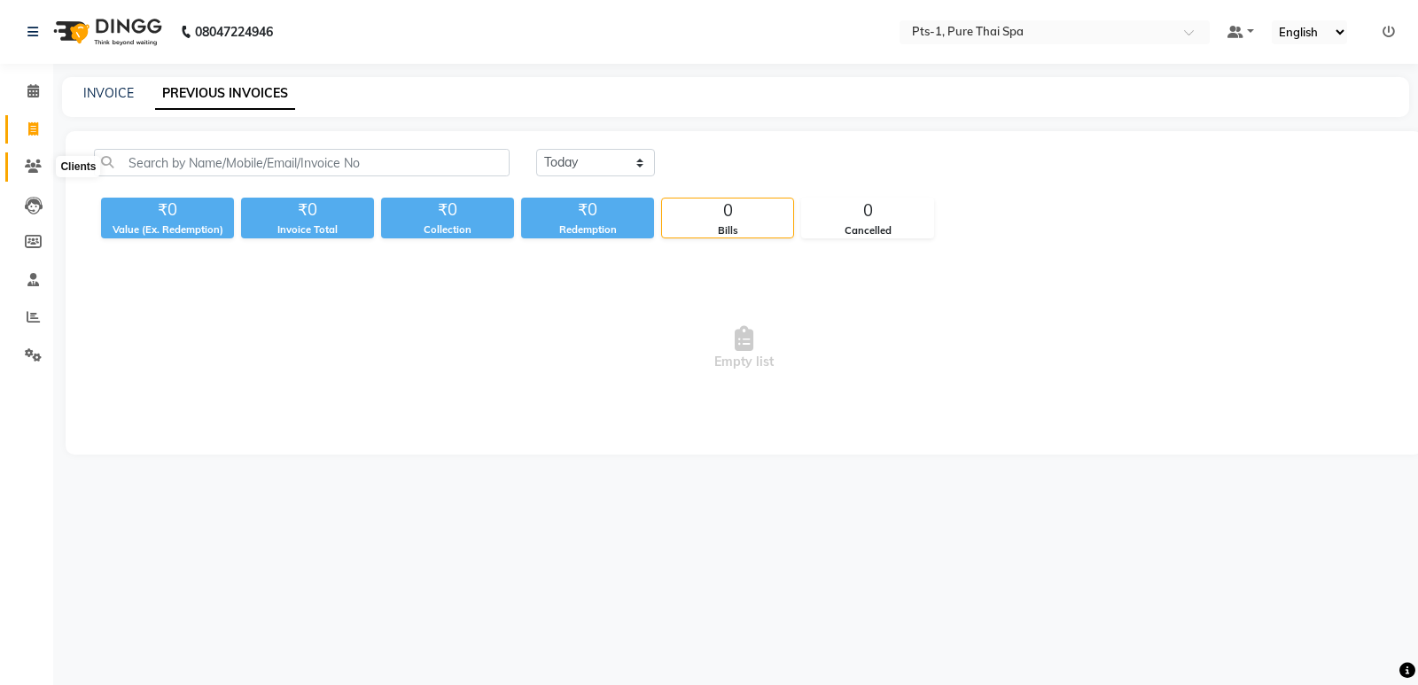
click at [35, 165] on icon at bounding box center [33, 165] width 17 height 13
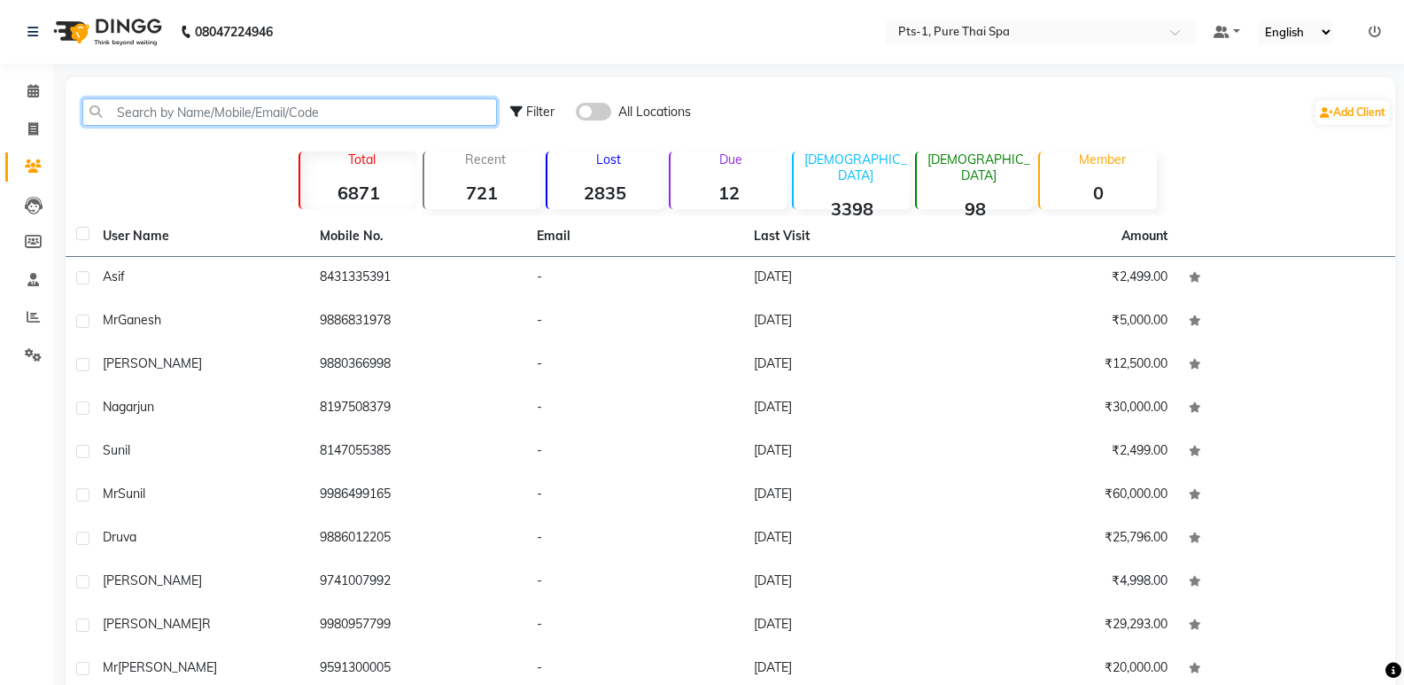
click at [184, 113] on input "text" at bounding box center [289, 111] width 415 height 27
click at [183, 120] on input "text" at bounding box center [289, 111] width 415 height 27
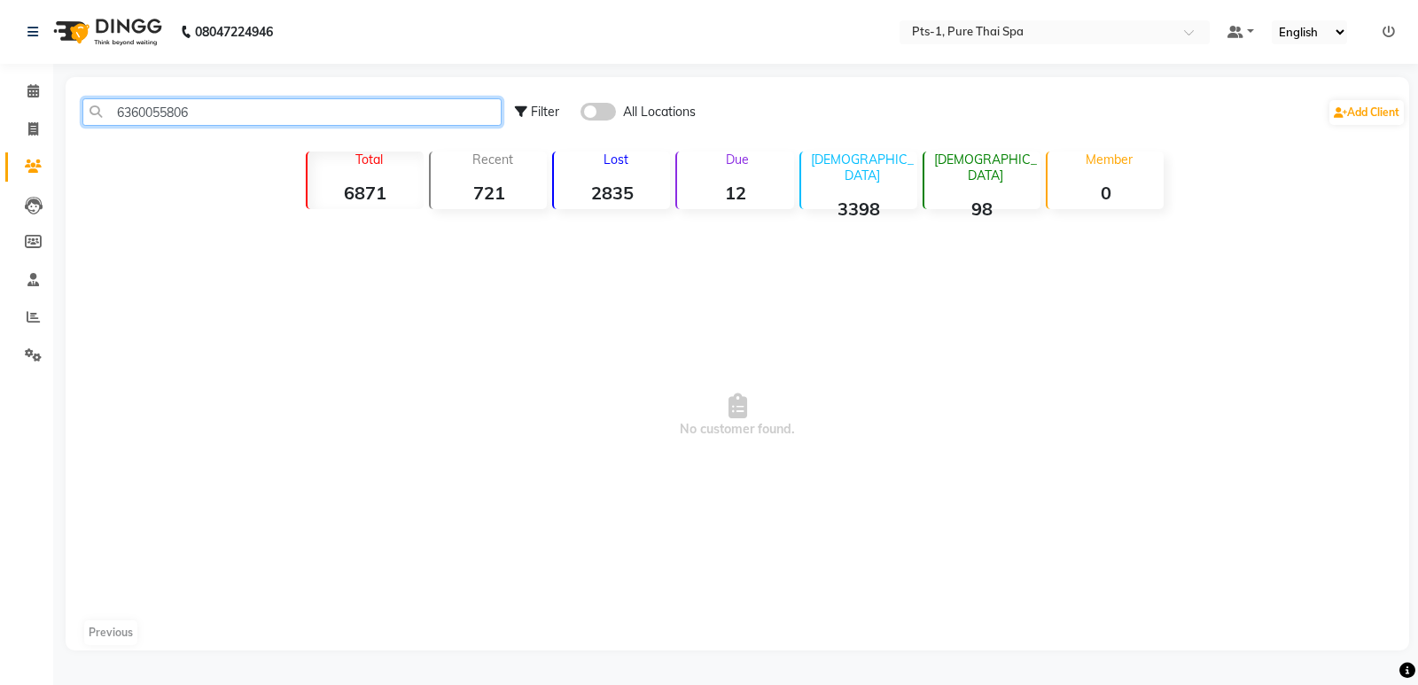
click at [87, 103] on input "6360055806" at bounding box center [291, 111] width 419 height 27
type input "6360055806"
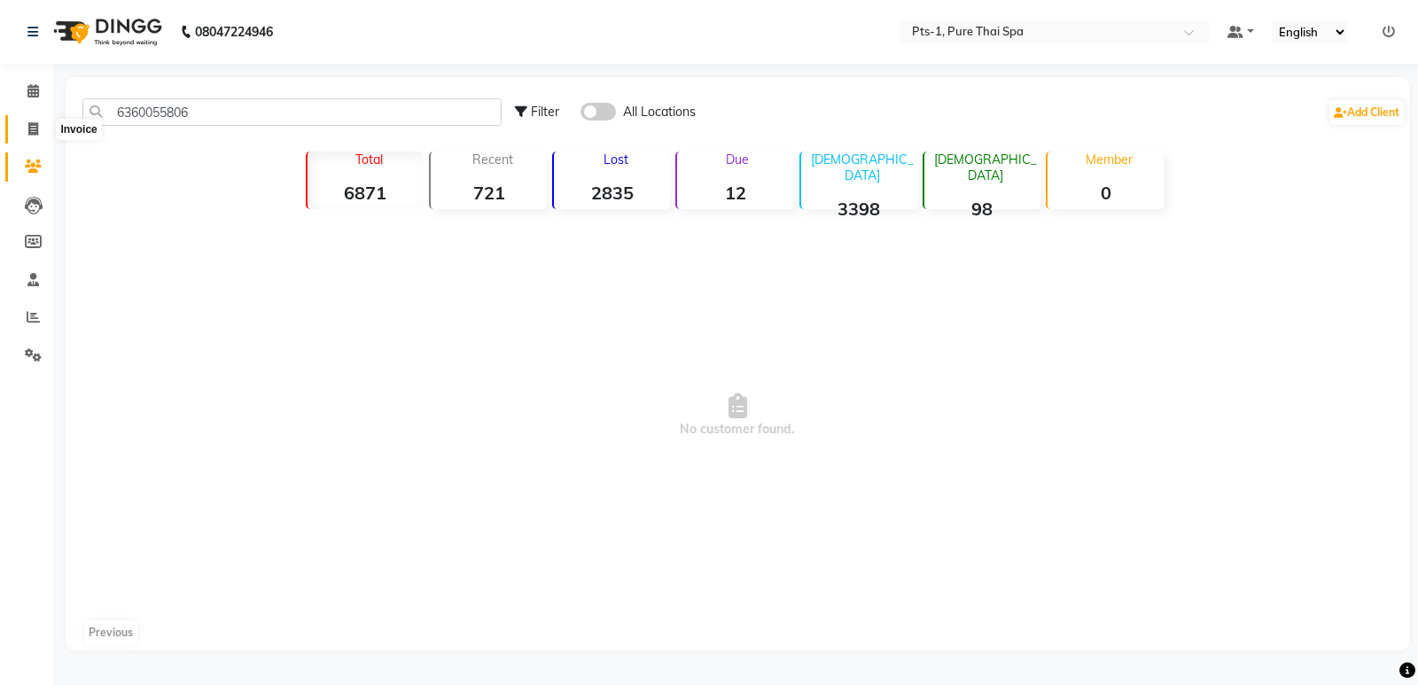
click at [35, 129] on icon at bounding box center [33, 128] width 10 height 13
select select "service"
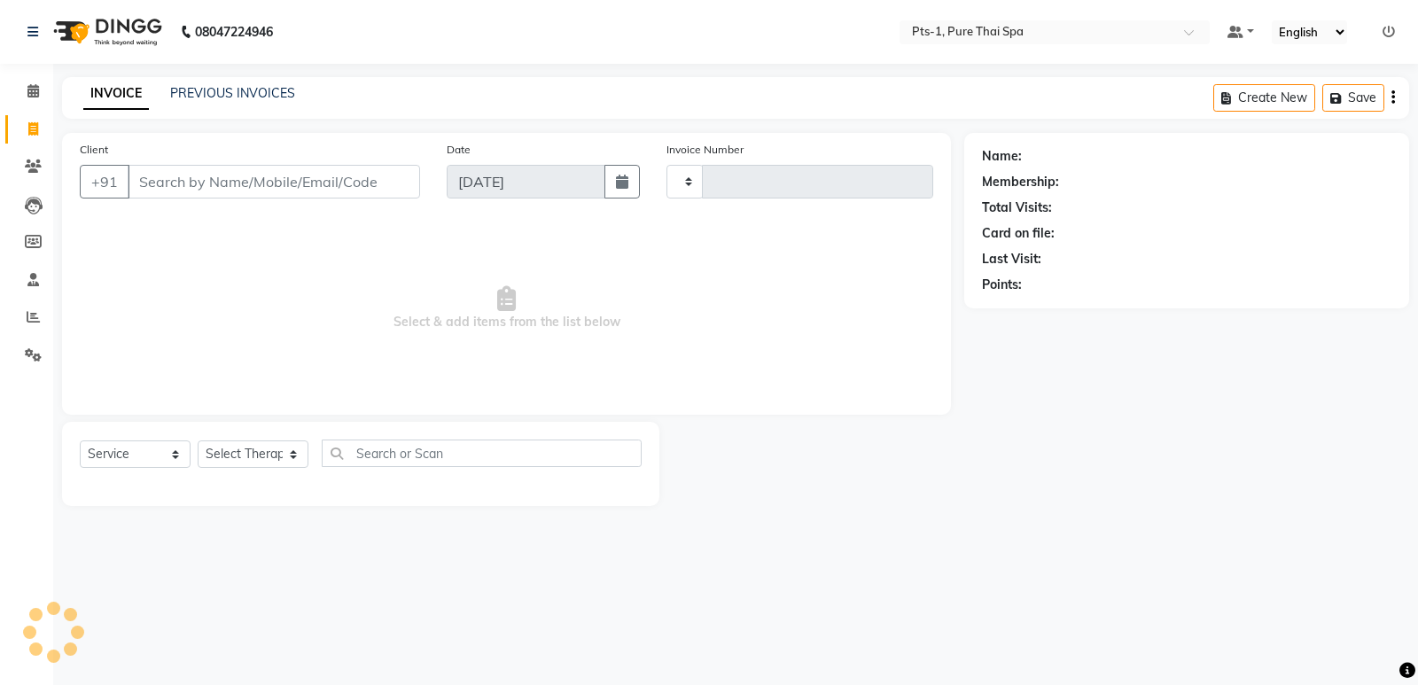
type input "2947"
select select "5296"
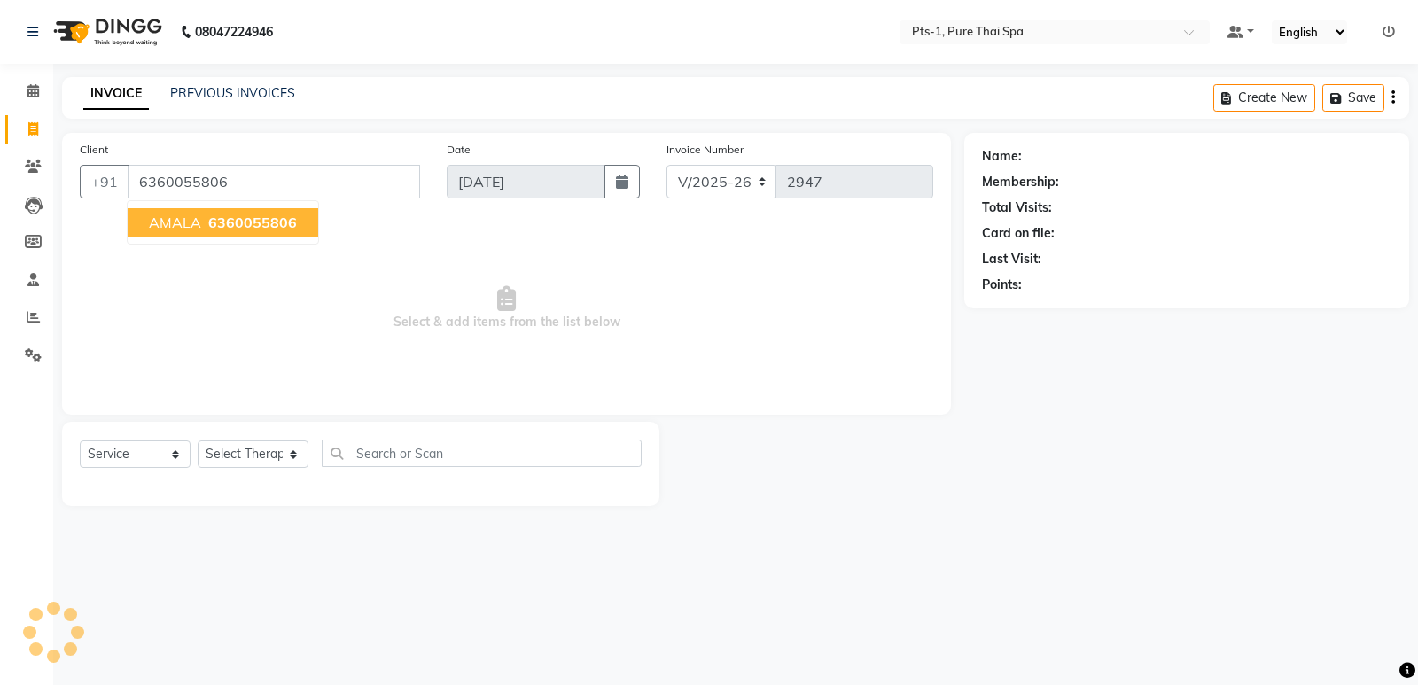
type input "6360055806"
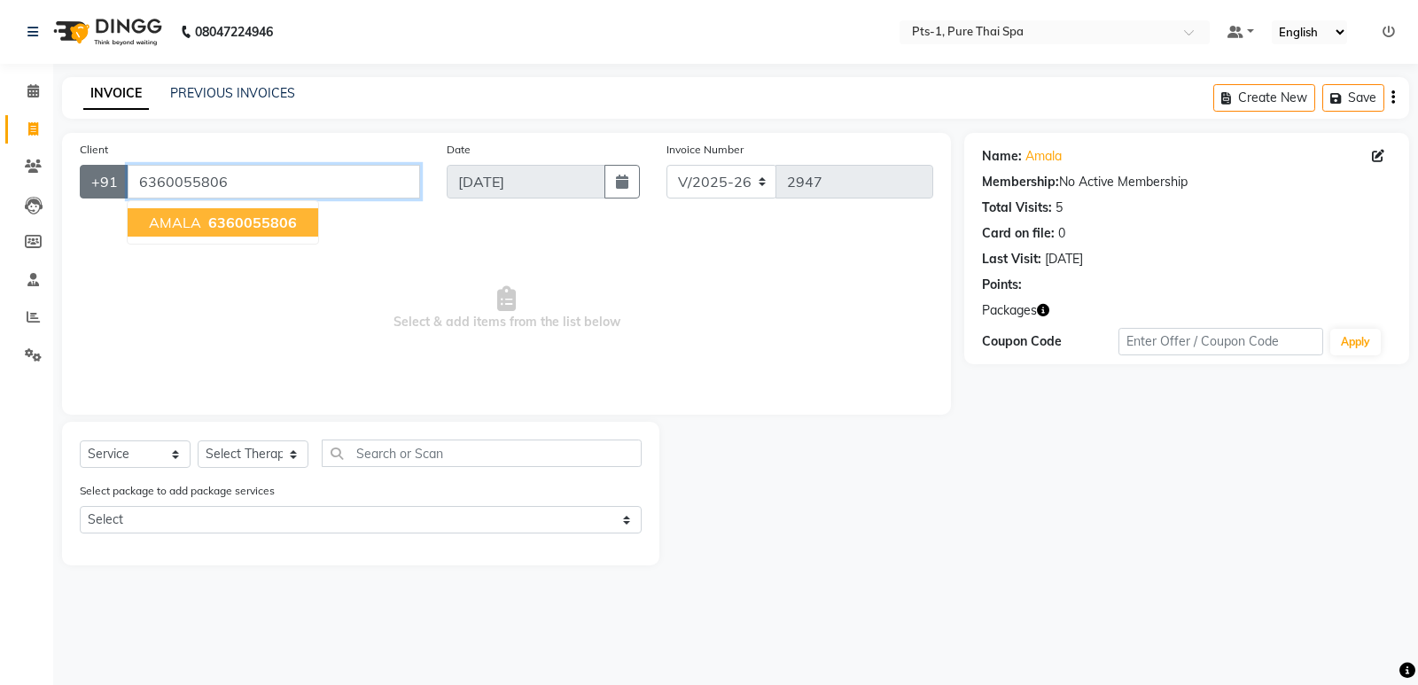
drag, startPoint x: 233, startPoint y: 191, endPoint x: 101, endPoint y: 192, distance: 132.0
click at [101, 192] on div "[PHONE_NUMBER] AMALA 6360055806" at bounding box center [250, 182] width 340 height 34
click at [28, 168] on icon at bounding box center [33, 165] width 17 height 13
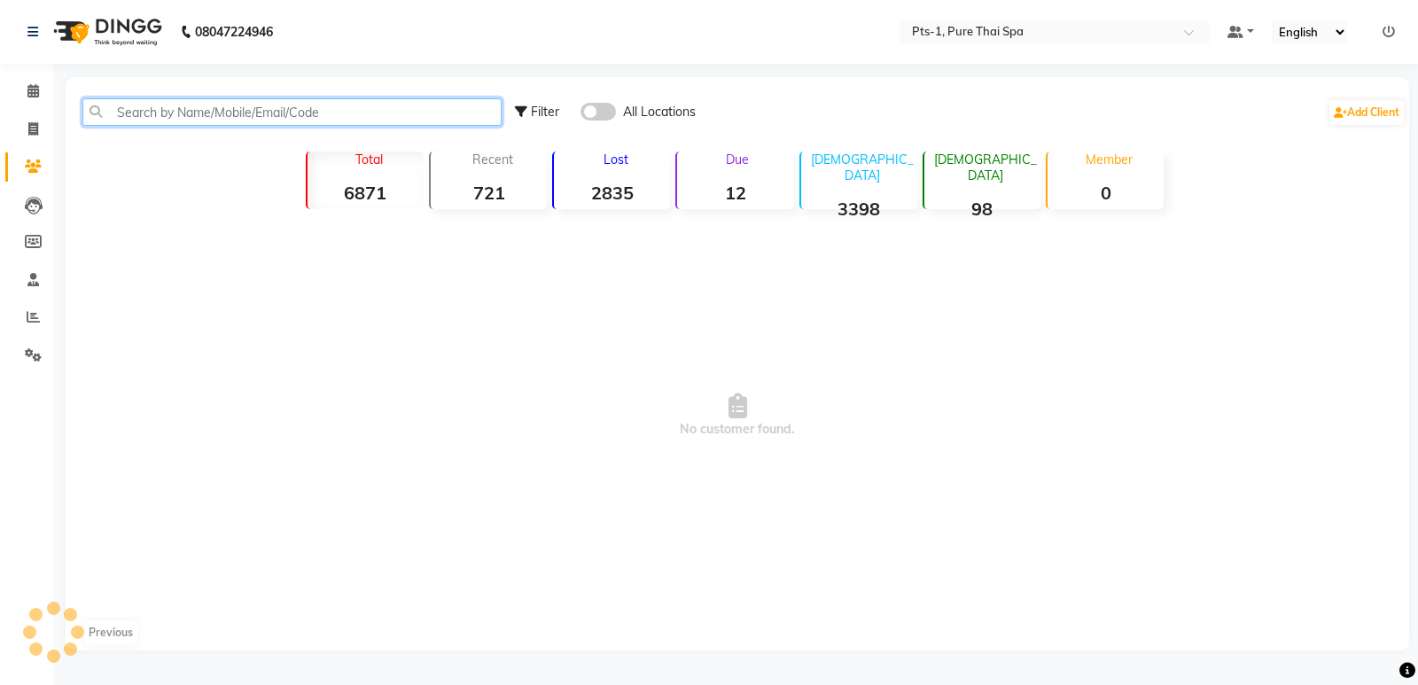
paste input "6360055806"
type input "6360055806"
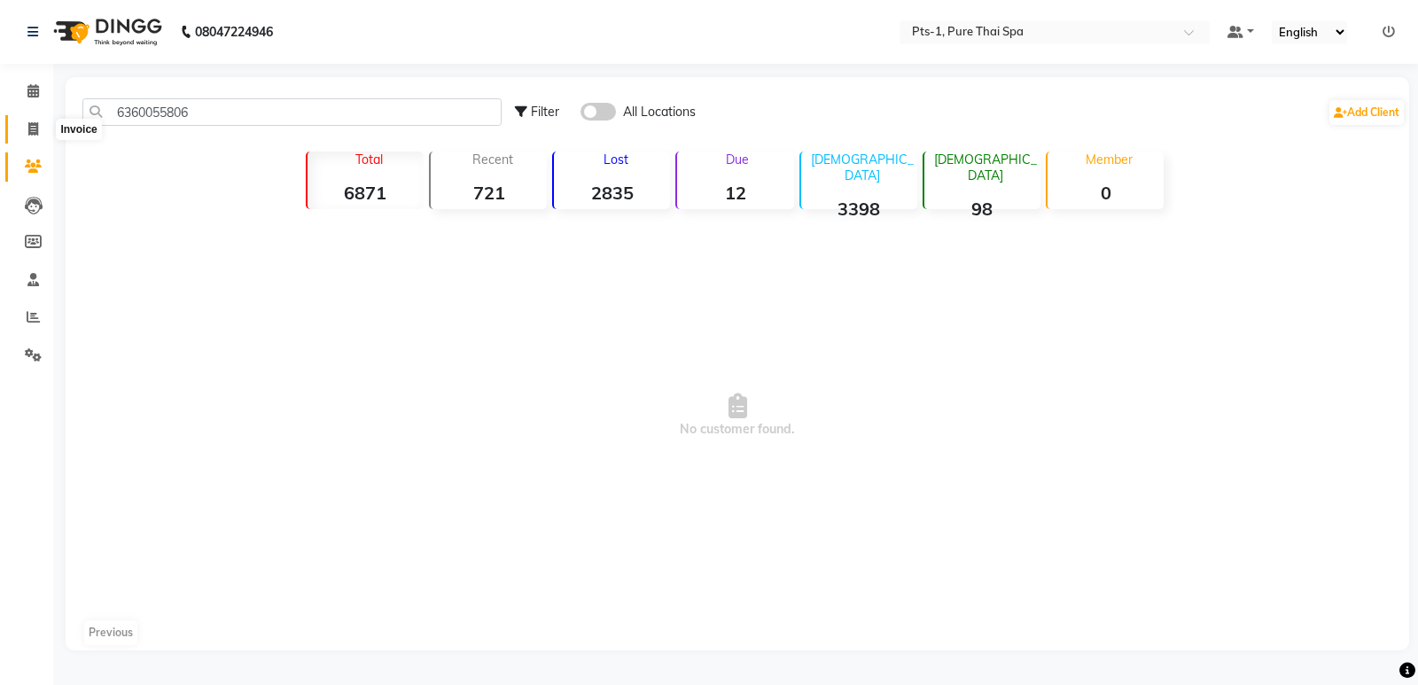
click at [32, 123] on icon at bounding box center [33, 128] width 10 height 13
select select "5296"
select select "service"
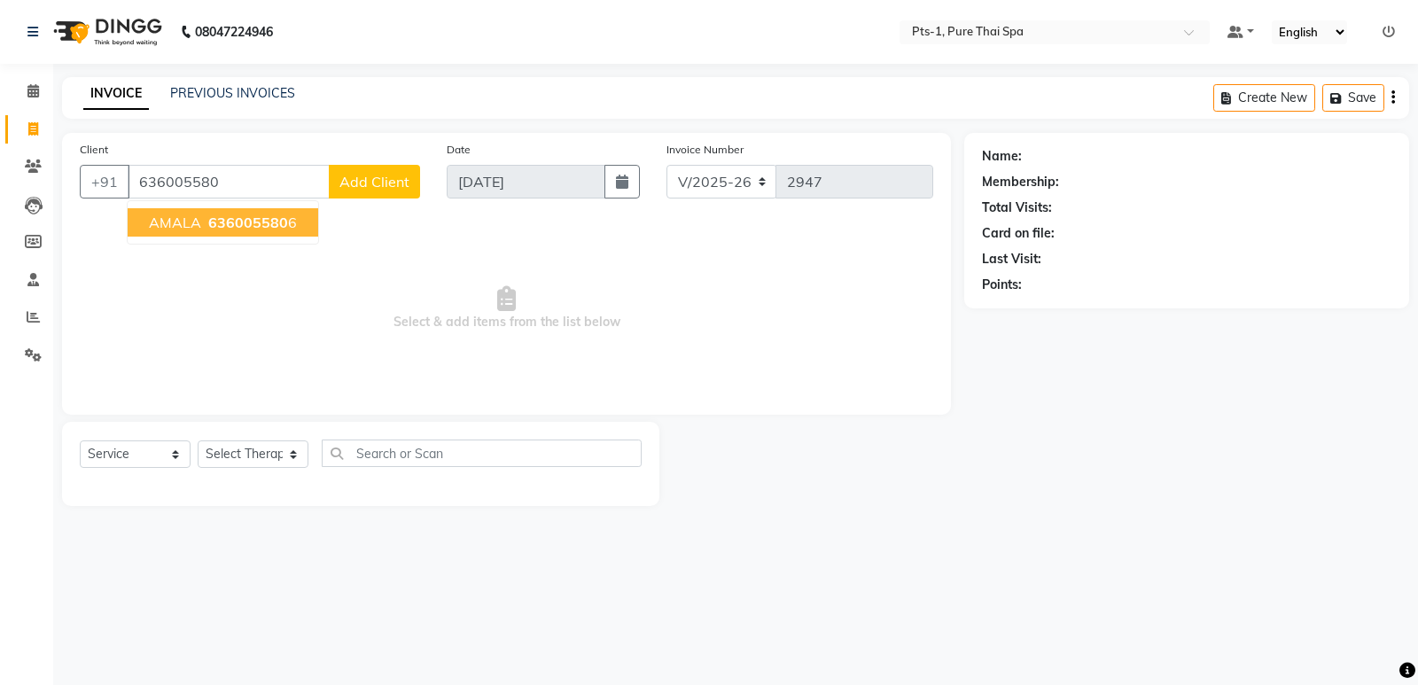
click at [205, 225] on ngb-highlight "636005580 6" at bounding box center [251, 223] width 92 height 18
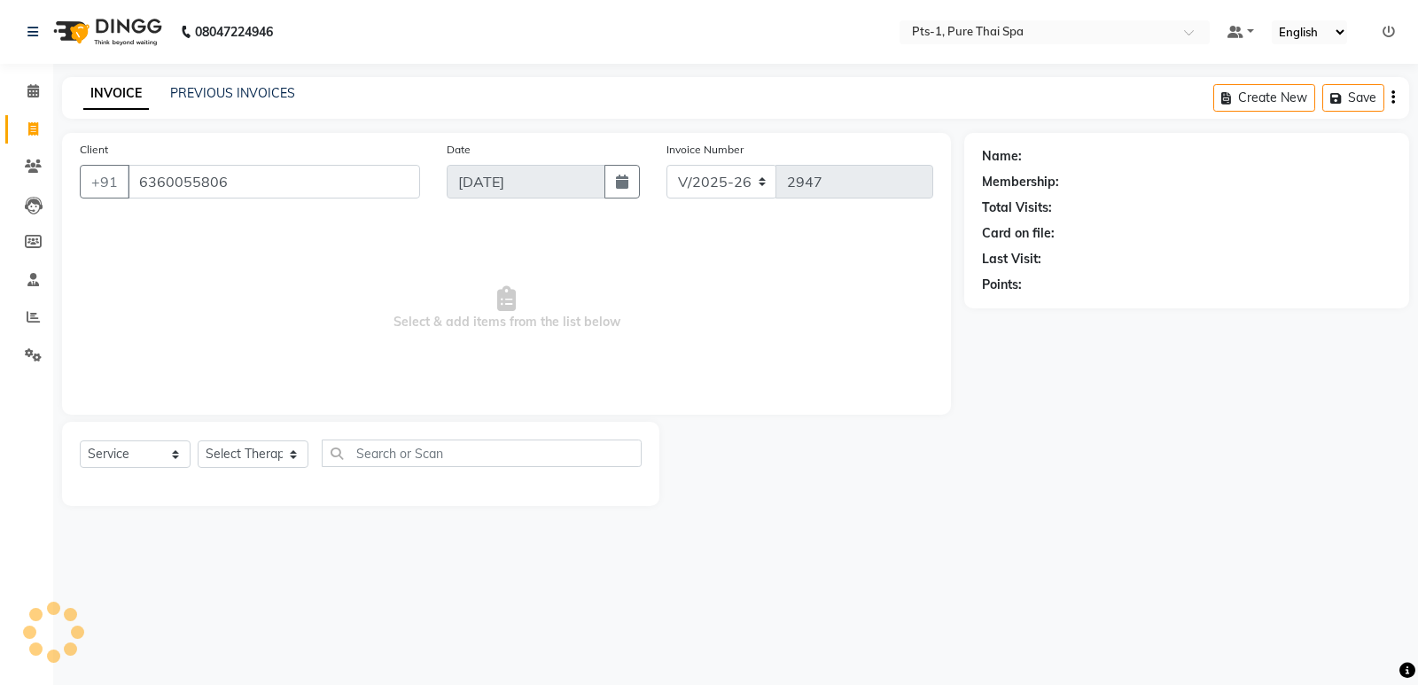
type input "6360055806"
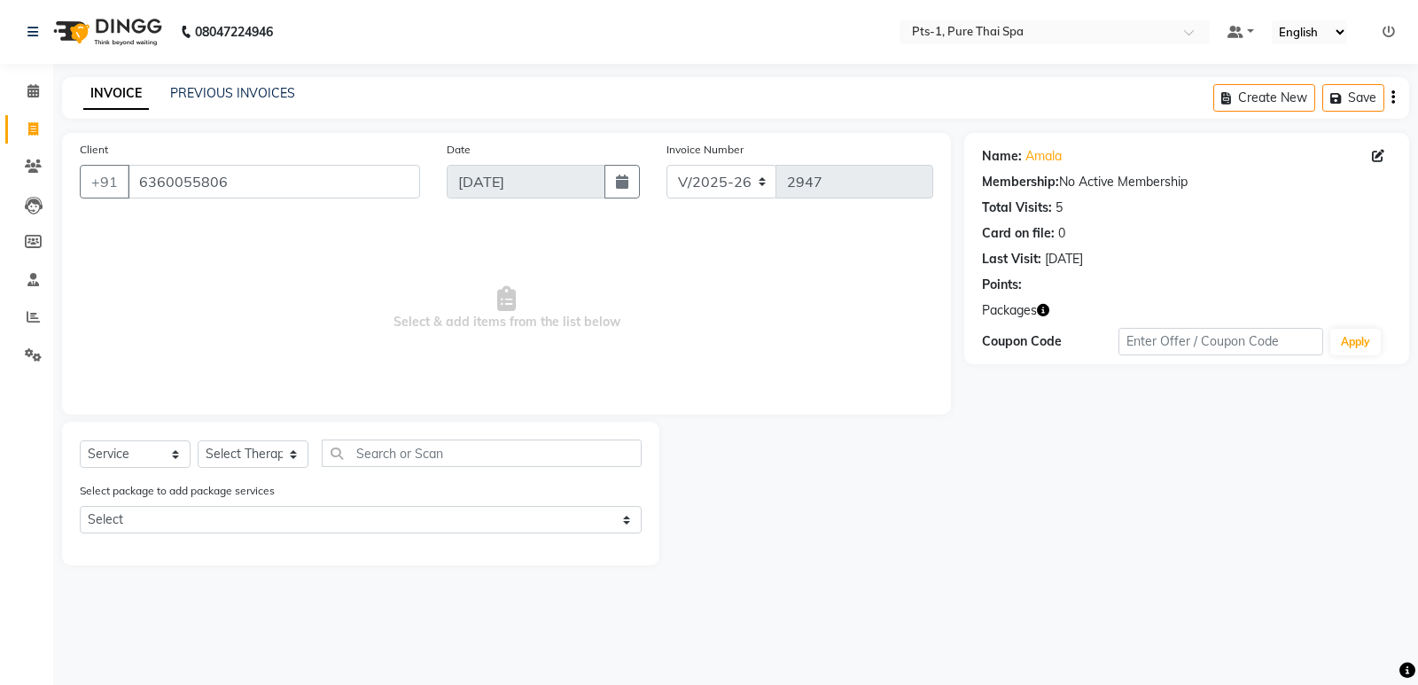
click at [233, 502] on div "Select package to add package services Select PTS PACKAGE (10K) 10 SERVICES PTS…" at bounding box center [360, 510] width 588 height 59
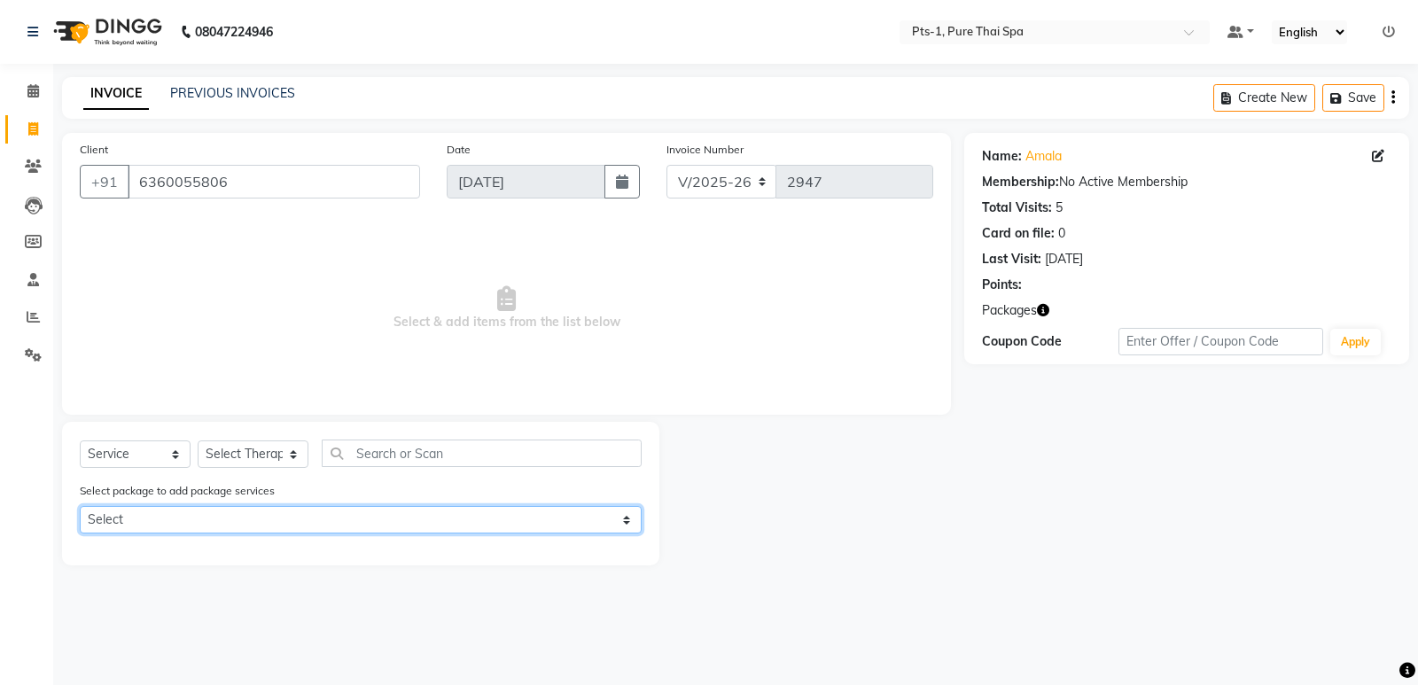
click at [237, 515] on select "Select PTS PACKAGE (10K) 10 SERVICES PTS PACKAGE (5K) 4 SERVICES" at bounding box center [361, 519] width 562 height 27
select select "1: Object"
click at [80, 506] on select "Select PTS PACKAGE (10K) 10 SERVICES PTS PACKAGE (5K) 4 SERVICES" at bounding box center [361, 519] width 562 height 27
click at [337, 517] on select "Select PTS PACKAGE (10K) 10 SERVICES PTS PACKAGE (5K) 4 SERVICES" at bounding box center [361, 519] width 562 height 27
click at [80, 506] on select "Select PTS PACKAGE (10K) 10 SERVICES PTS PACKAGE (5K) 4 SERVICES" at bounding box center [361, 519] width 562 height 27
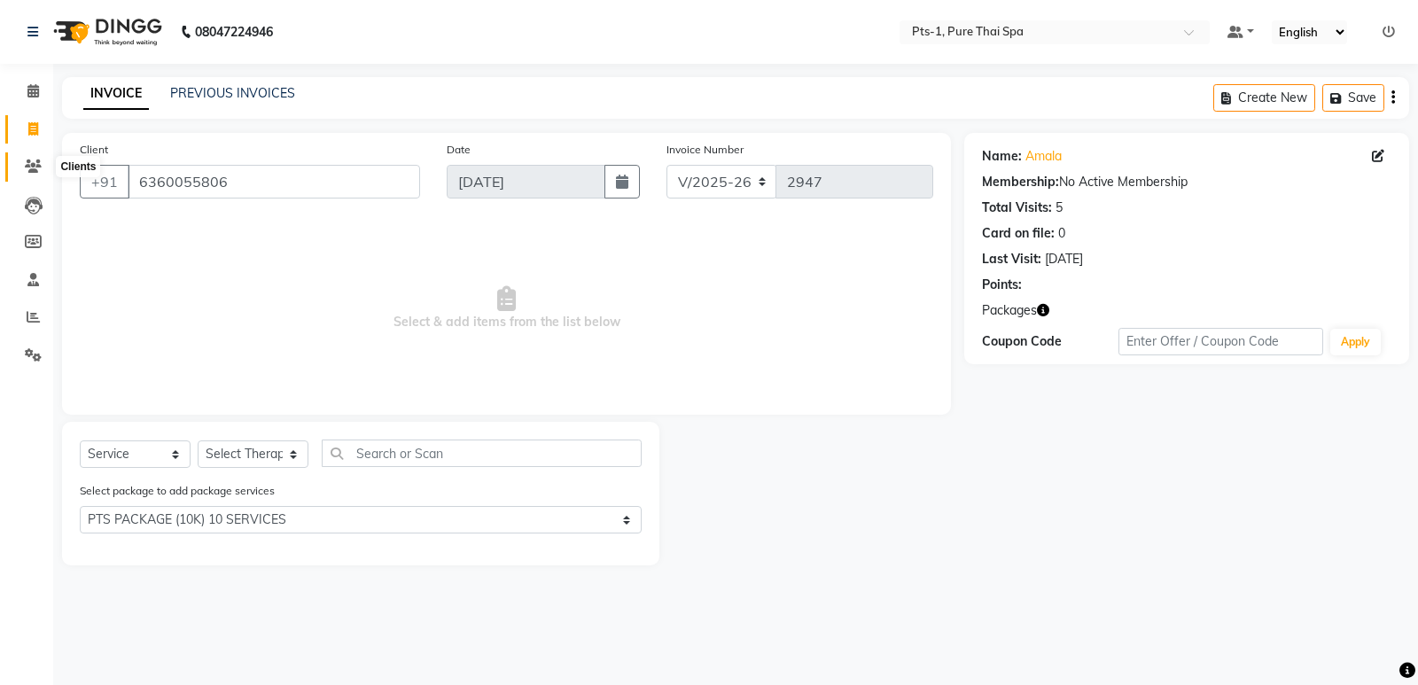
click at [36, 164] on icon at bounding box center [33, 165] width 17 height 13
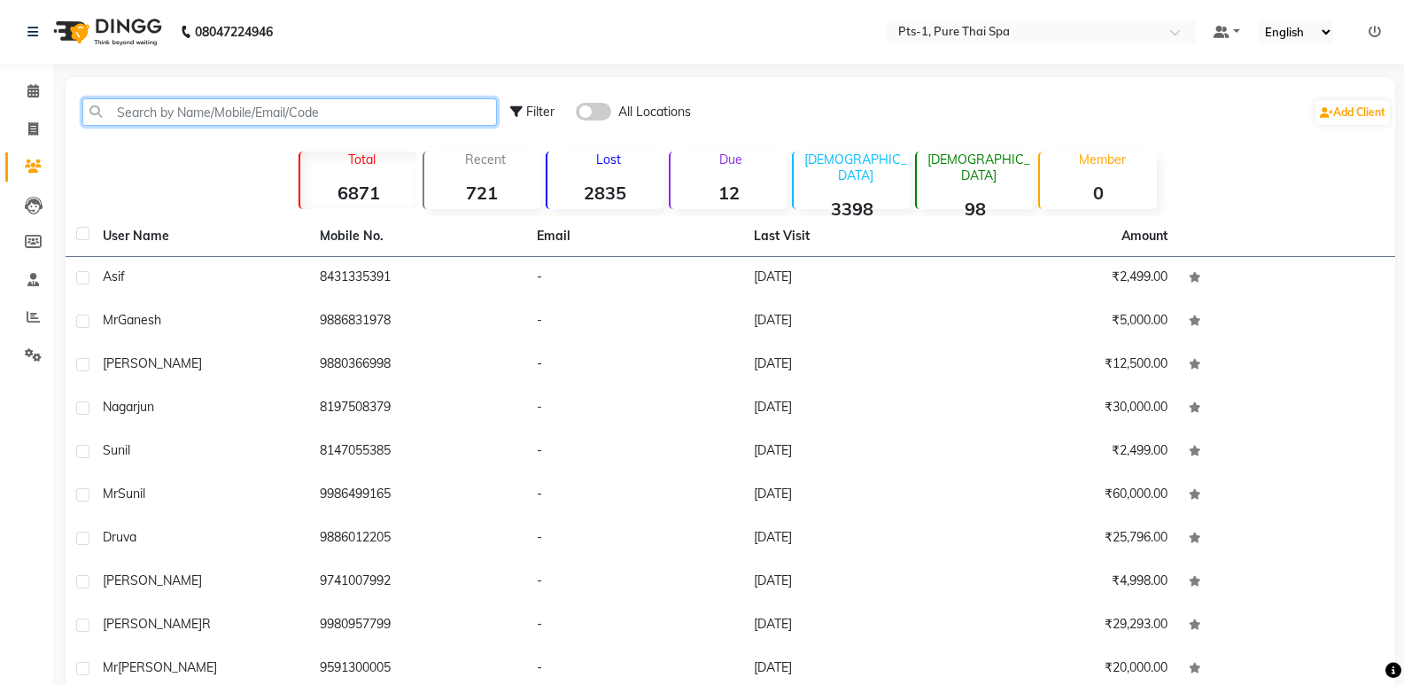
paste input "6360055806"
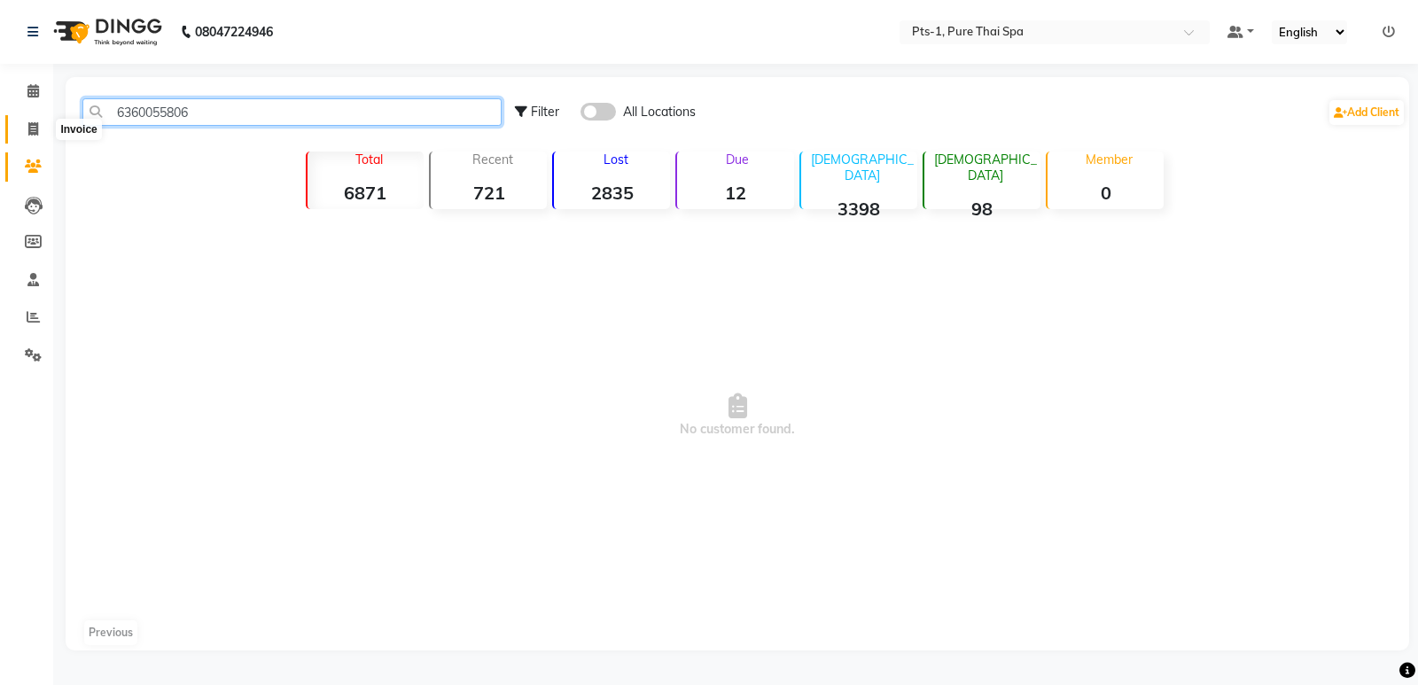
type input "6360055806"
click at [35, 134] on icon at bounding box center [33, 128] width 10 height 13
select select "5296"
select select "service"
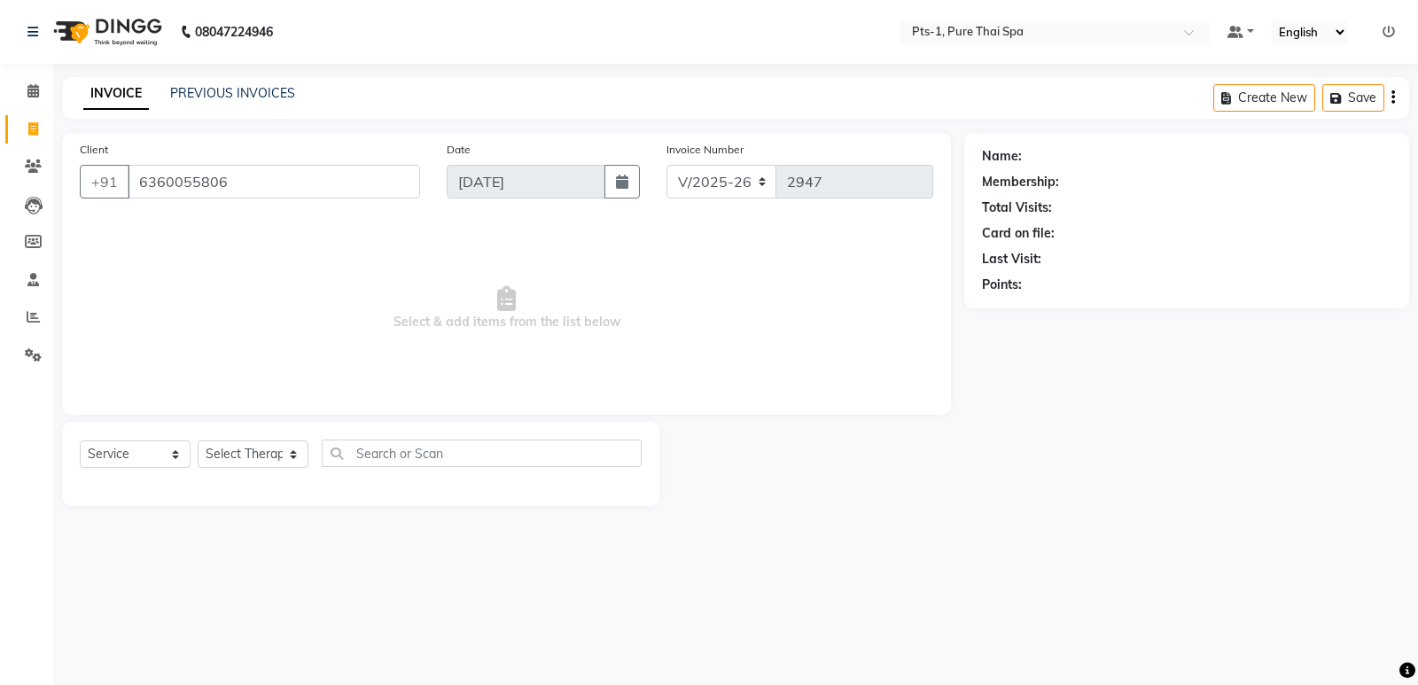
type input "6360055806"
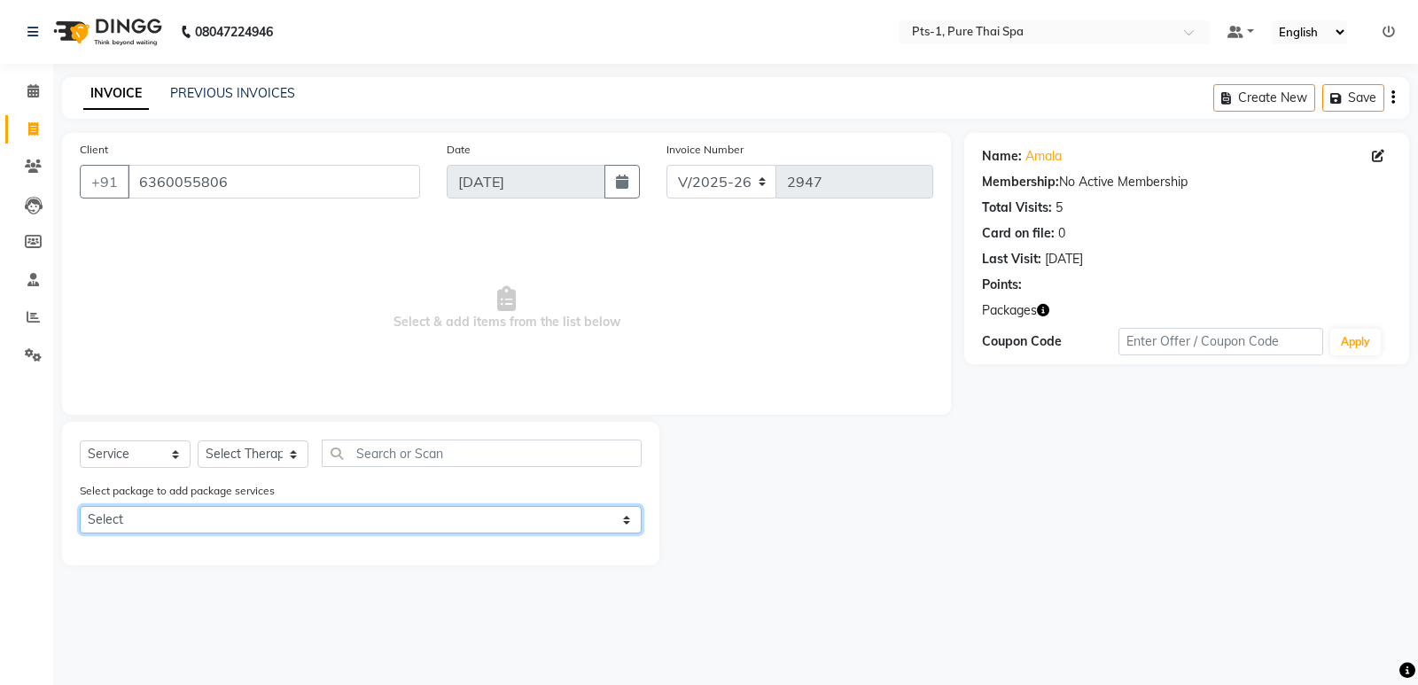
click at [260, 522] on select "Select PTS PACKAGE (10K) 10 SERVICES PTS PACKAGE (5K) 4 SERVICES" at bounding box center [361, 519] width 562 height 27
select select "1: Object"
click at [80, 506] on select "Select PTS PACKAGE (10K) 10 SERVICES PTS PACKAGE (5K) 4 SERVICES" at bounding box center [361, 519] width 562 height 27
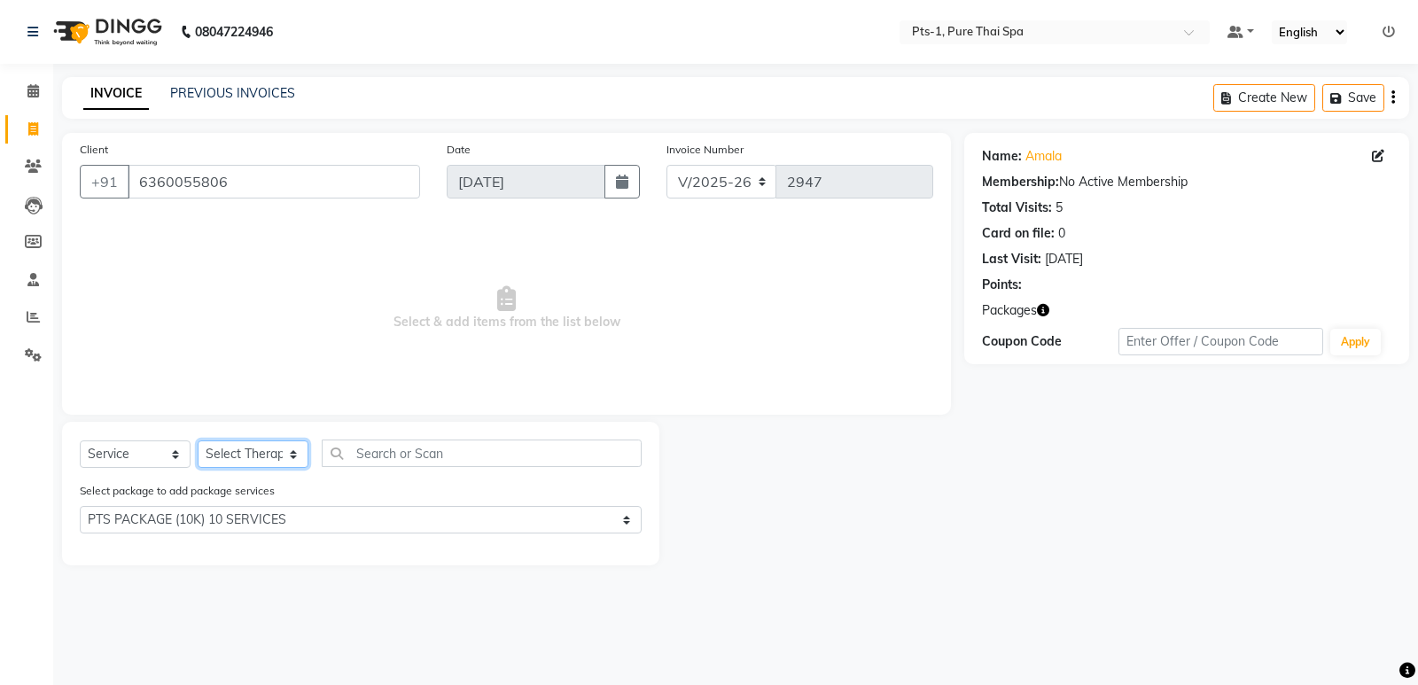
click at [221, 456] on select "Select Therapist [PERSON_NAME] anyone Babu Bela Gia Jeje [PERSON_NAME] [PERSON_…" at bounding box center [253, 453] width 111 height 27
select select "34866"
click at [198, 440] on select "Select Therapist [PERSON_NAME] anyone Babu Bela Gia Jeje [PERSON_NAME] [PERSON_…" at bounding box center [253, 453] width 111 height 27
click at [33, 130] on icon at bounding box center [33, 128] width 10 height 13
select select "service"
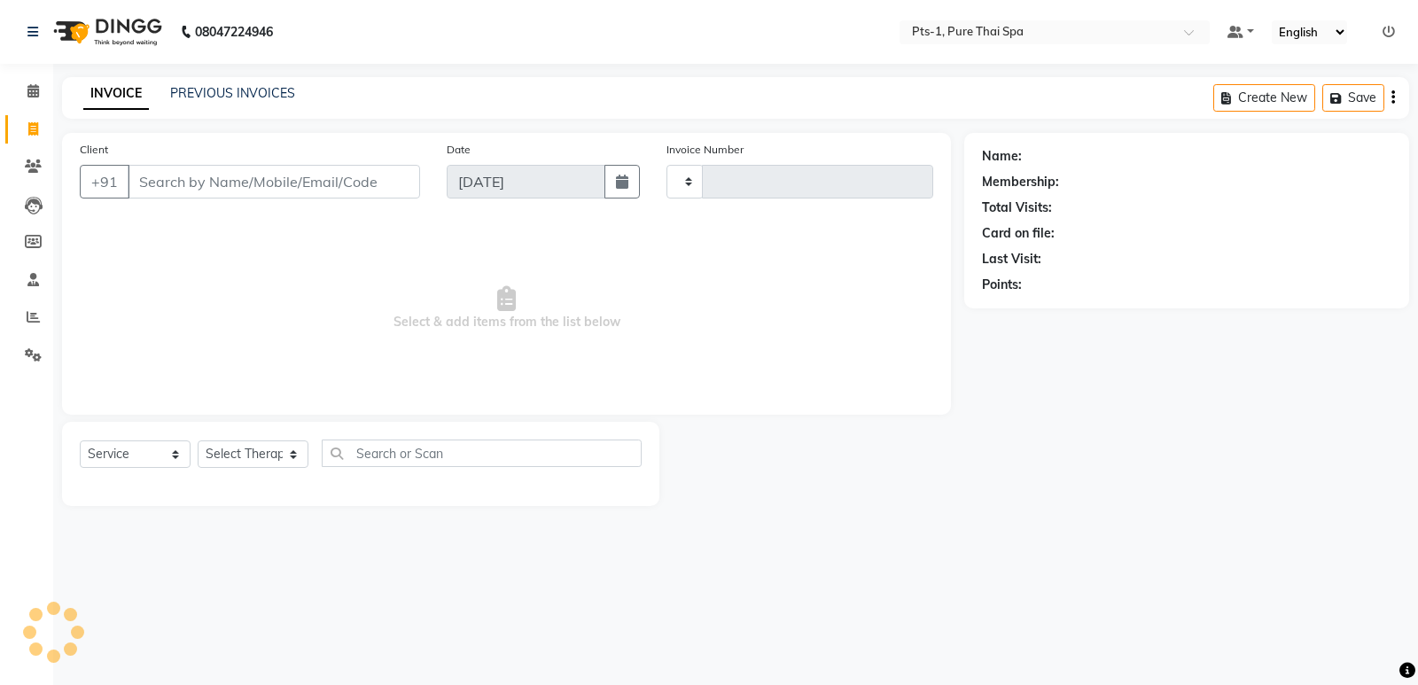
type input "2947"
select select "5296"
type input "6360055806"
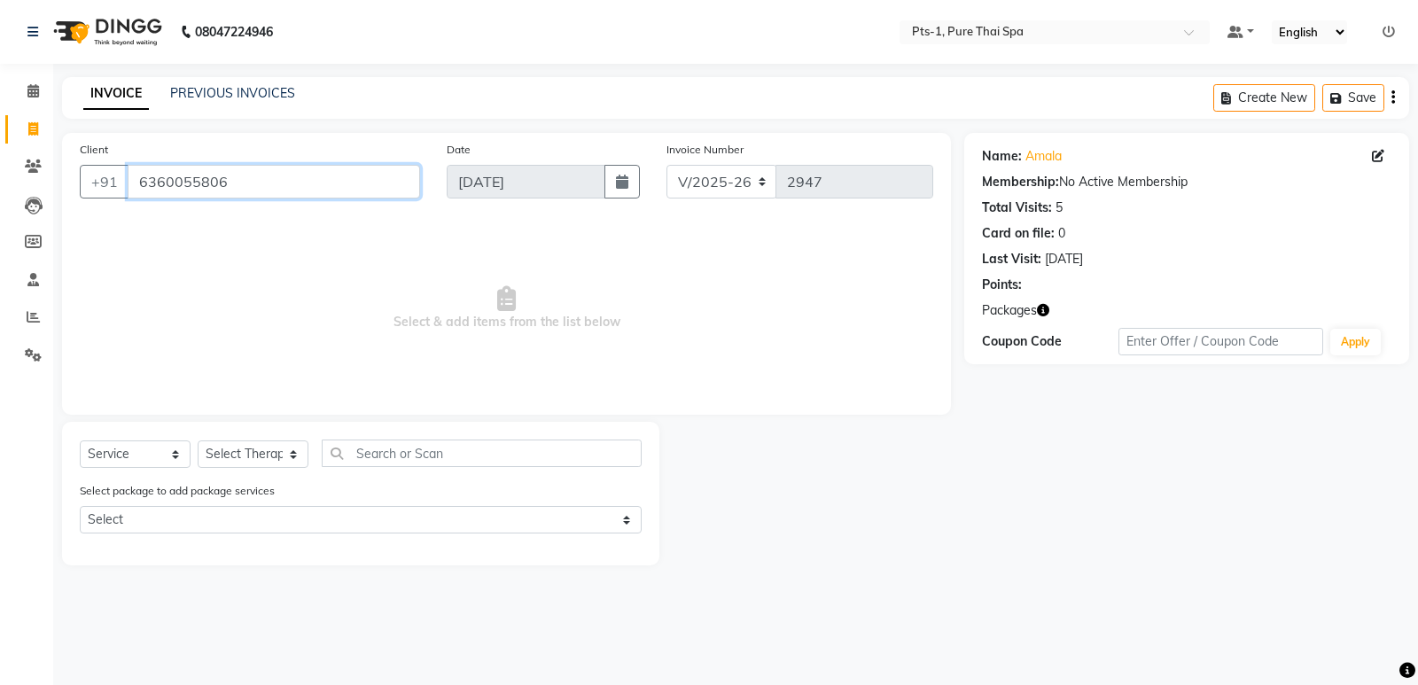
drag, startPoint x: 227, startPoint y: 181, endPoint x: 130, endPoint y: 183, distance: 96.6
click at [122, 186] on div "[PHONE_NUMBER]" at bounding box center [250, 182] width 340 height 34
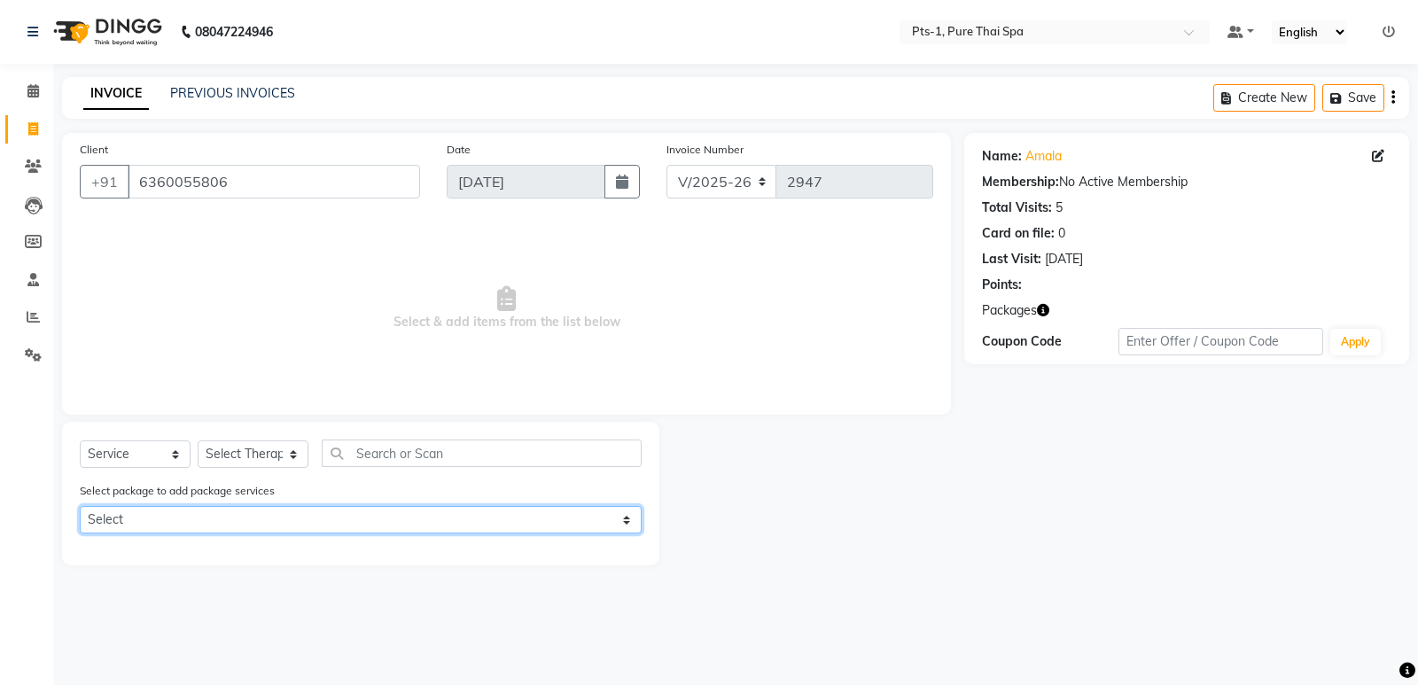
click at [264, 525] on select "Select PTS PACKAGE (10K) 10 SERVICES PTS PACKAGE (5K) 4 SERVICES" at bounding box center [361, 519] width 562 height 27
select select "1: Object"
click at [80, 506] on select "Select PTS PACKAGE (10K) 10 SERVICES PTS PACKAGE (5K) 4 SERVICES" at bounding box center [361, 519] width 562 height 27
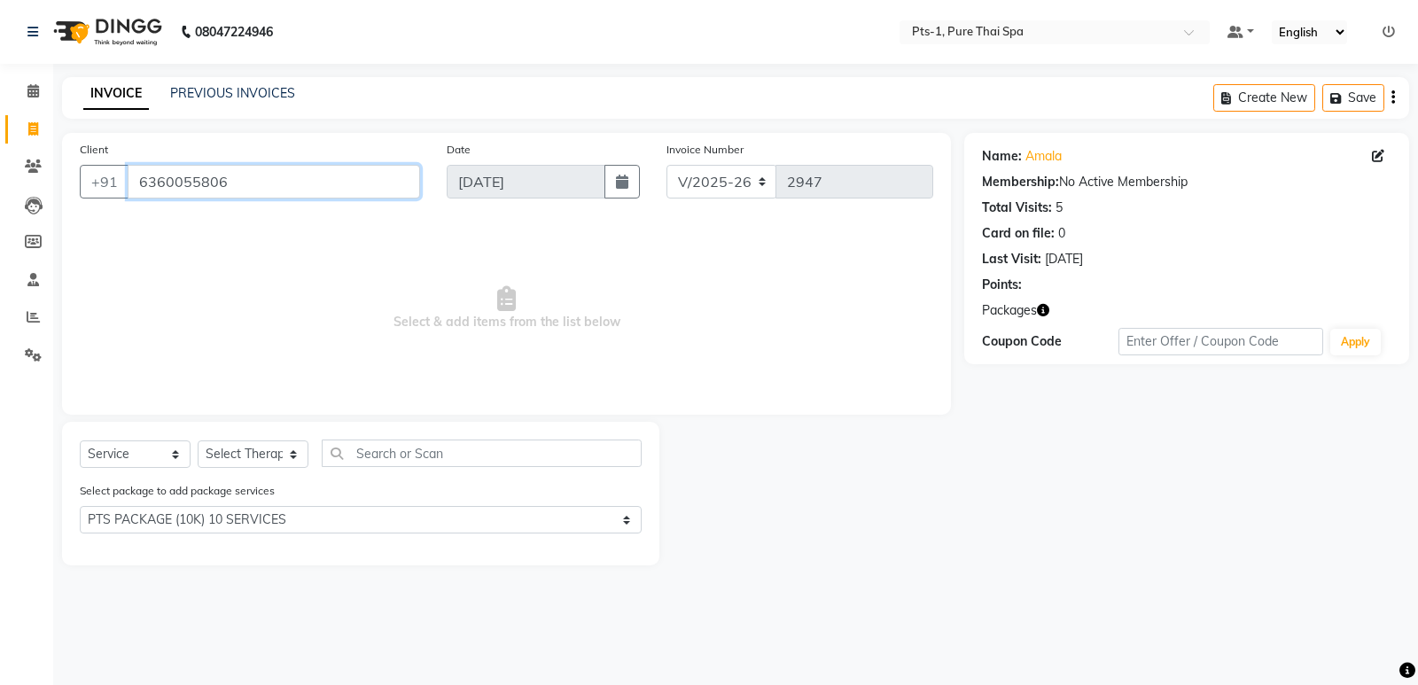
click at [292, 182] on input "6360055806" at bounding box center [274, 182] width 292 height 34
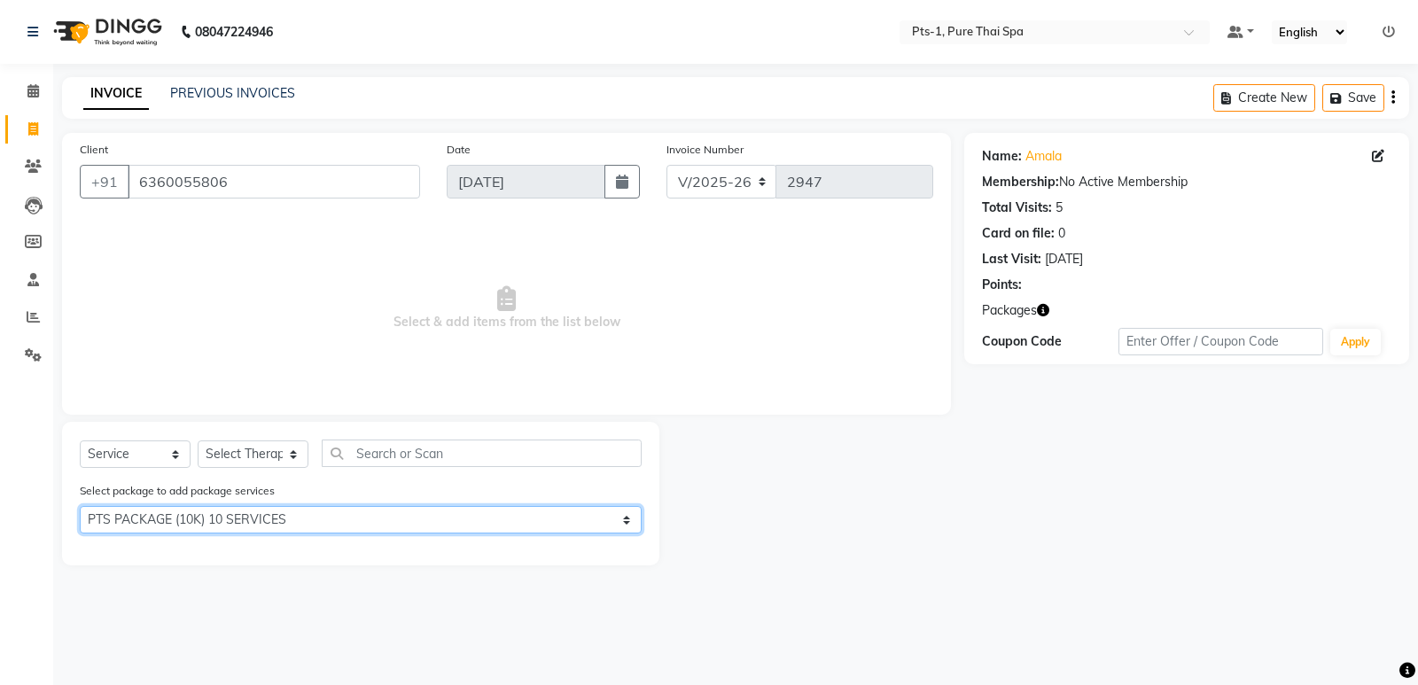
click at [294, 521] on select "Select PTS PACKAGE (10K) 10 SERVICES PTS PACKAGE (5K) 4 SERVICES" at bounding box center [361, 519] width 562 height 27
click at [80, 506] on select "Select PTS PACKAGE (10K) 10 SERVICES PTS PACKAGE (5K) 4 SERVICES" at bounding box center [361, 519] width 562 height 27
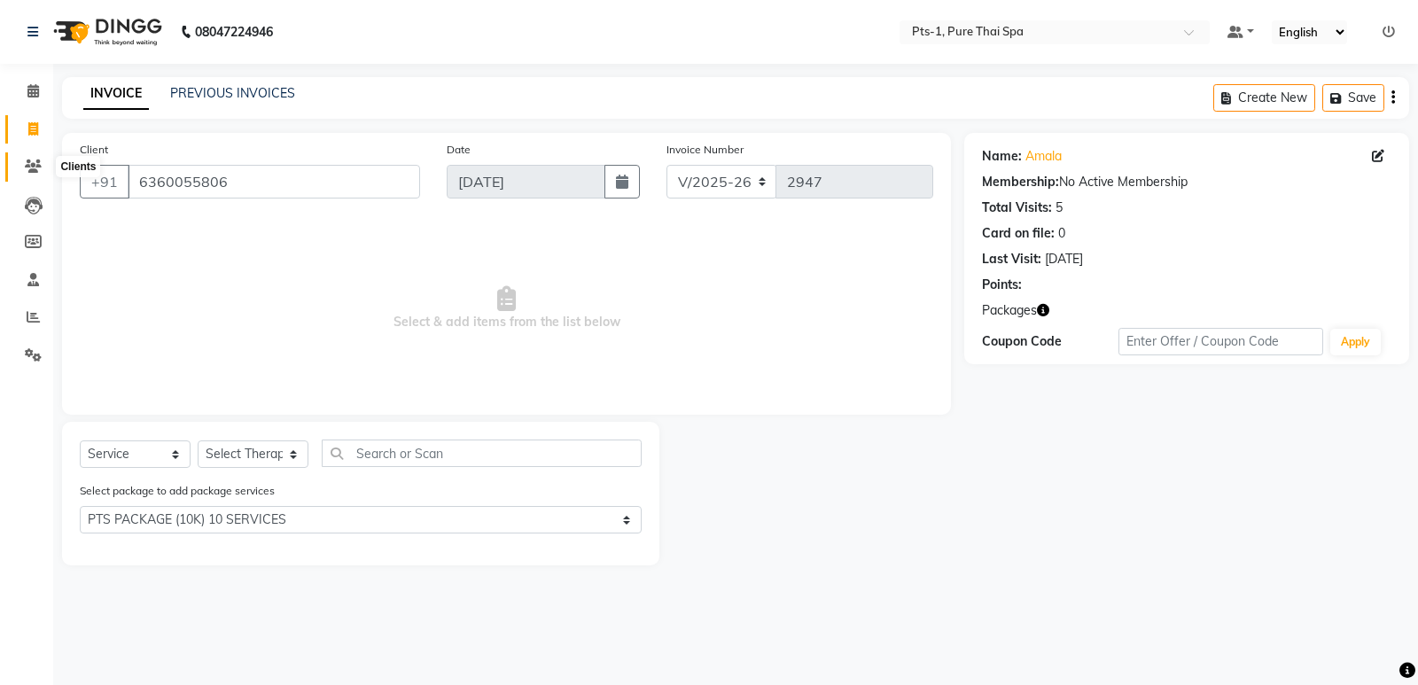
click at [33, 160] on icon at bounding box center [33, 165] width 17 height 13
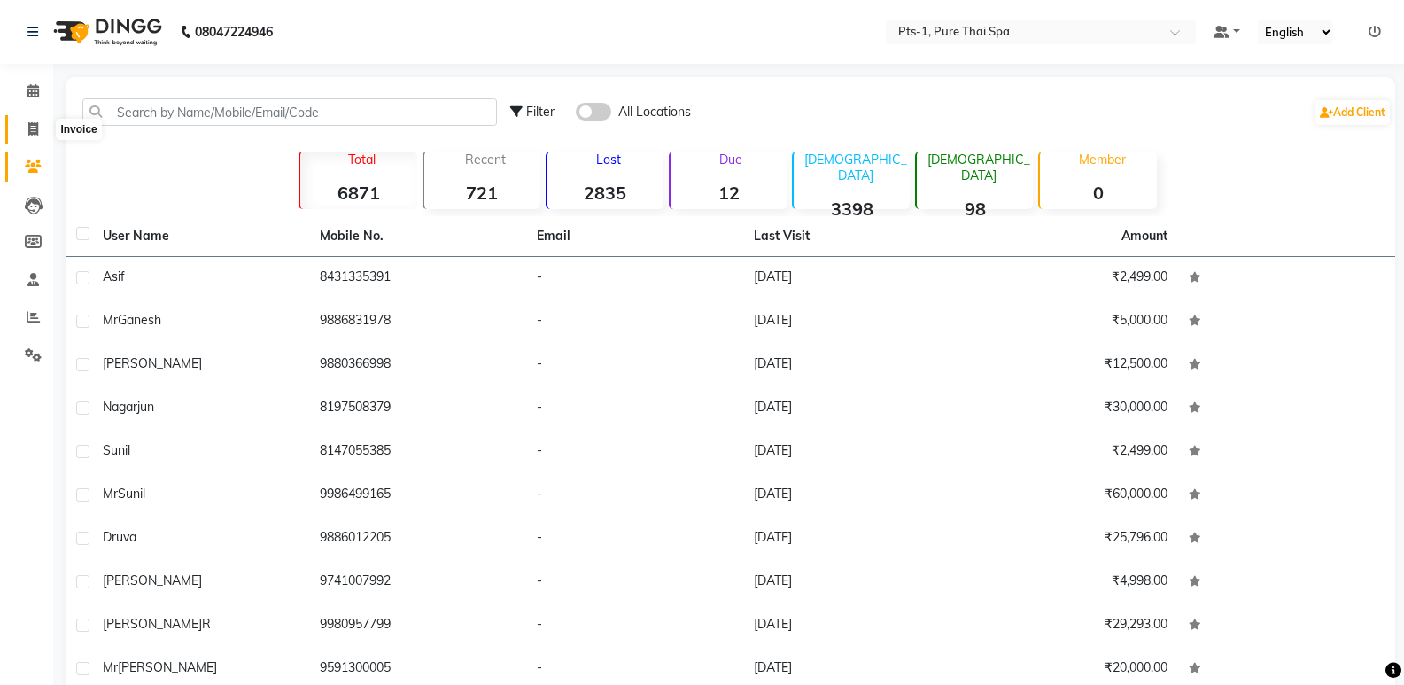
click at [33, 130] on icon at bounding box center [33, 128] width 10 height 13
select select "service"
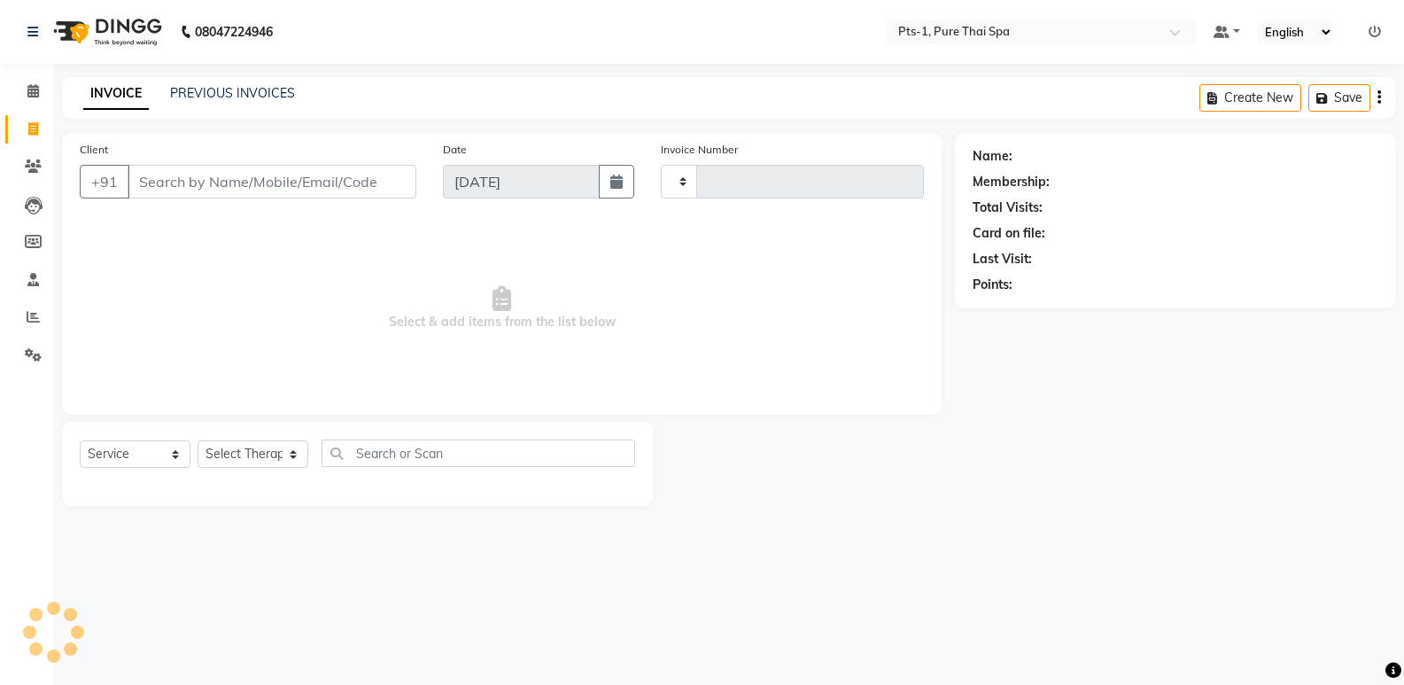
type input "2947"
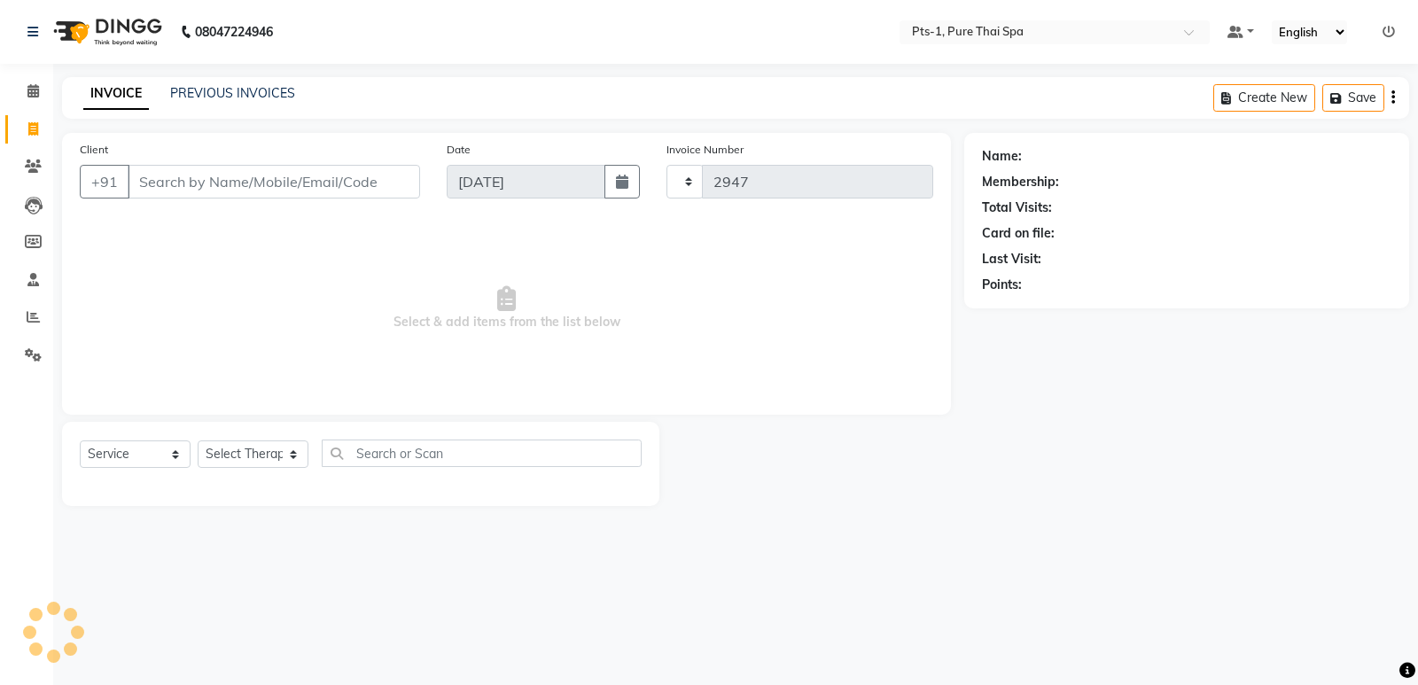
select select "5296"
drag, startPoint x: 35, startPoint y: 173, endPoint x: 91, endPoint y: 175, distance: 56.8
click at [36, 173] on span at bounding box center [33, 167] width 31 height 20
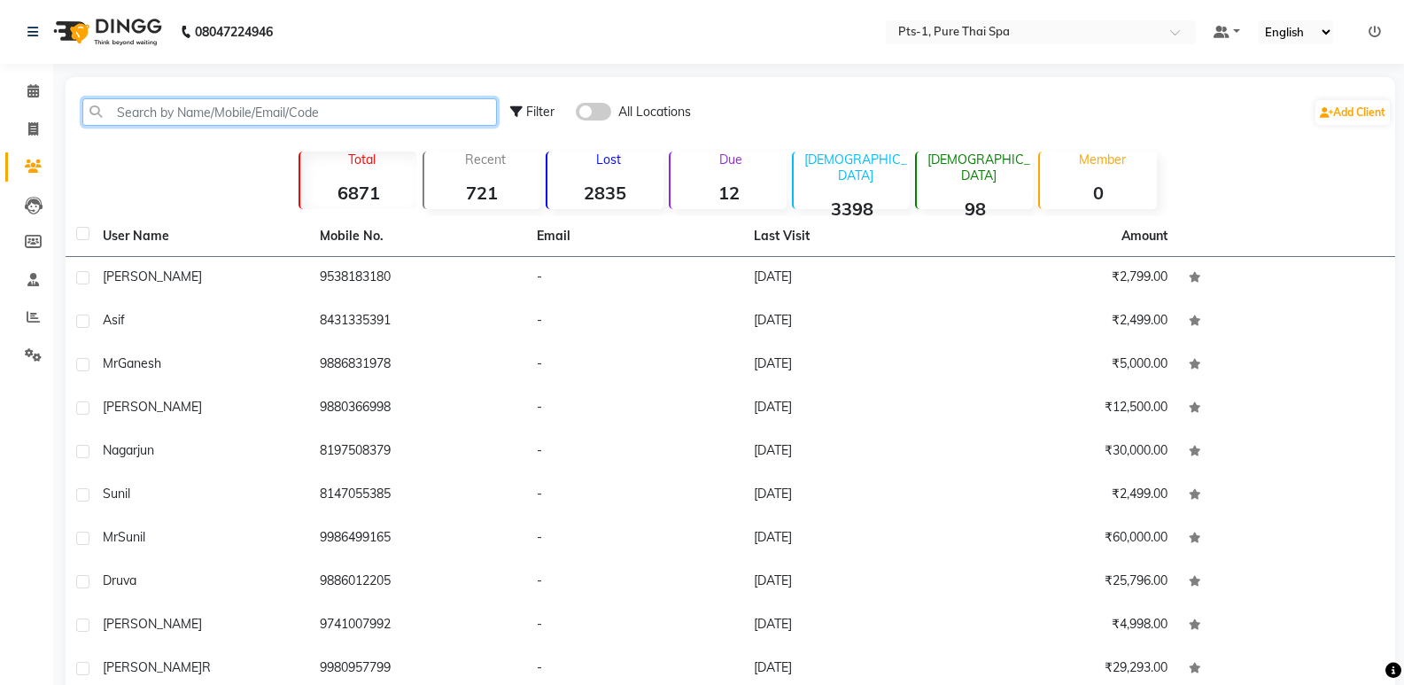
paste input "6360055806"
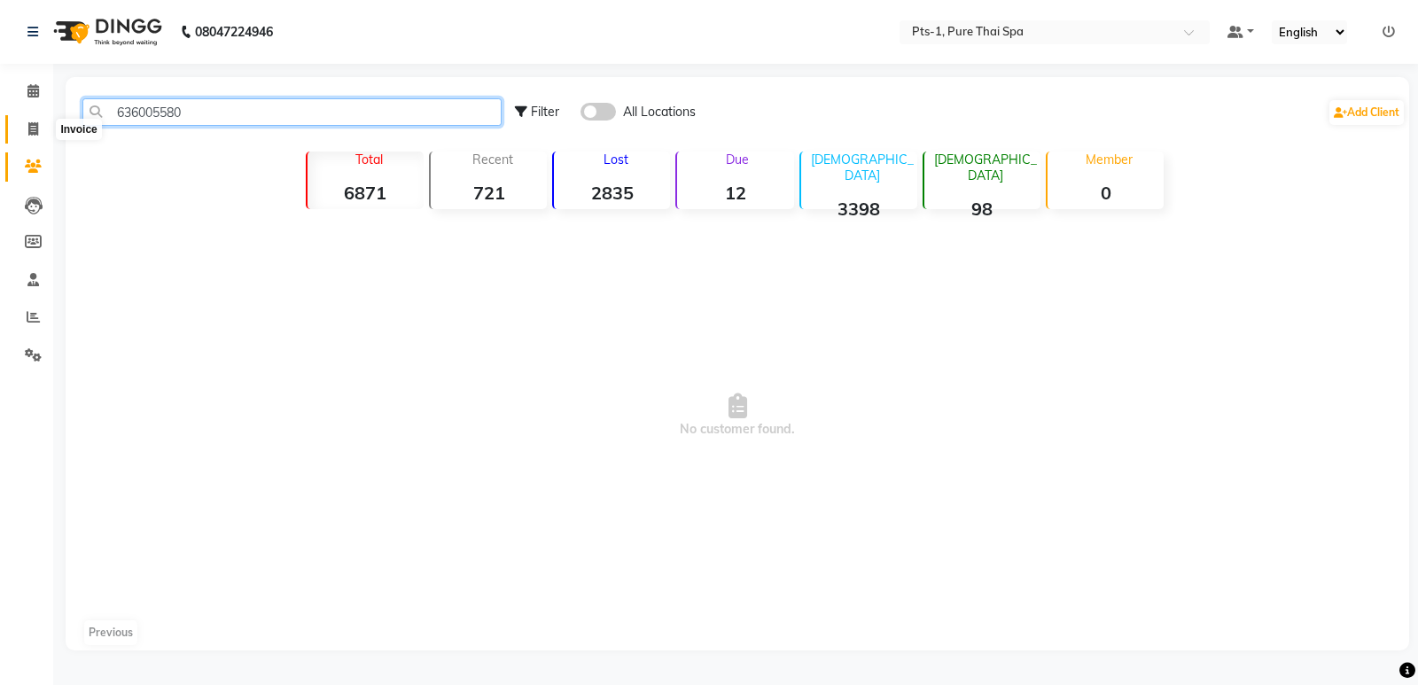
type input "636005580"
click at [36, 132] on icon at bounding box center [33, 128] width 10 height 13
select select "5296"
select select "service"
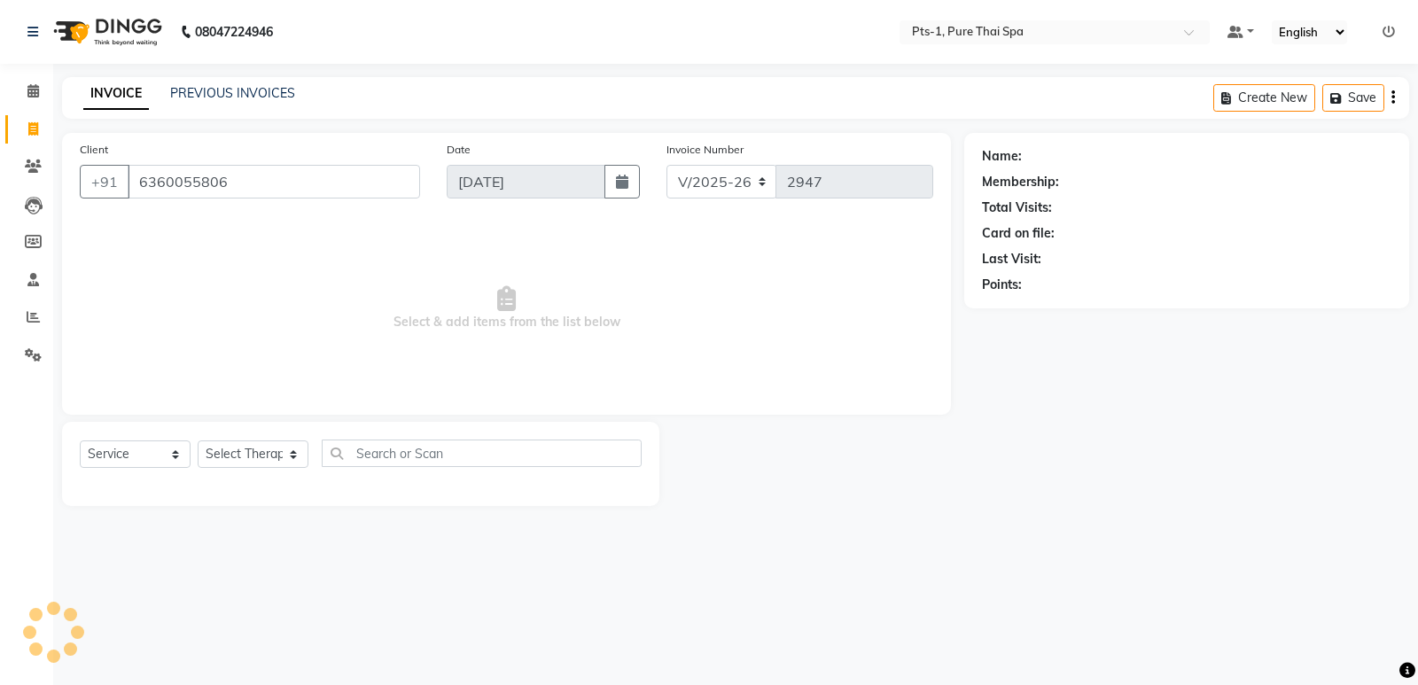
type input "6360055806"
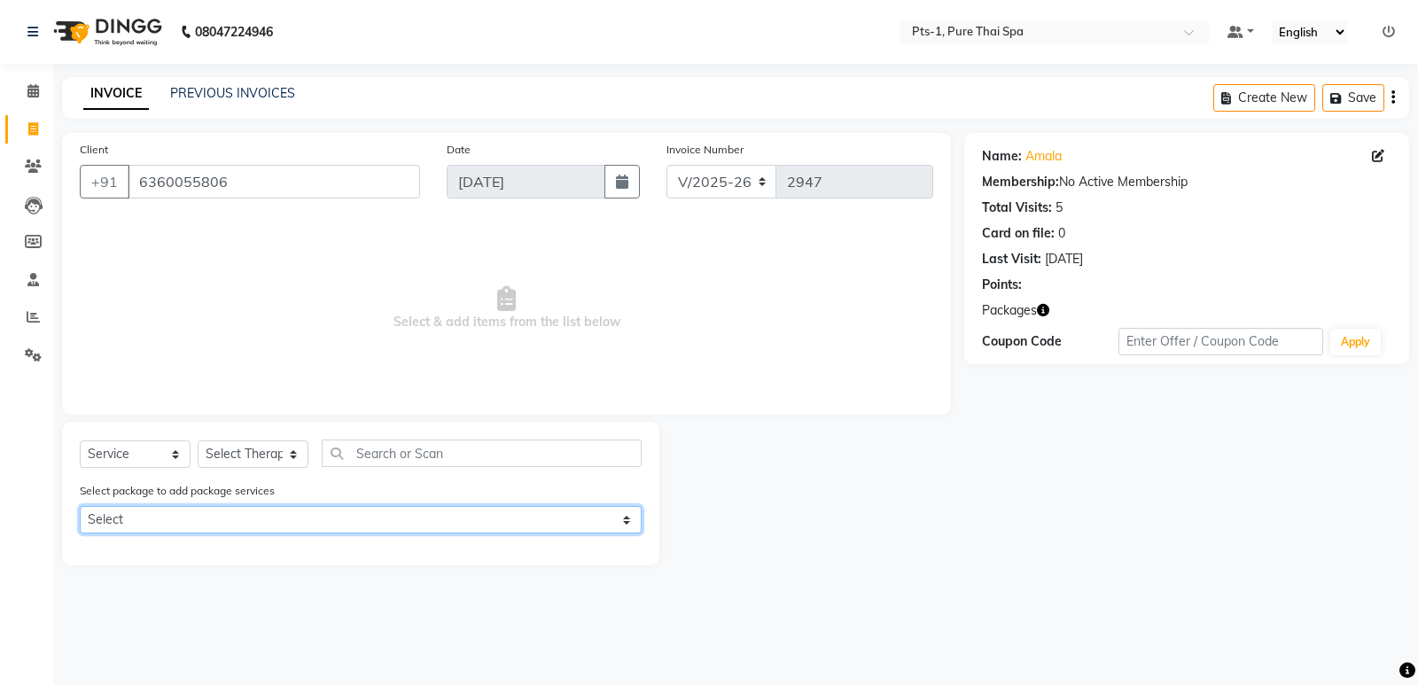
click at [229, 520] on select "Select PTS PACKAGE (10K) 10 SERVICES PTS PACKAGE (5K) 4 SERVICES" at bounding box center [361, 519] width 562 height 27
select select "1: Object"
click at [80, 506] on select "Select PTS PACKAGE (10K) 10 SERVICES PTS PACKAGE (5K) 4 SERVICES" at bounding box center [361, 519] width 562 height 27
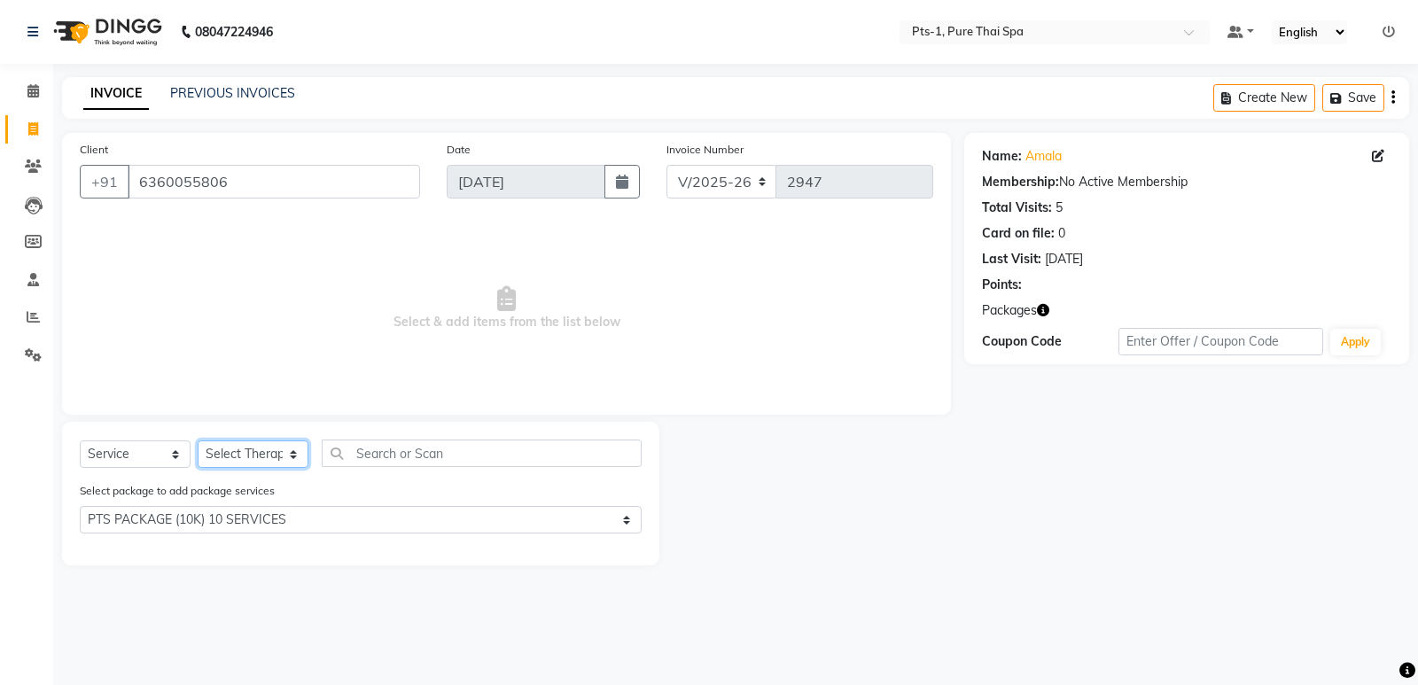
click at [250, 451] on select "Select Therapist [PERSON_NAME] anyone Babu Bela Gia Jeje [PERSON_NAME] [PERSON_…" at bounding box center [253, 453] width 111 height 27
select select "51729"
click at [198, 440] on select "Select Therapist [PERSON_NAME] anyone Babu Bela Gia Jeje [PERSON_NAME] [PERSON_…" at bounding box center [253, 453] width 111 height 27
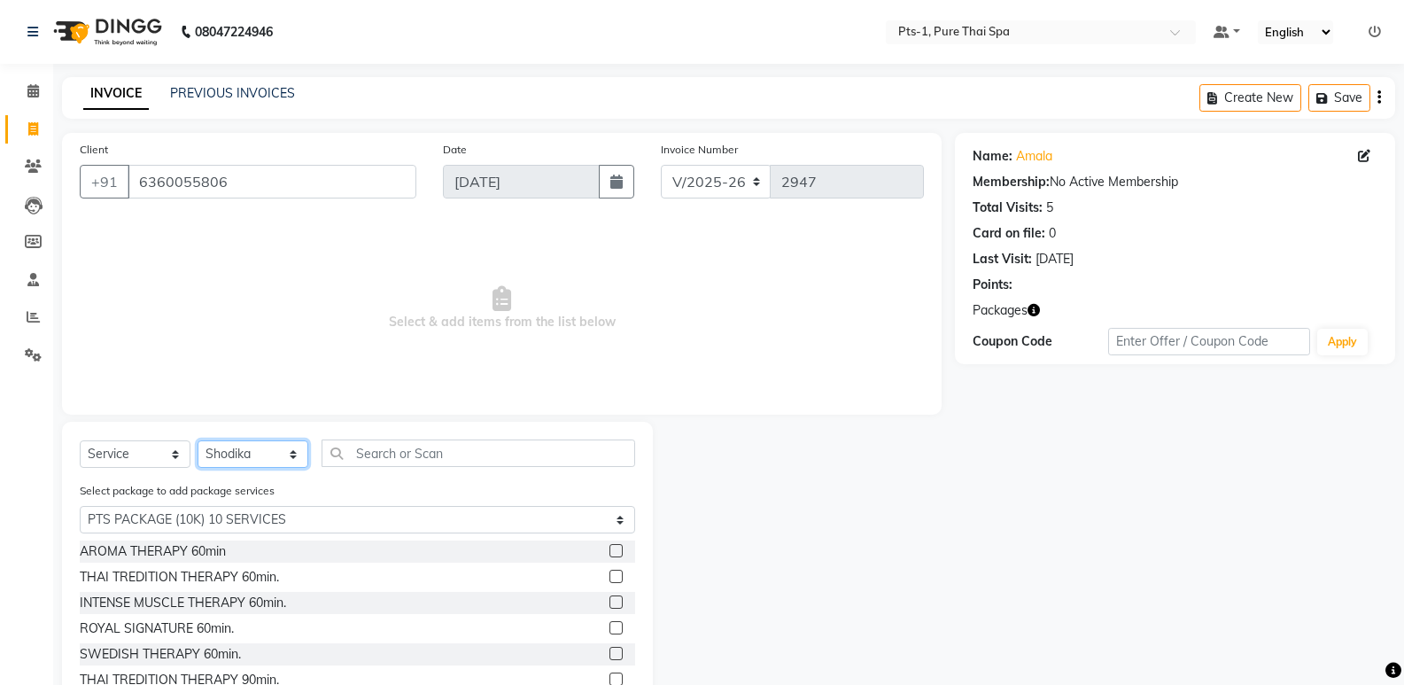
click at [268, 447] on select "Select Therapist [PERSON_NAME] anyone Babu Bela Gia Jeje [PERSON_NAME] [PERSON_…" at bounding box center [253, 453] width 111 height 27
click at [198, 440] on select "Select Therapist [PERSON_NAME] anyone Babu Bela Gia Jeje [PERSON_NAME] [PERSON_…" at bounding box center [253, 453] width 111 height 27
click at [610, 601] on label at bounding box center [616, 601] width 13 height 13
click at [610, 601] on input "checkbox" at bounding box center [616, 603] width 12 height 12
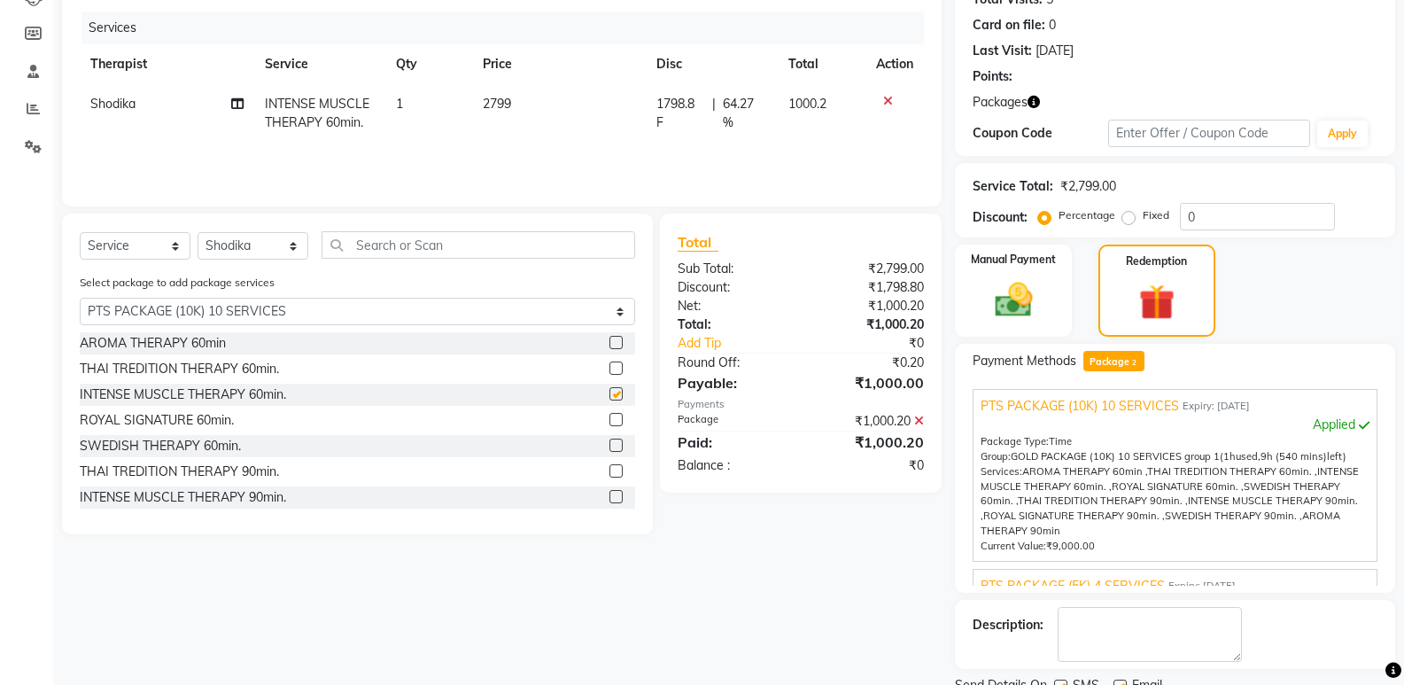
checkbox input "false"
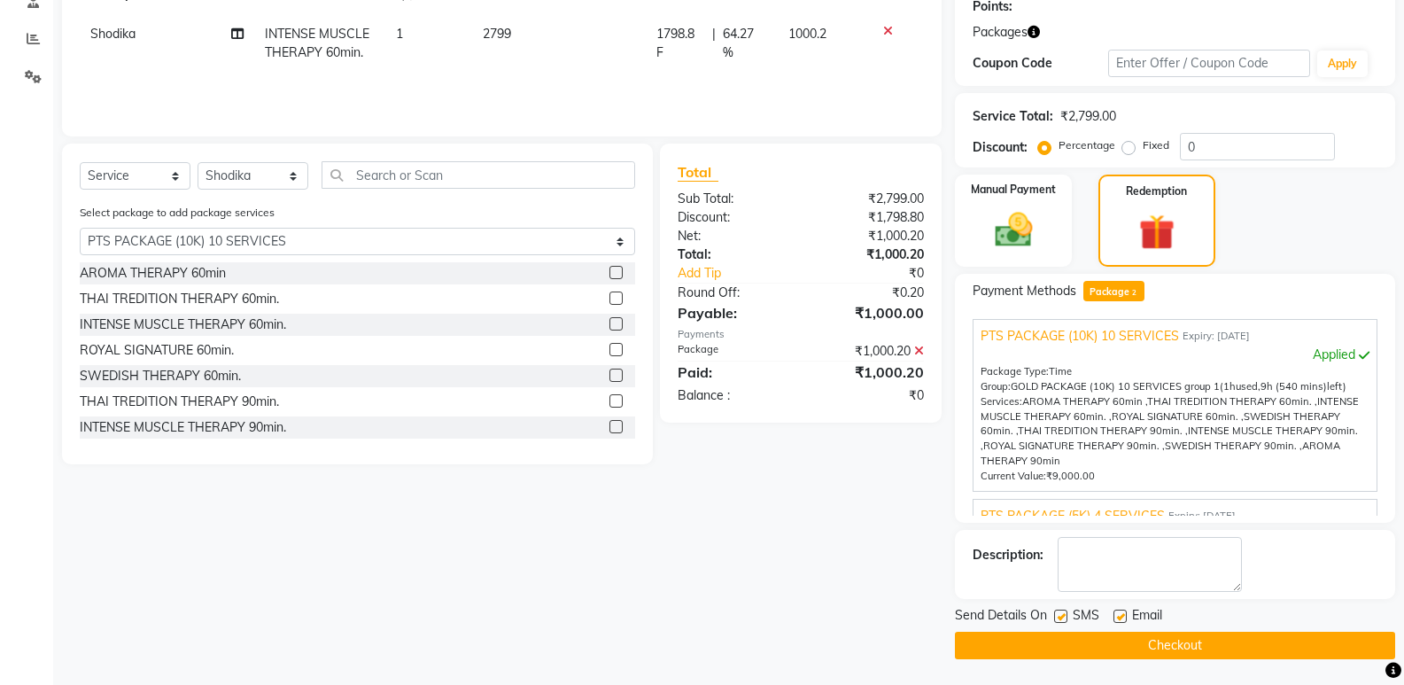
scroll to position [279, 0]
click at [1062, 614] on label at bounding box center [1060, 615] width 13 height 13
click at [1062, 614] on input "checkbox" at bounding box center [1060, 616] width 12 height 12
checkbox input "false"
click at [1121, 610] on label at bounding box center [1120, 615] width 13 height 13
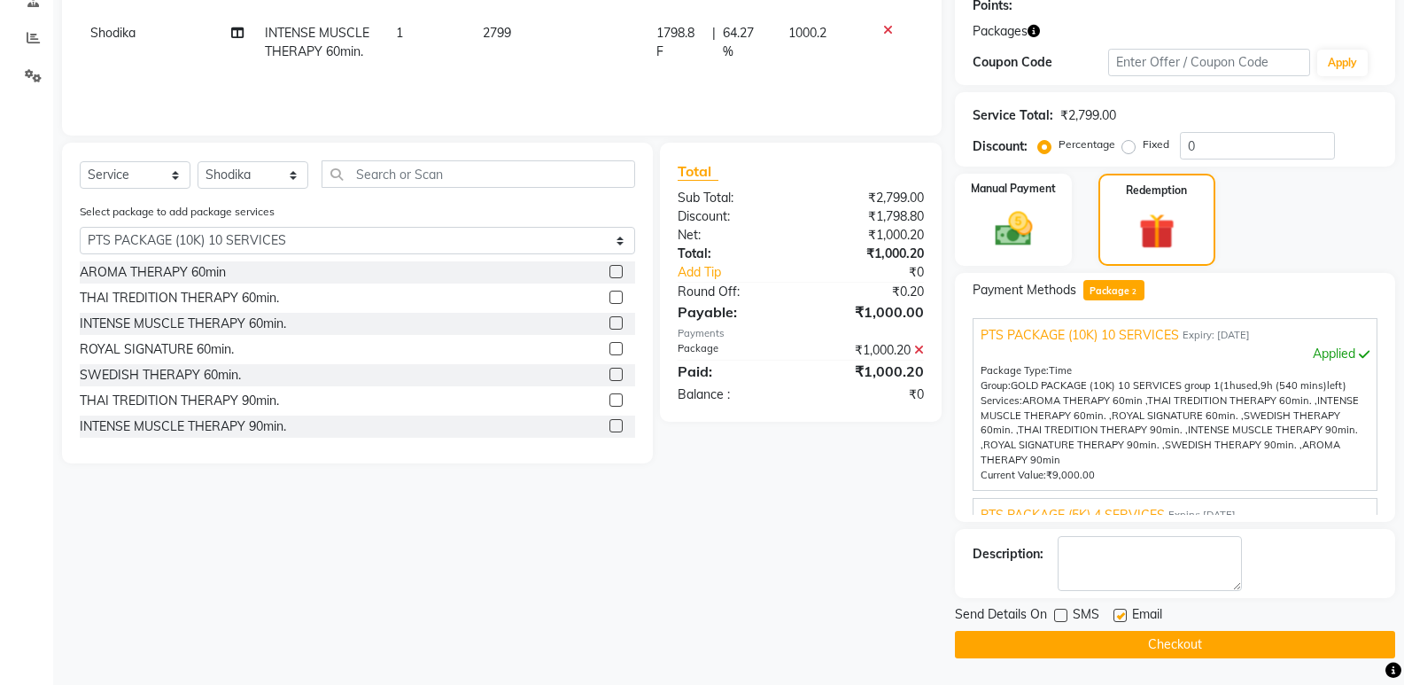
click at [1121, 610] on input "checkbox" at bounding box center [1120, 616] width 12 height 12
checkbox input "false"
click at [1132, 557] on textarea at bounding box center [1150, 563] width 184 height 55
type textarea "pts-4-622"
click at [1063, 630] on div "Send Details On SMS Email Checkout" at bounding box center [1175, 631] width 440 height 53
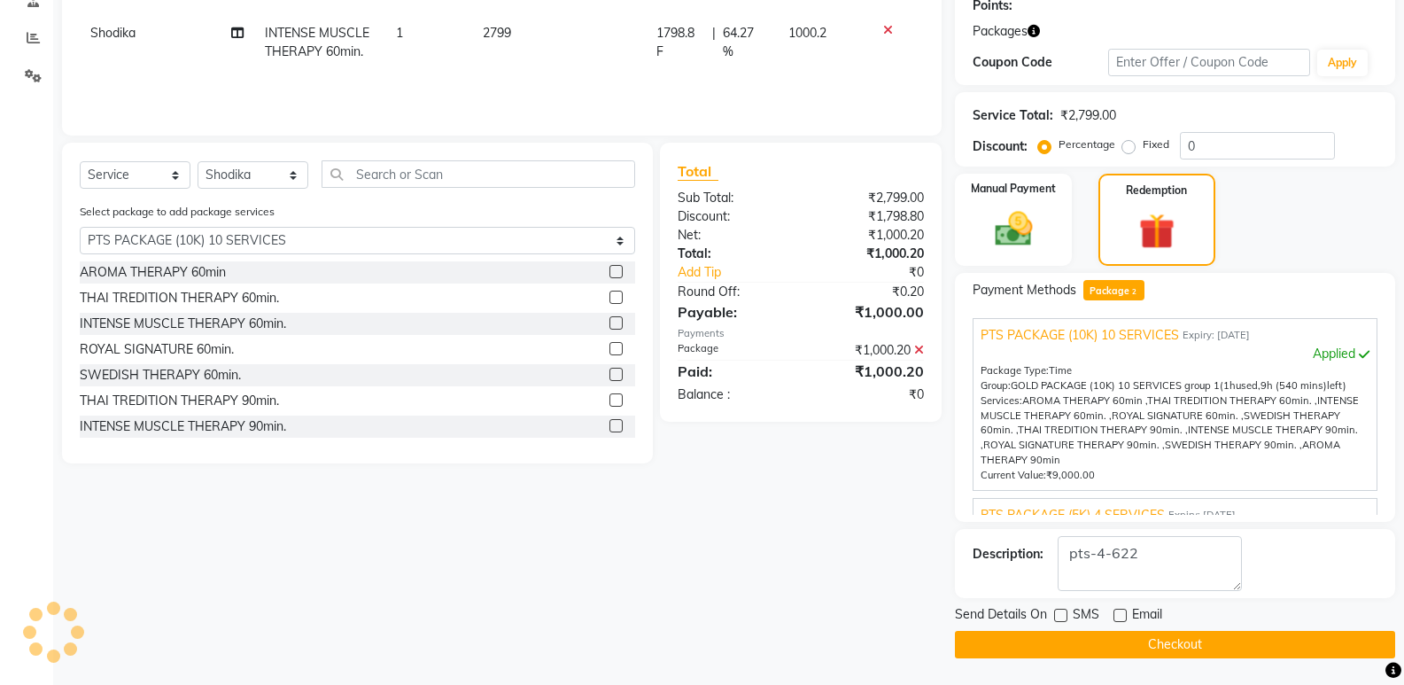
click at [1067, 643] on button "Checkout" at bounding box center [1175, 644] width 440 height 27
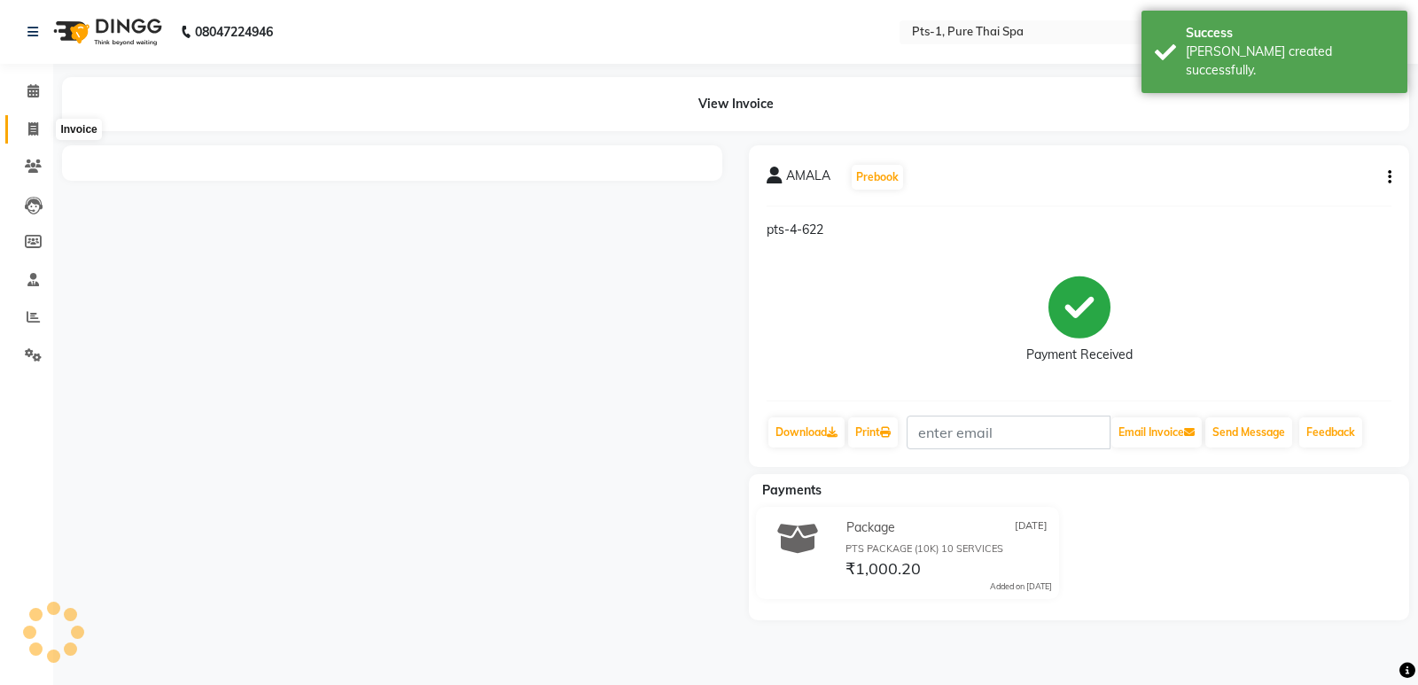
click at [35, 123] on icon at bounding box center [33, 128] width 10 height 13
select select "service"
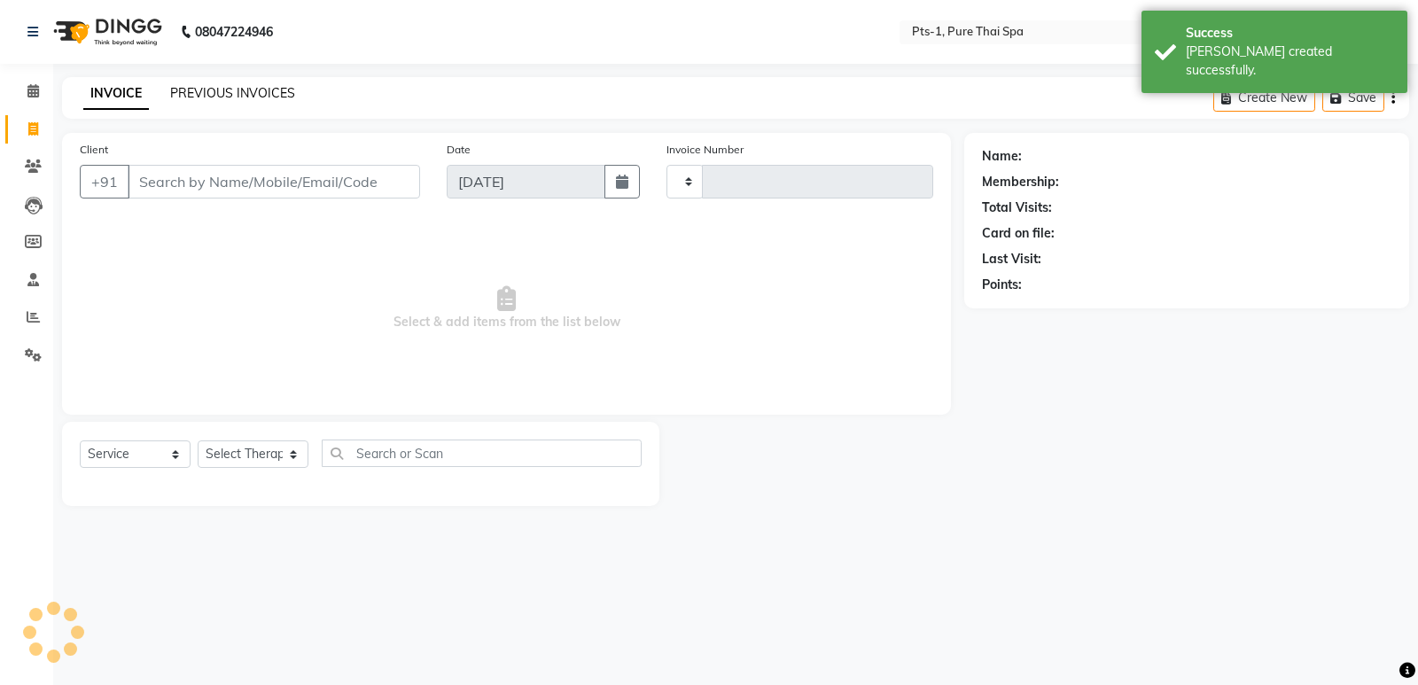
click at [225, 99] on link "PREVIOUS INVOICES" at bounding box center [232, 93] width 125 height 16
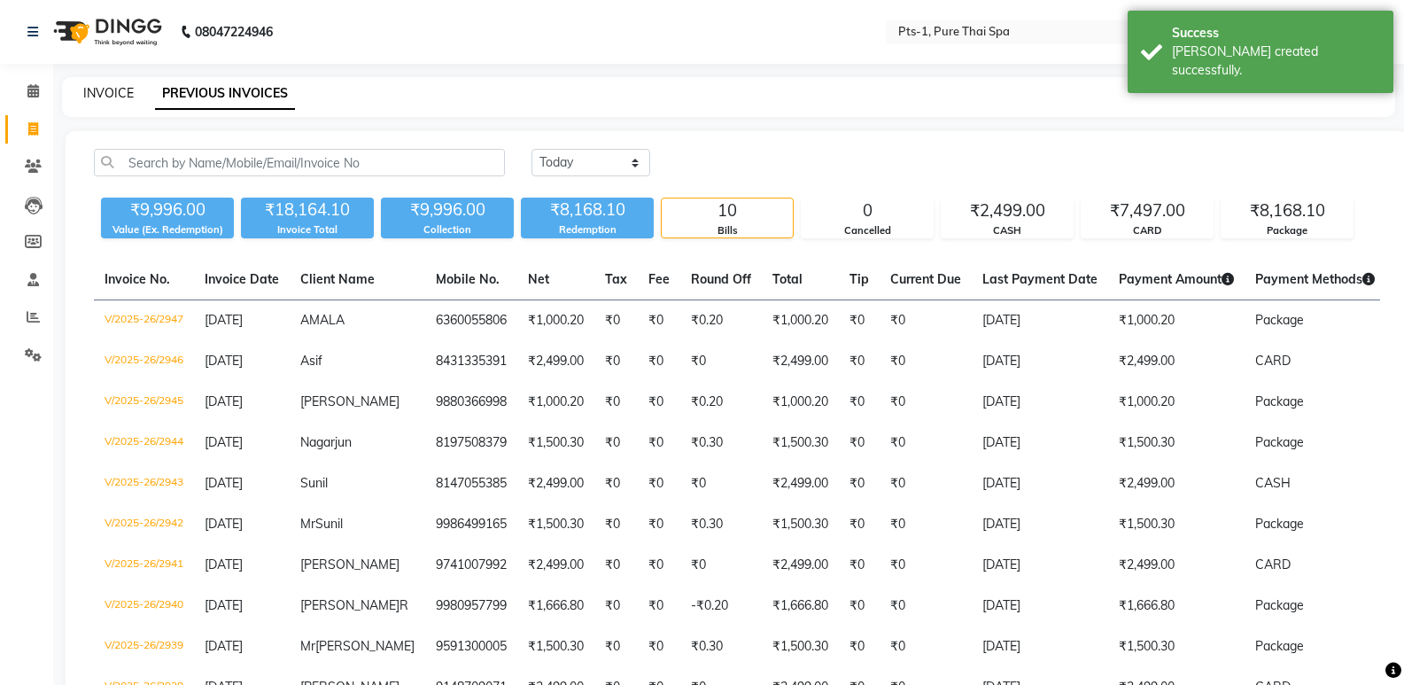
click at [117, 92] on link "INVOICE" at bounding box center [108, 93] width 51 height 16
select select "5296"
select select "service"
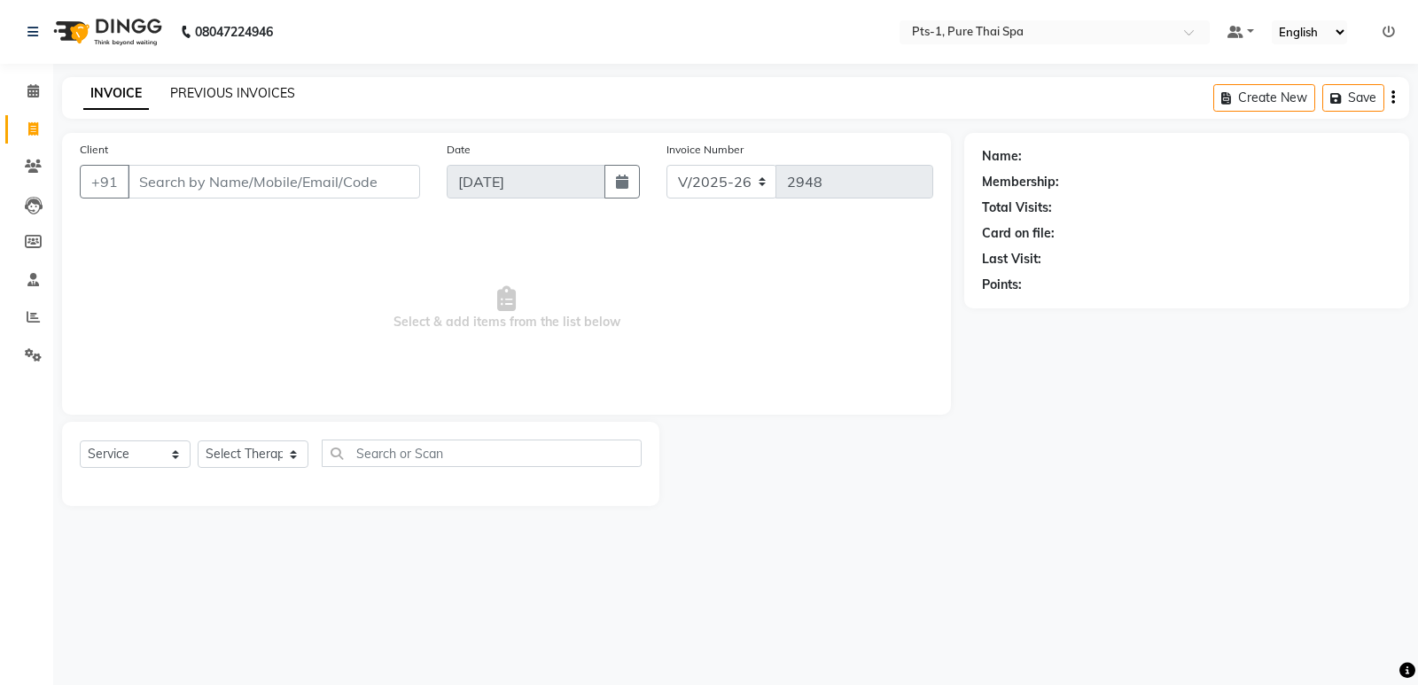
click at [247, 91] on link "PREVIOUS INVOICES" at bounding box center [232, 93] width 125 height 16
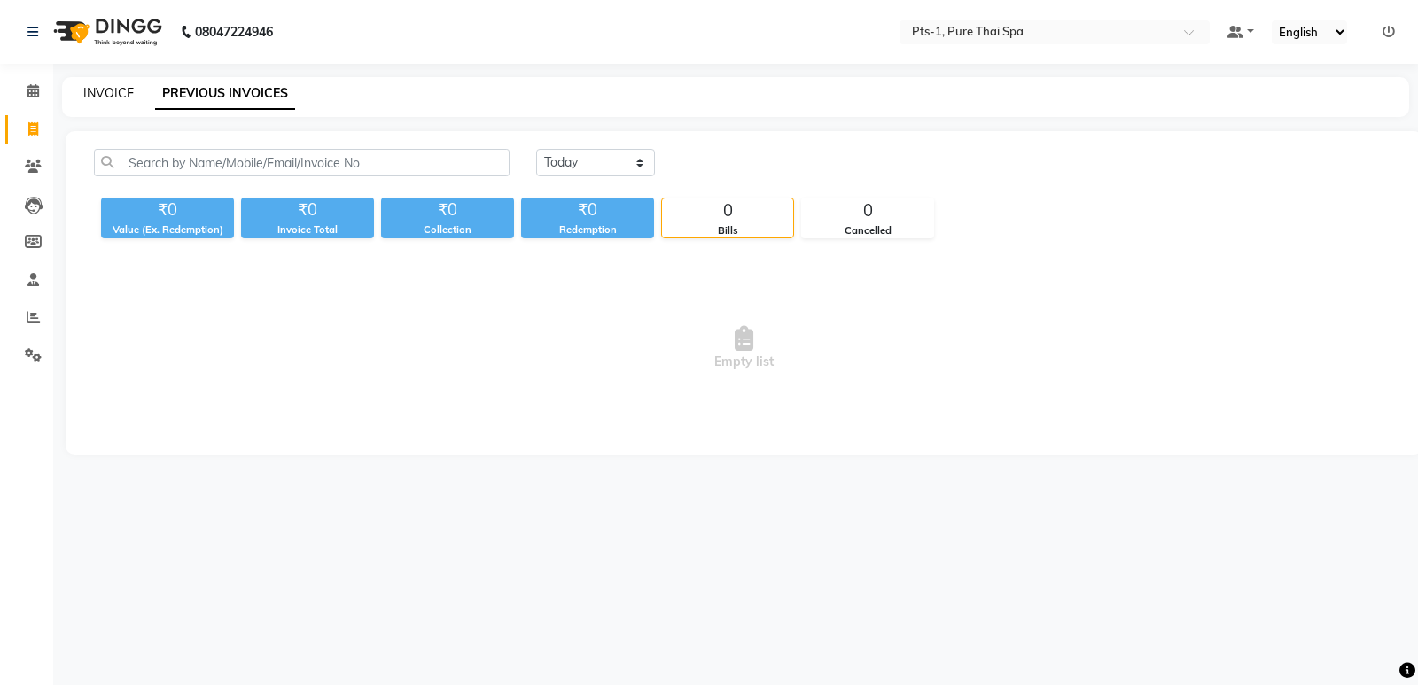
click at [127, 93] on link "INVOICE" at bounding box center [108, 93] width 51 height 16
select select "service"
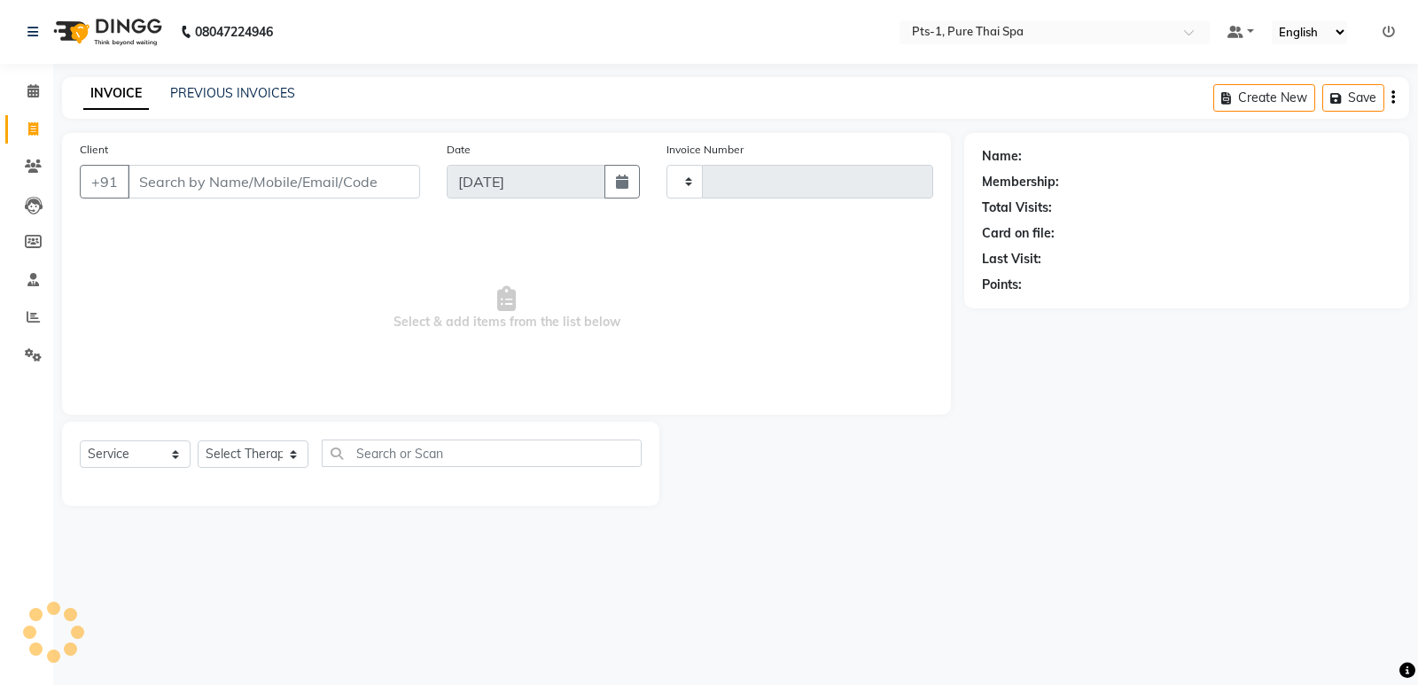
type input "2948"
select select "5296"
click at [201, 94] on link "PREVIOUS INVOICES" at bounding box center [232, 93] width 125 height 16
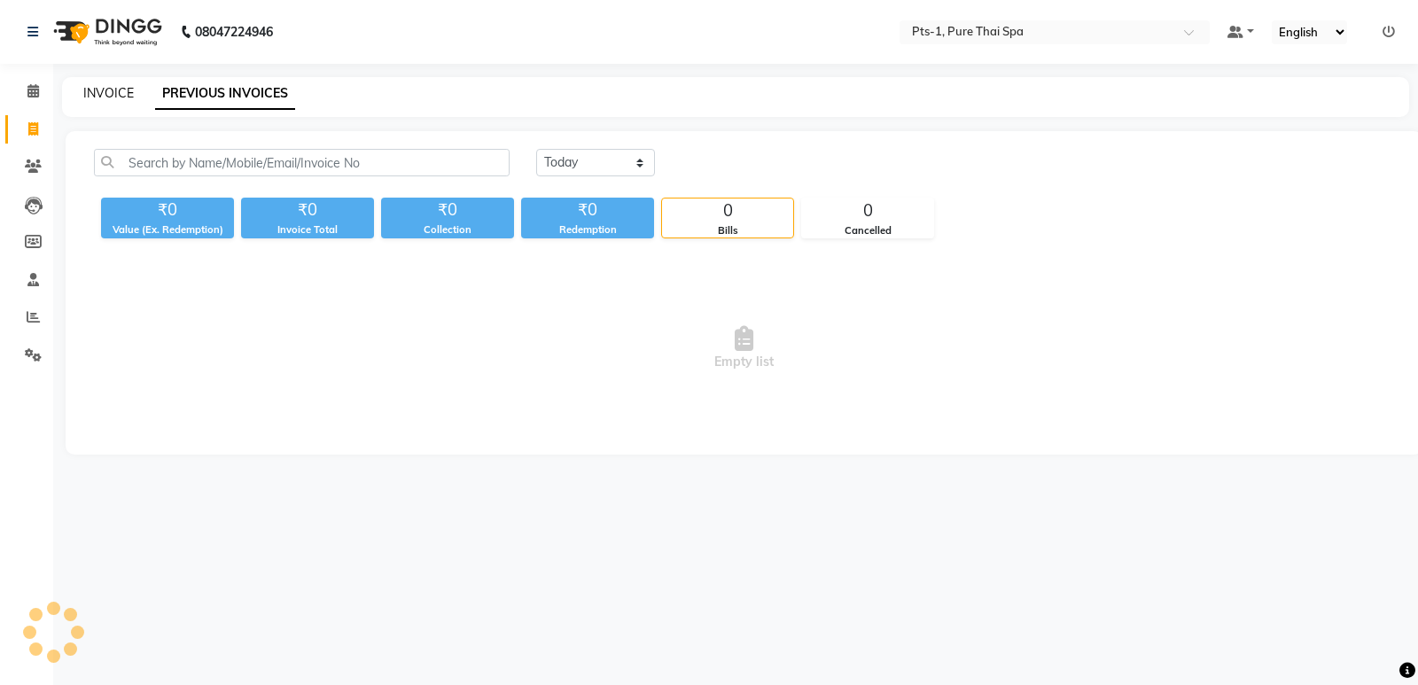
click at [113, 89] on link "INVOICE" at bounding box center [108, 93] width 51 height 16
select select "5296"
select select "service"
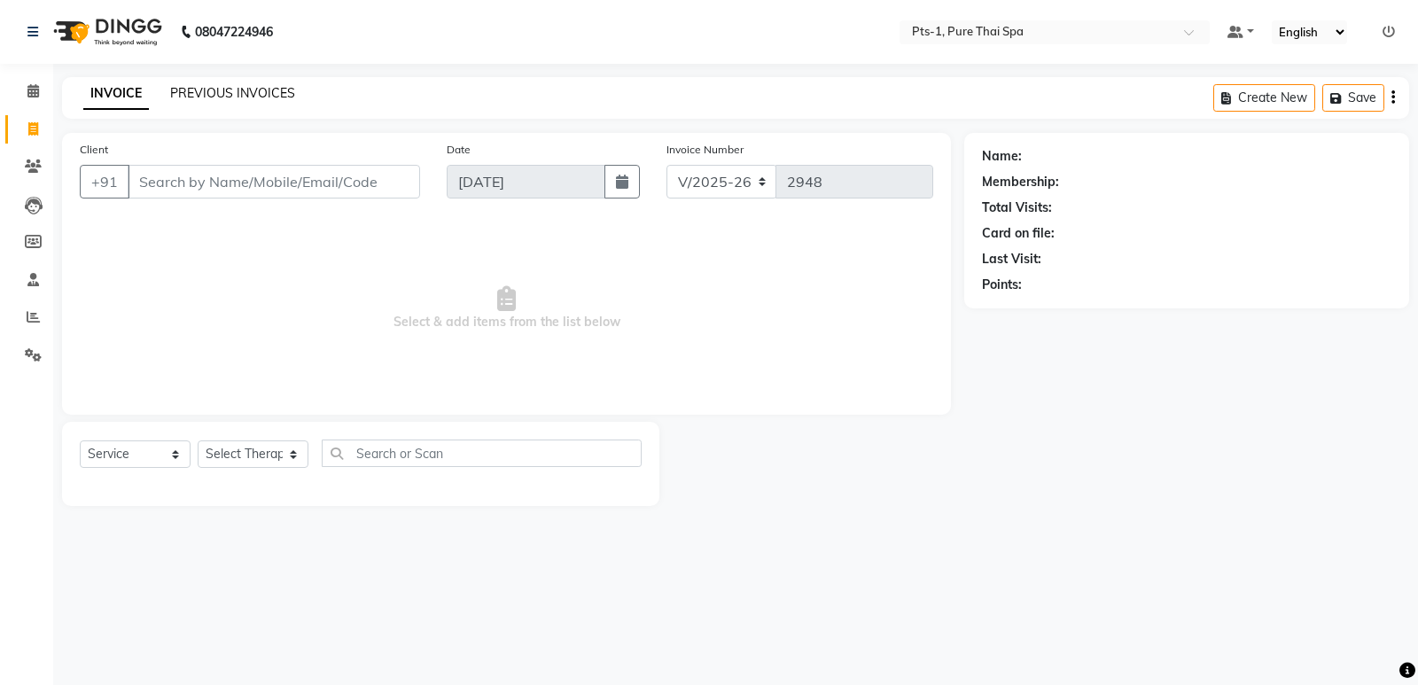
click at [193, 92] on link "PREVIOUS INVOICES" at bounding box center [232, 93] width 125 height 16
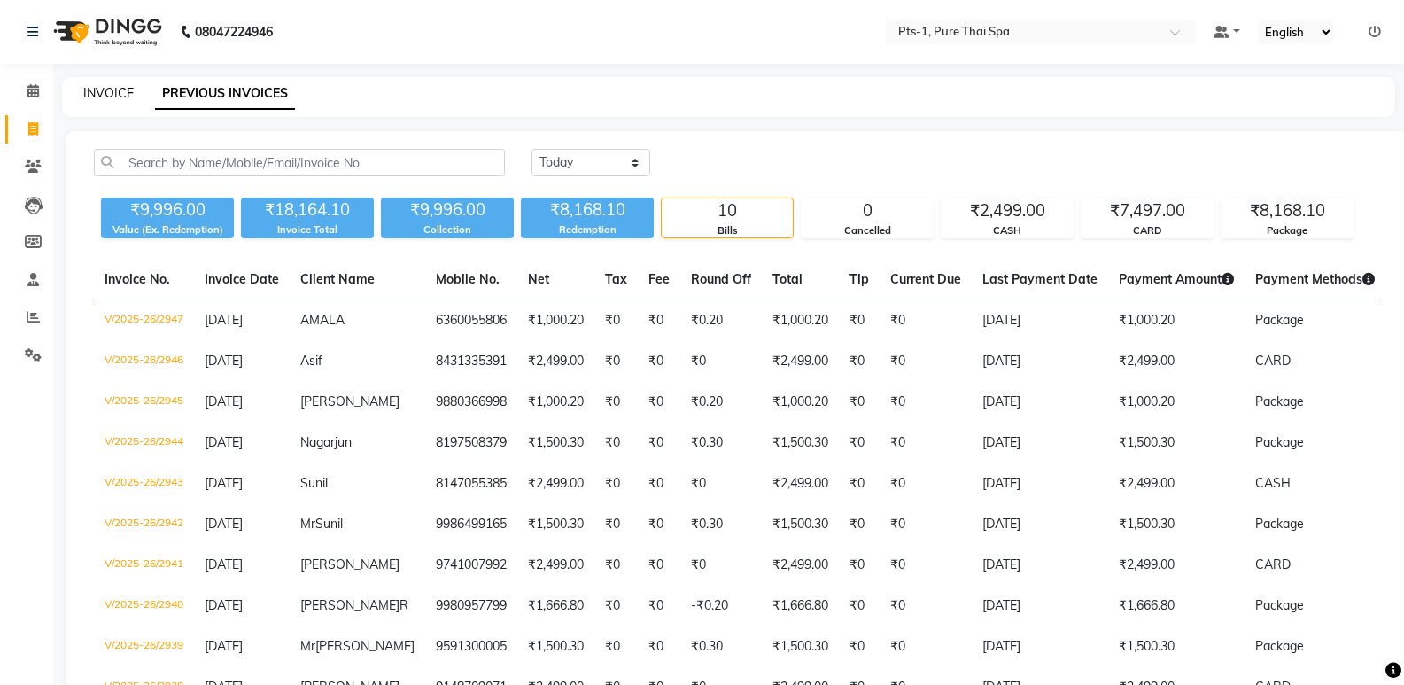
click at [114, 91] on link "INVOICE" at bounding box center [108, 93] width 51 height 16
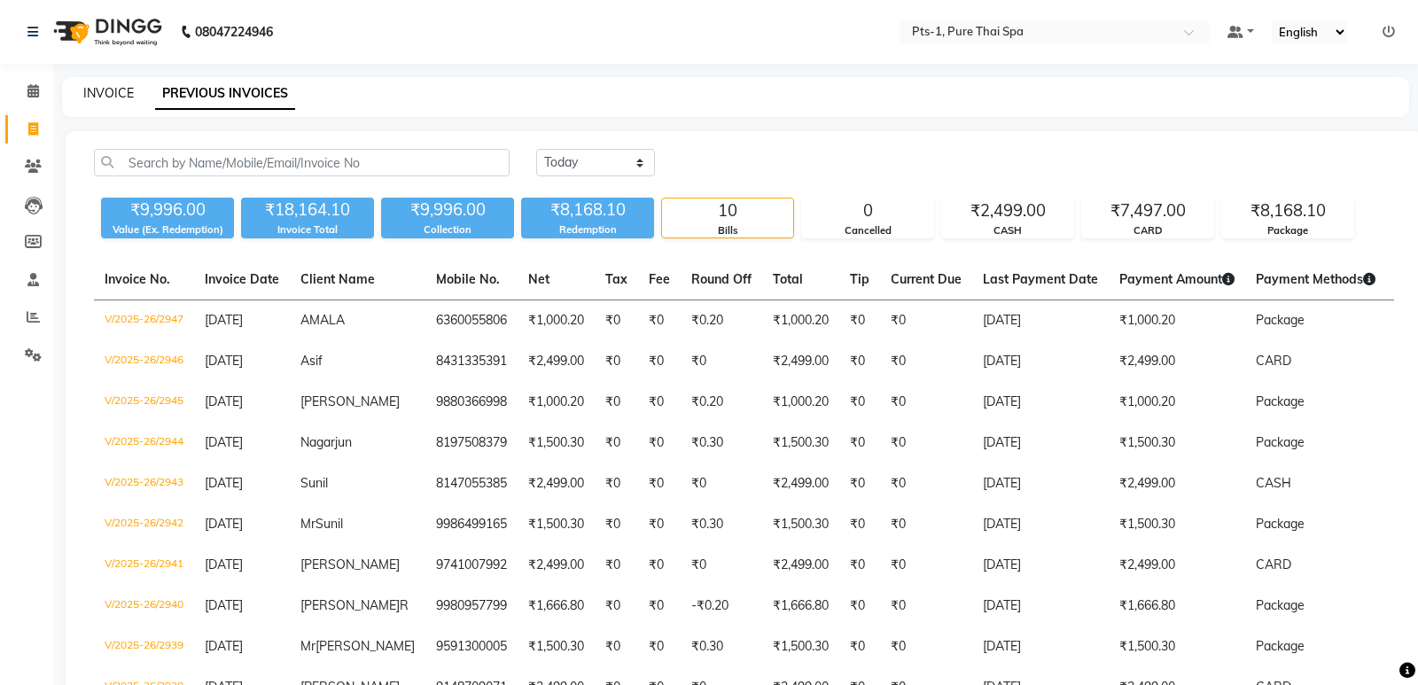
select select "5296"
select select "service"
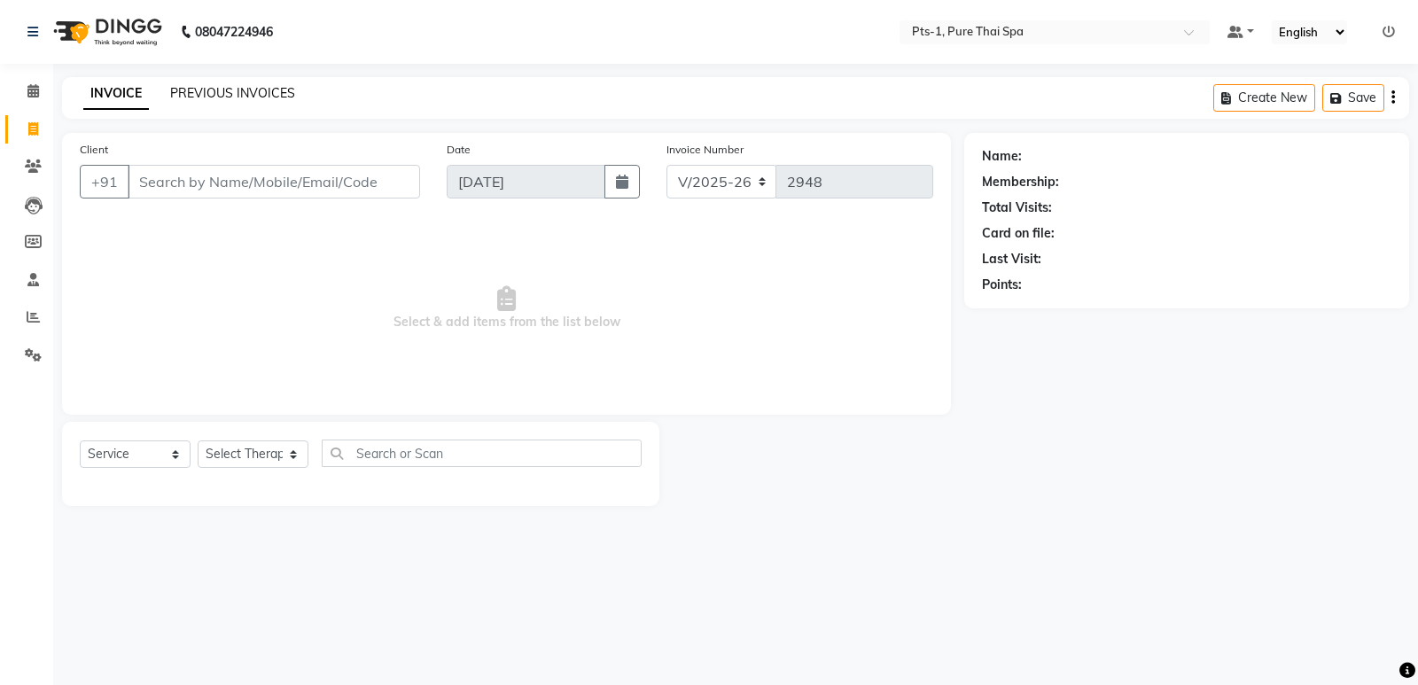
click at [226, 91] on link "PREVIOUS INVOICES" at bounding box center [232, 93] width 125 height 16
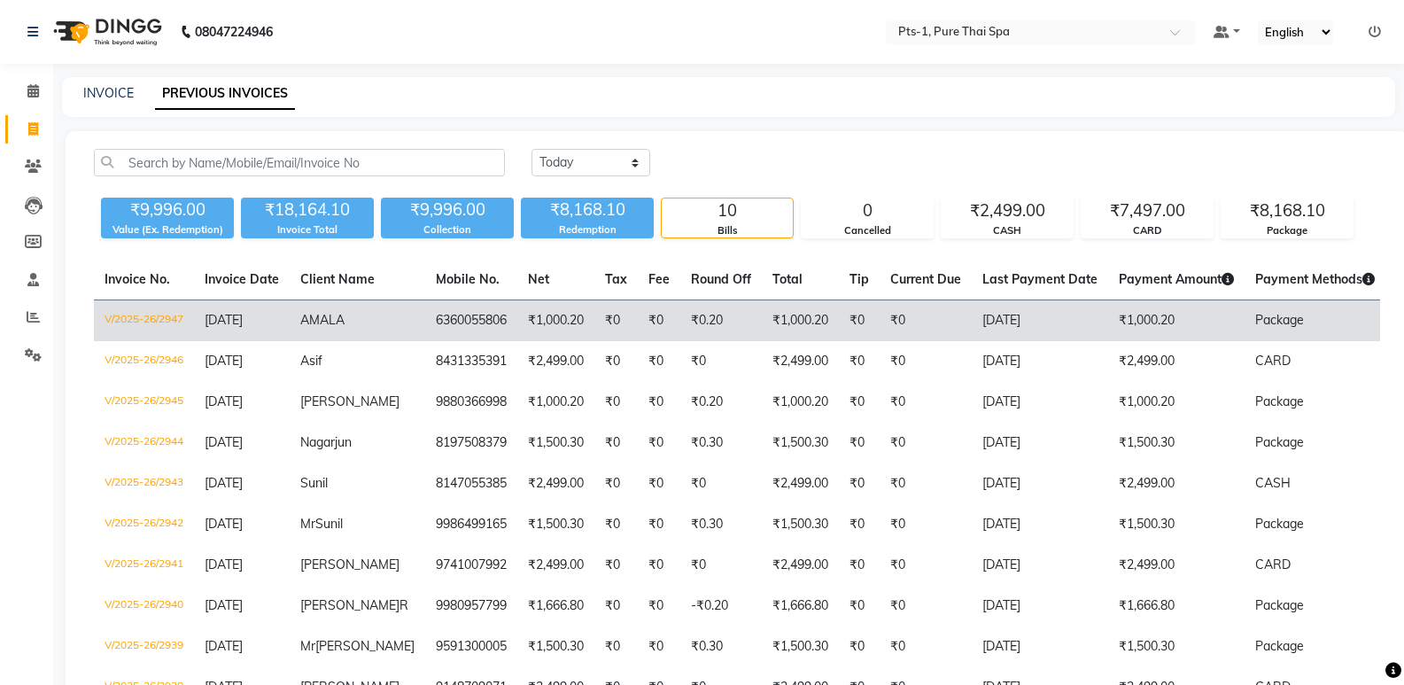
click at [1245, 316] on td "Package" at bounding box center [1315, 321] width 141 height 42
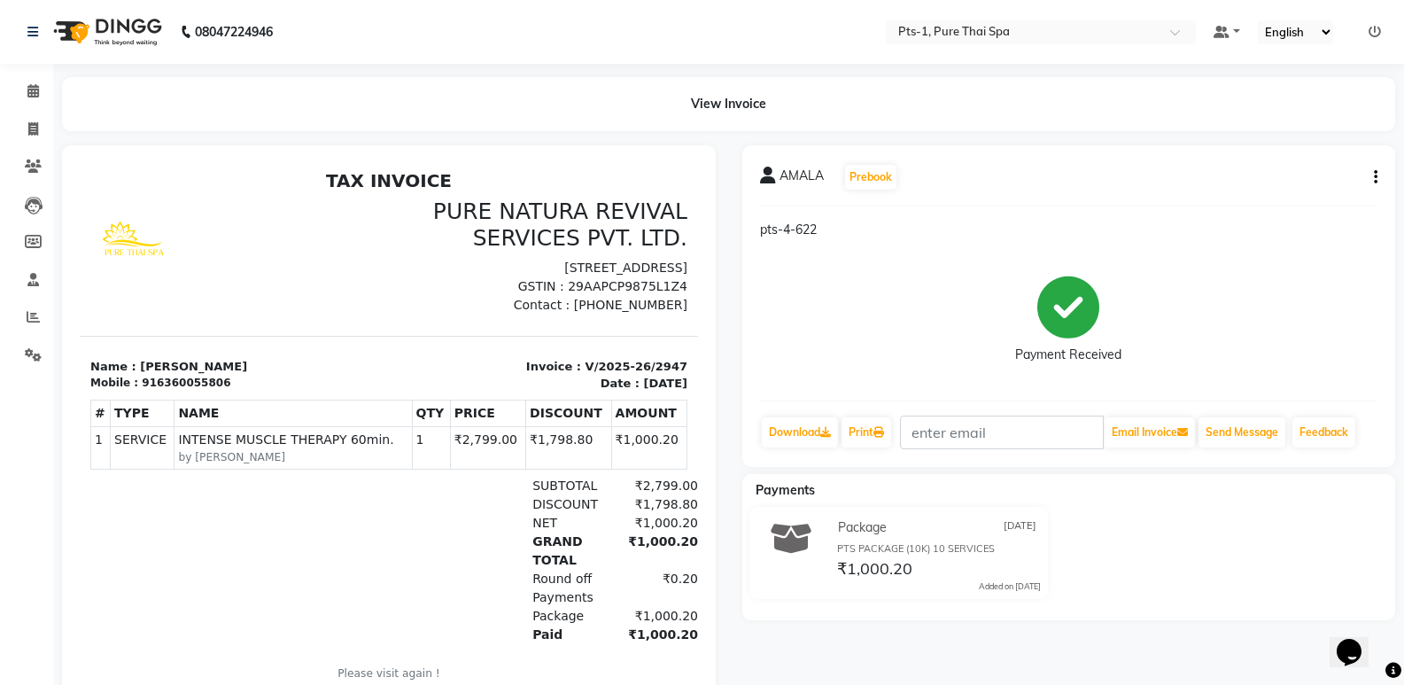
click at [1375, 177] on icon "button" at bounding box center [1376, 177] width 4 height 1
click at [1272, 182] on div "Edit Item Staff" at bounding box center [1287, 188] width 121 height 22
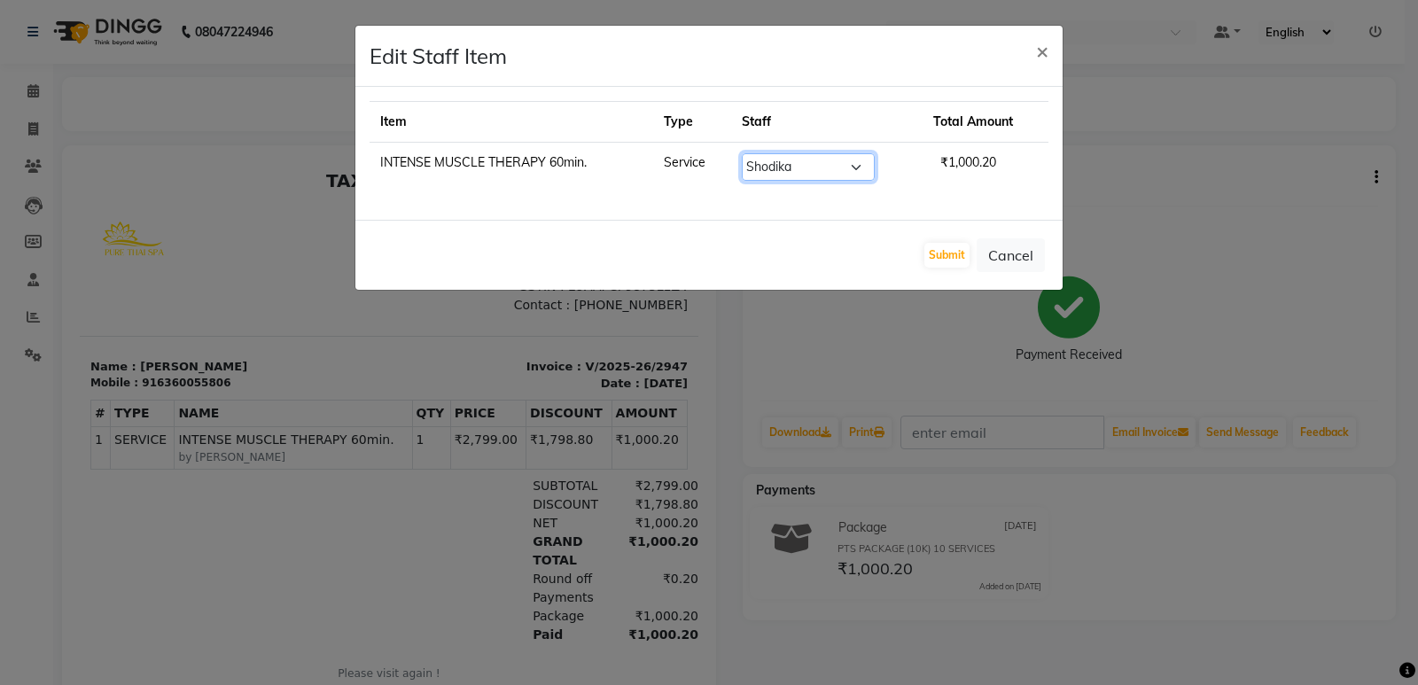
click at [837, 156] on select "Select [PERSON_NAME] anyone [PERSON_NAME] Jeje [PERSON_NAME] [PERSON_NAME] [PER…" at bounding box center [808, 166] width 133 height 27
select select "61014"
click at [742, 153] on select "Select Anand Annie anyone Babu Bela Gia Jeje Jenny Jincy JOE Lilly Nanny Rita S…" at bounding box center [808, 166] width 133 height 27
click at [941, 252] on button "Submit" at bounding box center [946, 255] width 45 height 25
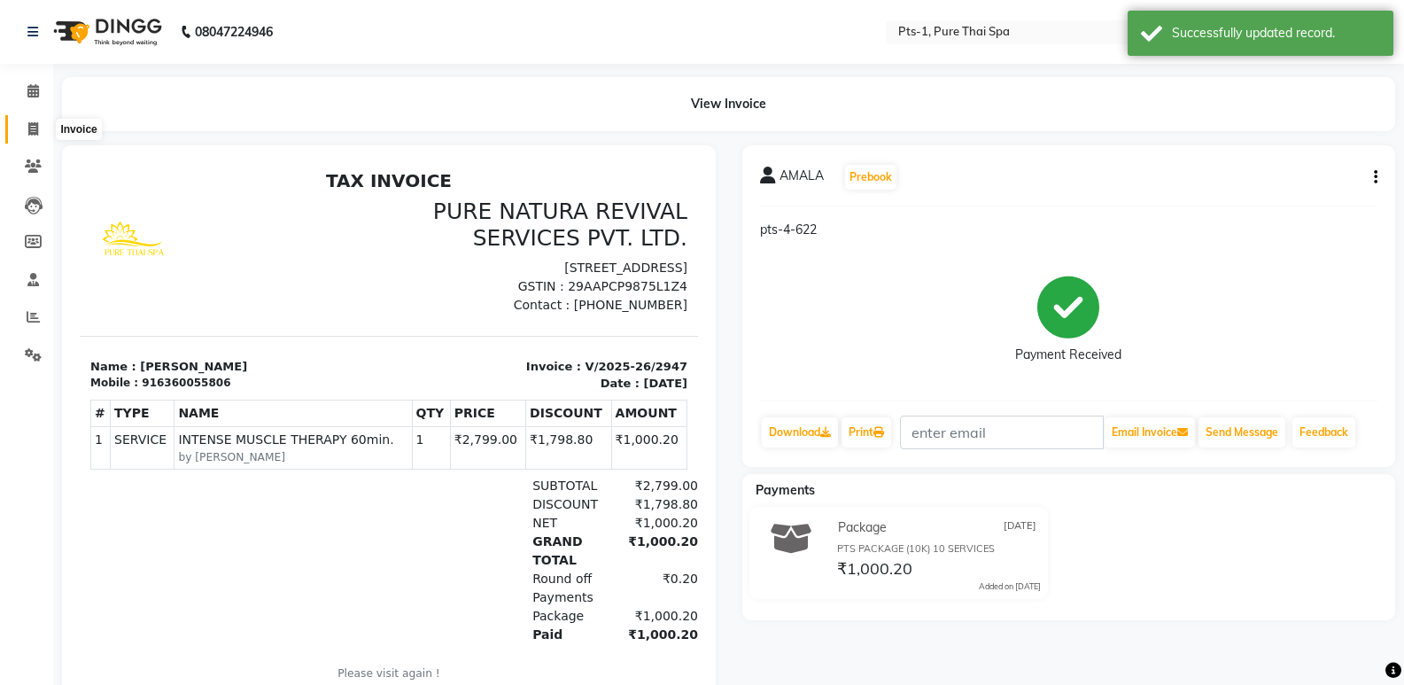
click at [32, 129] on icon at bounding box center [33, 128] width 10 height 13
select select "5296"
select select "service"
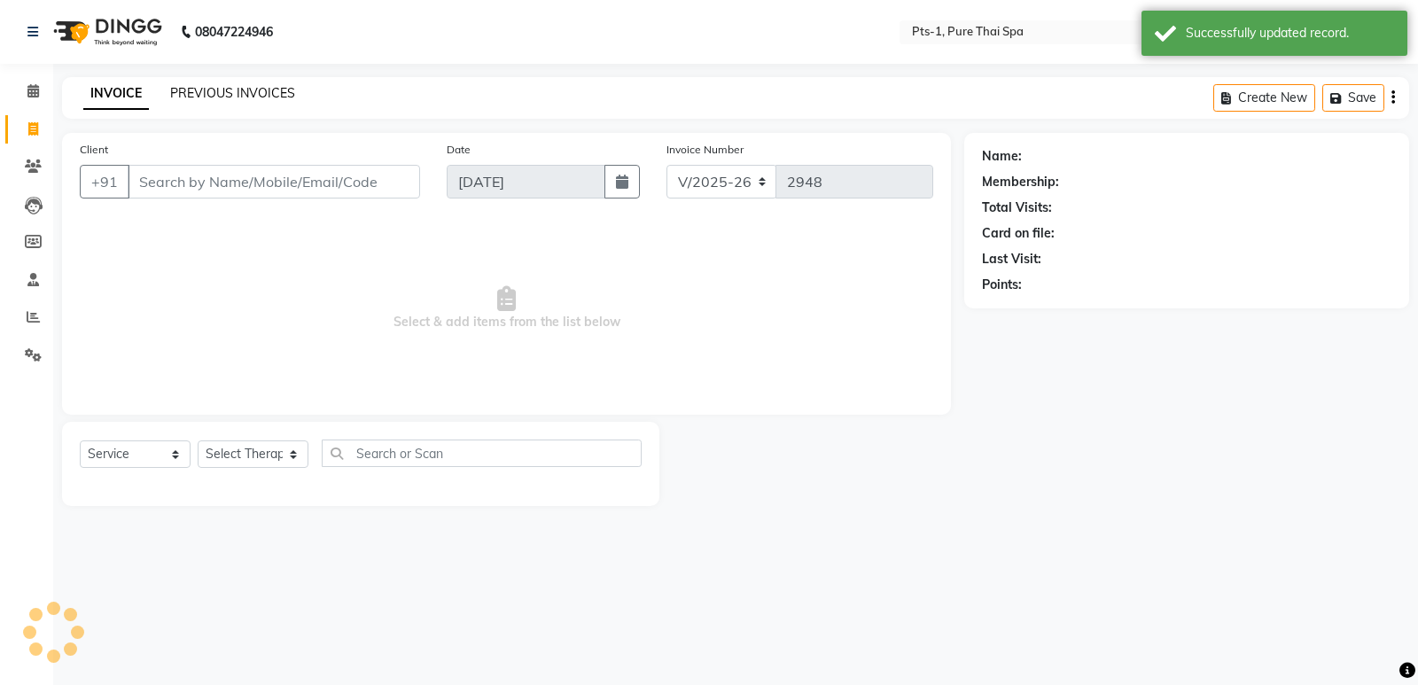
click at [238, 100] on link "PREVIOUS INVOICES" at bounding box center [232, 93] width 125 height 16
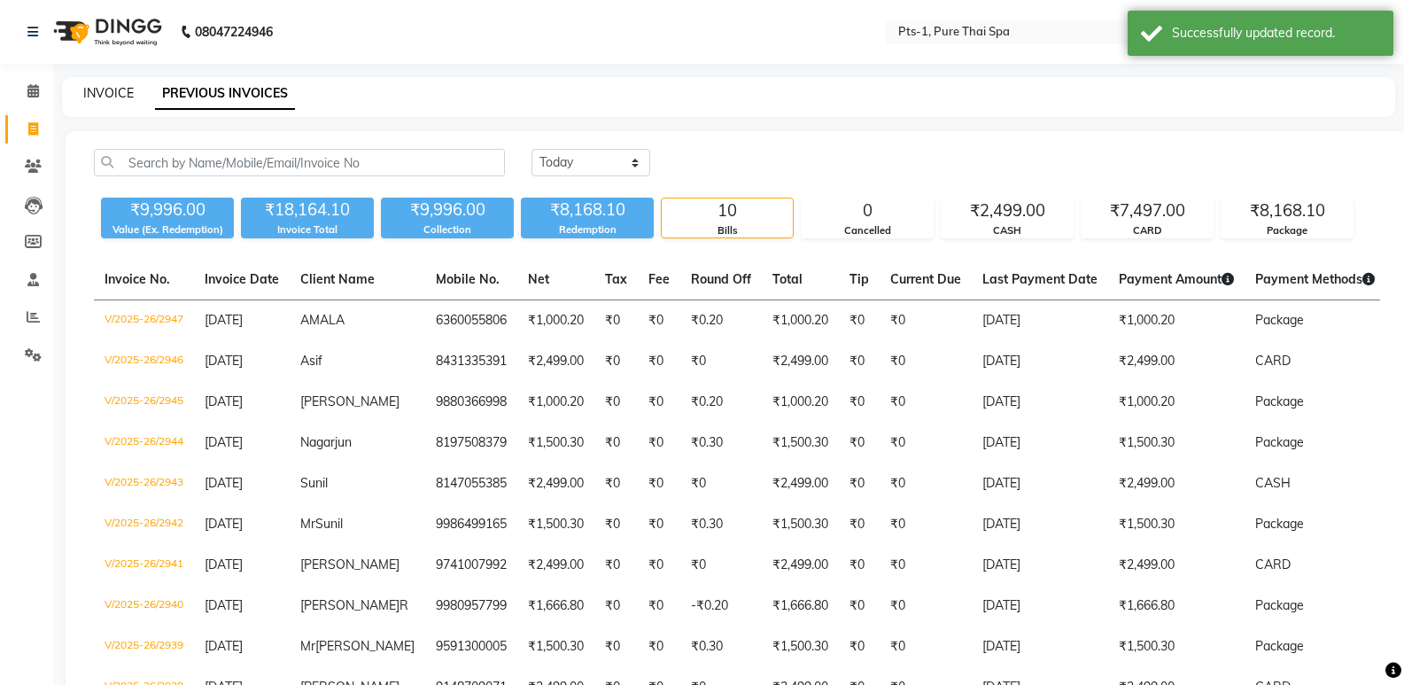
click at [118, 97] on link "INVOICE" at bounding box center [108, 93] width 51 height 16
select select "5296"
select select "service"
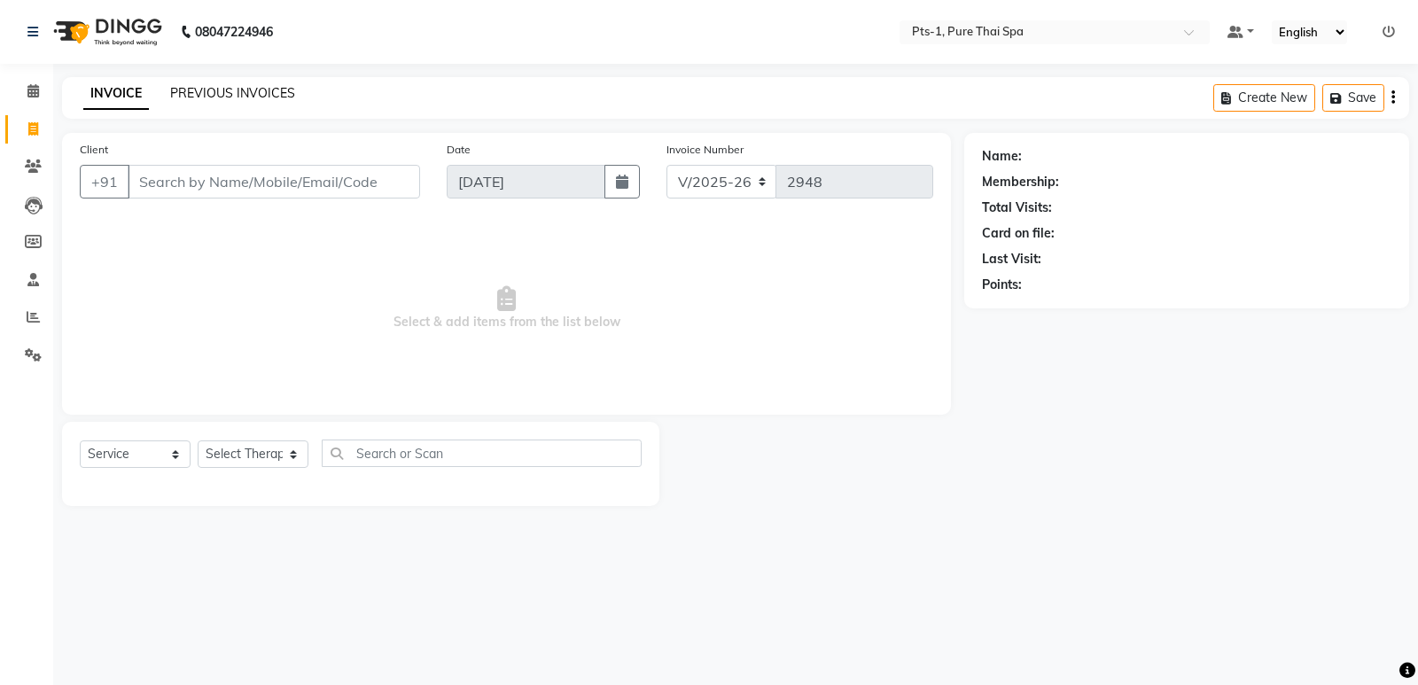
click at [204, 94] on link "PREVIOUS INVOICES" at bounding box center [232, 93] width 125 height 16
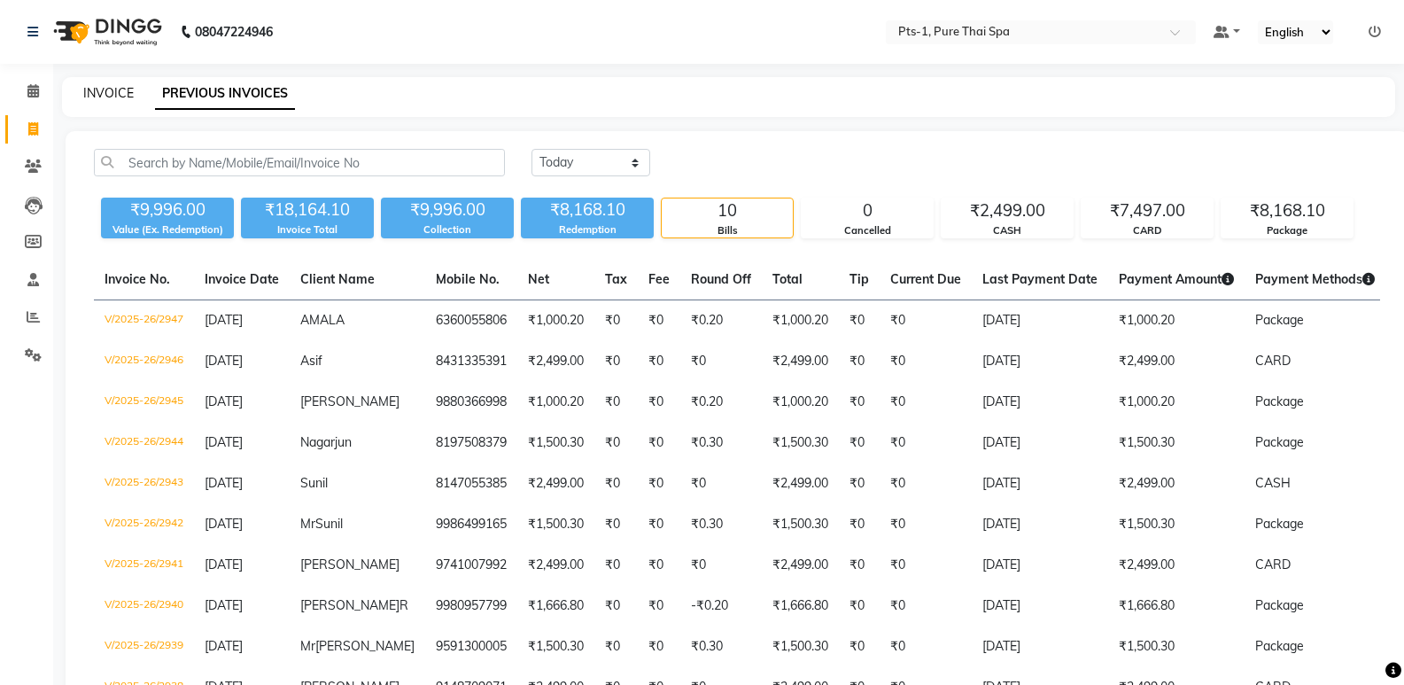
click at [98, 94] on link "INVOICE" at bounding box center [108, 93] width 51 height 16
select select "service"
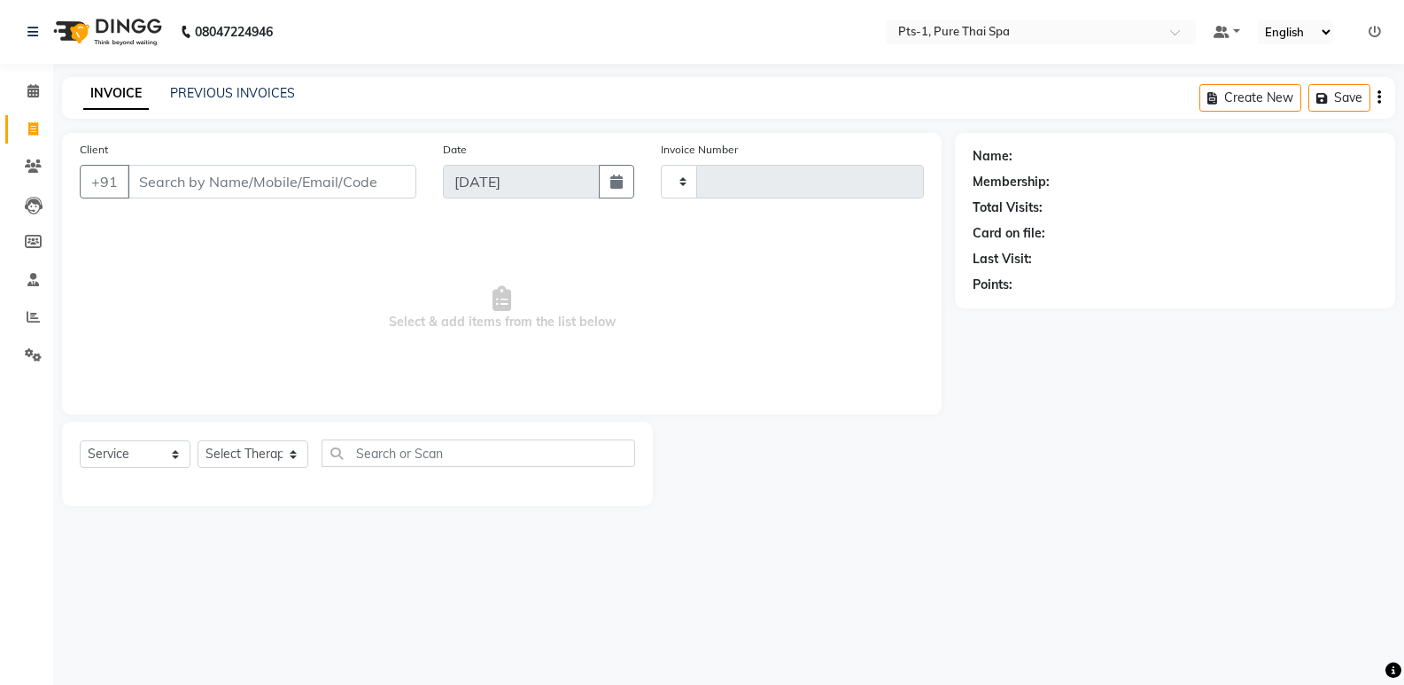
type input "2948"
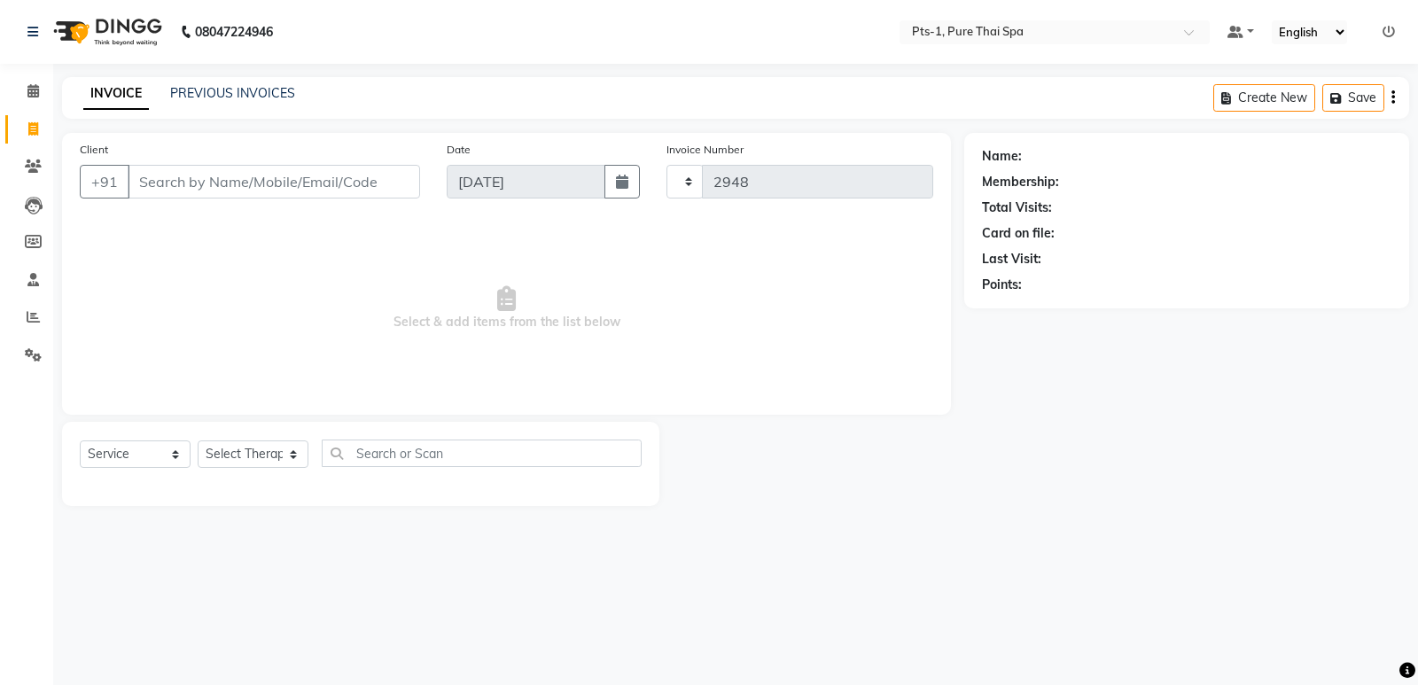
select select "5296"
click at [33, 169] on icon at bounding box center [33, 165] width 17 height 13
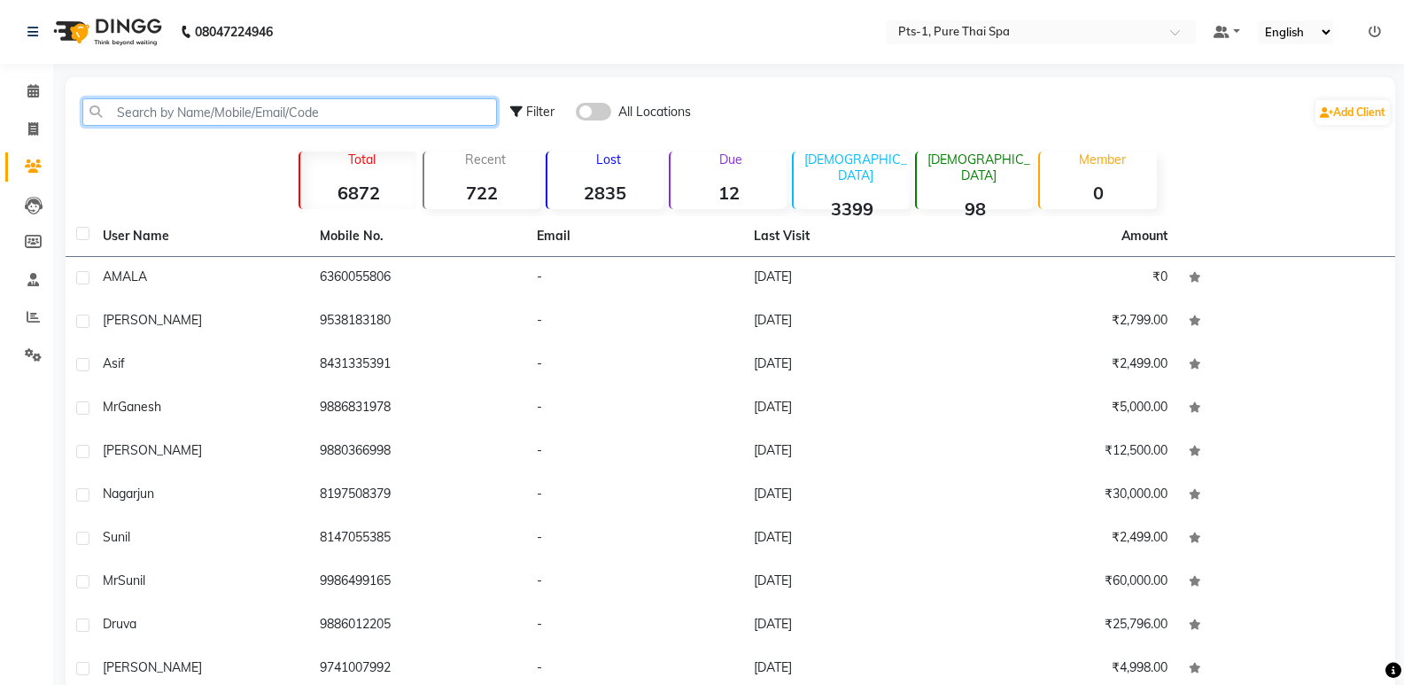
click at [128, 106] on input "text" at bounding box center [289, 111] width 415 height 27
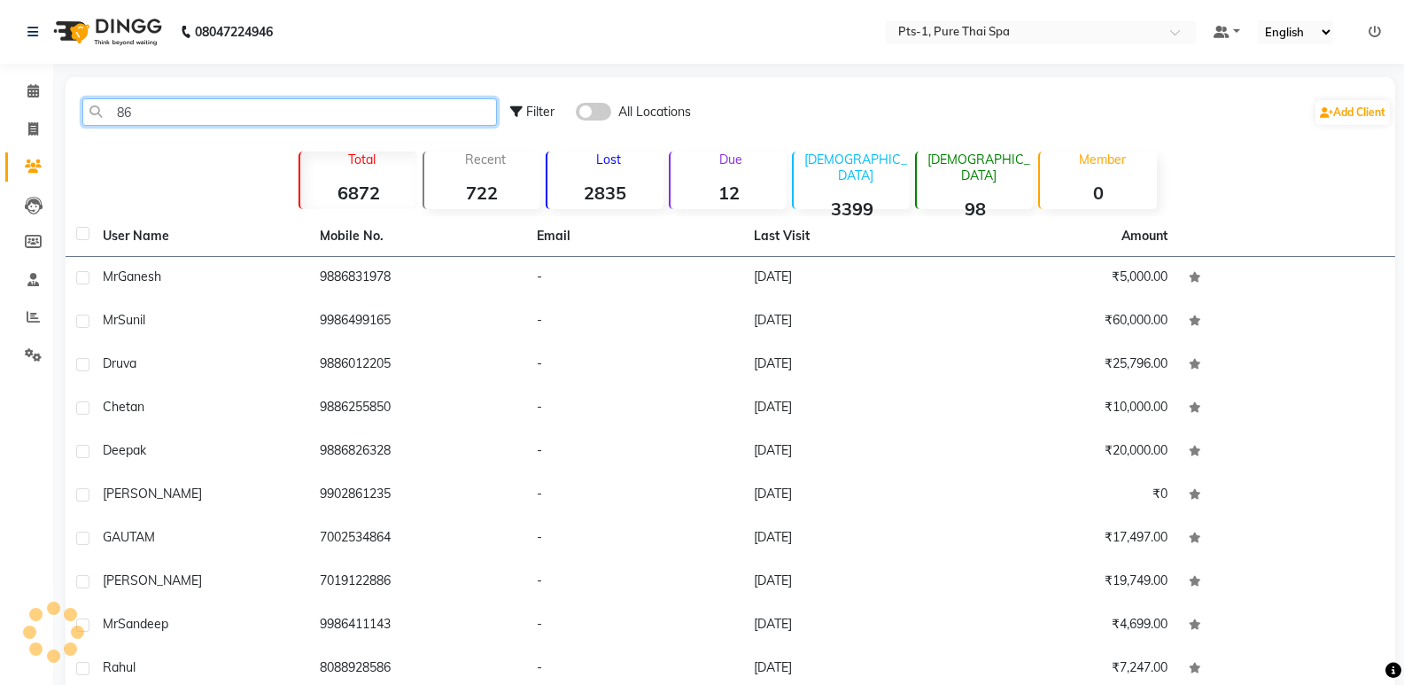
type input "8"
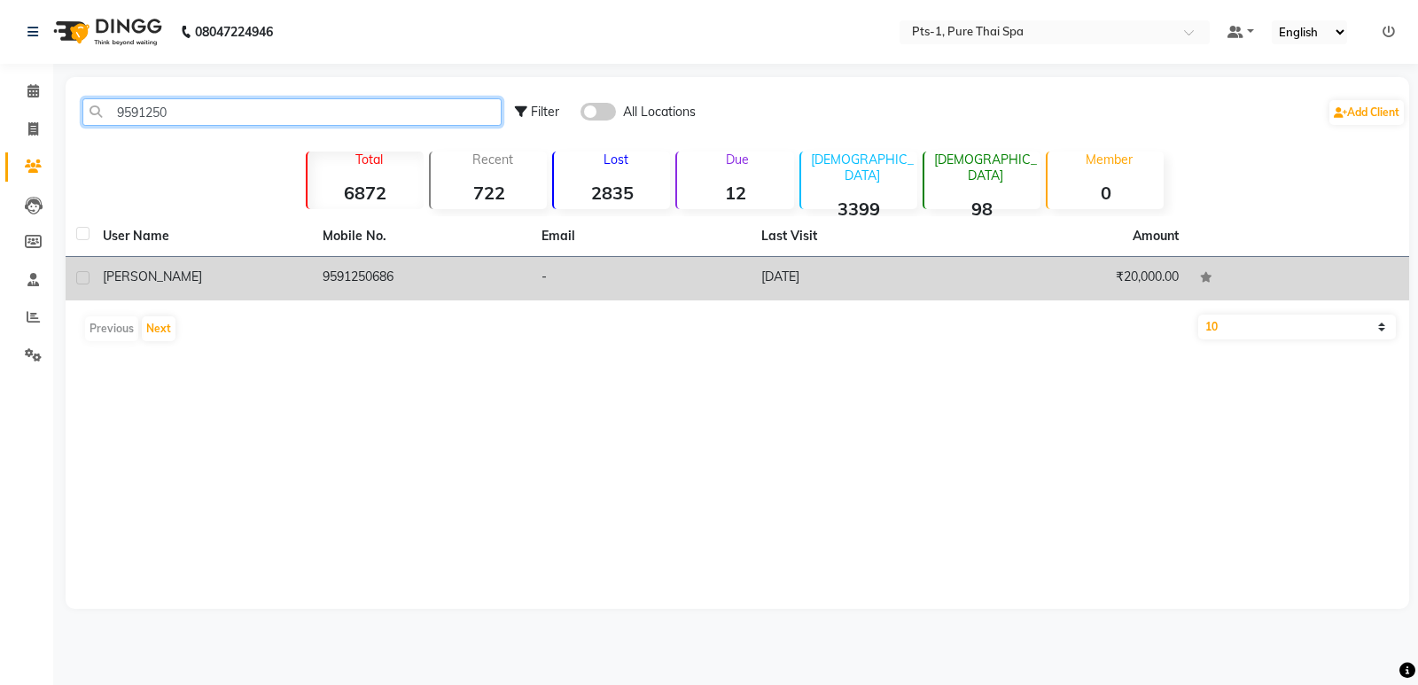
type input "9591250"
click at [517, 274] on td "9591250686" at bounding box center [422, 278] width 220 height 43
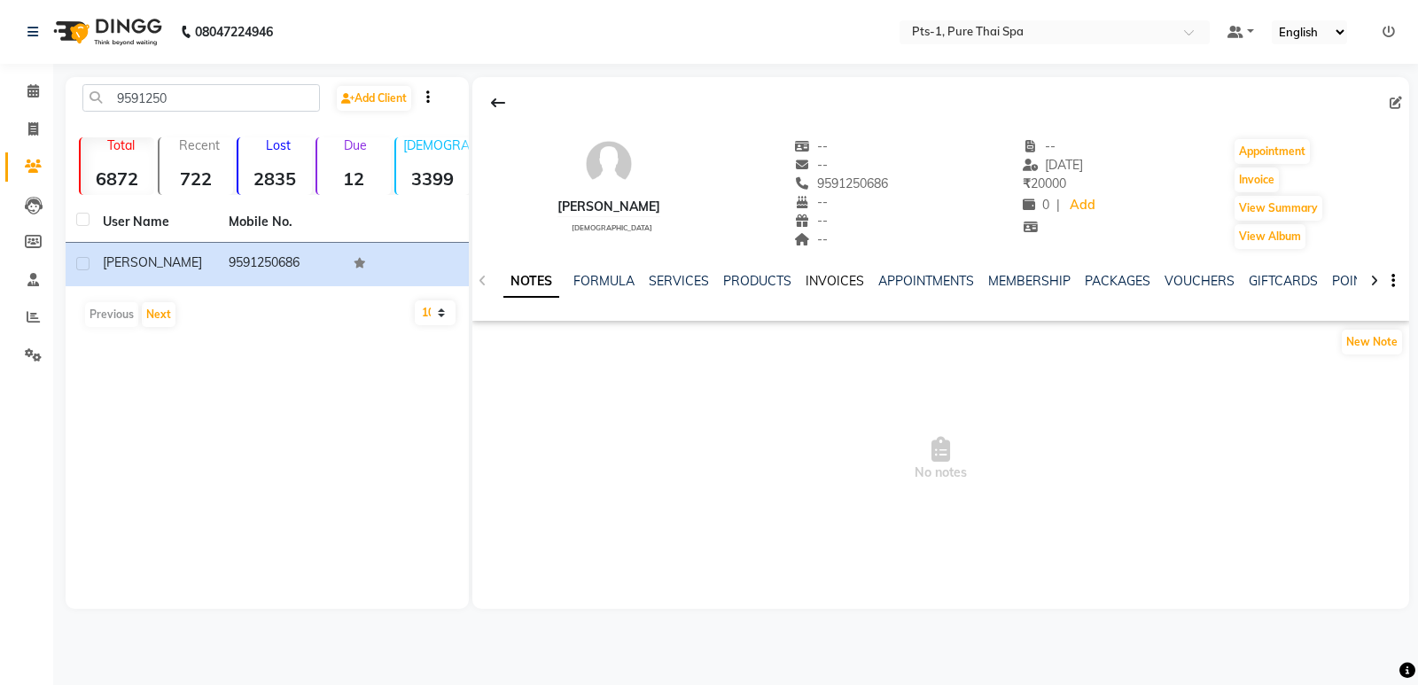
click at [849, 276] on link "INVOICES" at bounding box center [834, 281] width 58 height 16
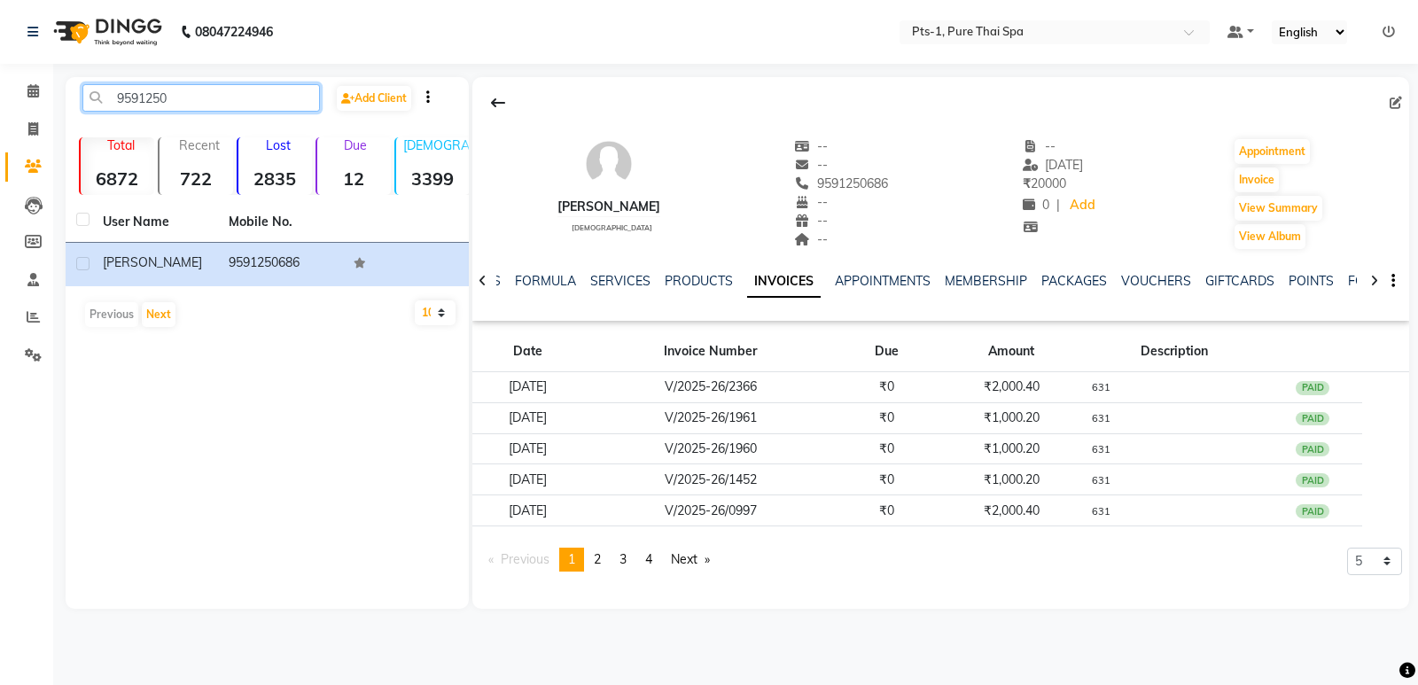
drag, startPoint x: 210, startPoint y: 92, endPoint x: 93, endPoint y: 126, distance: 121.7
click at [93, 126] on div "9591250 Add Client Total 6872 Recent 722 Lost 2835 Due 12 Male 3399 Female 98 M…" at bounding box center [267, 343] width 403 height 532
click at [36, 122] on icon at bounding box center [33, 128] width 10 height 13
select select "service"
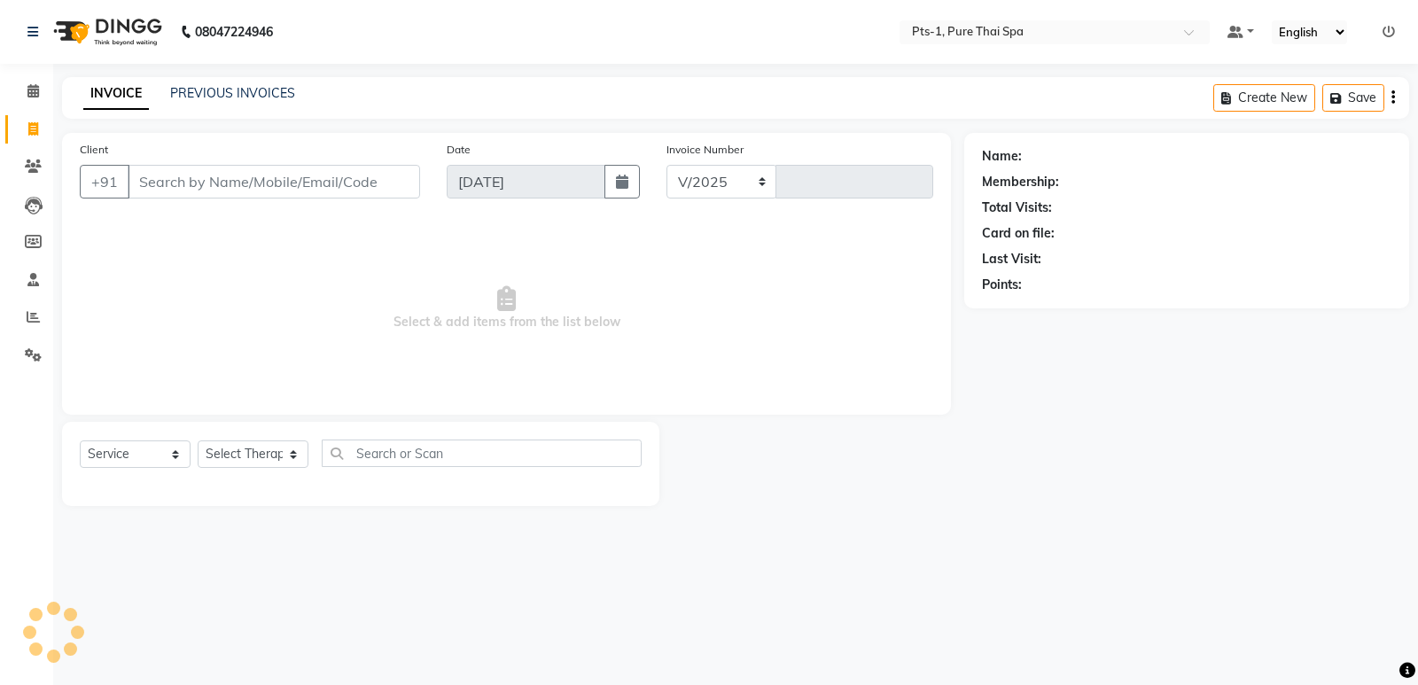
select select "5296"
type input "2948"
click at [196, 185] on input "Client" at bounding box center [274, 182] width 292 height 34
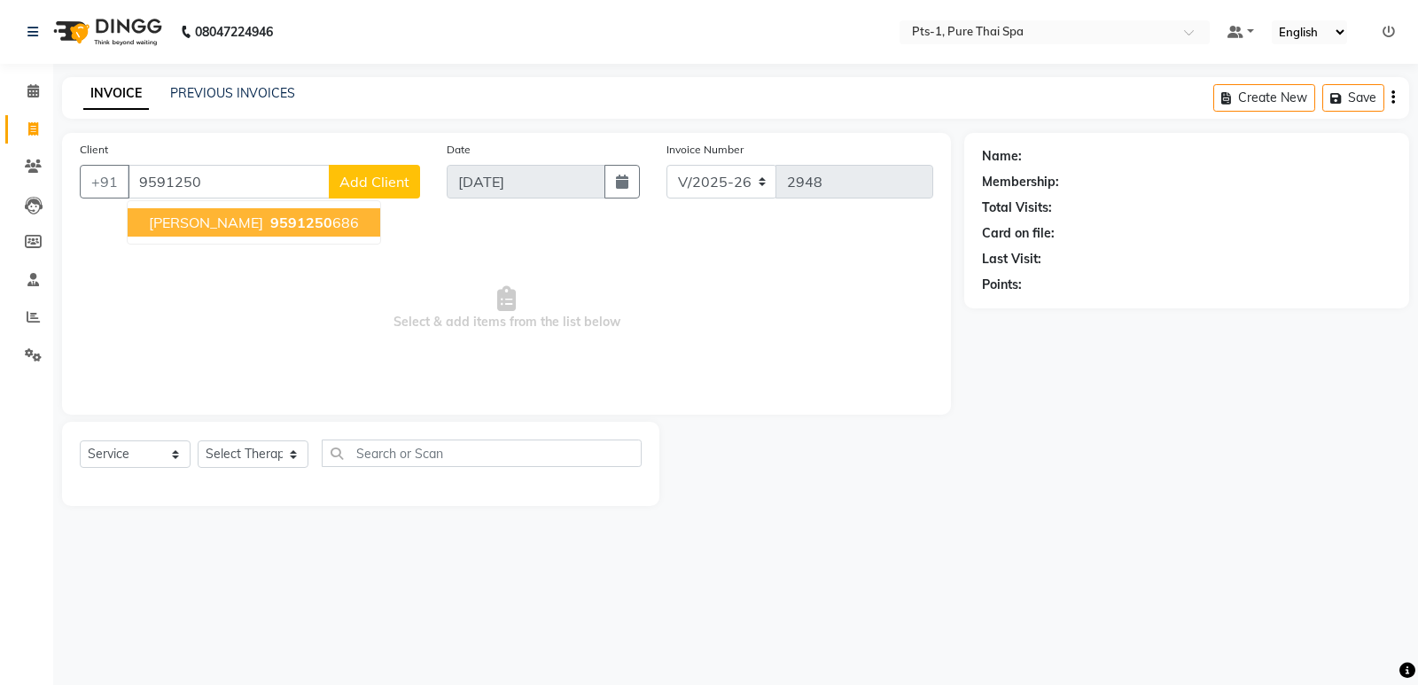
click at [270, 219] on span "9591250" at bounding box center [301, 223] width 62 height 18
type input "9591250686"
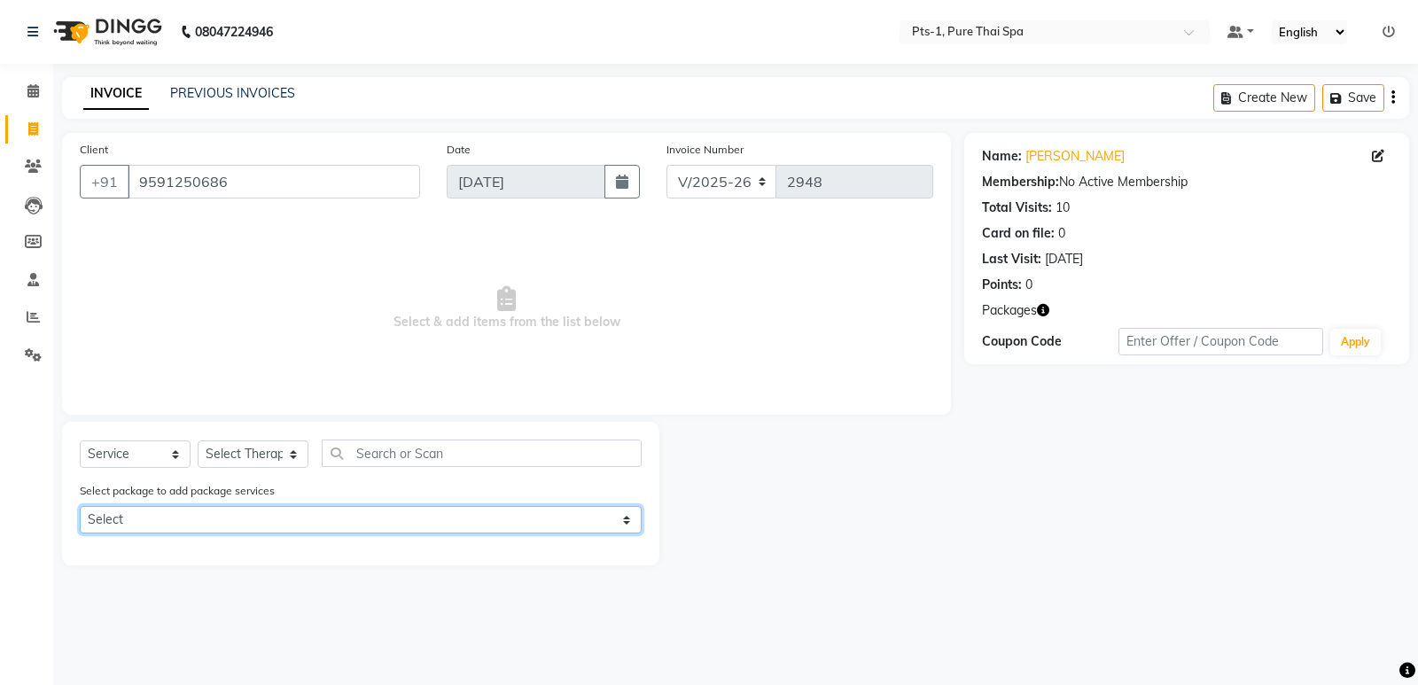
click at [250, 514] on select "Select PTS PACKAGE (10K) 10 SERVICES" at bounding box center [361, 519] width 562 height 27
select select "1: Object"
click at [80, 506] on select "Select PTS PACKAGE (10K) 10 SERVICES" at bounding box center [361, 519] width 562 height 27
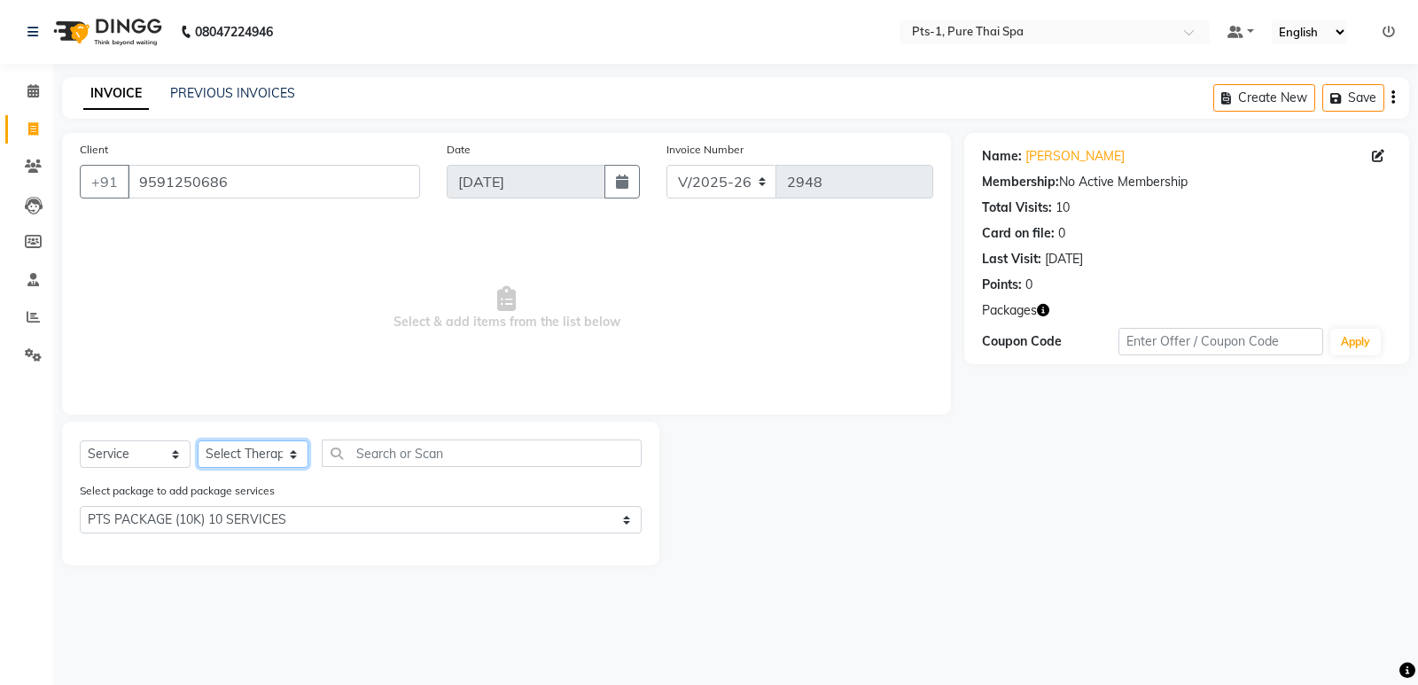
click at [237, 456] on select "Select Therapist [PERSON_NAME] anyone Babu Bela Gia Jeje [PERSON_NAME] [PERSON_…" at bounding box center [253, 453] width 111 height 27
select select "85045"
click at [198, 440] on select "Select Therapist [PERSON_NAME] anyone Babu Bela Gia Jeje [PERSON_NAME] [PERSON_…" at bounding box center [253, 453] width 111 height 27
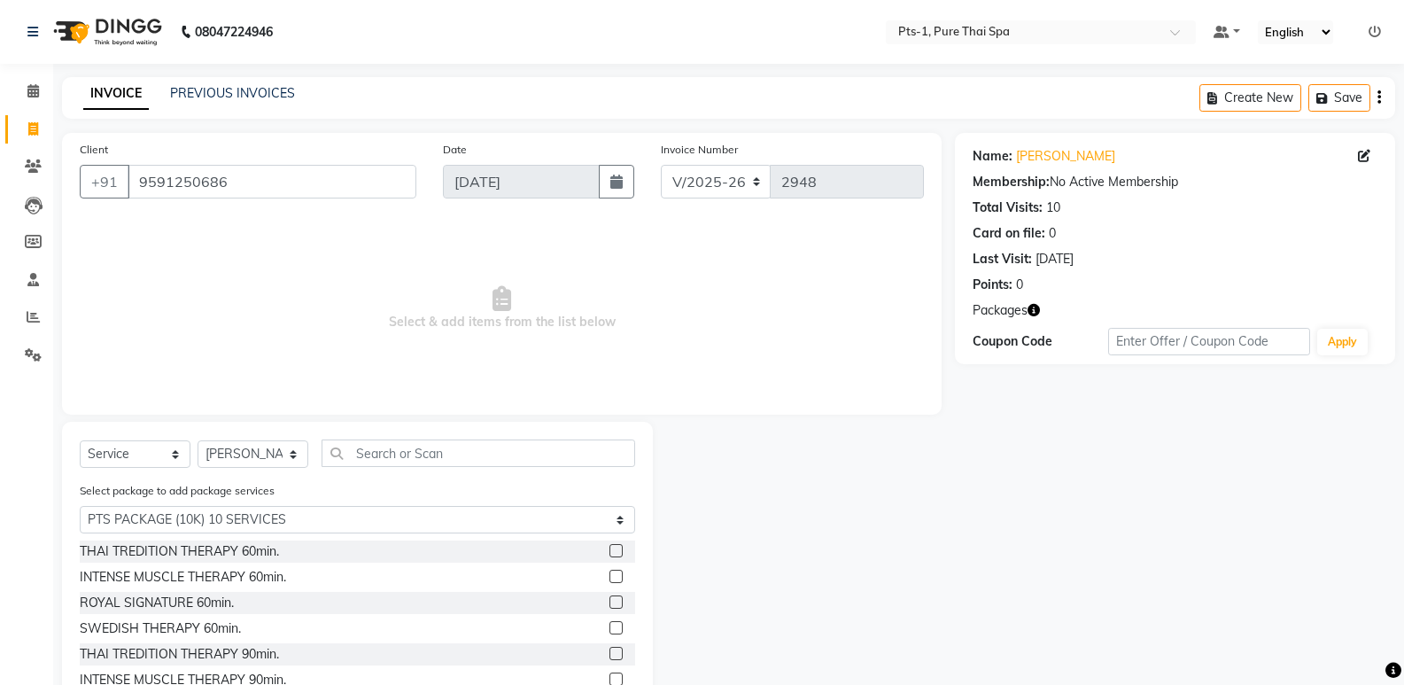
click at [610, 621] on label at bounding box center [616, 627] width 13 height 13
click at [610, 623] on input "checkbox" at bounding box center [616, 629] width 12 height 12
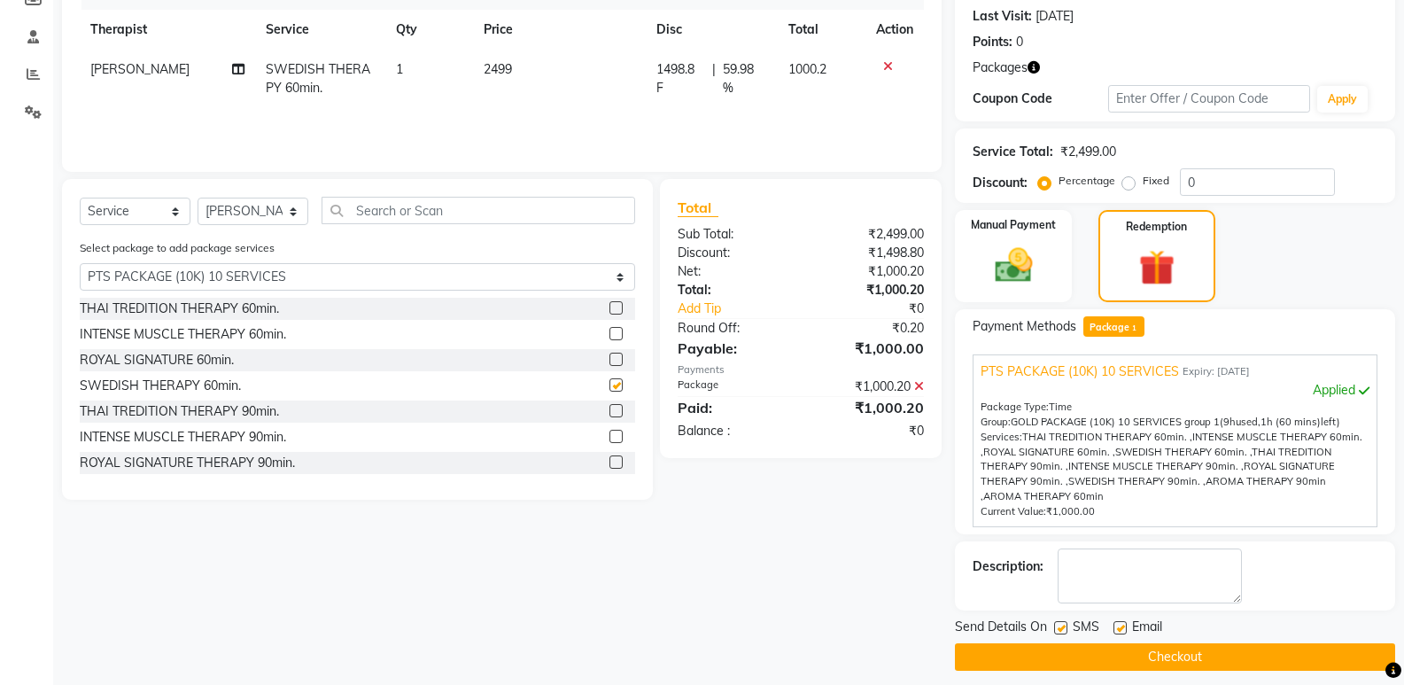
scroll to position [255, 0]
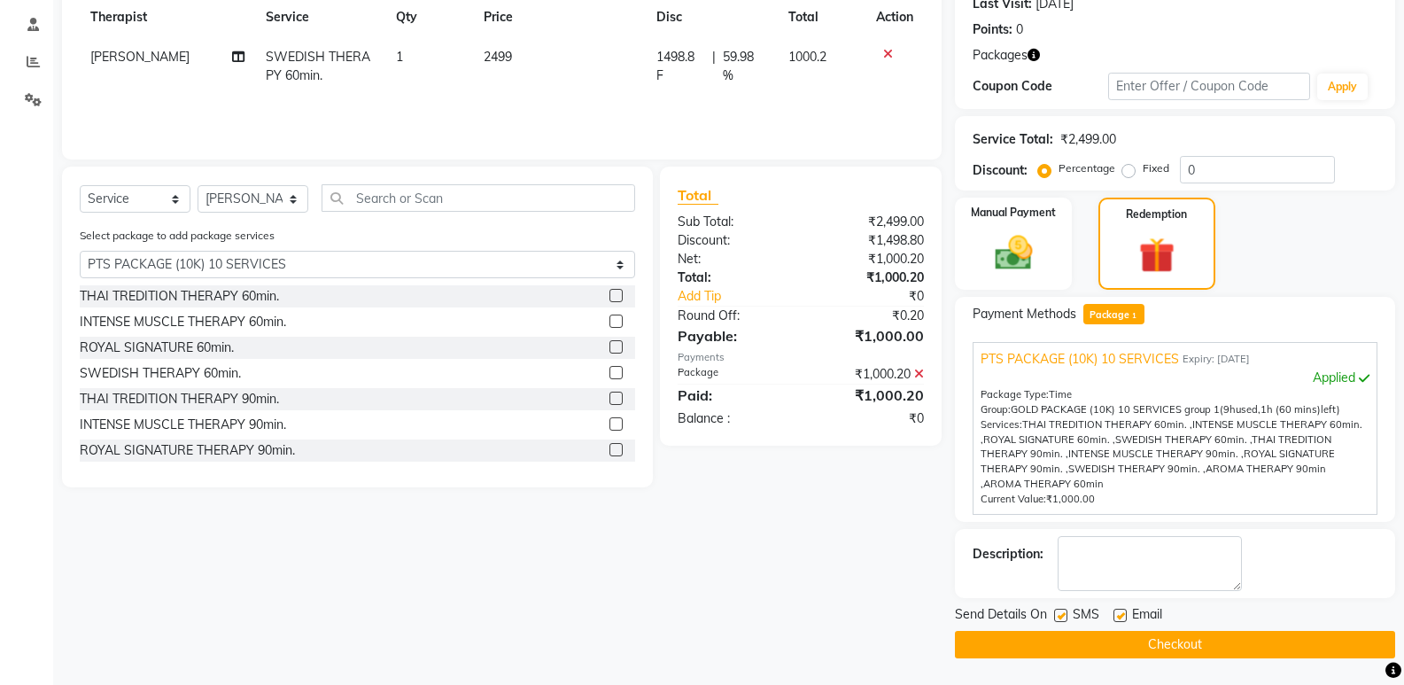
checkbox input "false"
click at [1058, 618] on label at bounding box center [1060, 615] width 13 height 13
click at [1058, 618] on input "checkbox" at bounding box center [1060, 616] width 12 height 12
checkbox input "false"
click at [1122, 610] on label at bounding box center [1120, 615] width 13 height 13
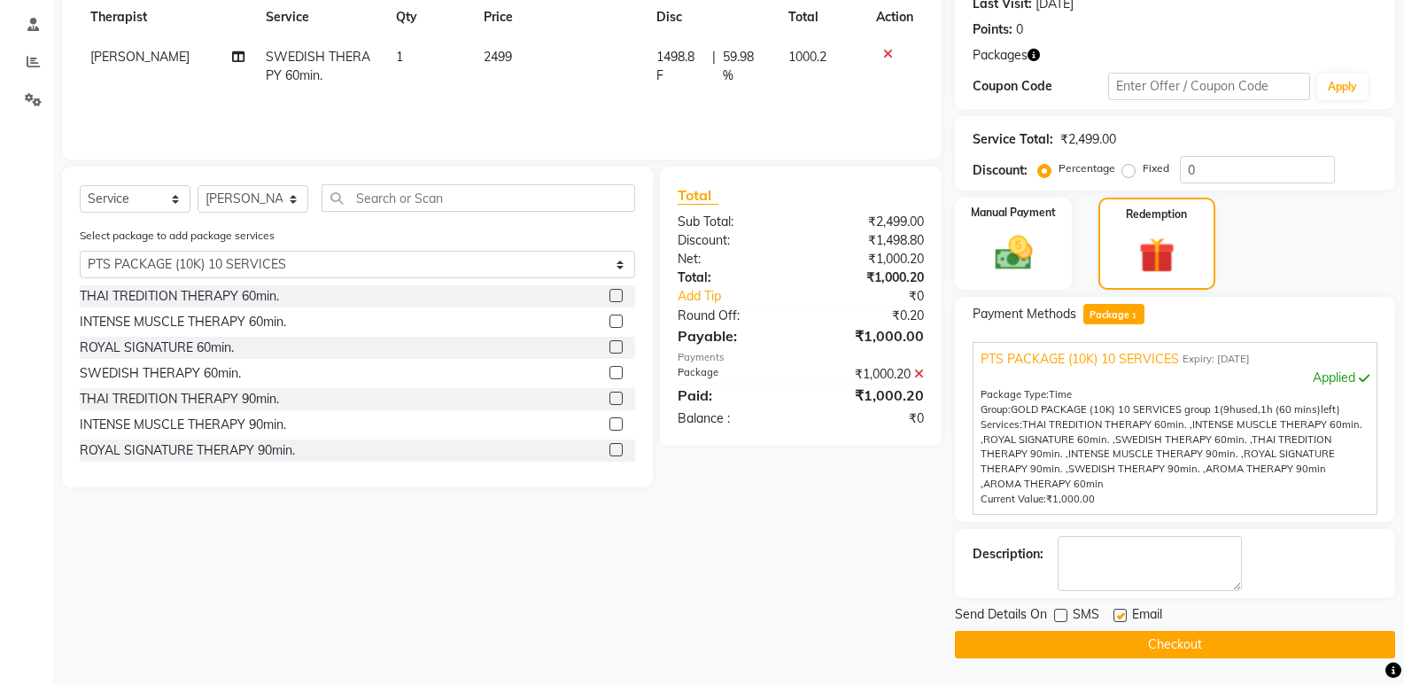
click at [1122, 610] on input "checkbox" at bounding box center [1120, 616] width 12 height 12
checkbox input "false"
click at [1126, 556] on textarea at bounding box center [1150, 563] width 184 height 55
type textarea "631"
click at [1096, 645] on button "Checkout" at bounding box center [1175, 644] width 440 height 27
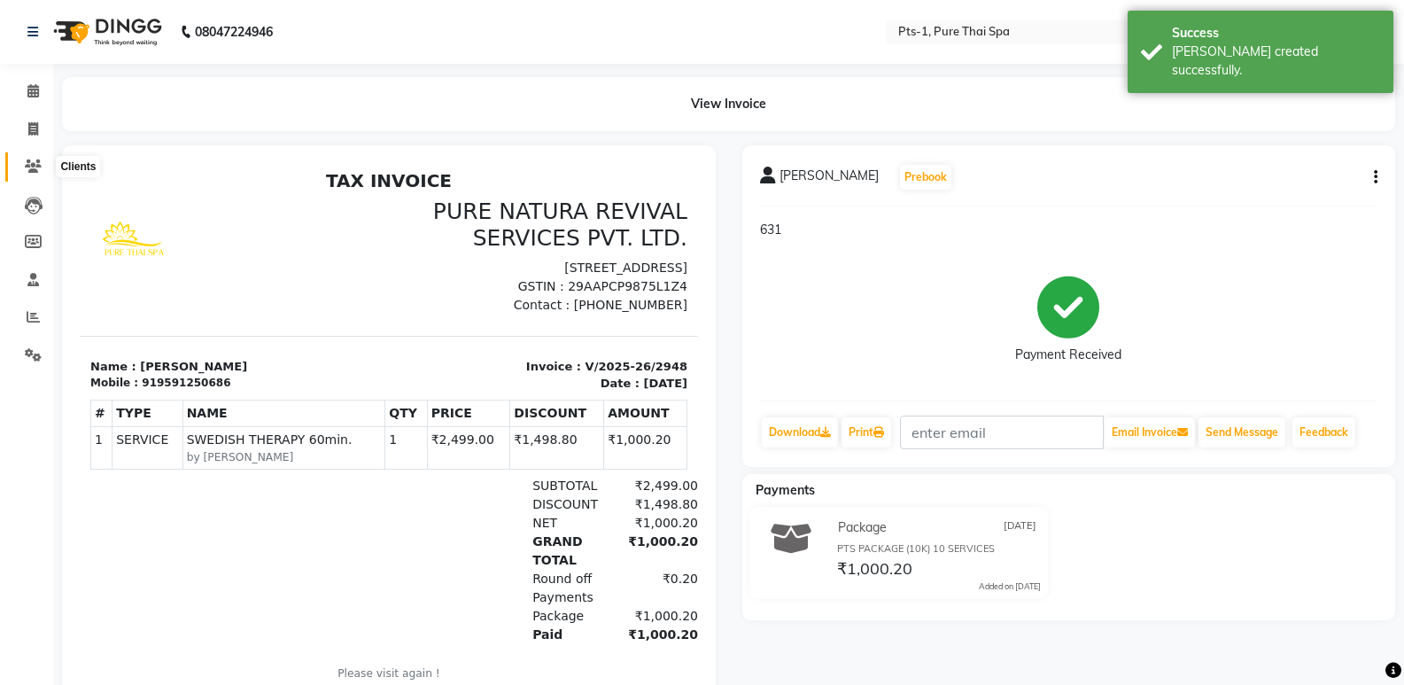
click at [26, 161] on icon at bounding box center [33, 165] width 17 height 13
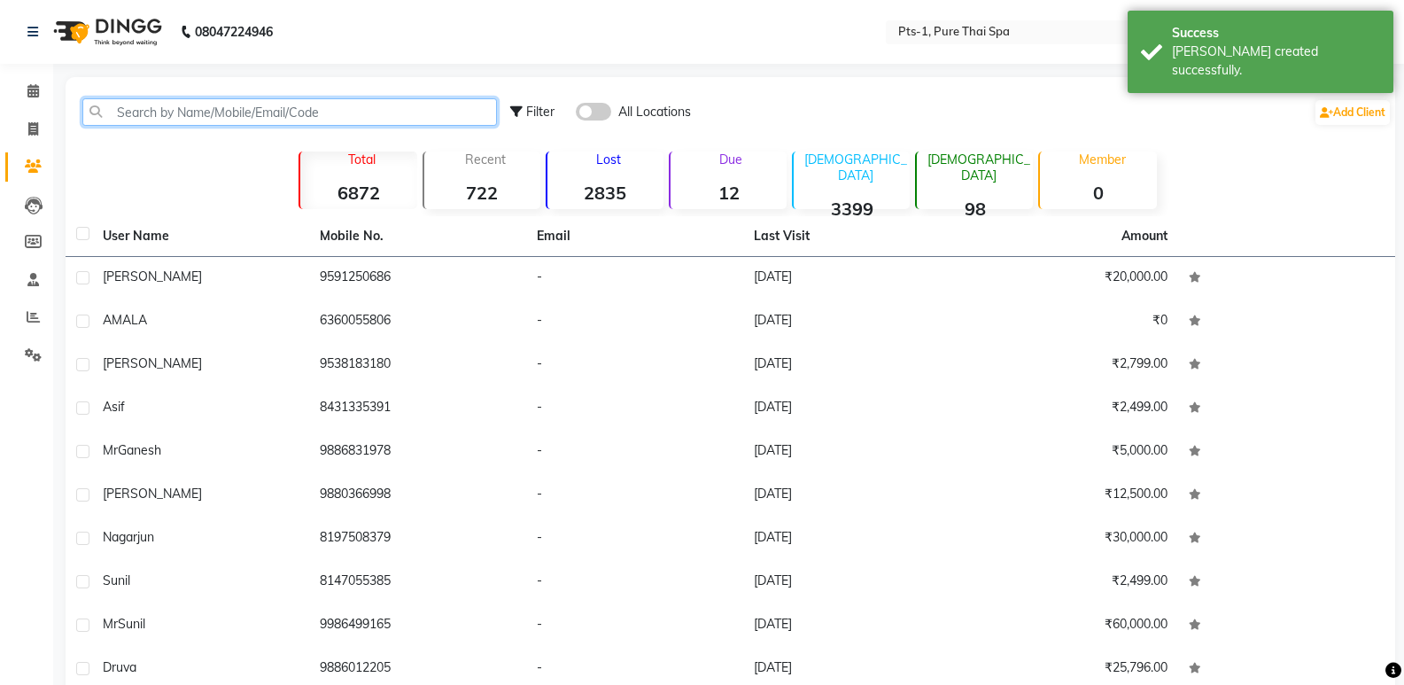
click at [156, 116] on input "text" at bounding box center [289, 111] width 415 height 27
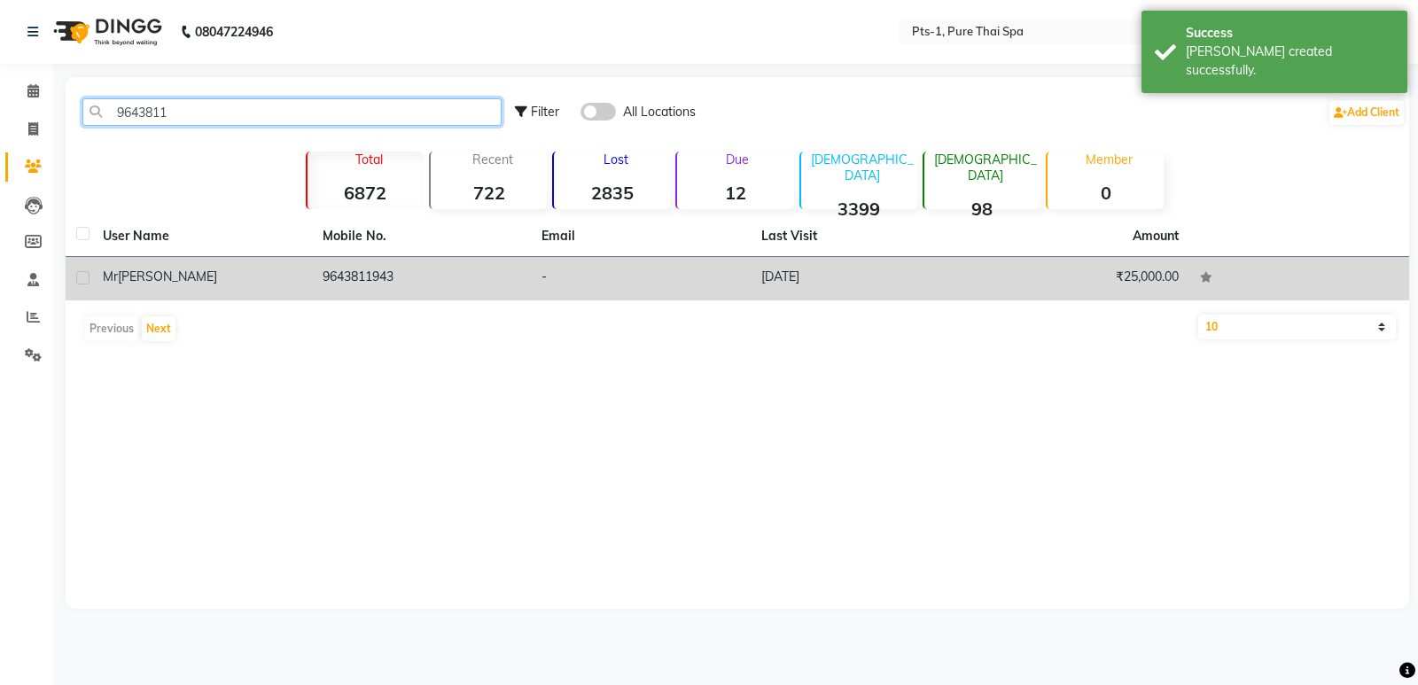
type input "9643811"
drag, startPoint x: 345, startPoint y: 265, endPoint x: 351, endPoint y: 284, distance: 20.5
click at [345, 268] on td "9643811943" at bounding box center [422, 278] width 220 height 43
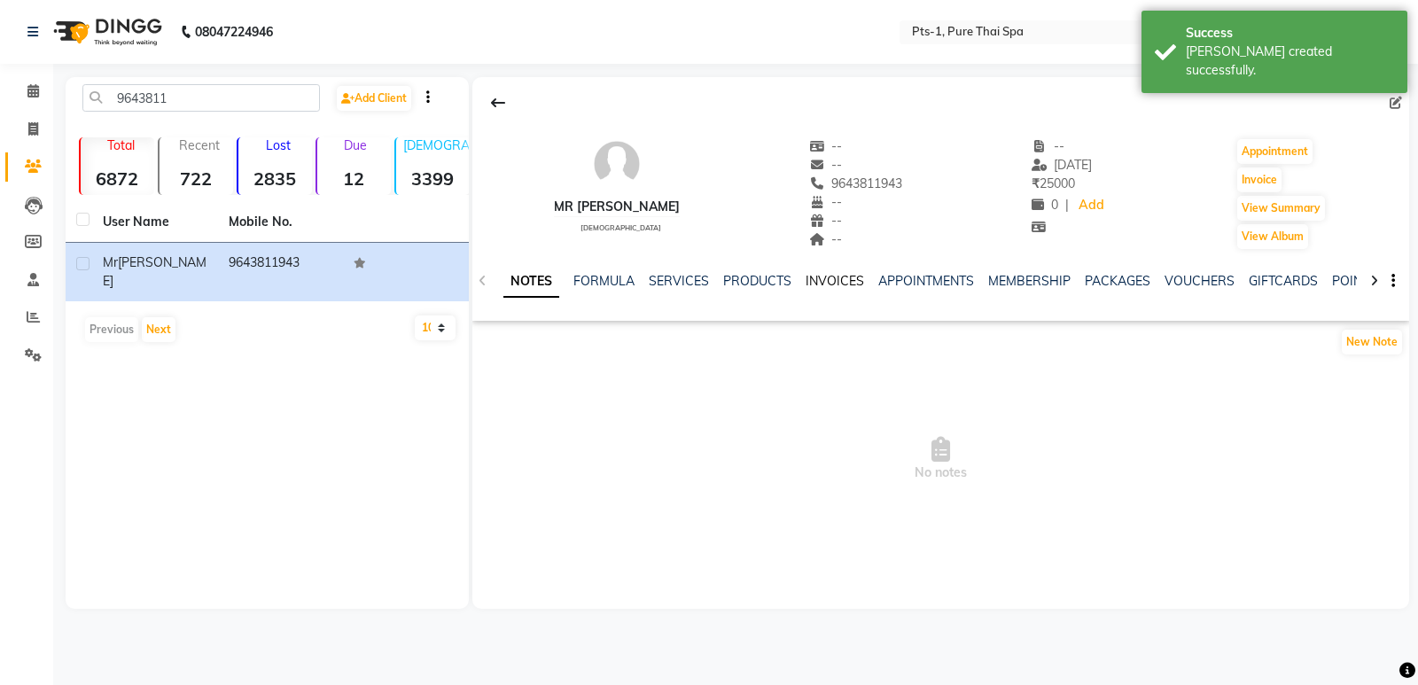
click at [836, 273] on link "INVOICES" at bounding box center [834, 281] width 58 height 16
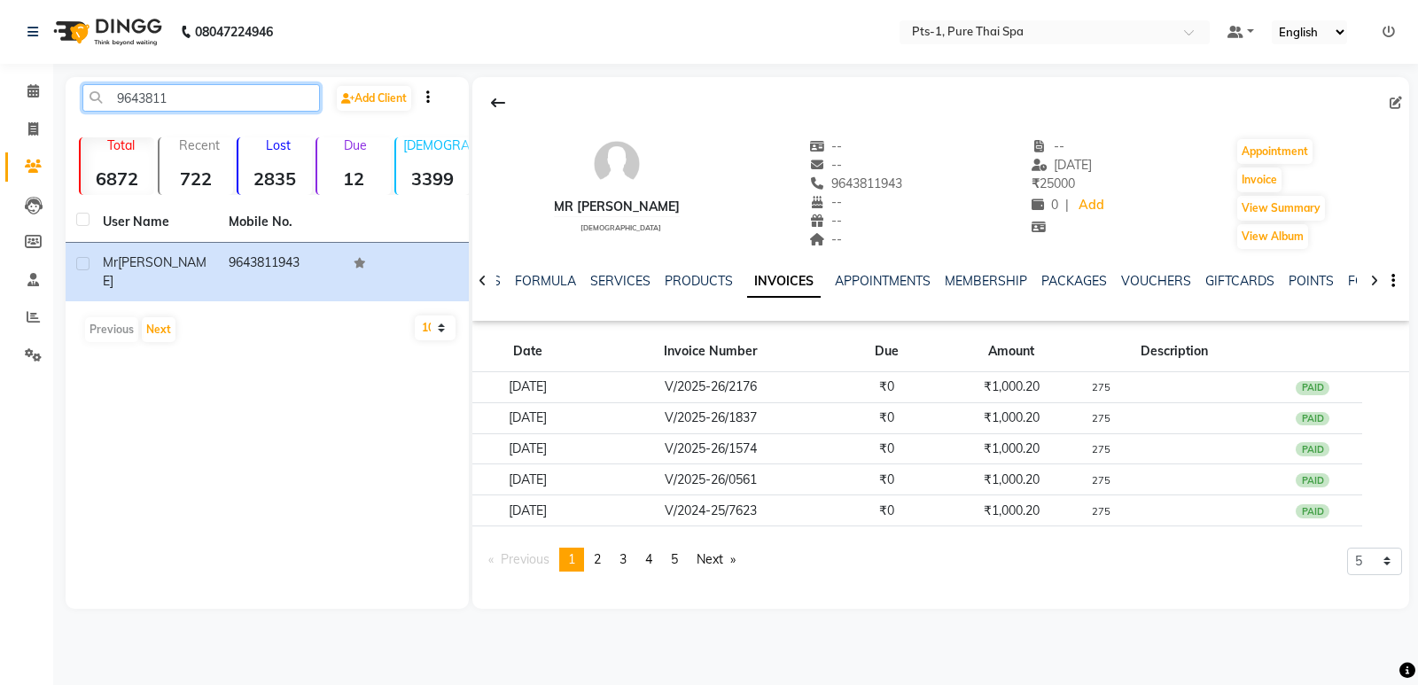
drag, startPoint x: 152, startPoint y: 105, endPoint x: 121, endPoint y: 88, distance: 35.0
click at [53, 116] on main "9643811 Add Client Total 6872 Recent 722 Lost 2835 Due 12 Male 3399 Female 98 M…" at bounding box center [735, 356] width 1364 height 558
click at [31, 129] on icon at bounding box center [33, 128] width 10 height 13
select select "service"
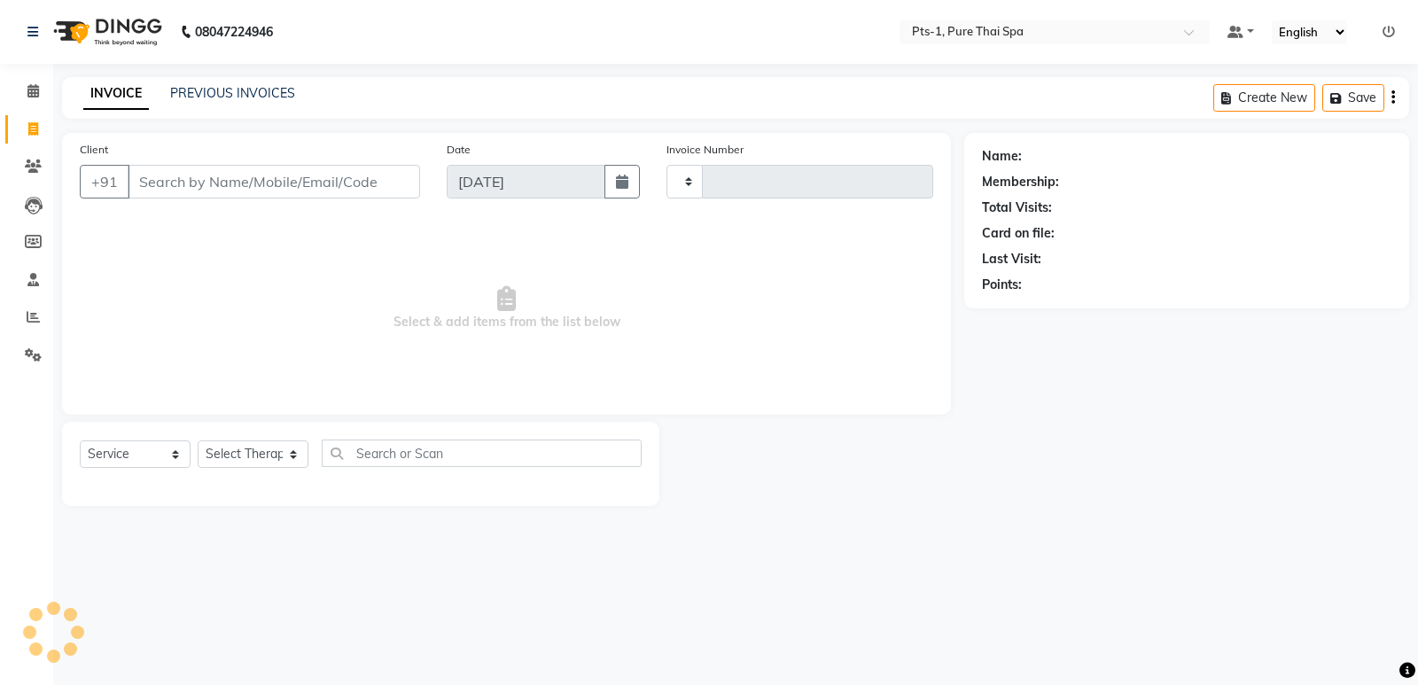
type input "2949"
select select "5296"
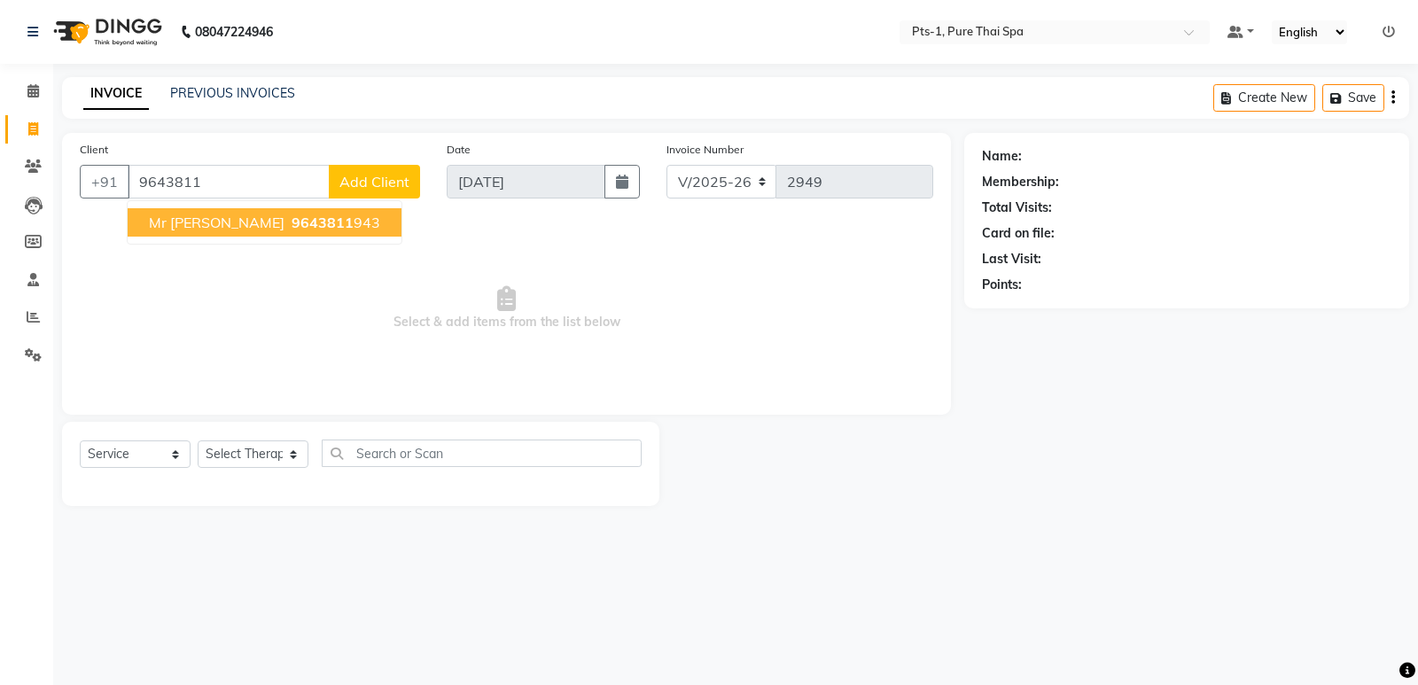
click at [292, 225] on span "9643811" at bounding box center [323, 223] width 62 height 18
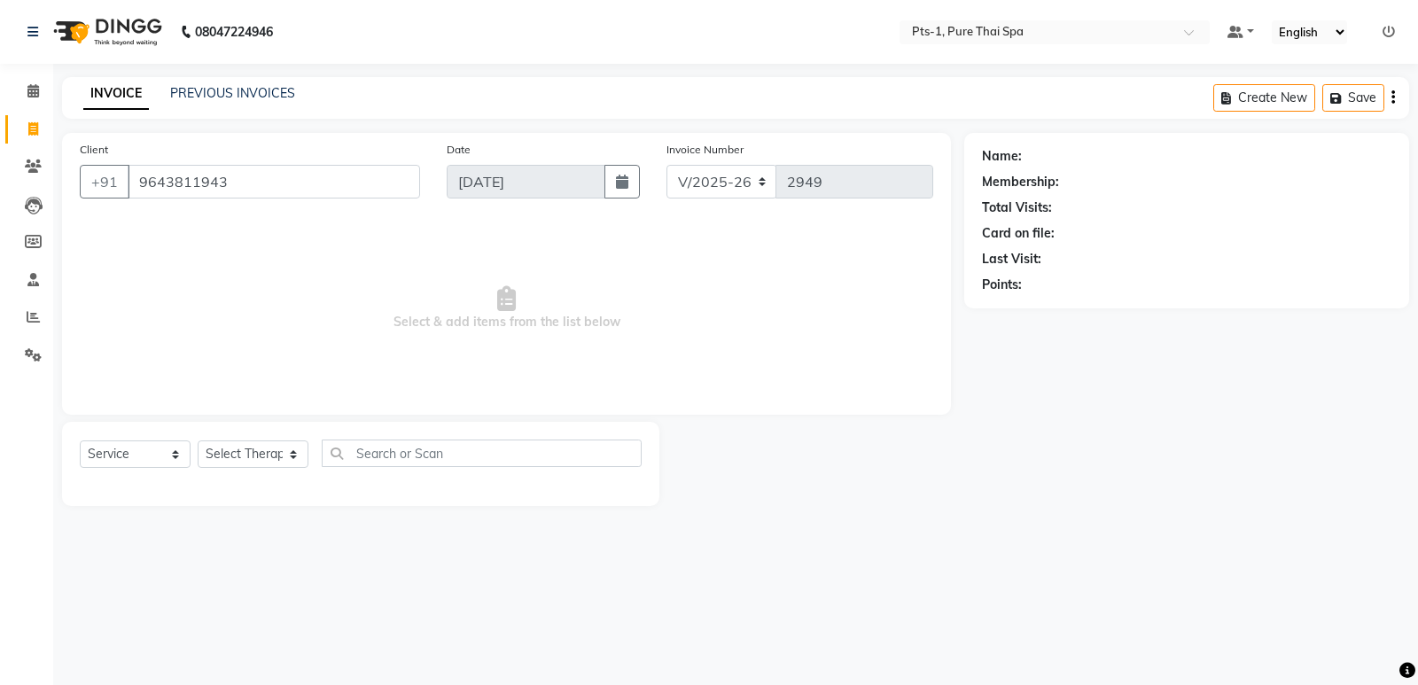
type input "9643811943"
click at [32, 162] on icon at bounding box center [33, 165] width 17 height 13
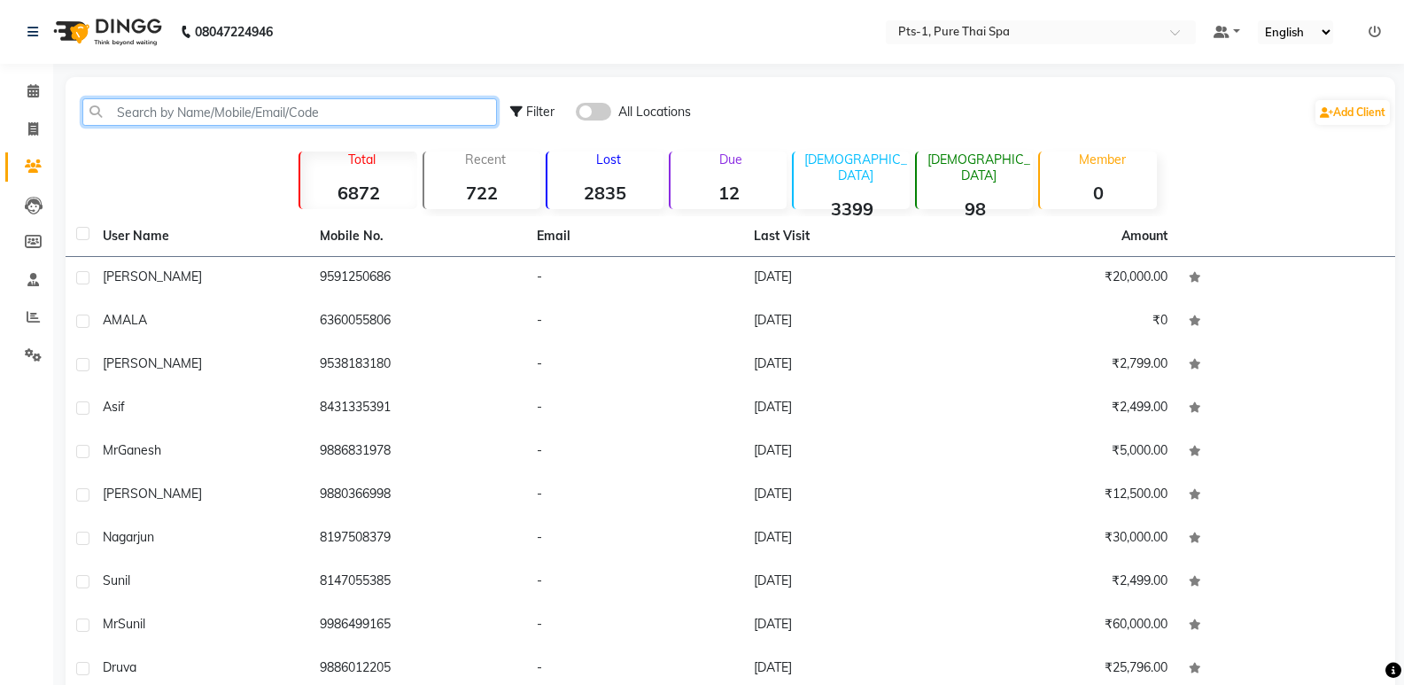
paste input "9643811"
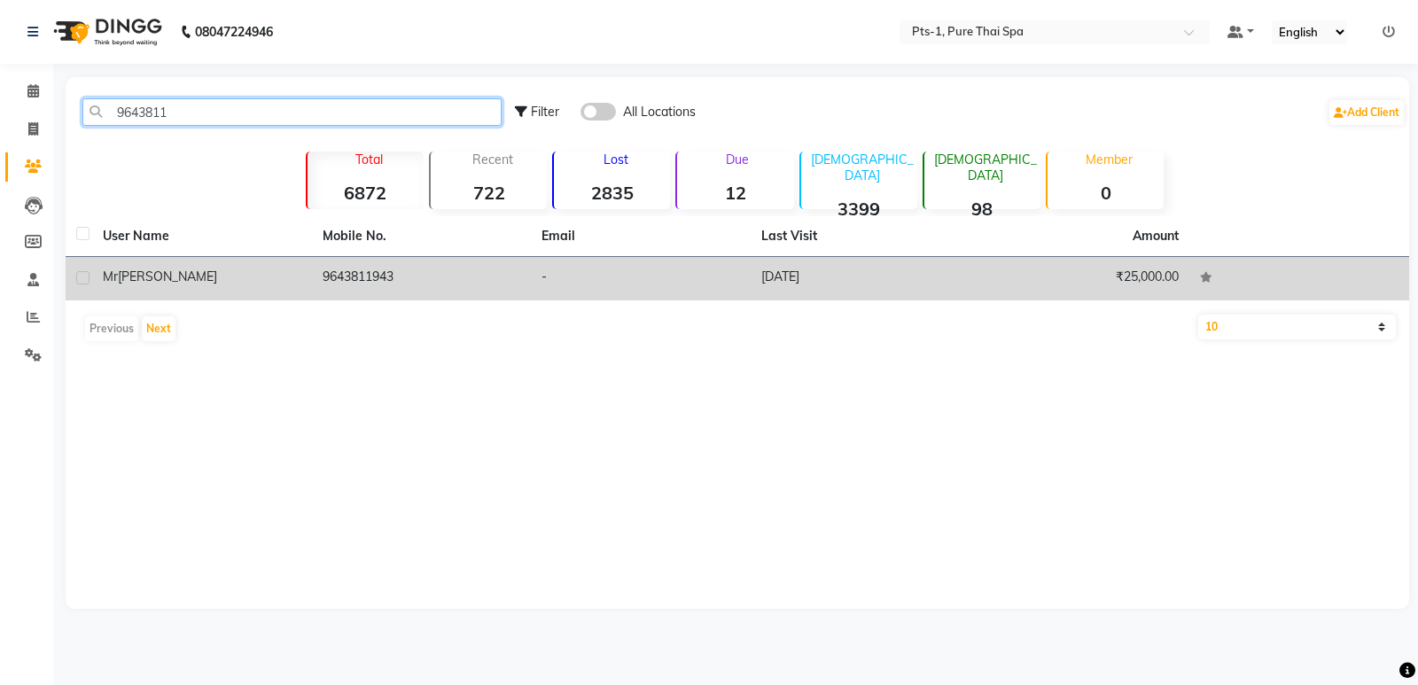
type input "9643811"
click at [467, 276] on td "9643811943" at bounding box center [422, 278] width 220 height 43
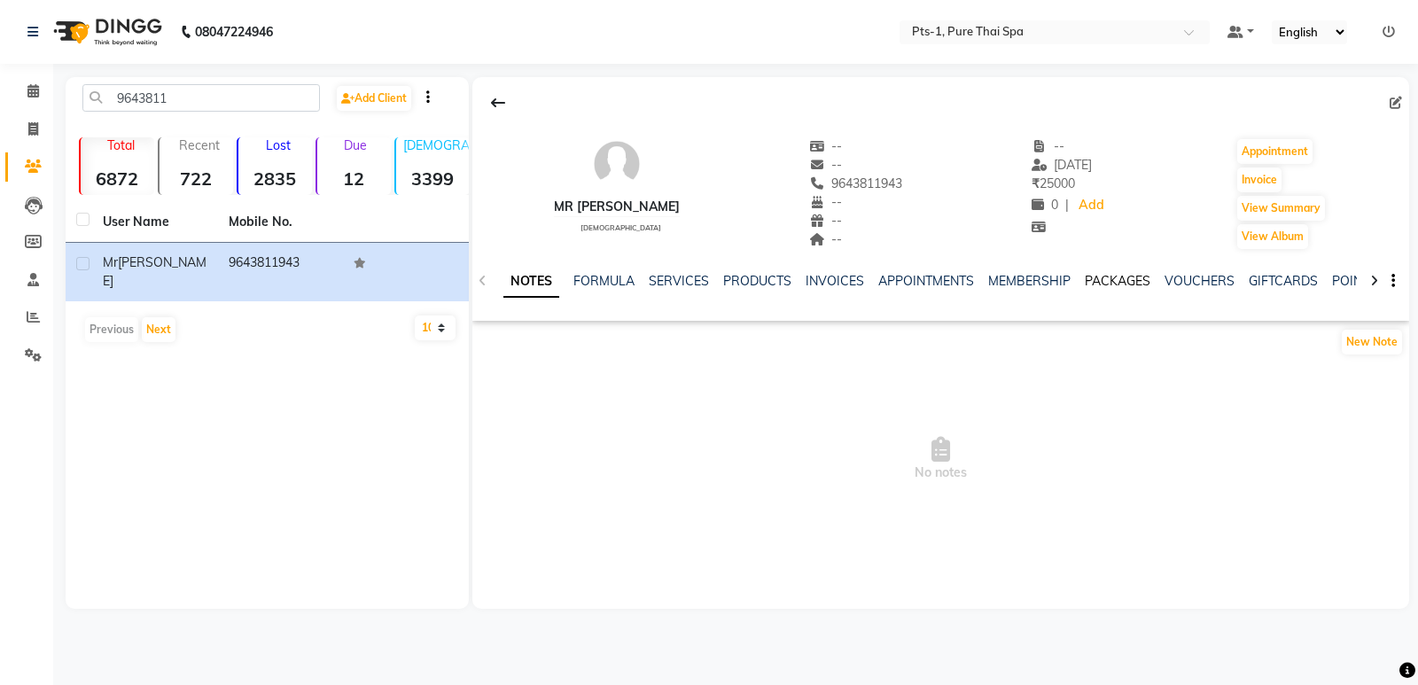
click at [1096, 278] on link "PACKAGES" at bounding box center [1118, 281] width 66 height 16
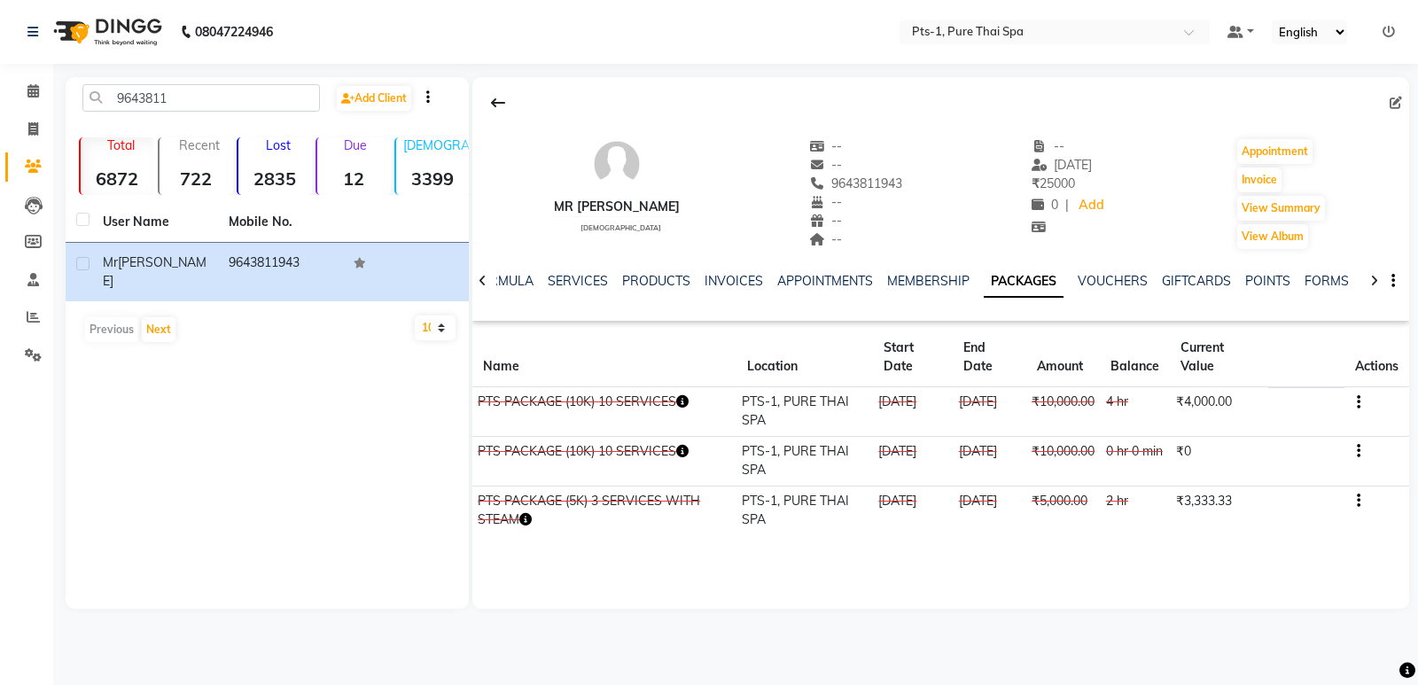
click at [1357, 402] on icon "button" at bounding box center [1359, 402] width 4 height 1
click at [1247, 402] on div "Edit" at bounding box center [1272, 402] width 116 height 22
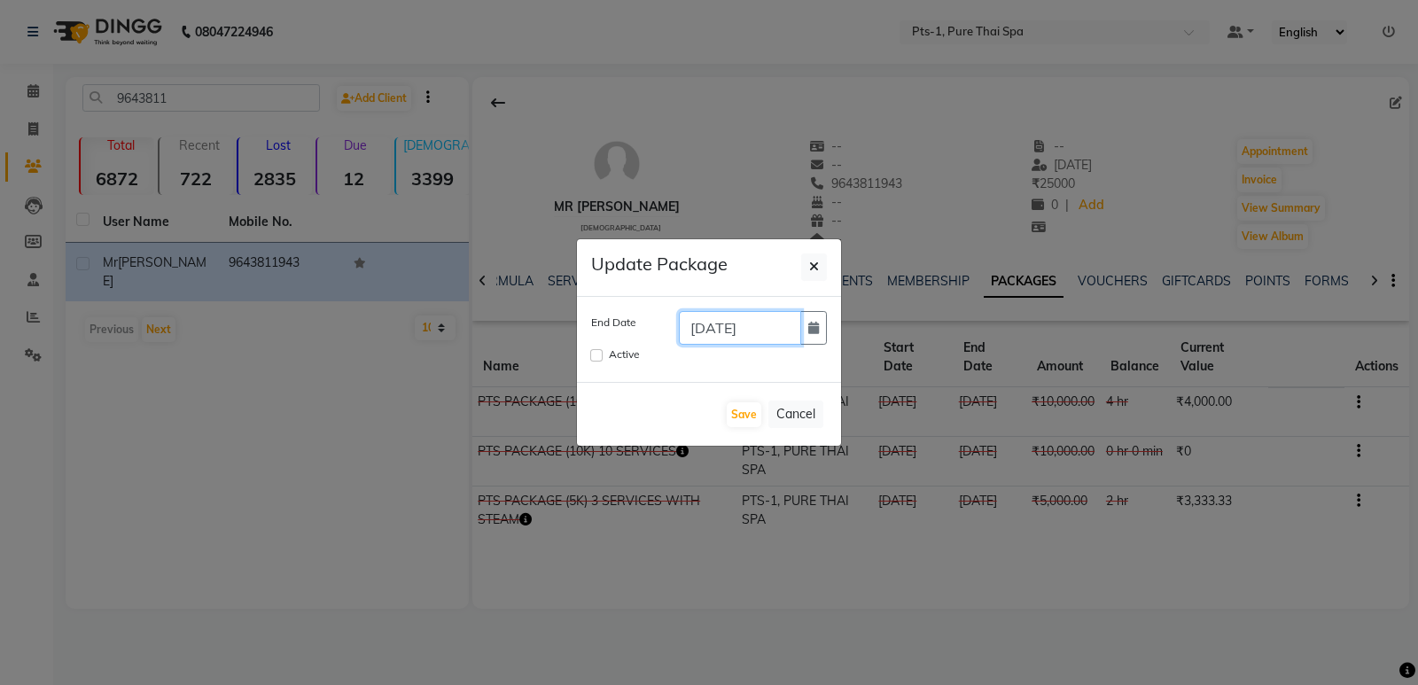
click at [730, 330] on input "20-08-2025" at bounding box center [740, 328] width 122 height 34
type input "20-10-2025"
click at [600, 354] on input "Active" at bounding box center [596, 355] width 12 height 12
checkbox input "true"
click at [742, 412] on button "Save" at bounding box center [744, 414] width 35 height 25
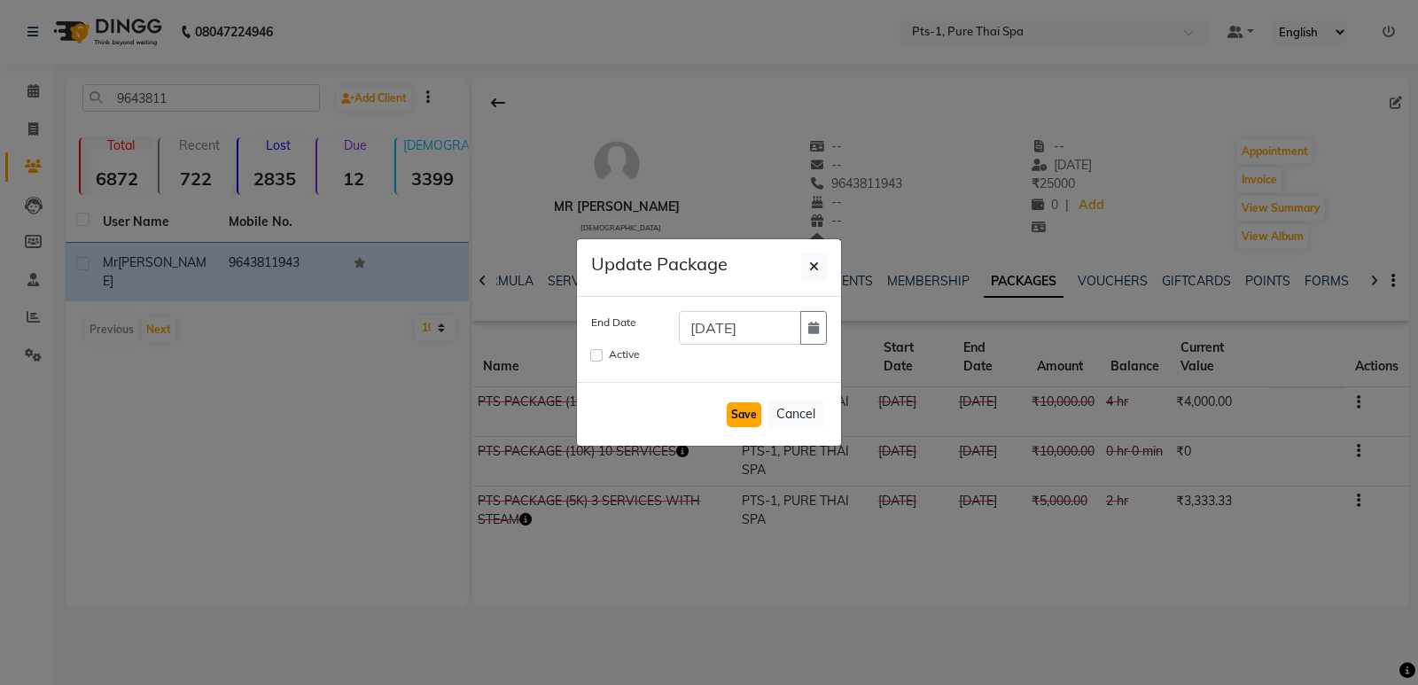
checkbox input "false"
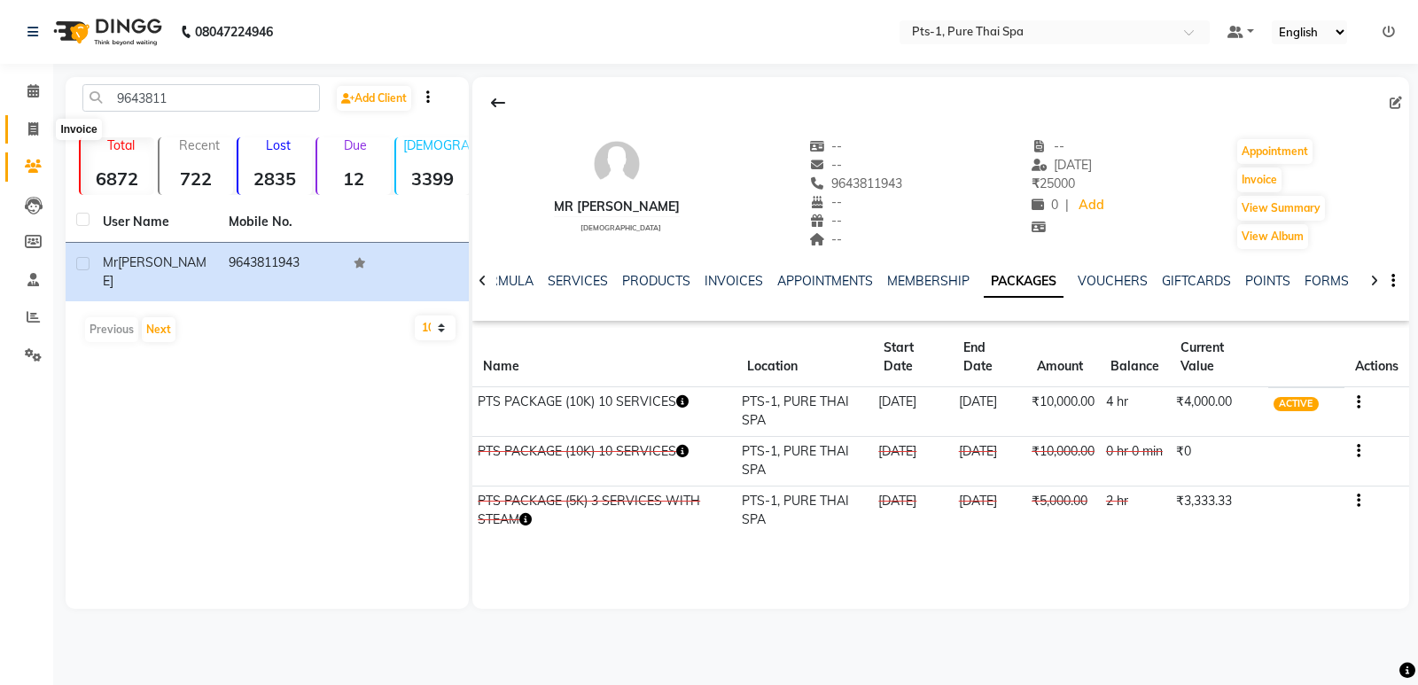
click at [28, 133] on icon at bounding box center [33, 128] width 10 height 13
select select "5296"
select select "service"
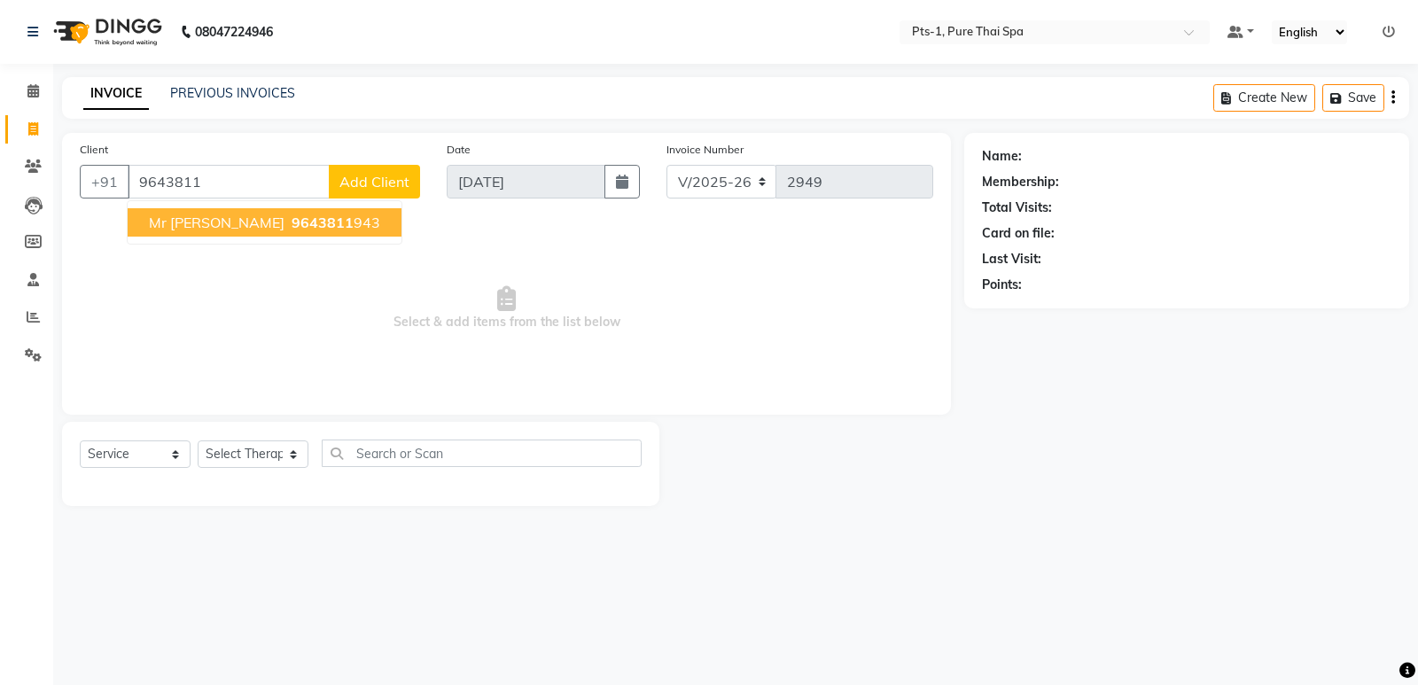
click at [292, 228] on span "9643811" at bounding box center [323, 223] width 62 height 18
type input "9643811943"
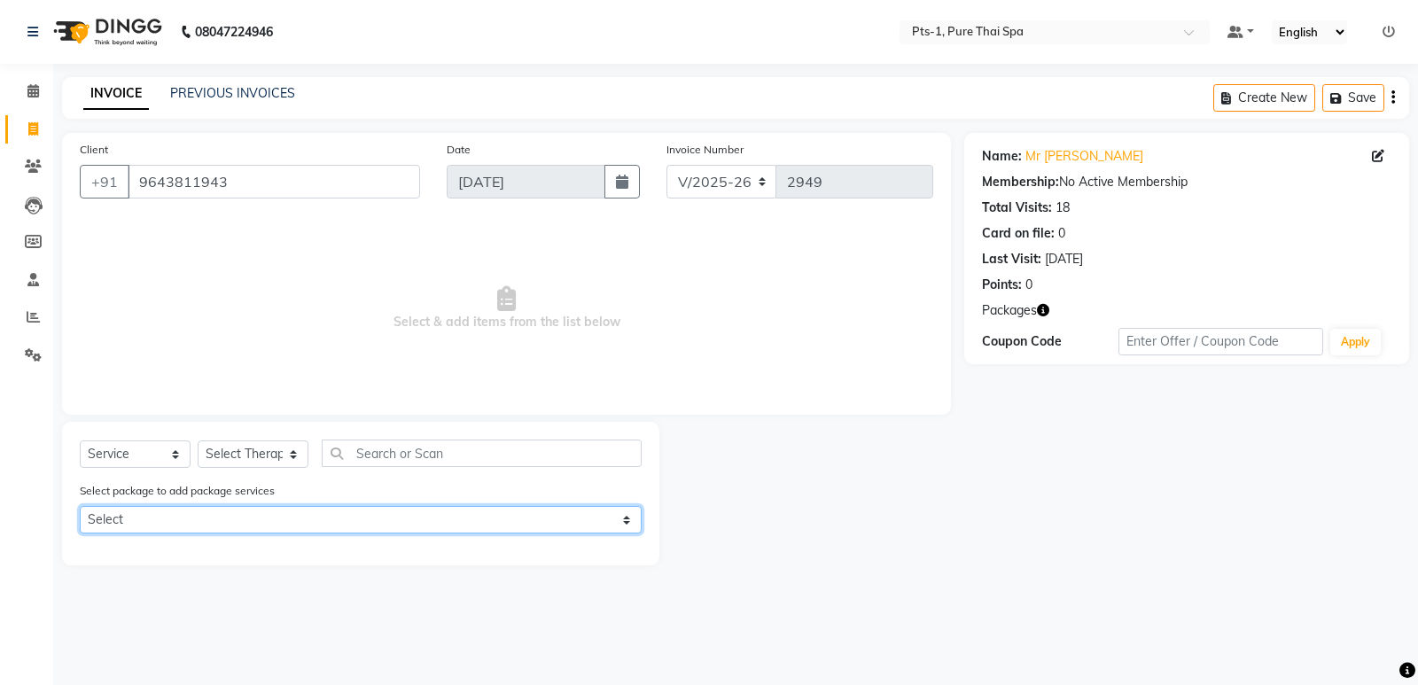
click at [260, 521] on select "Select PTS PACKAGE (10K) 10 SERVICES" at bounding box center [361, 519] width 562 height 27
select select "1: Object"
click at [80, 506] on select "Select PTS PACKAGE (10K) 10 SERVICES" at bounding box center [361, 519] width 562 height 27
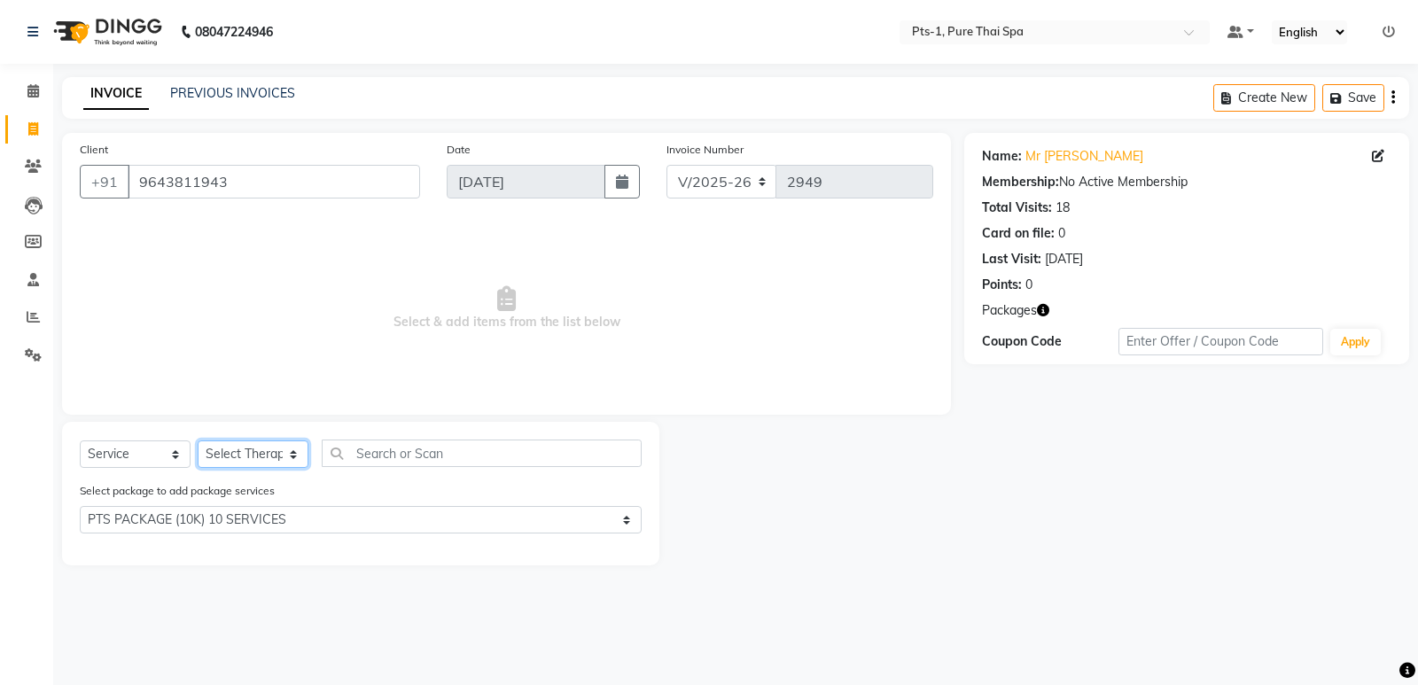
click at [266, 447] on select "Select Therapist [PERSON_NAME] anyone Babu Bela Gia Jeje [PERSON_NAME] [PERSON_…" at bounding box center [253, 453] width 111 height 27
select select "80363"
click at [198, 440] on select "Select Therapist [PERSON_NAME] anyone Babu Bela Gia Jeje [PERSON_NAME] [PERSON_…" at bounding box center [253, 453] width 111 height 27
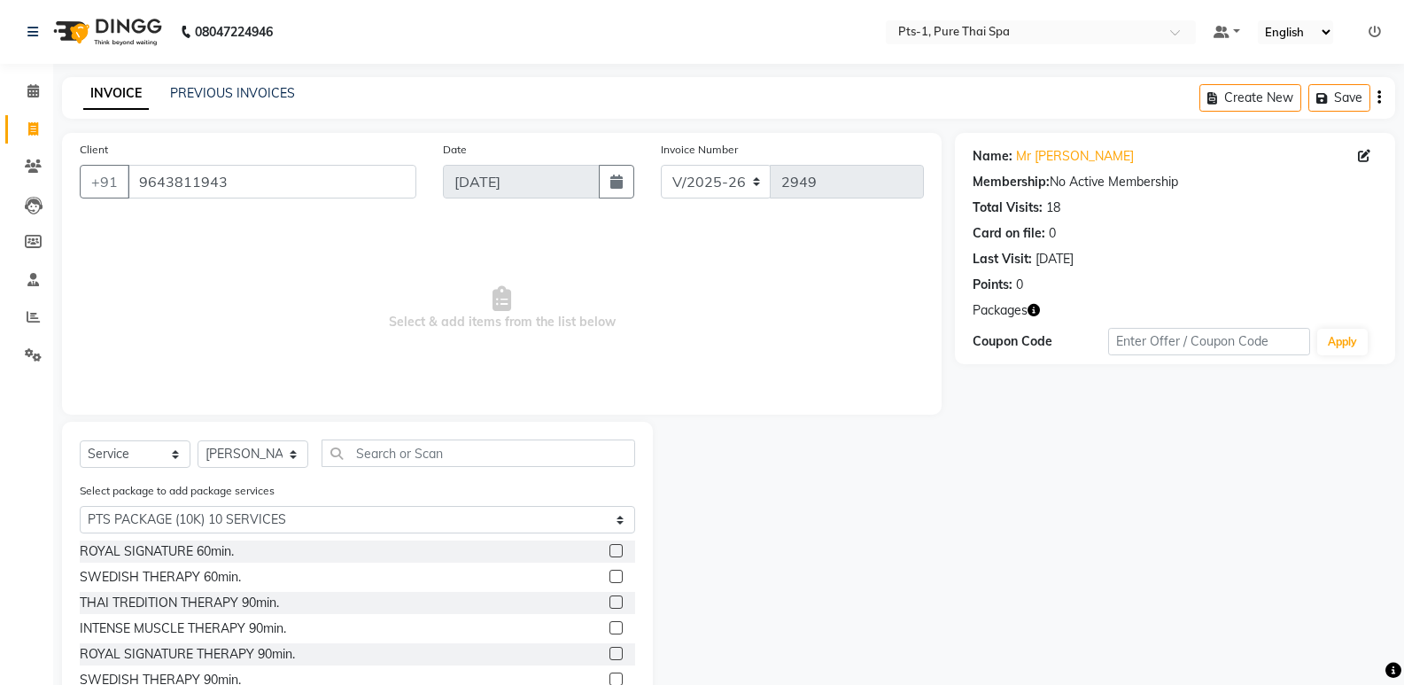
drag, startPoint x: 601, startPoint y: 546, endPoint x: 644, endPoint y: 546, distance: 43.4
click at [610, 546] on label at bounding box center [616, 550] width 13 height 13
click at [610, 546] on input "checkbox" at bounding box center [616, 552] width 12 height 12
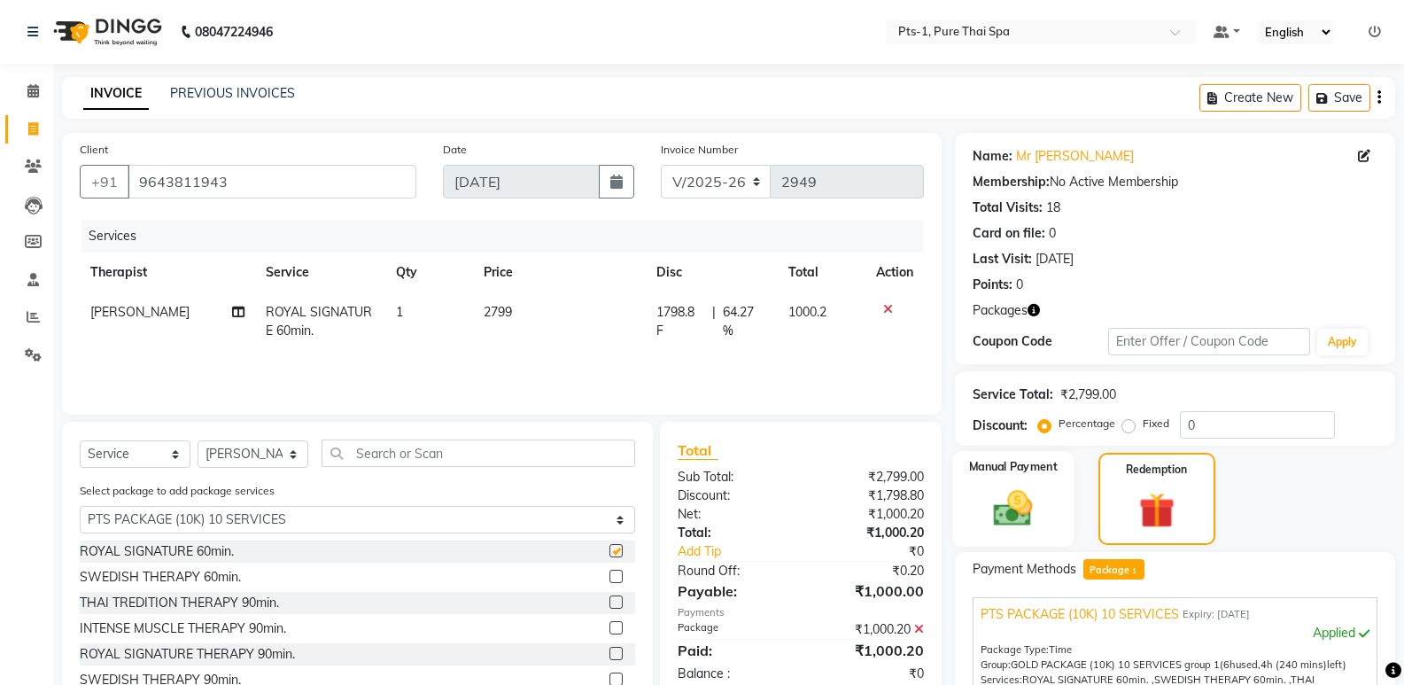
checkbox input "false"
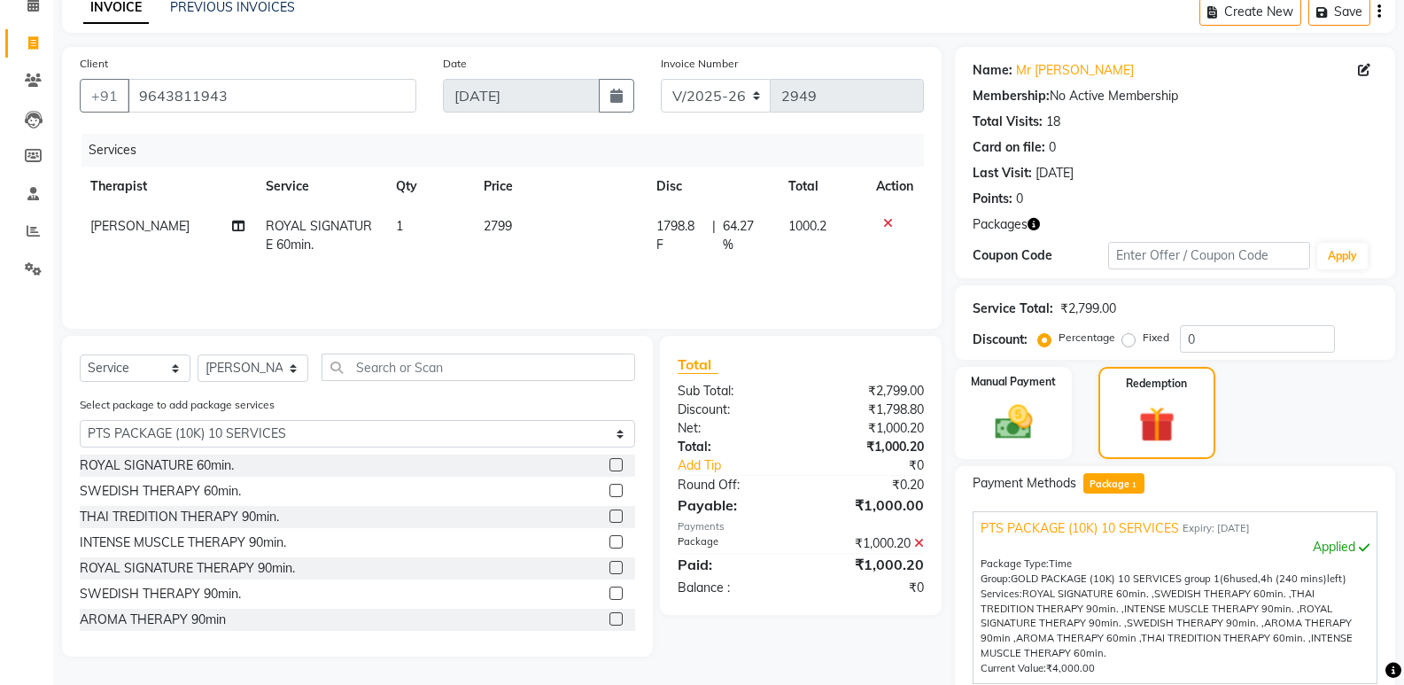
scroll to position [255, 0]
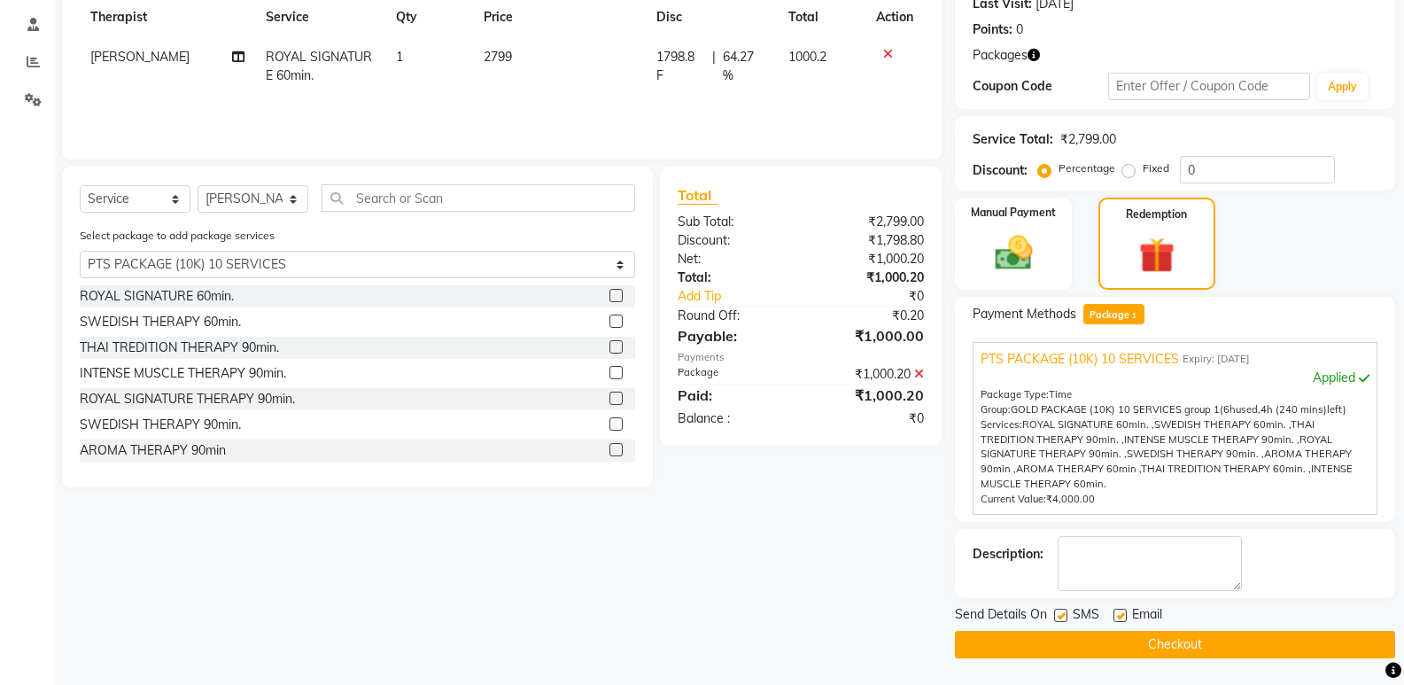
click at [1061, 615] on label at bounding box center [1060, 615] width 13 height 13
click at [1061, 615] on input "checkbox" at bounding box center [1060, 616] width 12 height 12
checkbox input "false"
click at [1118, 614] on label at bounding box center [1120, 615] width 13 height 13
click at [1118, 614] on input "checkbox" at bounding box center [1120, 616] width 12 height 12
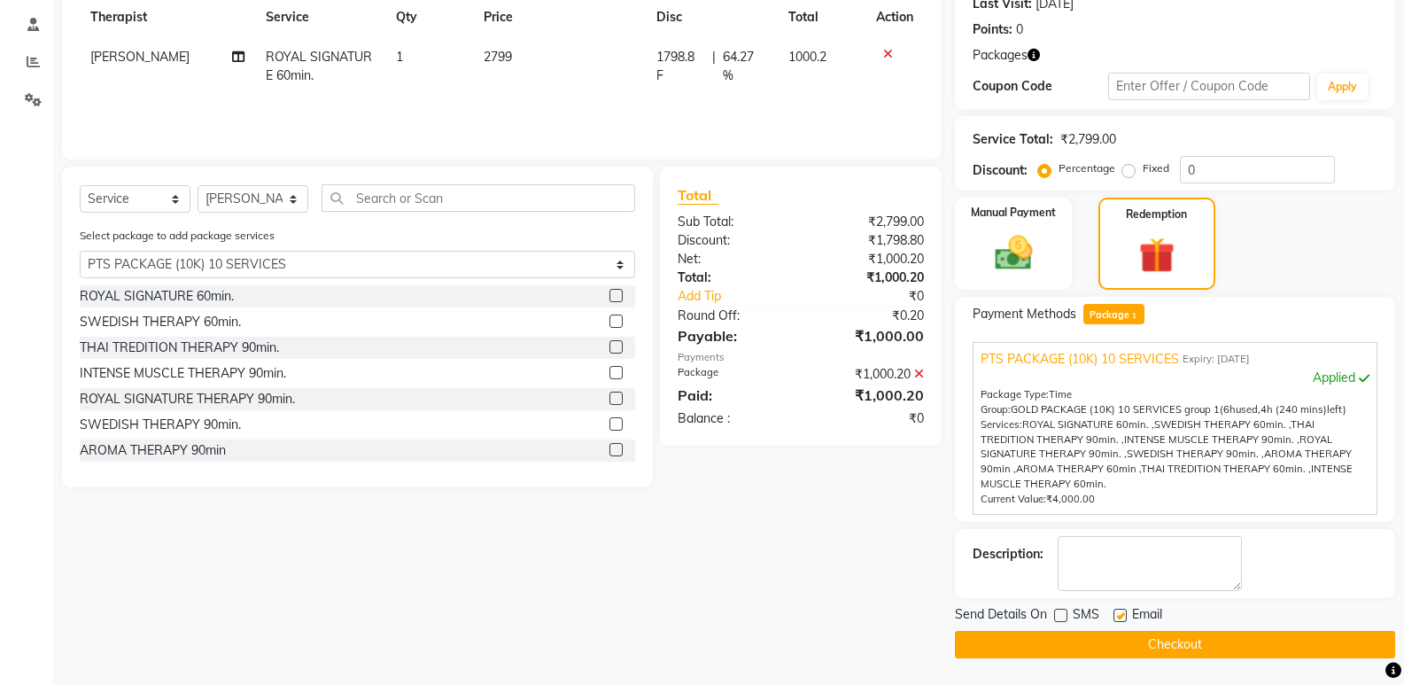
checkbox input "false"
click at [1108, 571] on textarea at bounding box center [1150, 563] width 184 height 55
type textarea "275"
click at [1116, 648] on button "Checkout" at bounding box center [1175, 644] width 440 height 27
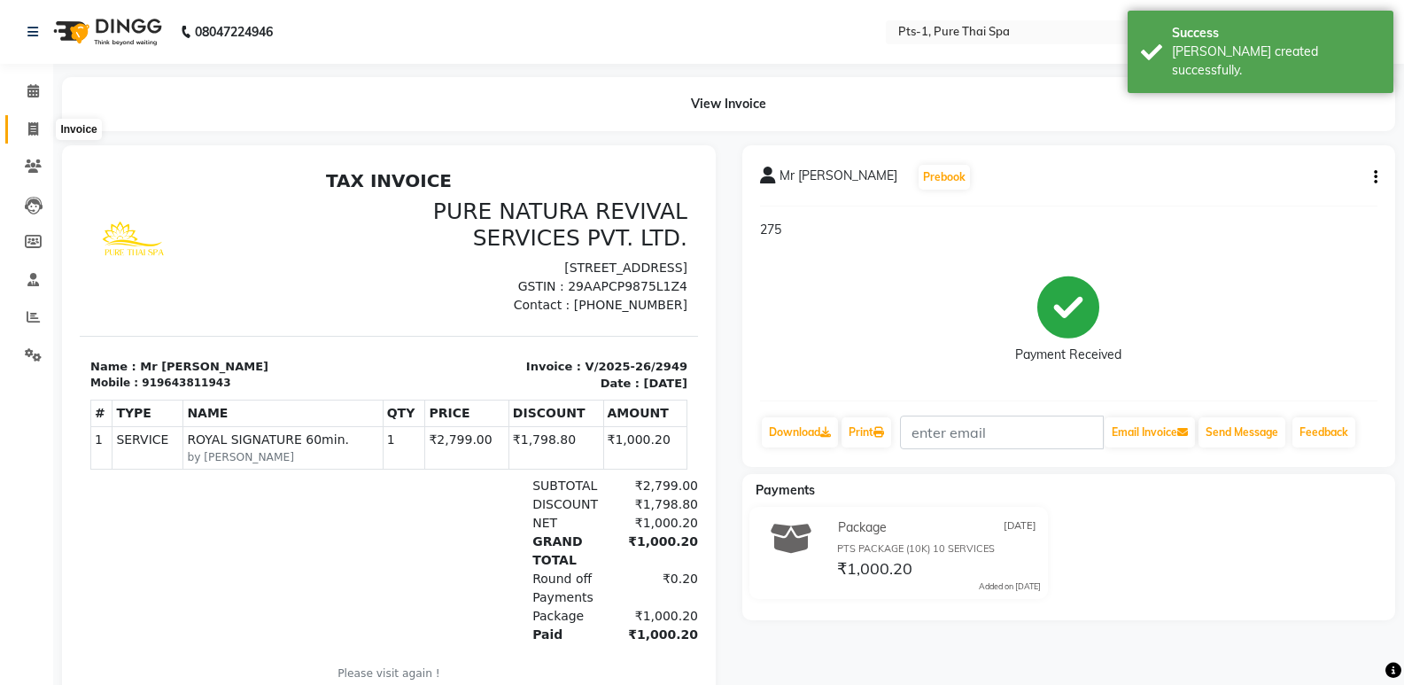
click at [35, 128] on icon at bounding box center [33, 128] width 10 height 13
select select "service"
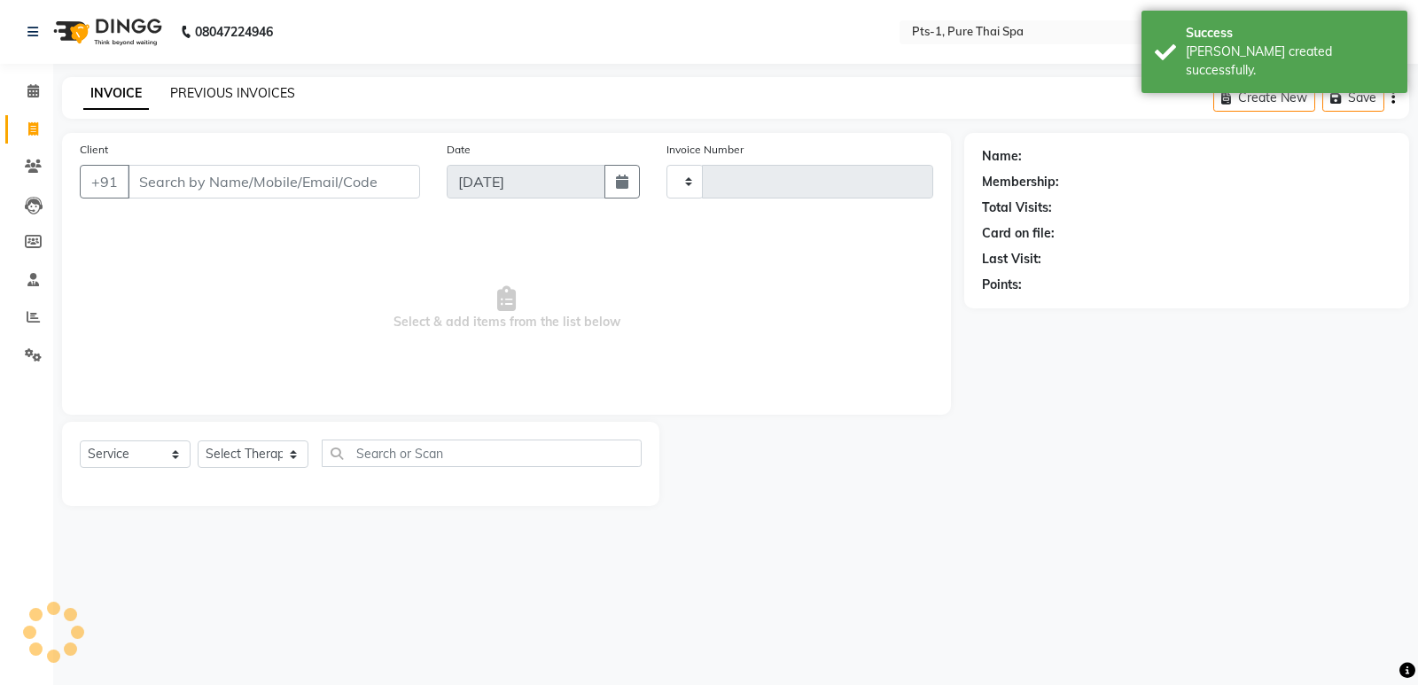
type input "2950"
select select "5296"
click at [218, 89] on link "PREVIOUS INVOICES" at bounding box center [232, 93] width 125 height 16
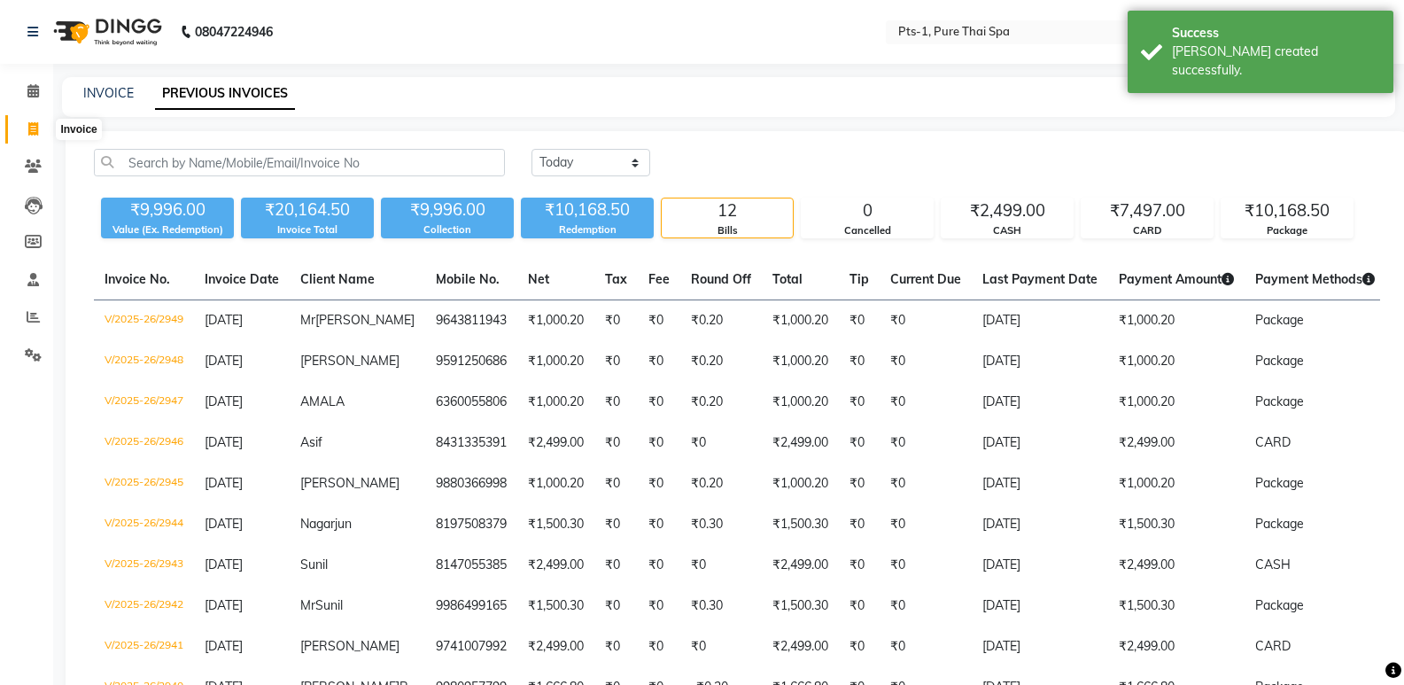
click at [31, 128] on icon at bounding box center [33, 128] width 10 height 13
select select "5296"
select select "service"
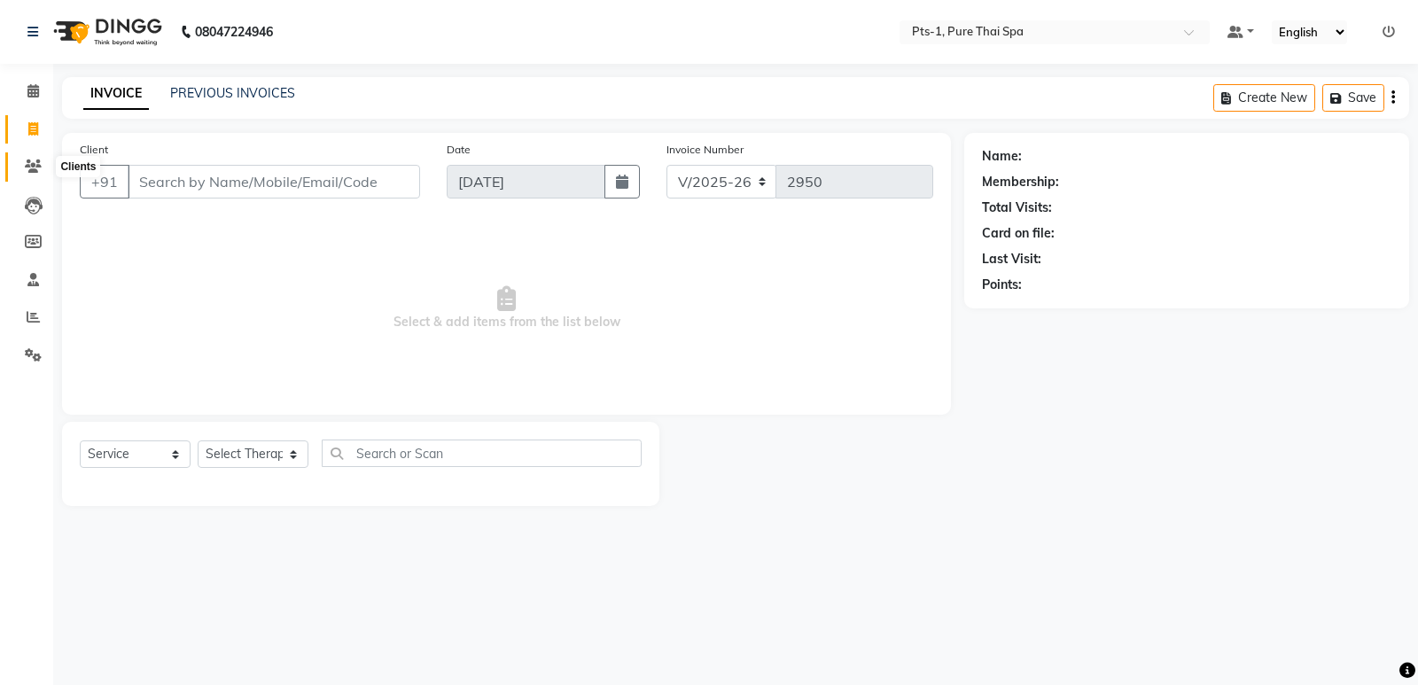
click at [34, 158] on span at bounding box center [33, 167] width 31 height 20
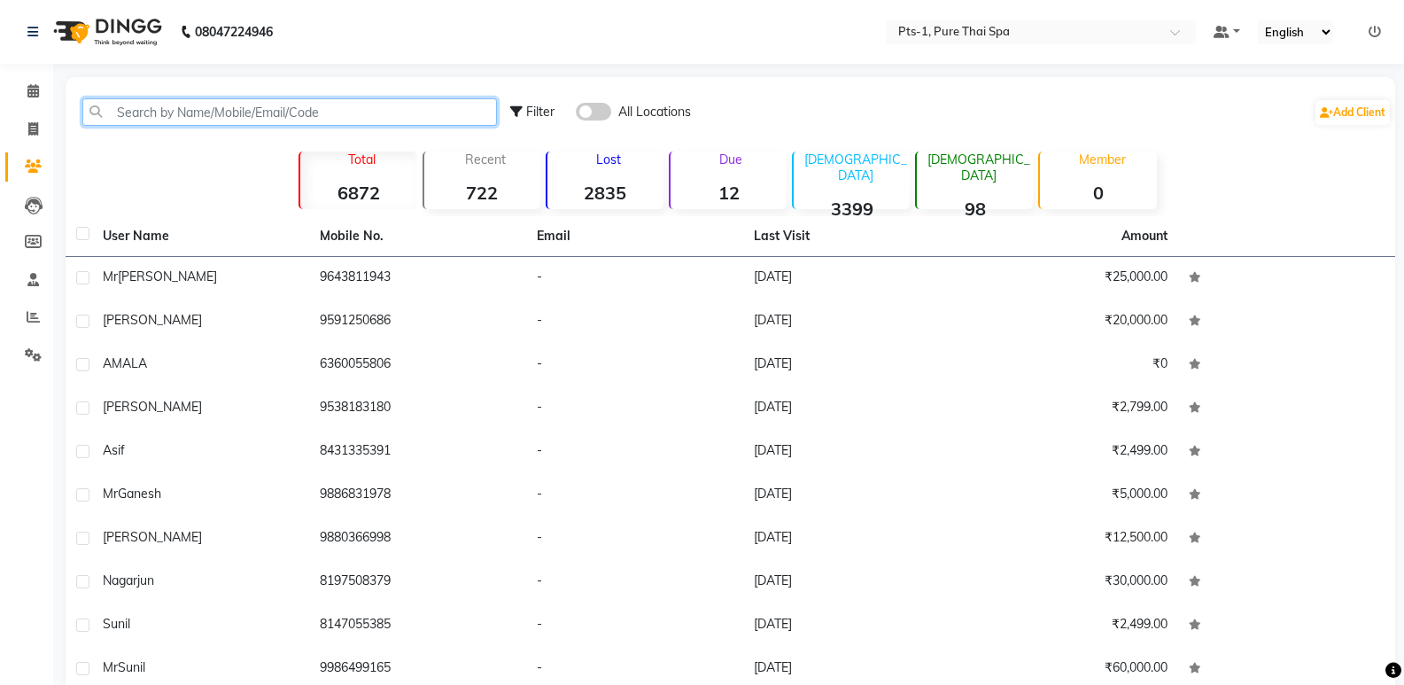
click at [215, 113] on input "text" at bounding box center [289, 111] width 415 height 27
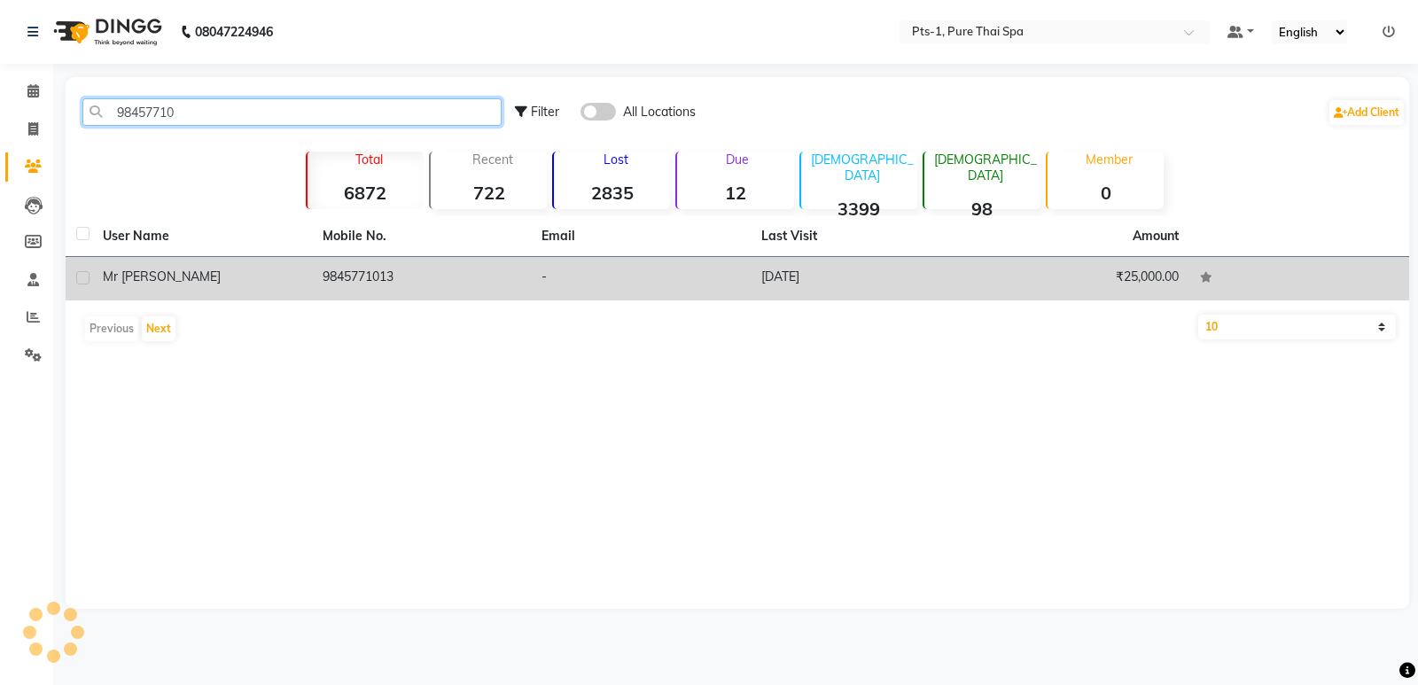
type input "98457710"
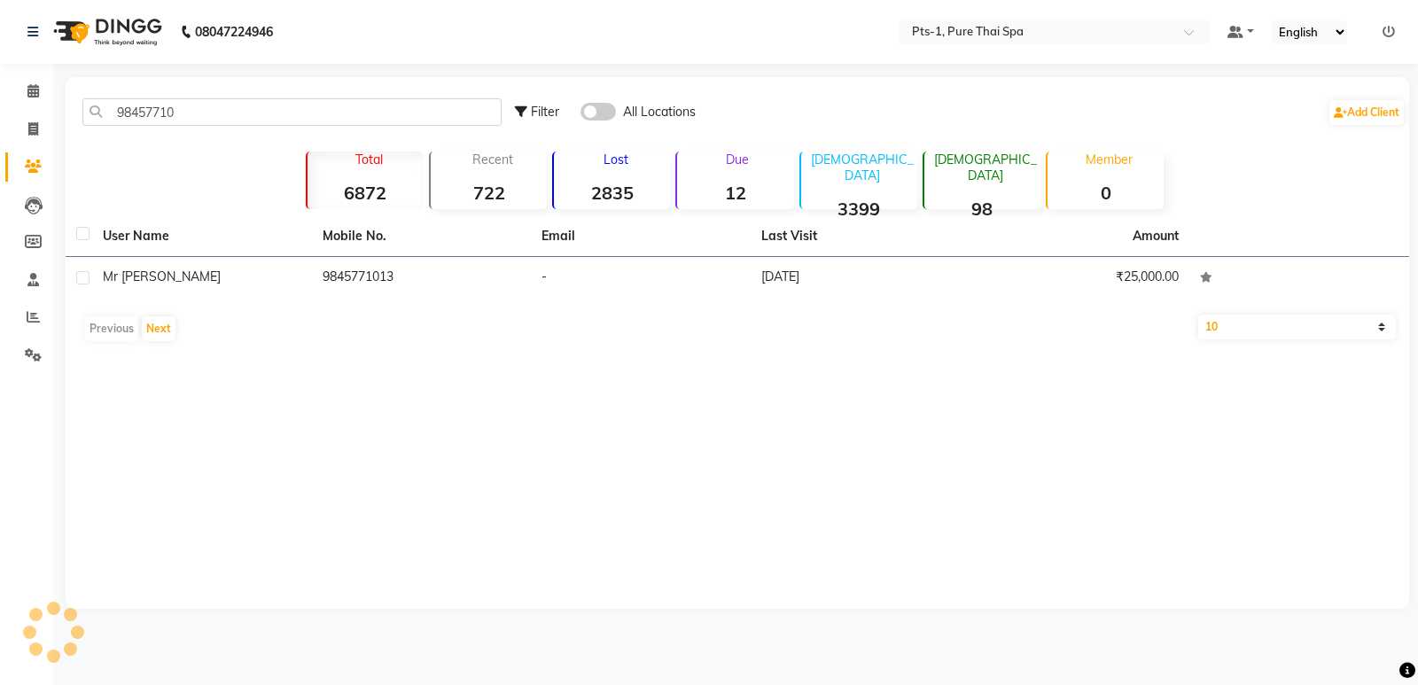
click at [425, 283] on td "9845771013" at bounding box center [422, 278] width 220 height 43
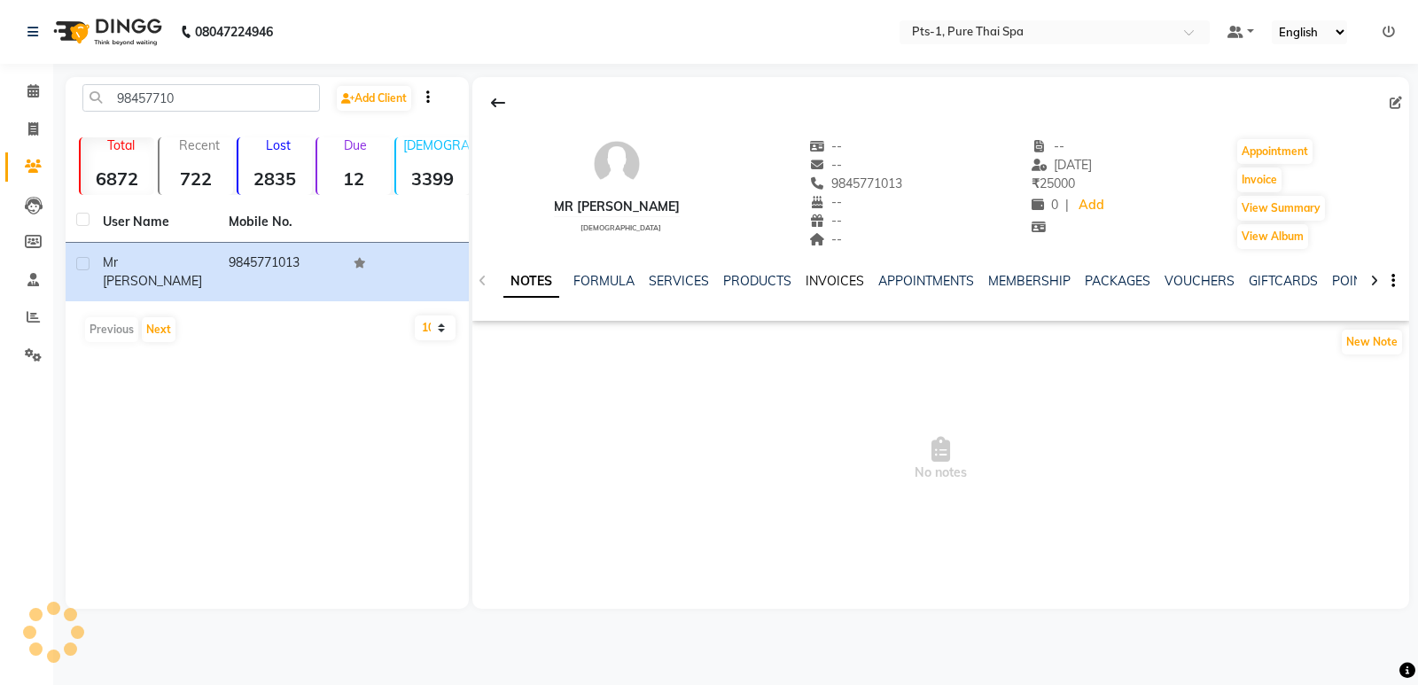
click at [816, 282] on link "INVOICES" at bounding box center [834, 281] width 58 height 16
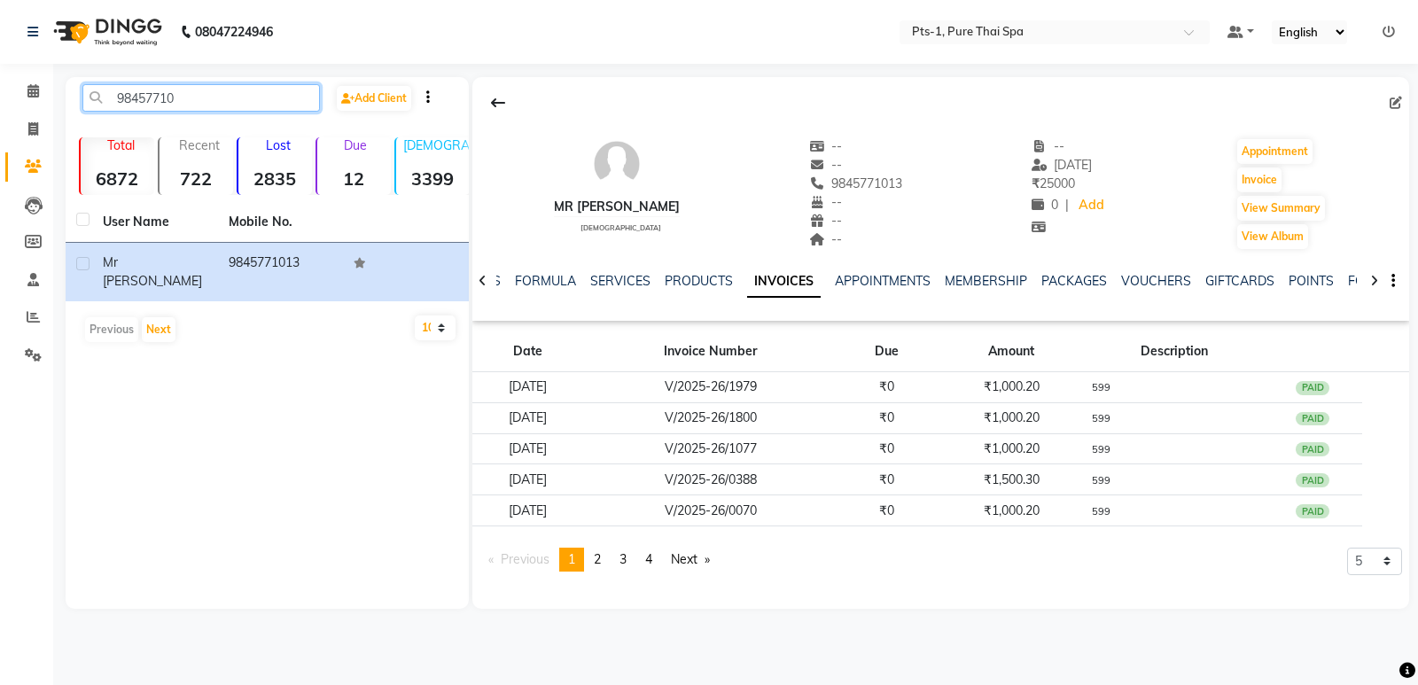
drag, startPoint x: 183, startPoint y: 86, endPoint x: 113, endPoint y: 115, distance: 75.0
click at [43, 120] on app-home "08047224946 Select Location × Pts-1, Pure Thai Spa Default Panel My Panel Engli…" at bounding box center [709, 317] width 1418 height 635
click at [35, 124] on icon at bounding box center [33, 128] width 10 height 13
select select "5296"
select select "service"
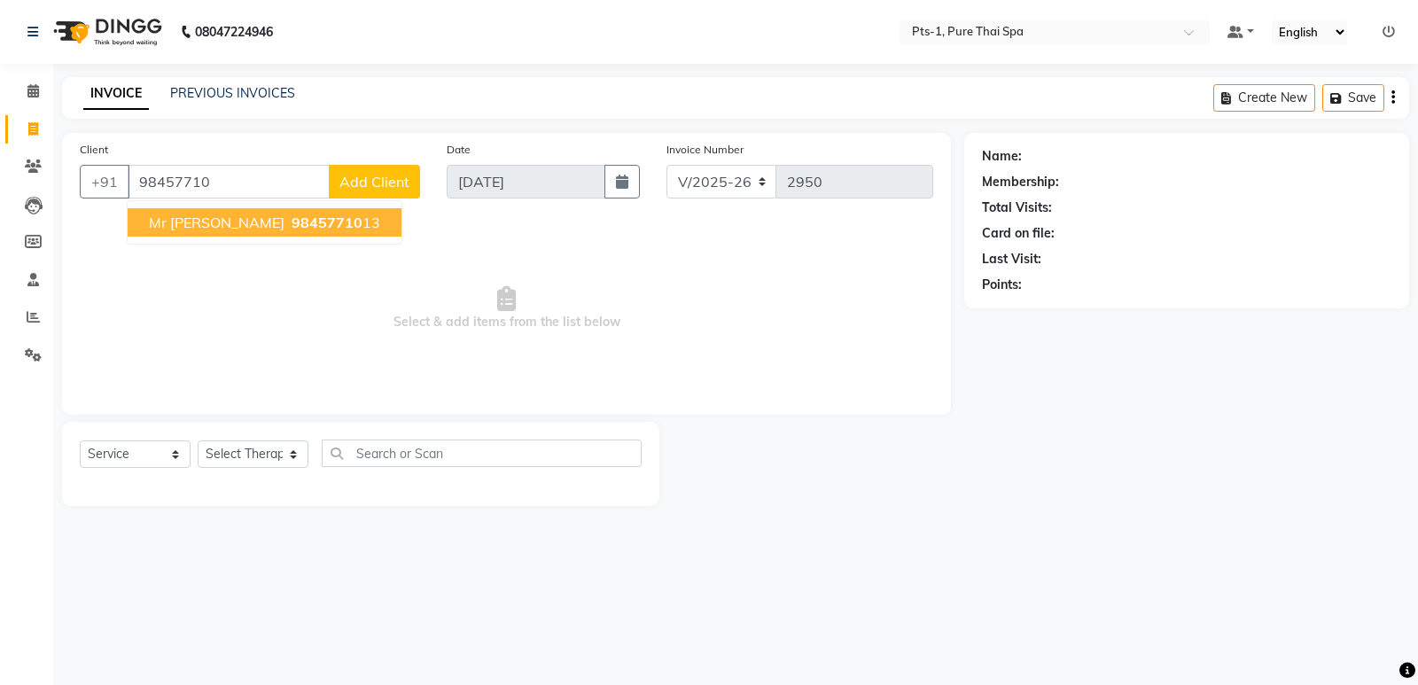
click at [221, 222] on span "Mr subhash ji" at bounding box center [217, 223] width 136 height 18
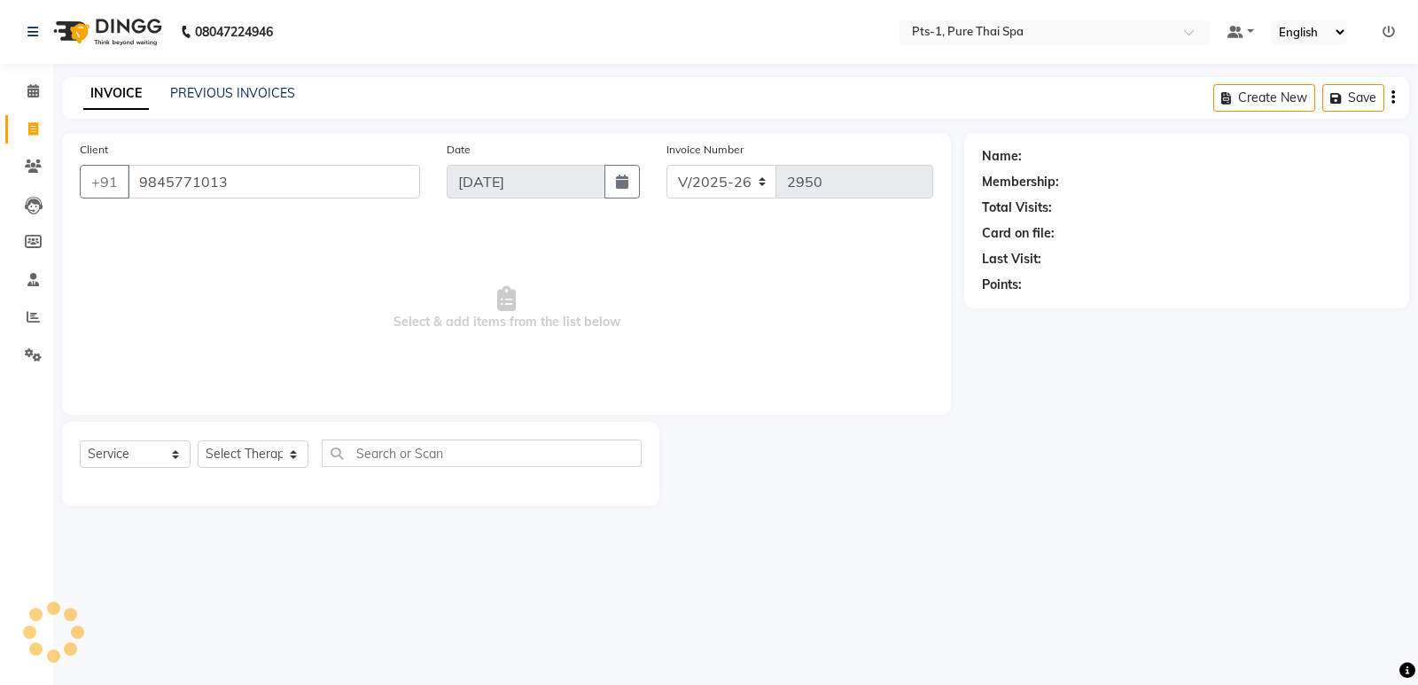
type input "9845771013"
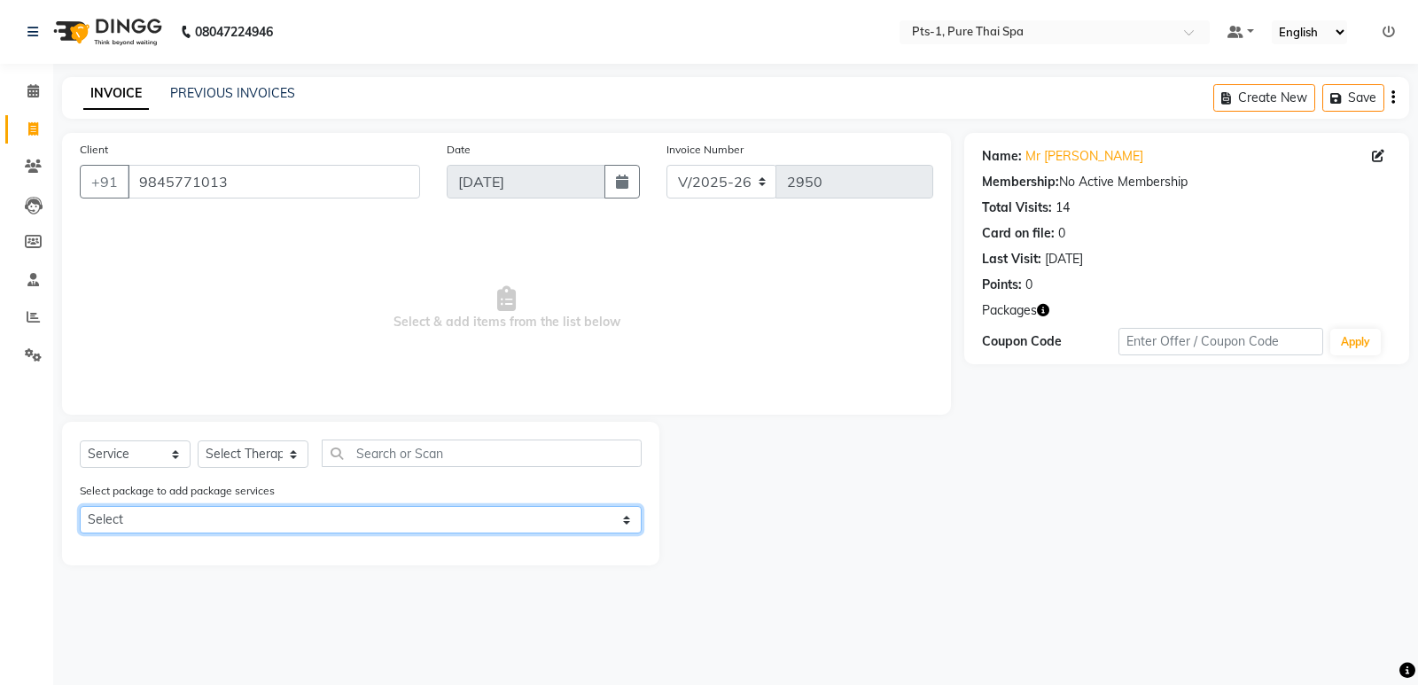
click at [217, 525] on select "Select PTS PACKAGE (10K) 10 SERVICES" at bounding box center [361, 519] width 562 height 27
select select "1: Object"
click at [80, 506] on select "Select PTS PACKAGE (10K) 10 SERVICES" at bounding box center [361, 519] width 562 height 27
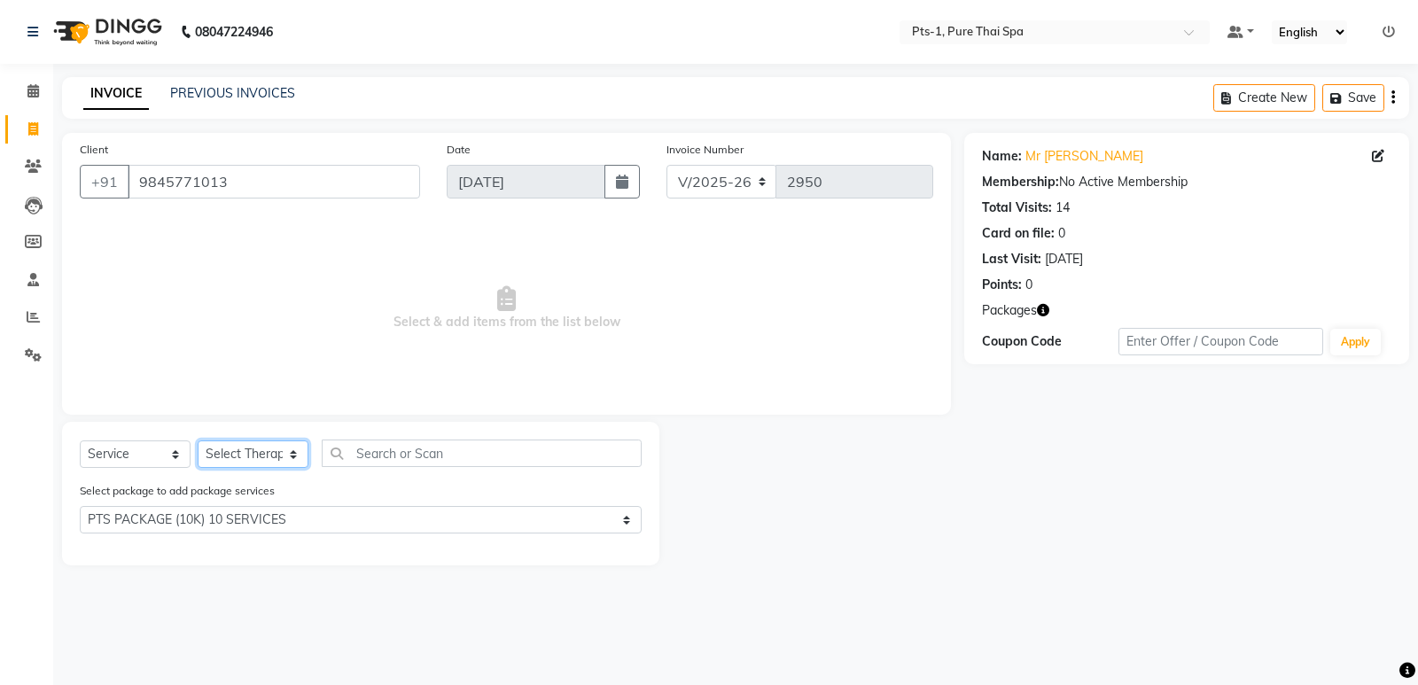
click at [248, 459] on select "Select Therapist [PERSON_NAME] anyone Babu Bela Gia Jeje [PERSON_NAME] [PERSON_…" at bounding box center [253, 453] width 111 height 27
select select "68494"
click at [198, 440] on select "Select Therapist [PERSON_NAME] anyone Babu Bela Gia Jeje [PERSON_NAME] [PERSON_…" at bounding box center [253, 453] width 111 height 27
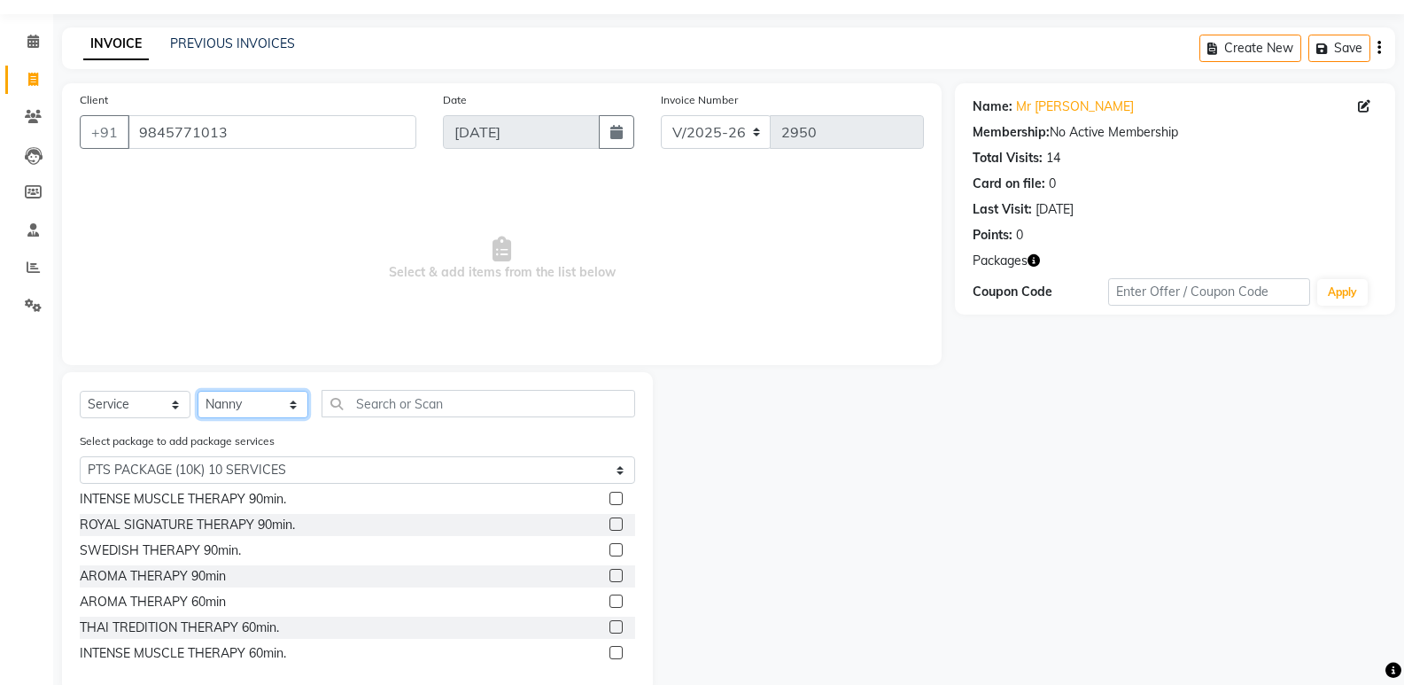
scroll to position [84, 0]
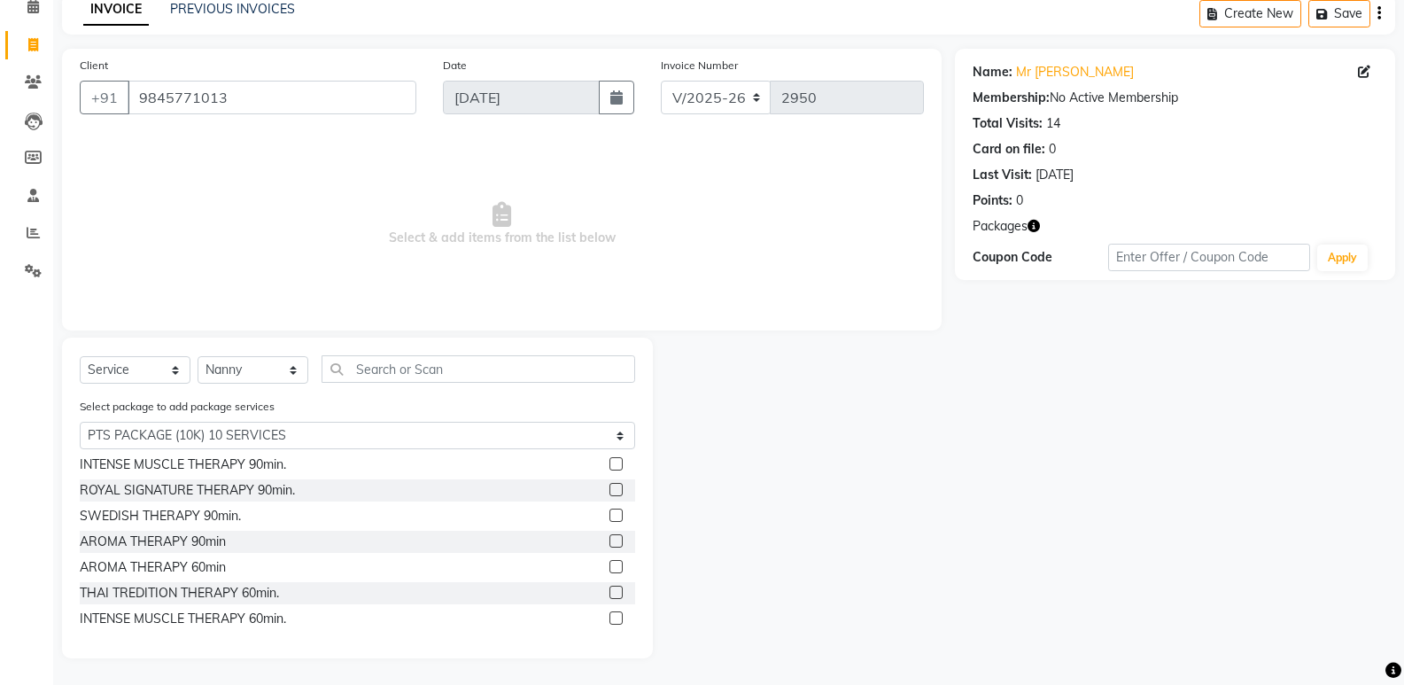
click at [610, 613] on label at bounding box center [616, 617] width 13 height 13
click at [610, 613] on input "checkbox" at bounding box center [616, 619] width 12 height 12
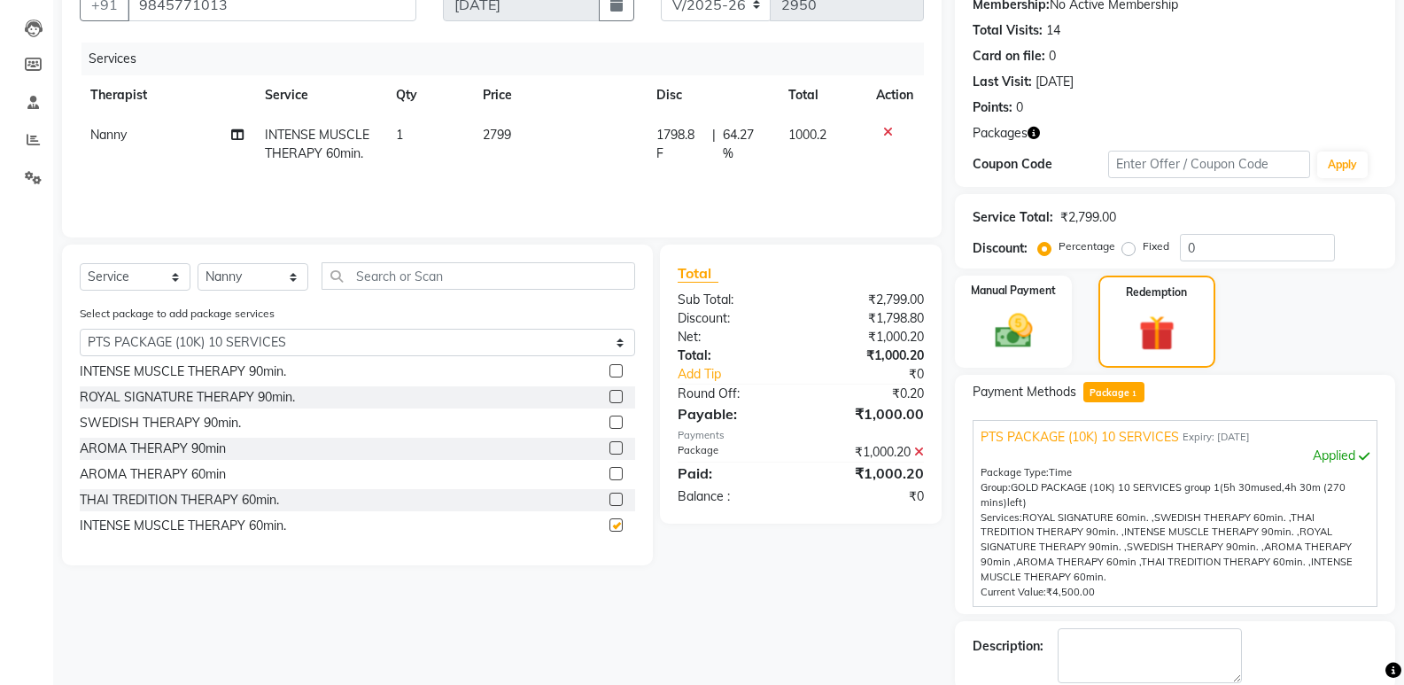
checkbox input "false"
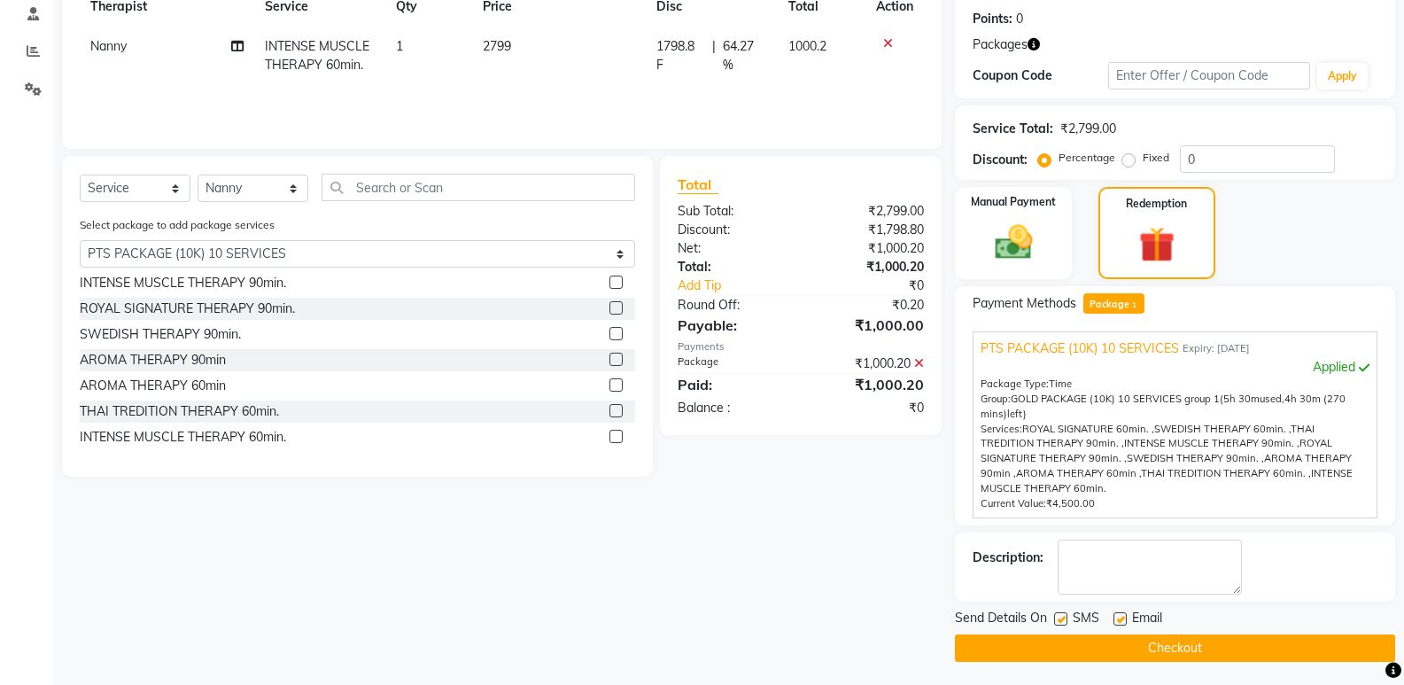
scroll to position [269, 0]
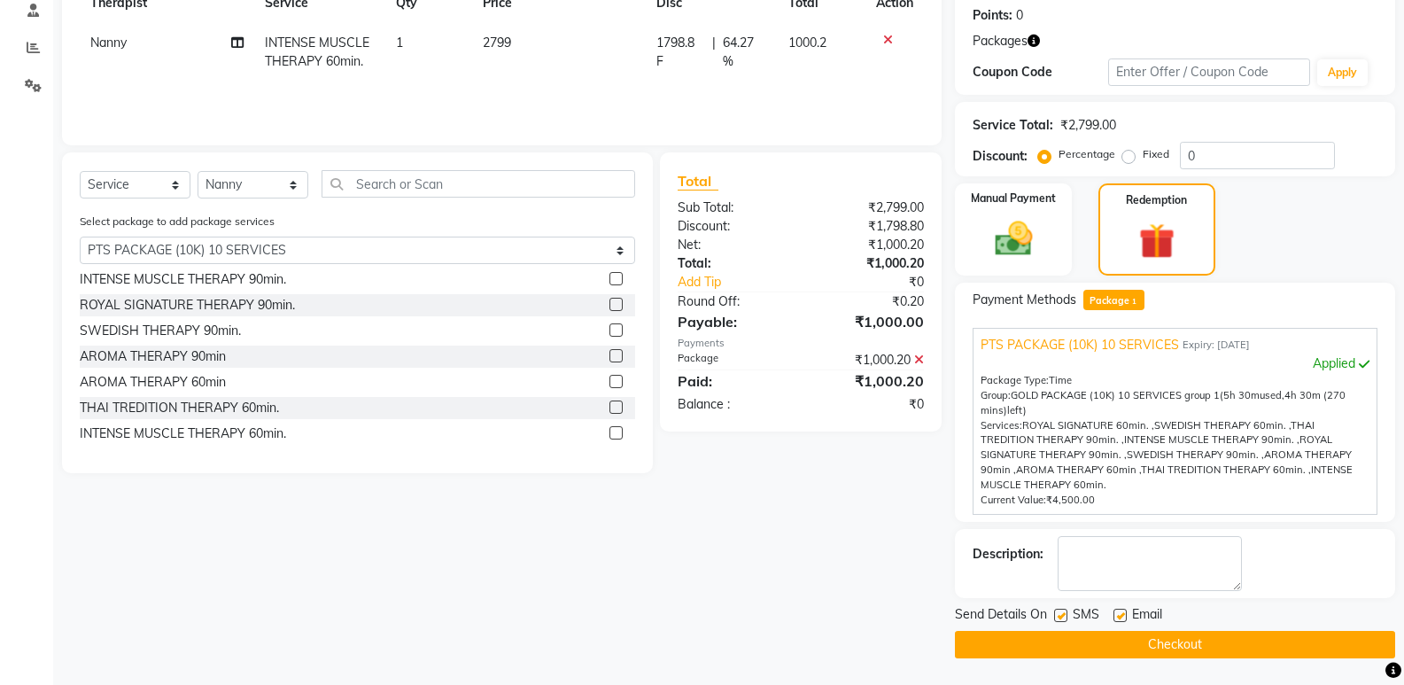
click at [1061, 609] on label at bounding box center [1060, 615] width 13 height 13
click at [1061, 610] on input "checkbox" at bounding box center [1060, 616] width 12 height 12
checkbox input "false"
click at [1116, 610] on label at bounding box center [1120, 615] width 13 height 13
click at [1116, 610] on input "checkbox" at bounding box center [1120, 616] width 12 height 12
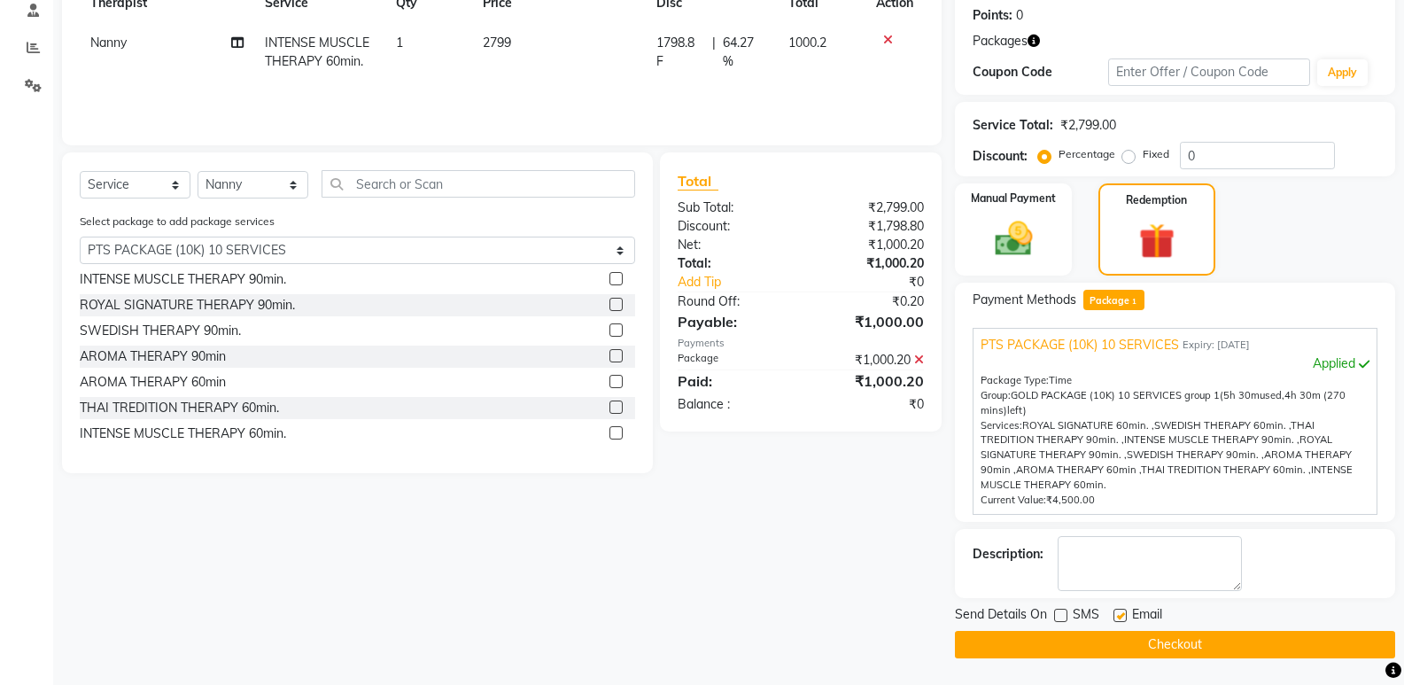
checkbox input "false"
click at [1127, 563] on textarea at bounding box center [1150, 563] width 184 height 55
type textarea "599"
click at [1186, 641] on button "Checkout" at bounding box center [1175, 644] width 440 height 27
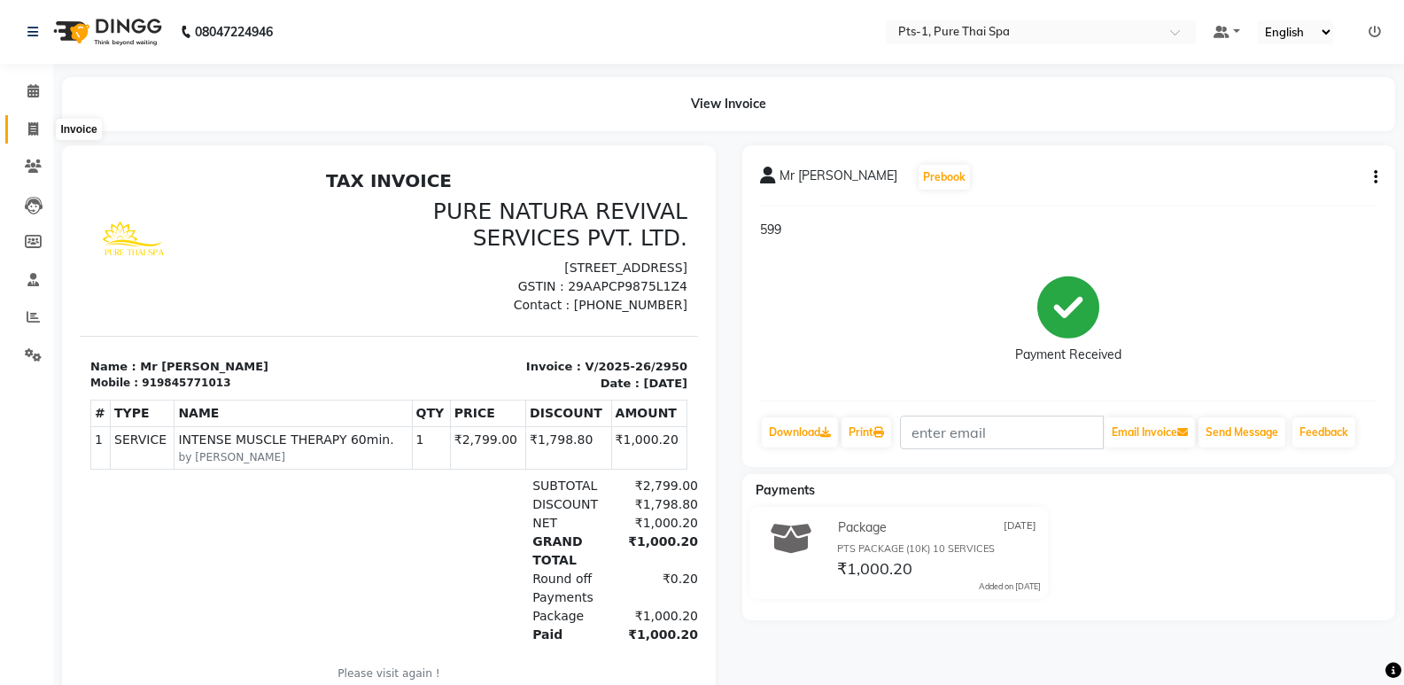
click at [33, 128] on icon at bounding box center [33, 128] width 10 height 13
select select "service"
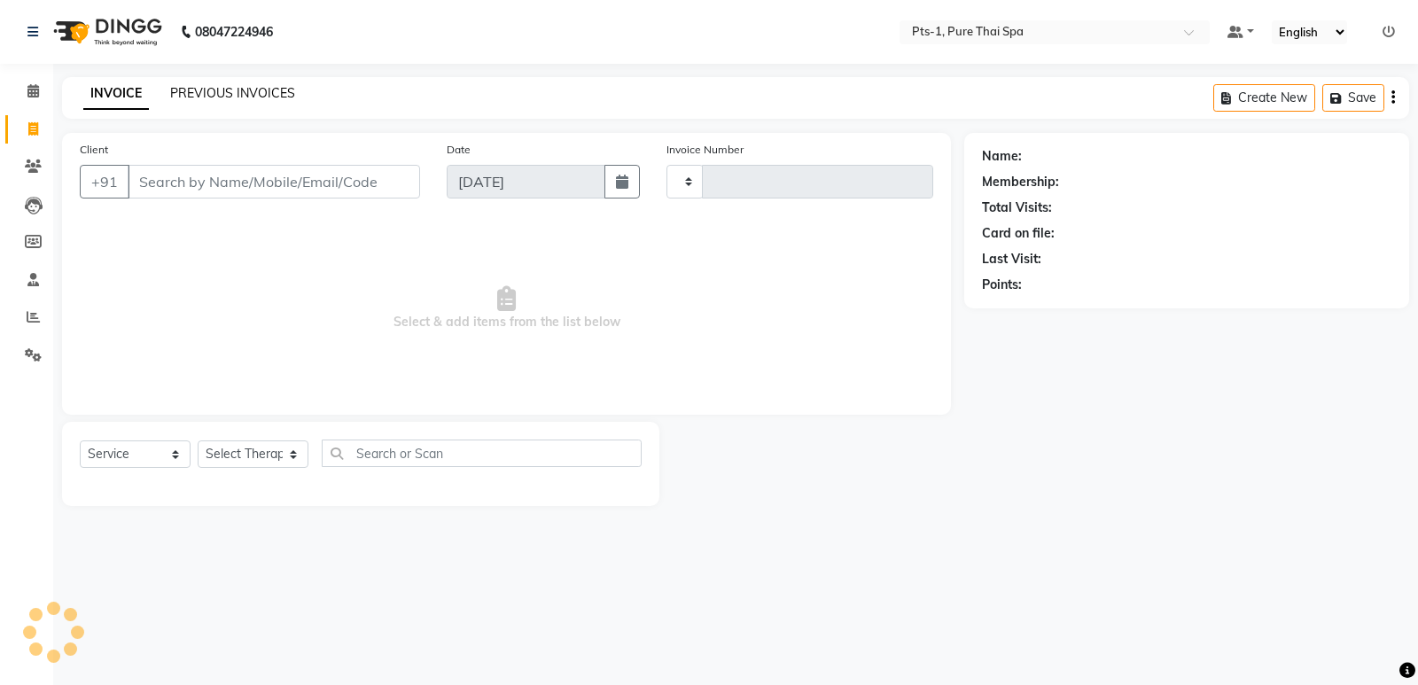
type input "2951"
select select "5296"
click at [206, 91] on link "PREVIOUS INVOICES" at bounding box center [232, 93] width 125 height 16
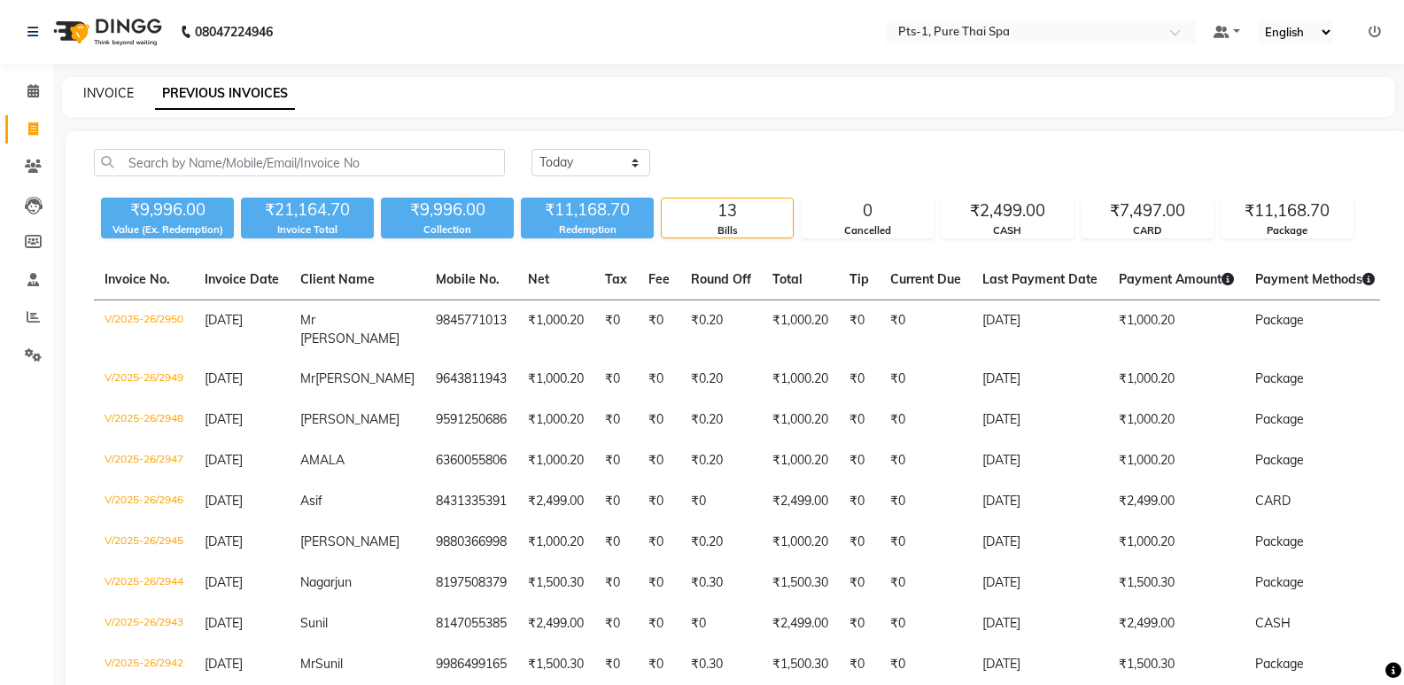
click at [107, 96] on link "INVOICE" at bounding box center [108, 93] width 51 height 16
select select "5296"
select select "service"
